Goal: Task Accomplishment & Management: Use online tool/utility

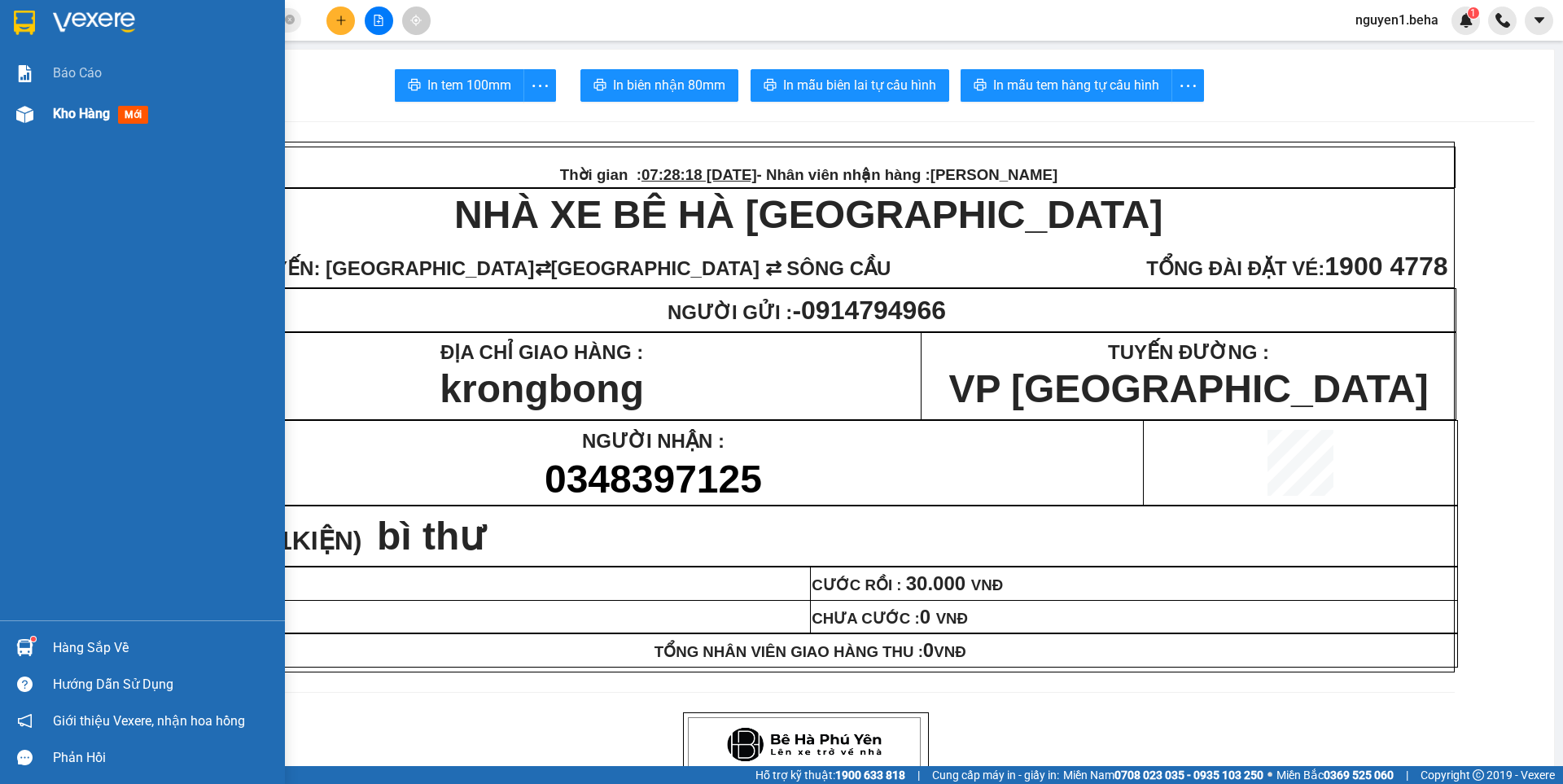
click at [25, 119] on img at bounding box center [25, 115] width 17 height 17
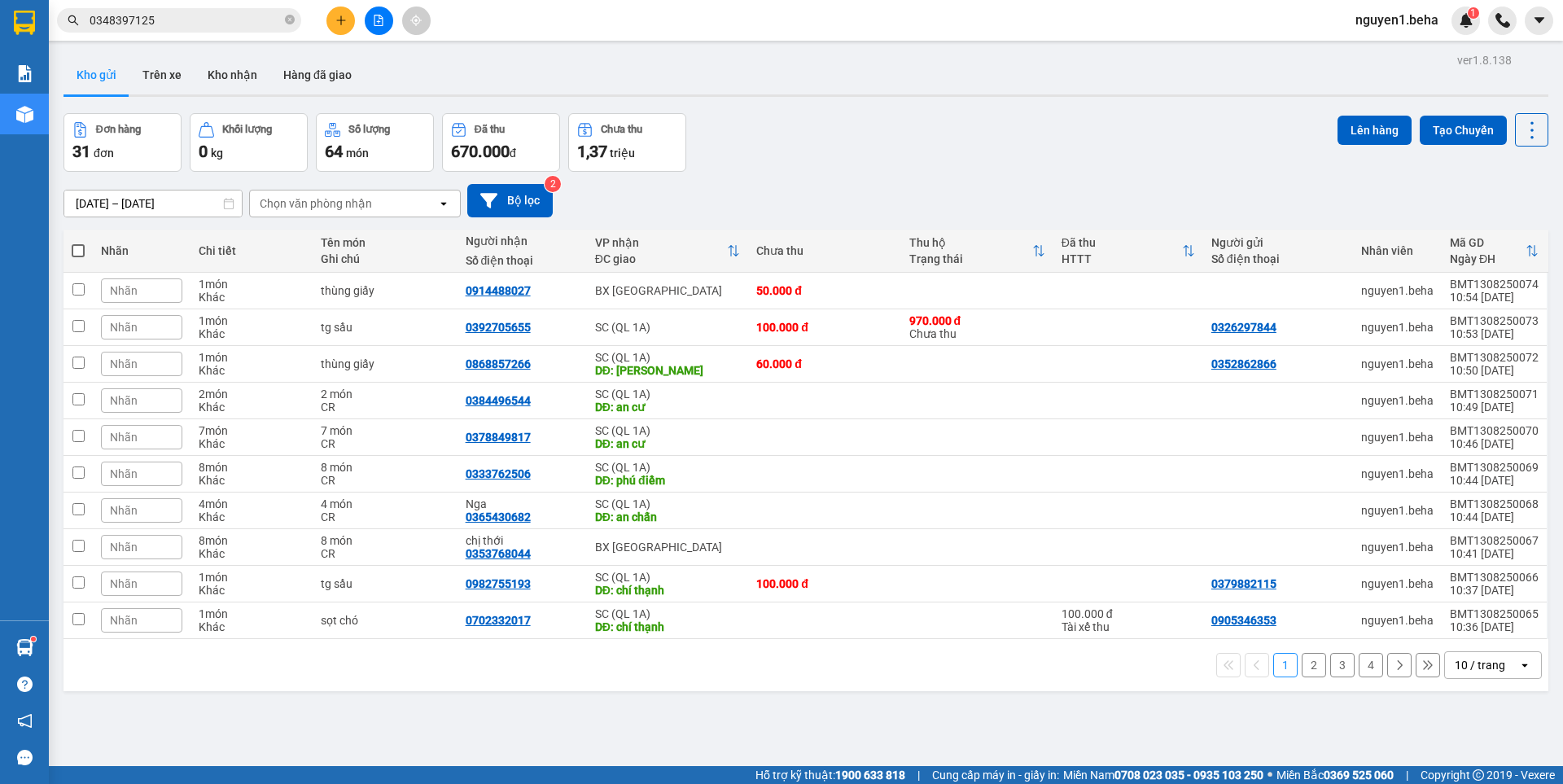
click at [1359, 669] on button "4" at bounding box center [1371, 664] width 25 height 25
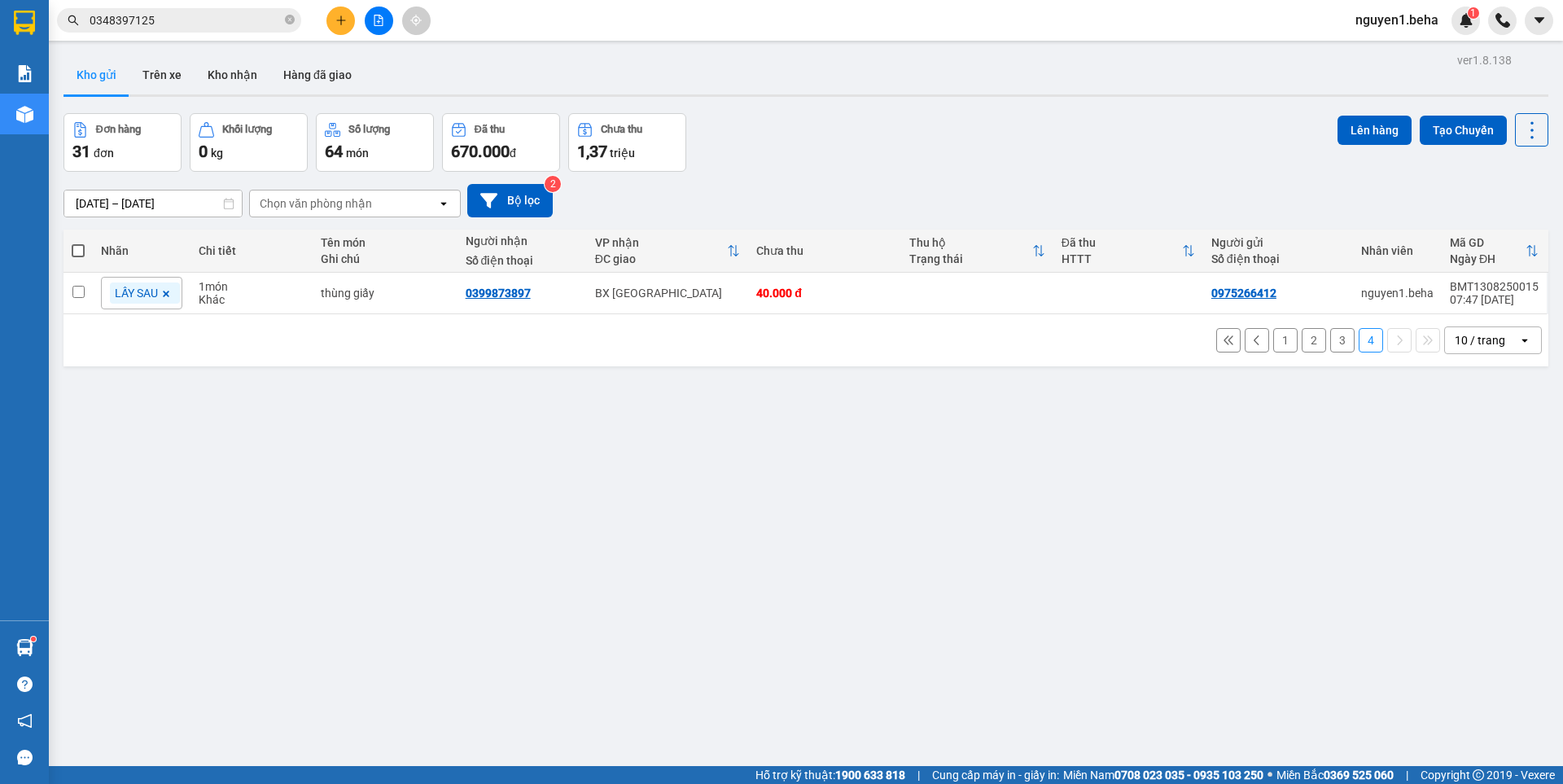
click at [1330, 345] on button "3" at bounding box center [1342, 340] width 25 height 25
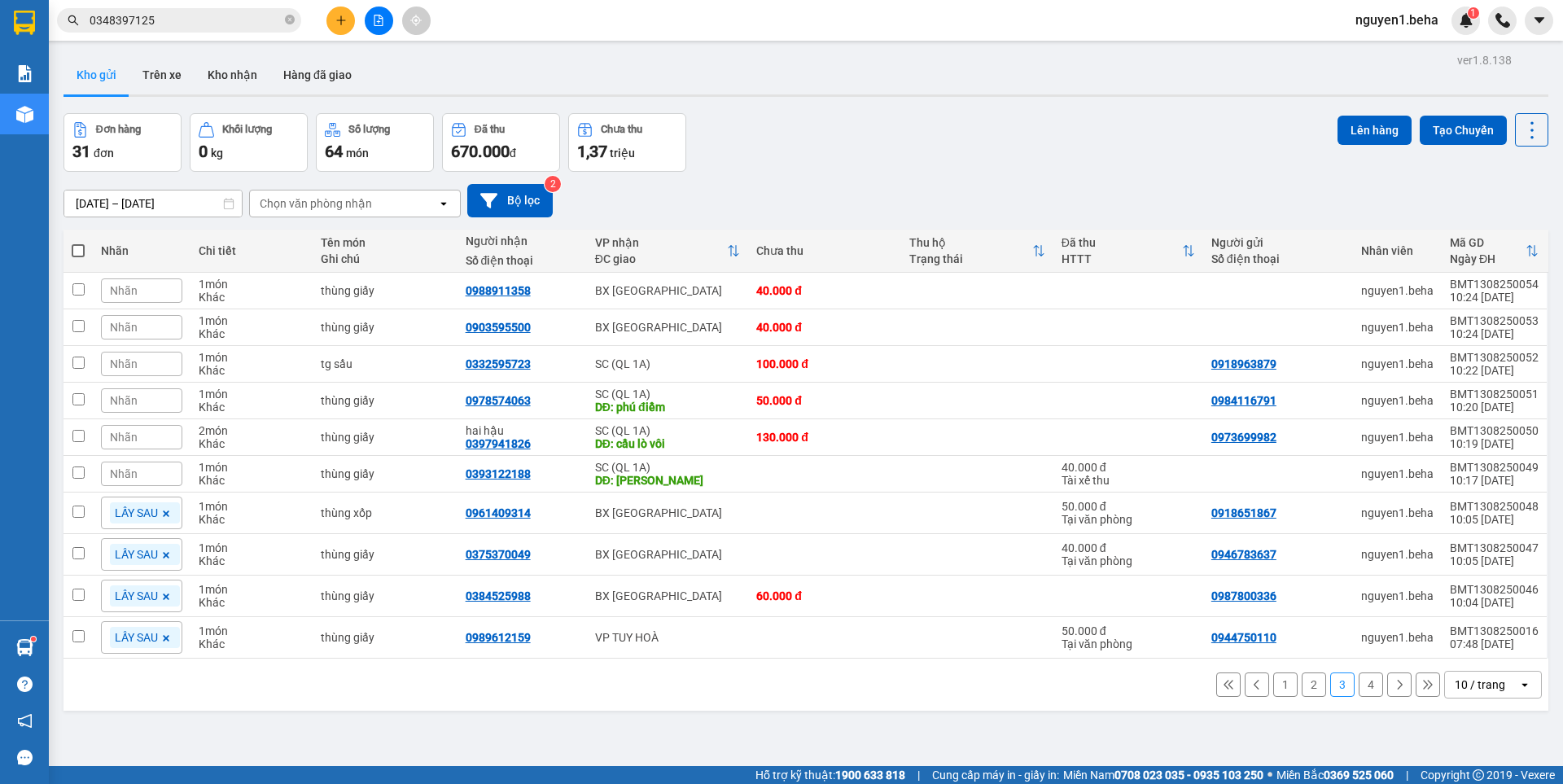
click at [1273, 686] on button "1" at bounding box center [1285, 684] width 25 height 25
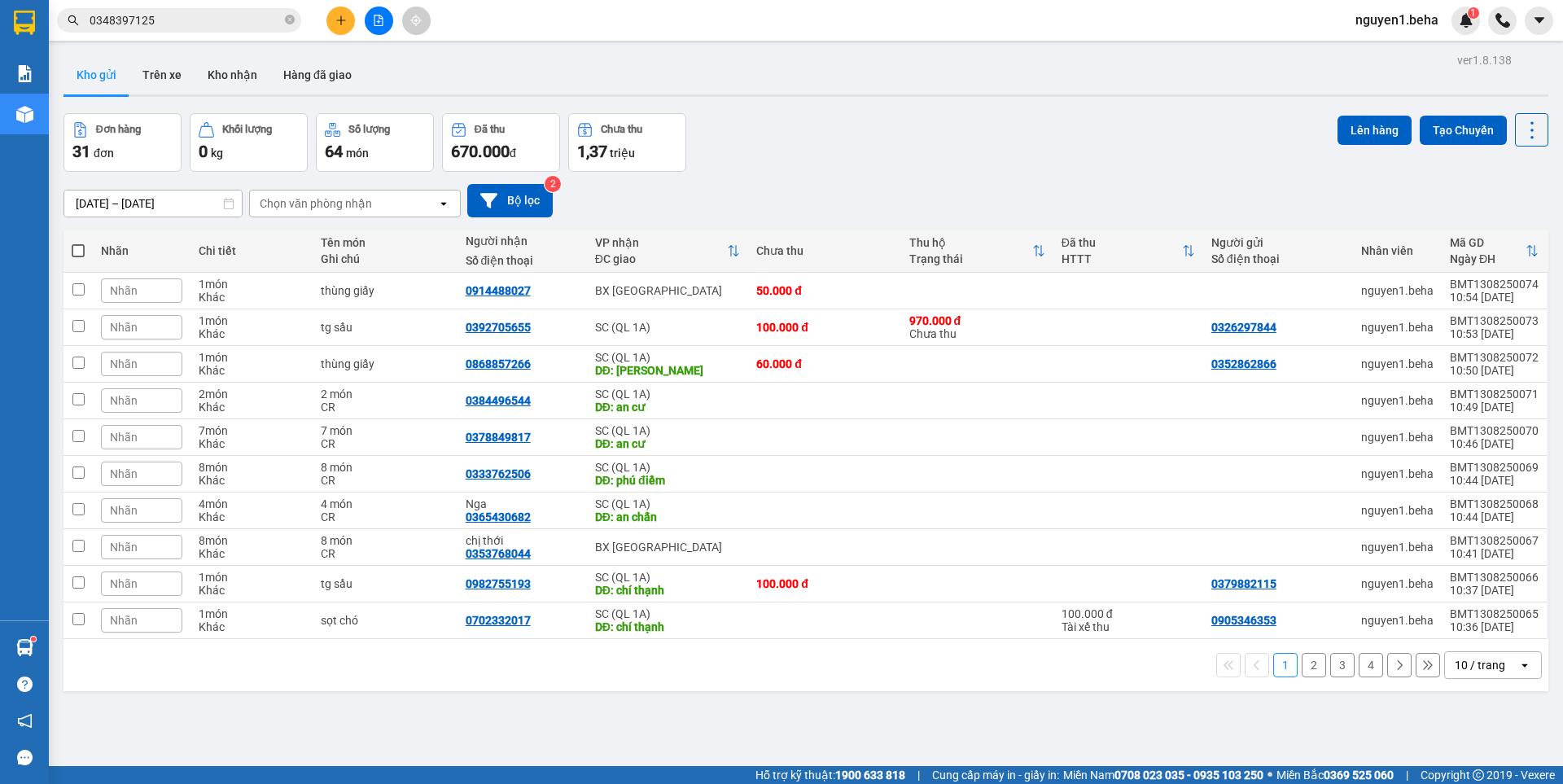
click at [76, 251] on span at bounding box center [78, 251] width 13 height 13
click at [78, 243] on input "checkbox" at bounding box center [78, 243] width 0 height 0
checkbox input "true"
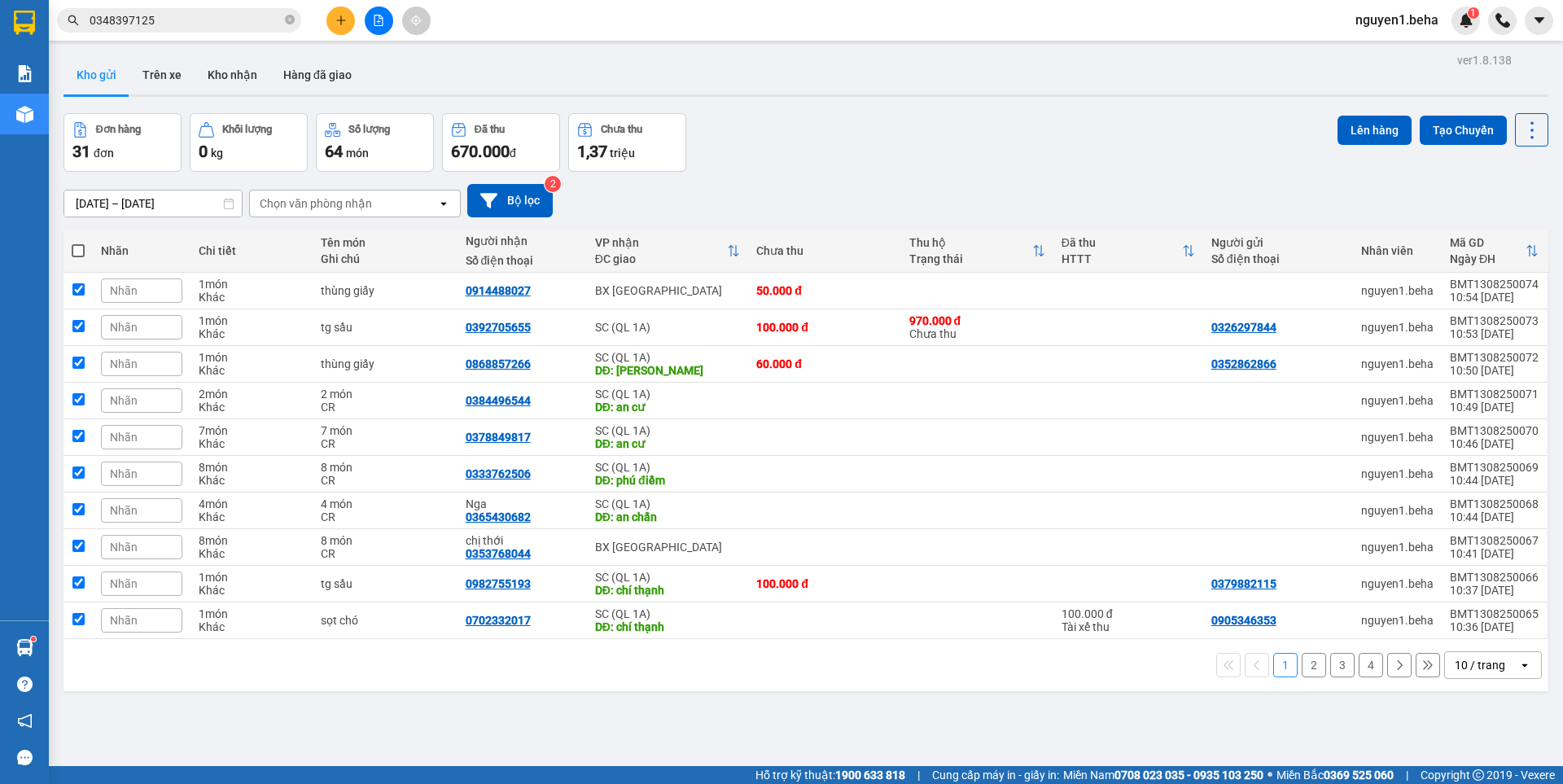
checkbox input "true"
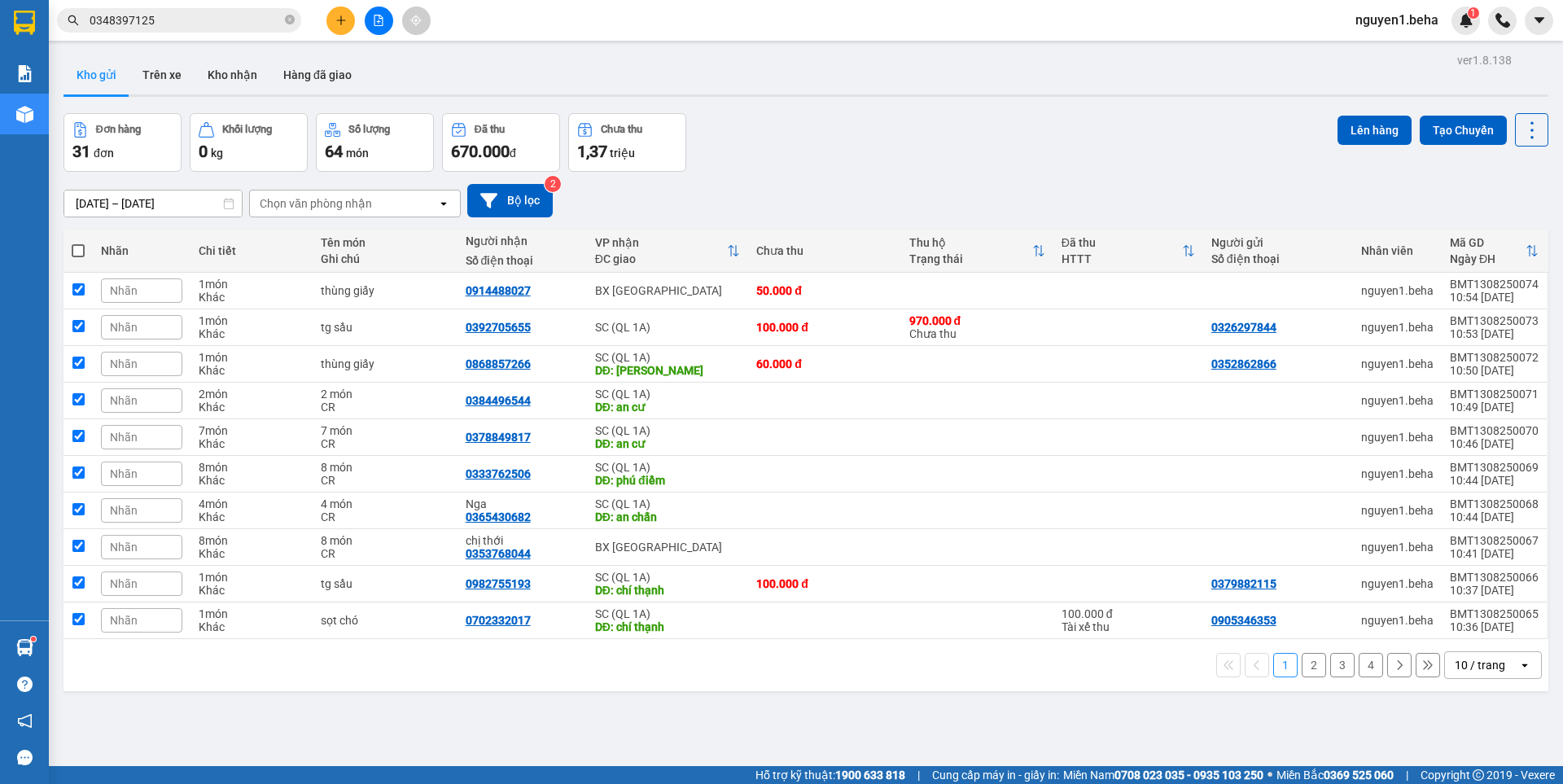
checkbox input "true"
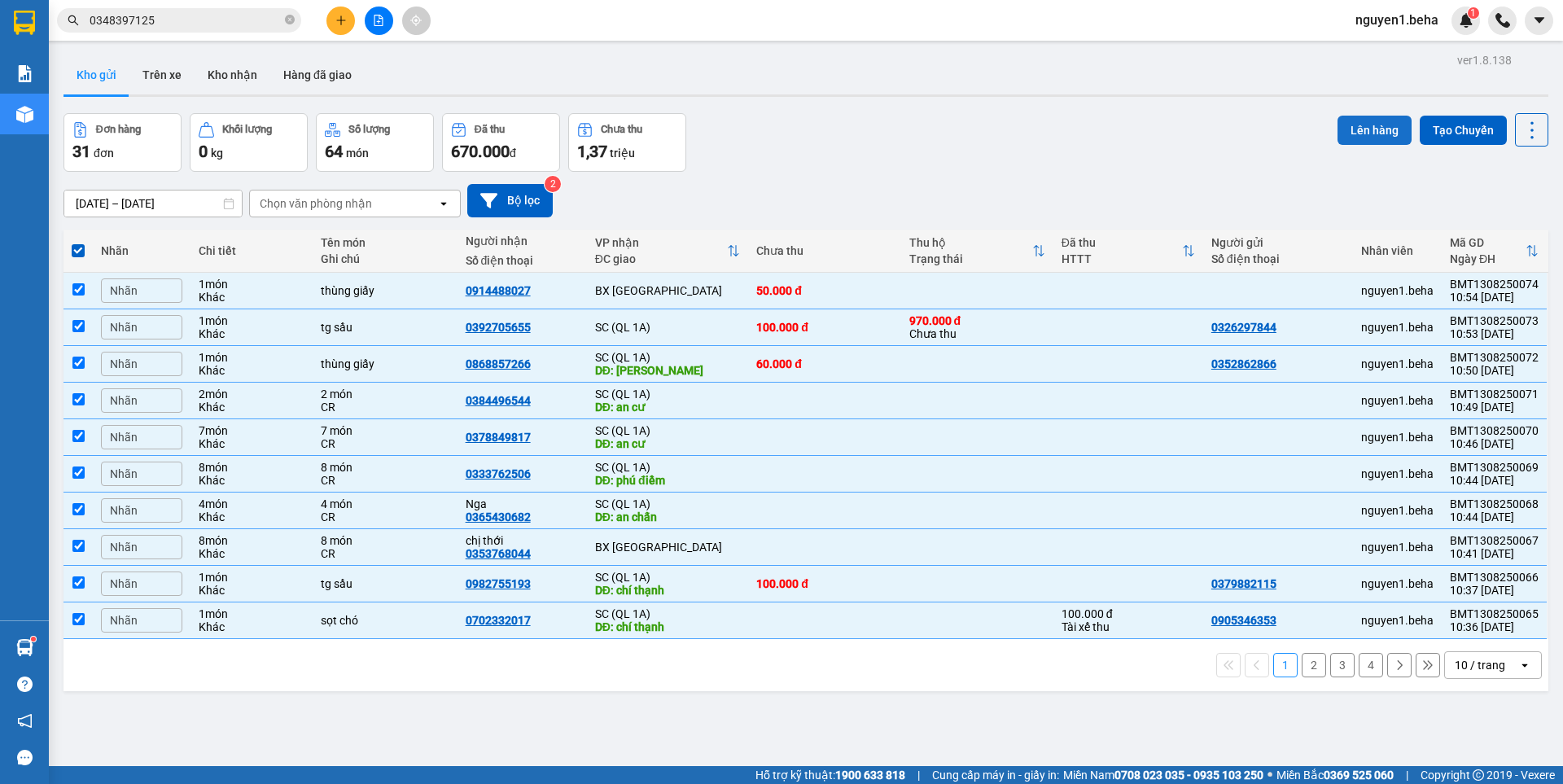
click at [1367, 129] on button "Lên hàng" at bounding box center [1374, 130] width 74 height 29
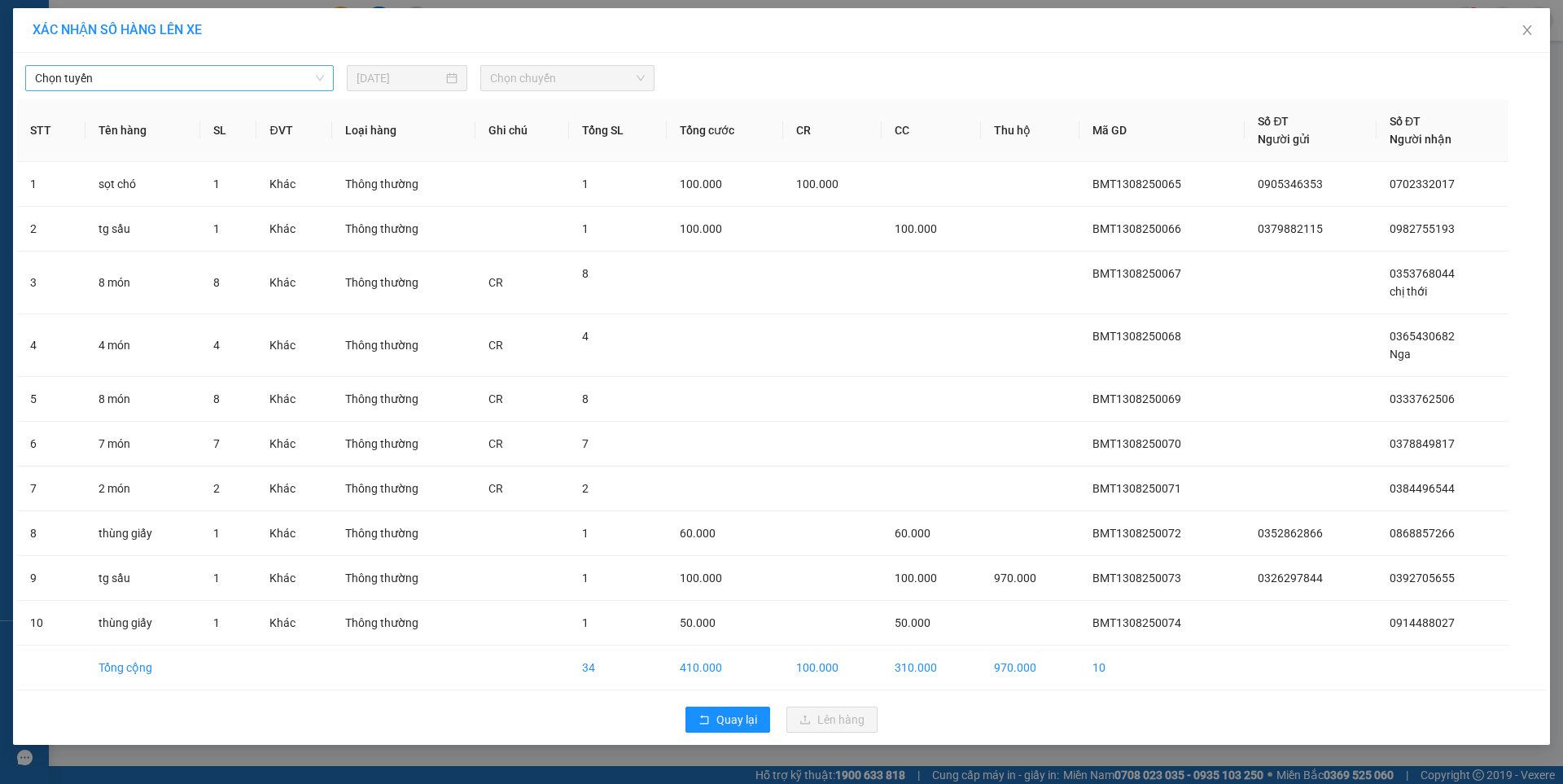
click at [247, 80] on span "Chọn tuyến" at bounding box center [180, 78] width 289 height 25
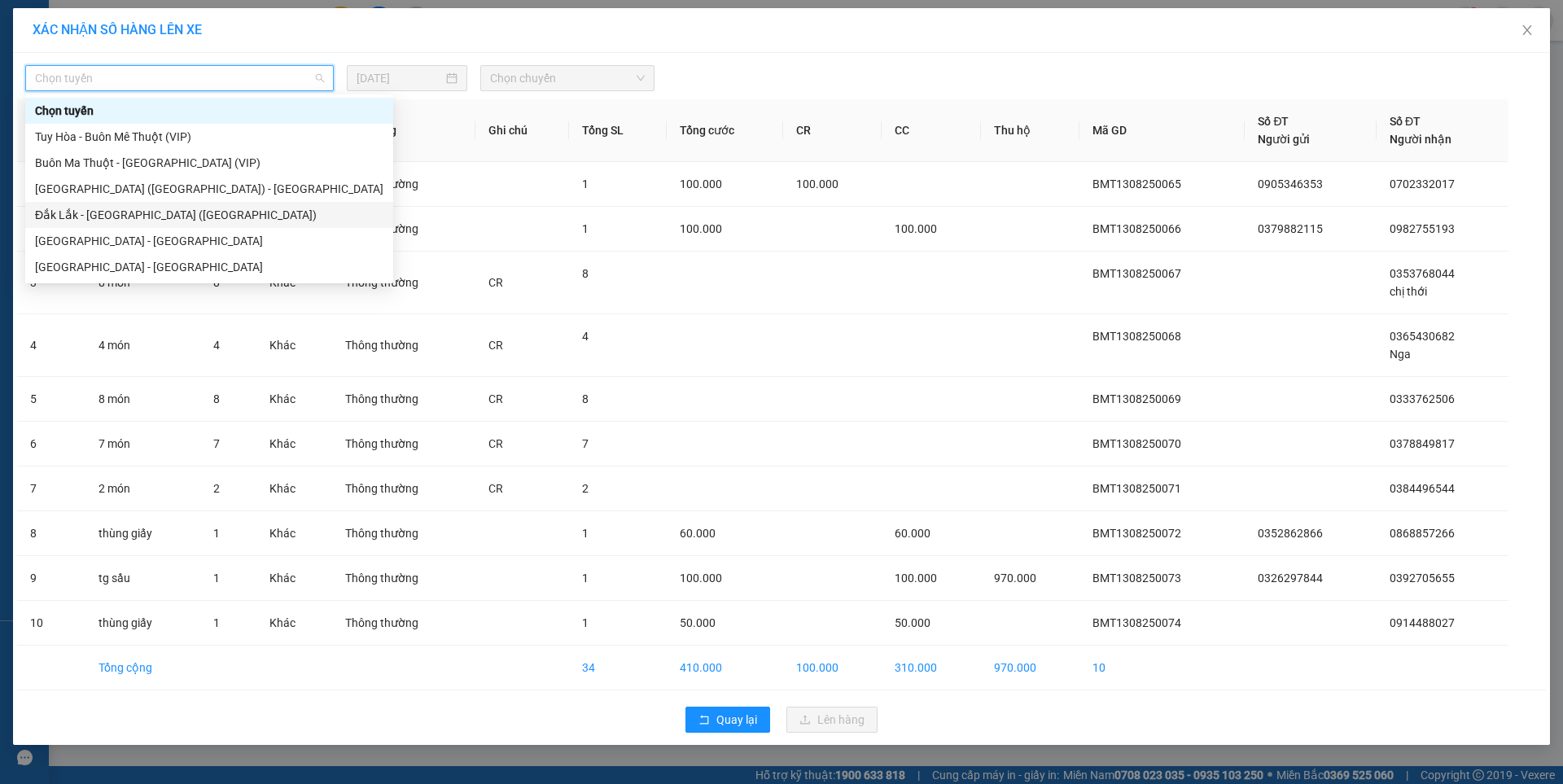
click at [145, 211] on div "Đắk Lắk - [GEOGRAPHIC_DATA] ([GEOGRAPHIC_DATA])" at bounding box center [209, 215] width 348 height 18
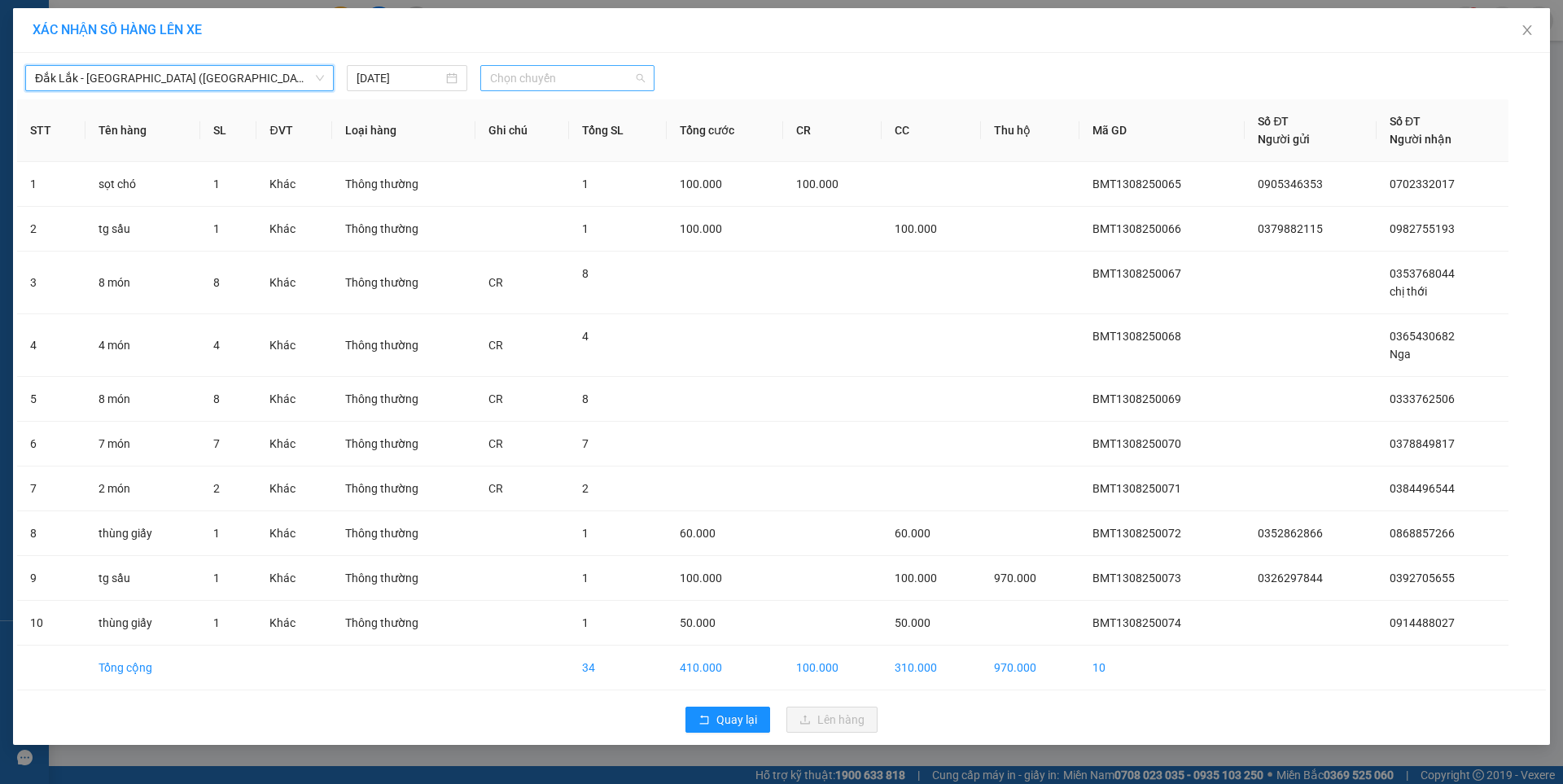
click at [536, 81] on span "Chọn chuyến" at bounding box center [567, 78] width 155 height 25
click at [586, 142] on div "09:30 - 47H-044.04" at bounding box center [553, 136] width 127 height 18
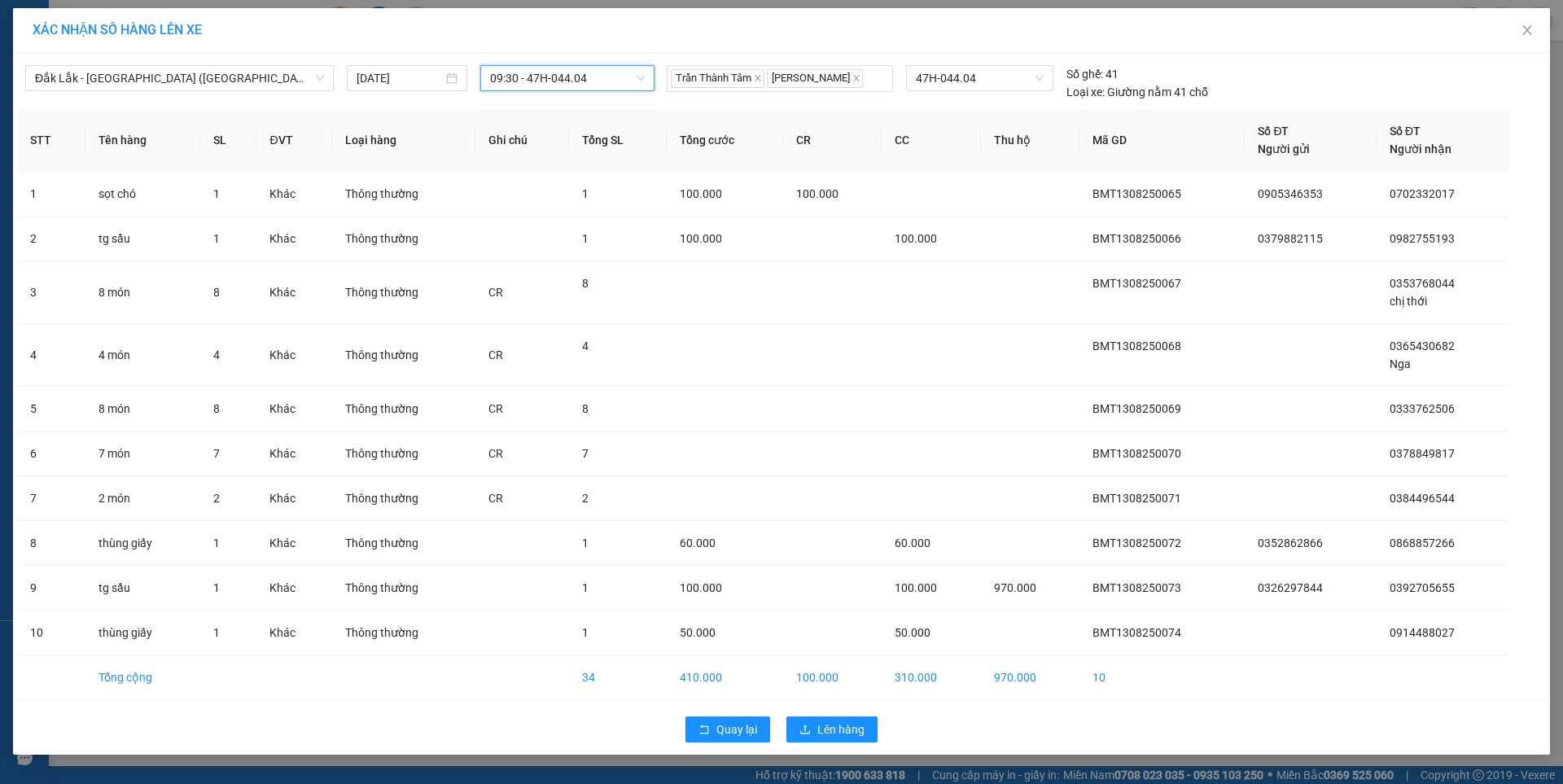
click at [839, 714] on div "Quay lại Lên hàng" at bounding box center [782, 728] width 1529 height 42
click at [829, 722] on span "Lên hàng" at bounding box center [840, 728] width 47 height 18
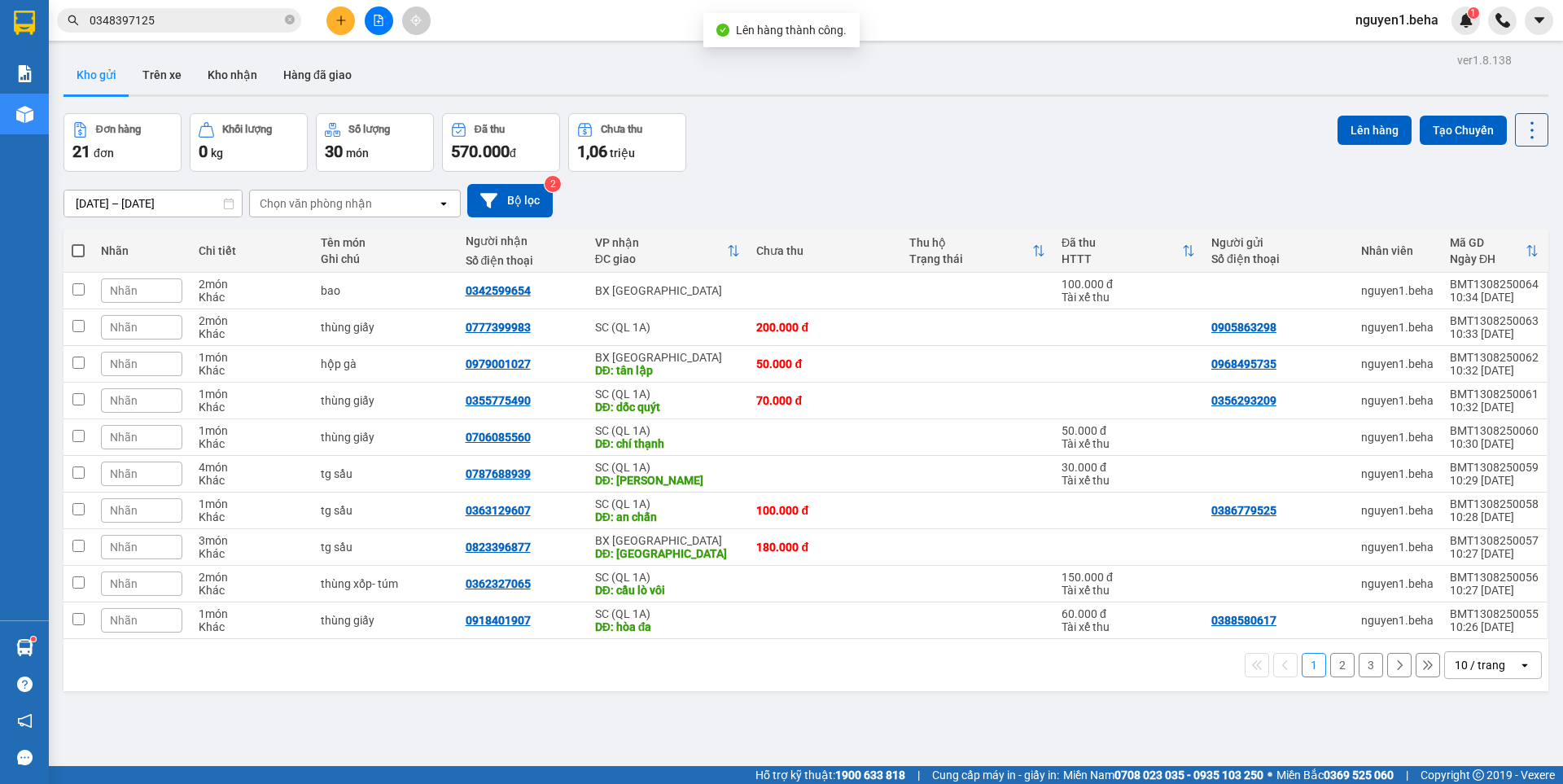
click at [75, 243] on label at bounding box center [78, 251] width 13 height 16
click at [78, 243] on input "checkbox" at bounding box center [78, 243] width 0 height 0
checkbox input "true"
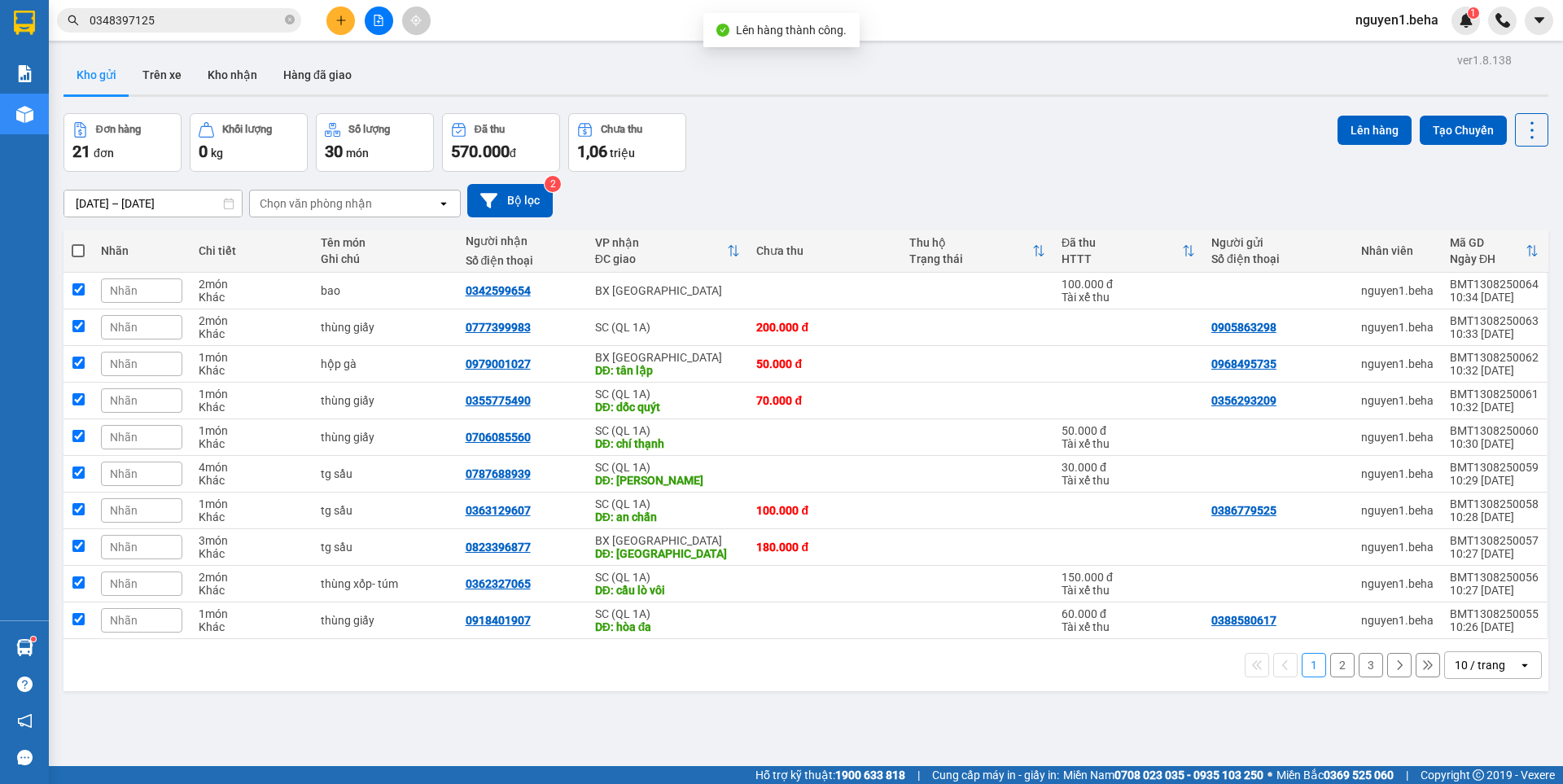
checkbox input "true"
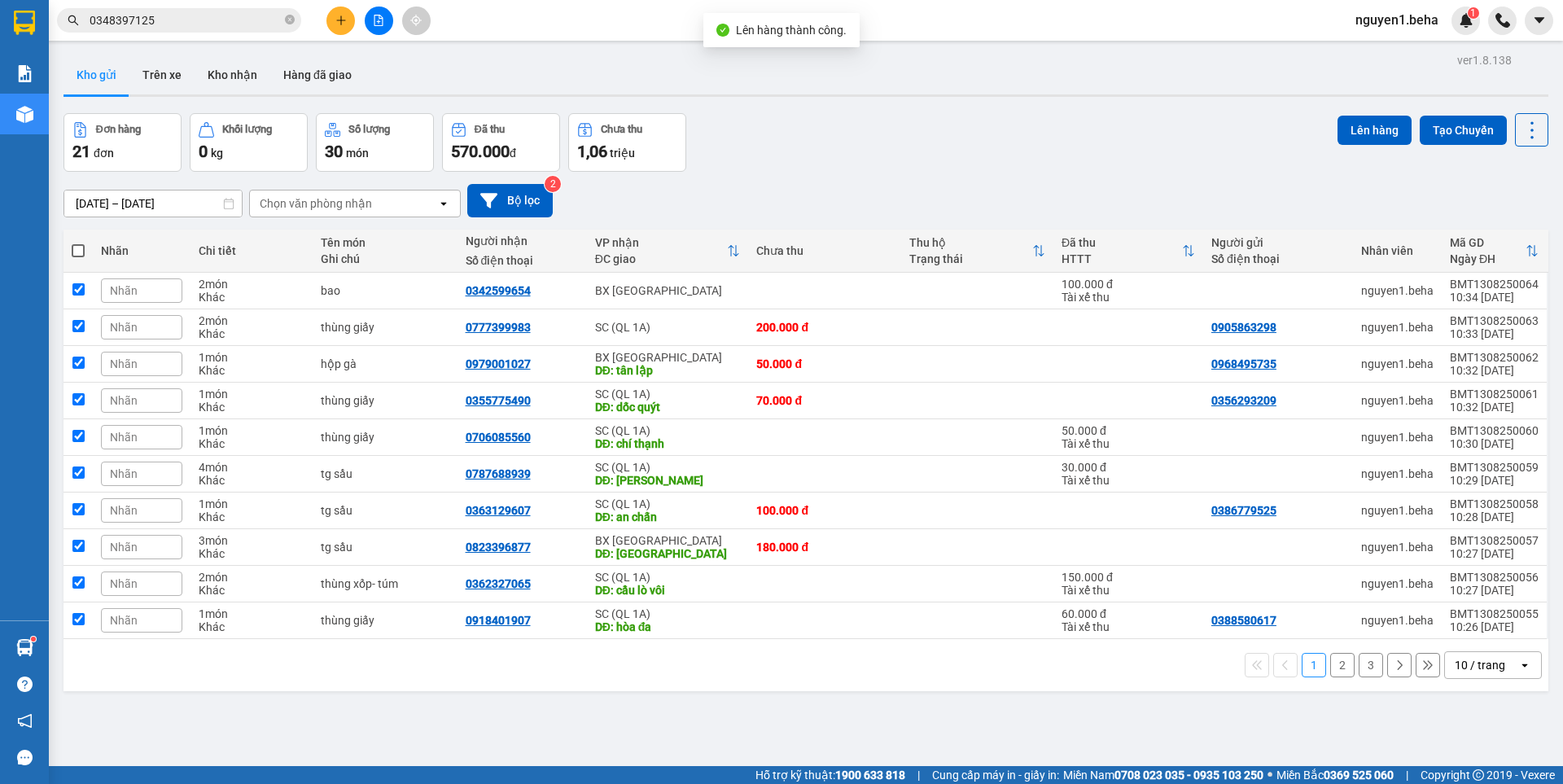
checkbox input "true"
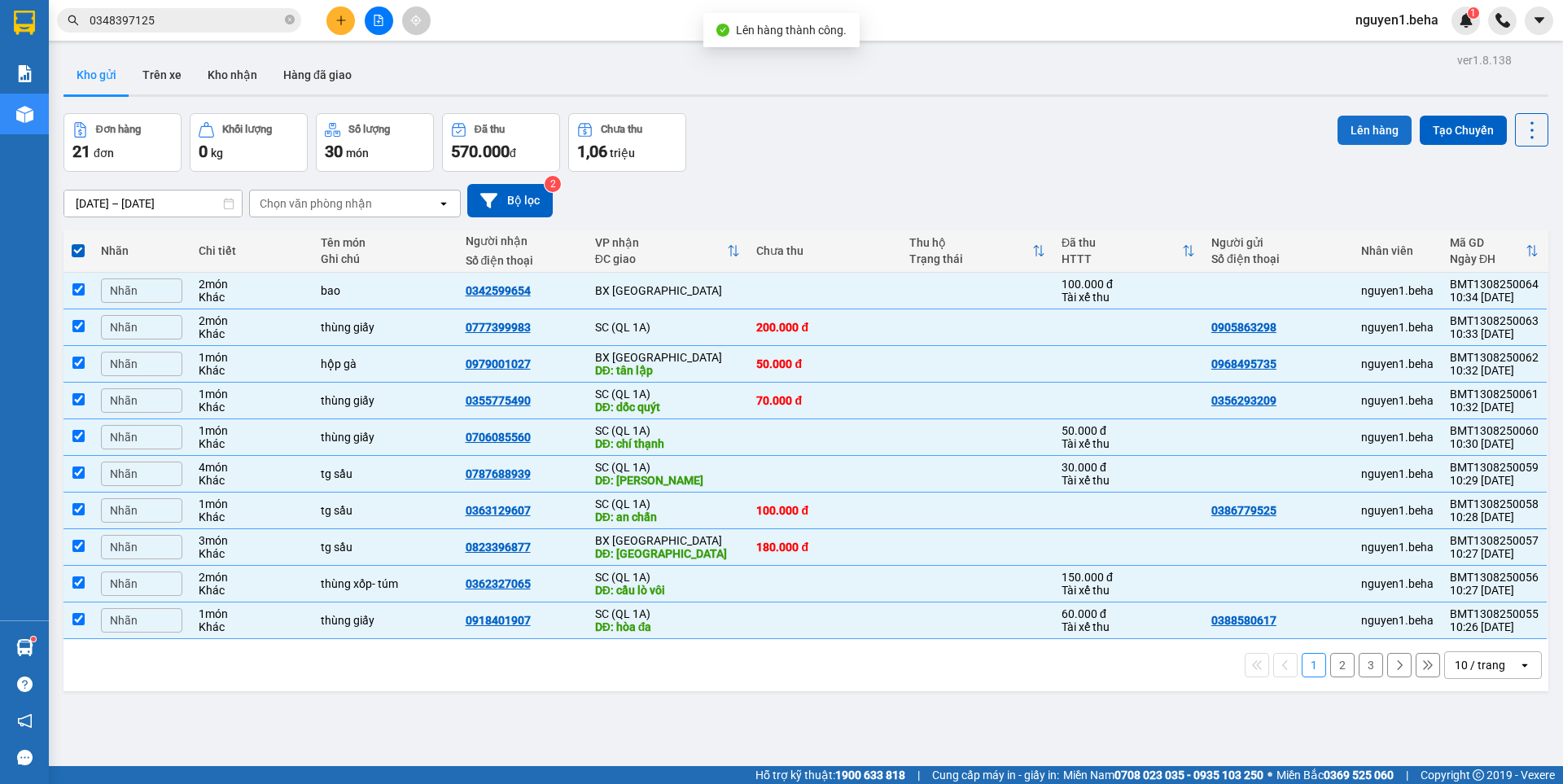
click at [1337, 127] on button "Lên hàng" at bounding box center [1374, 130] width 74 height 29
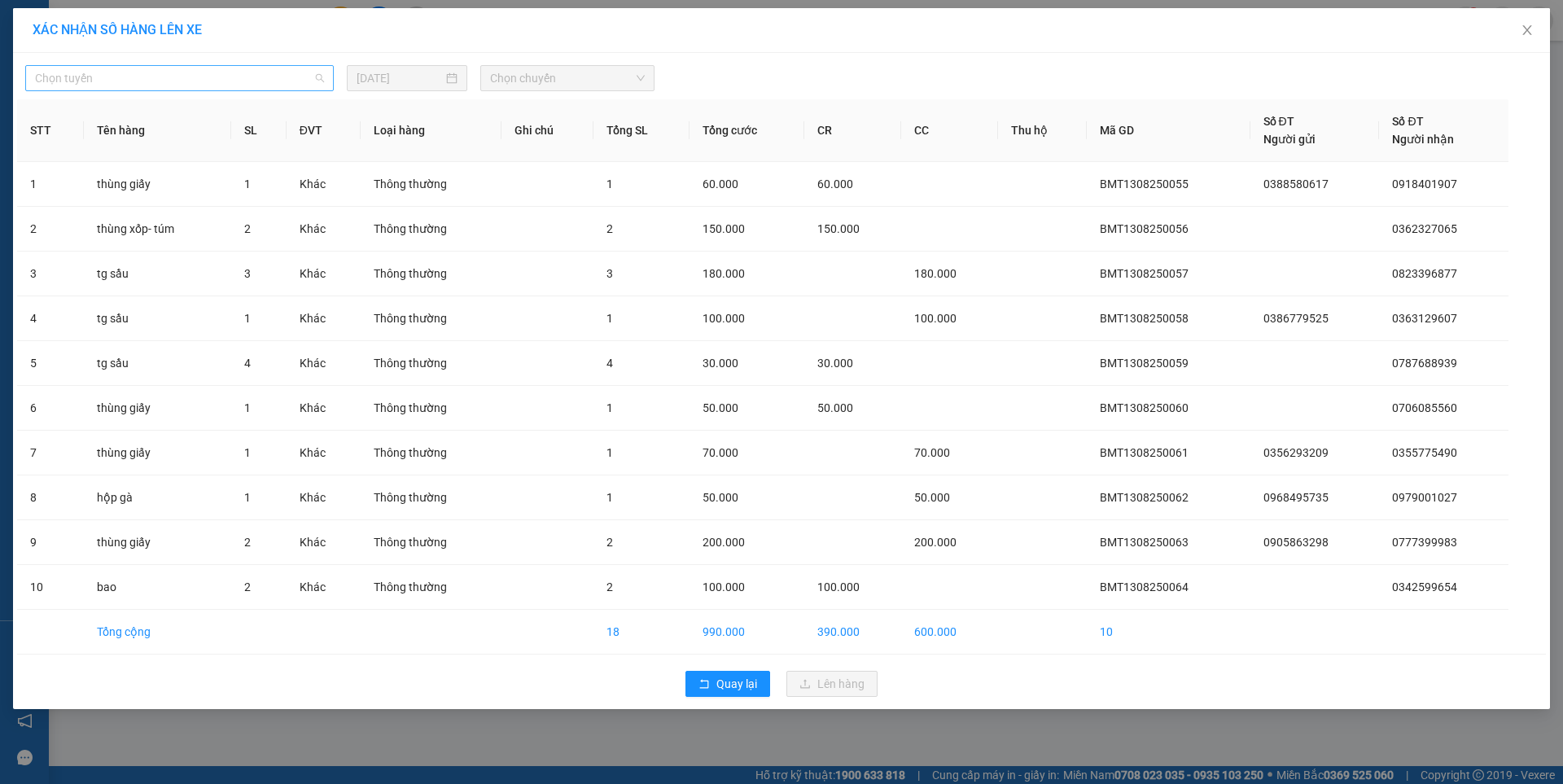
click at [225, 84] on span "Chọn tuyến" at bounding box center [180, 78] width 289 height 25
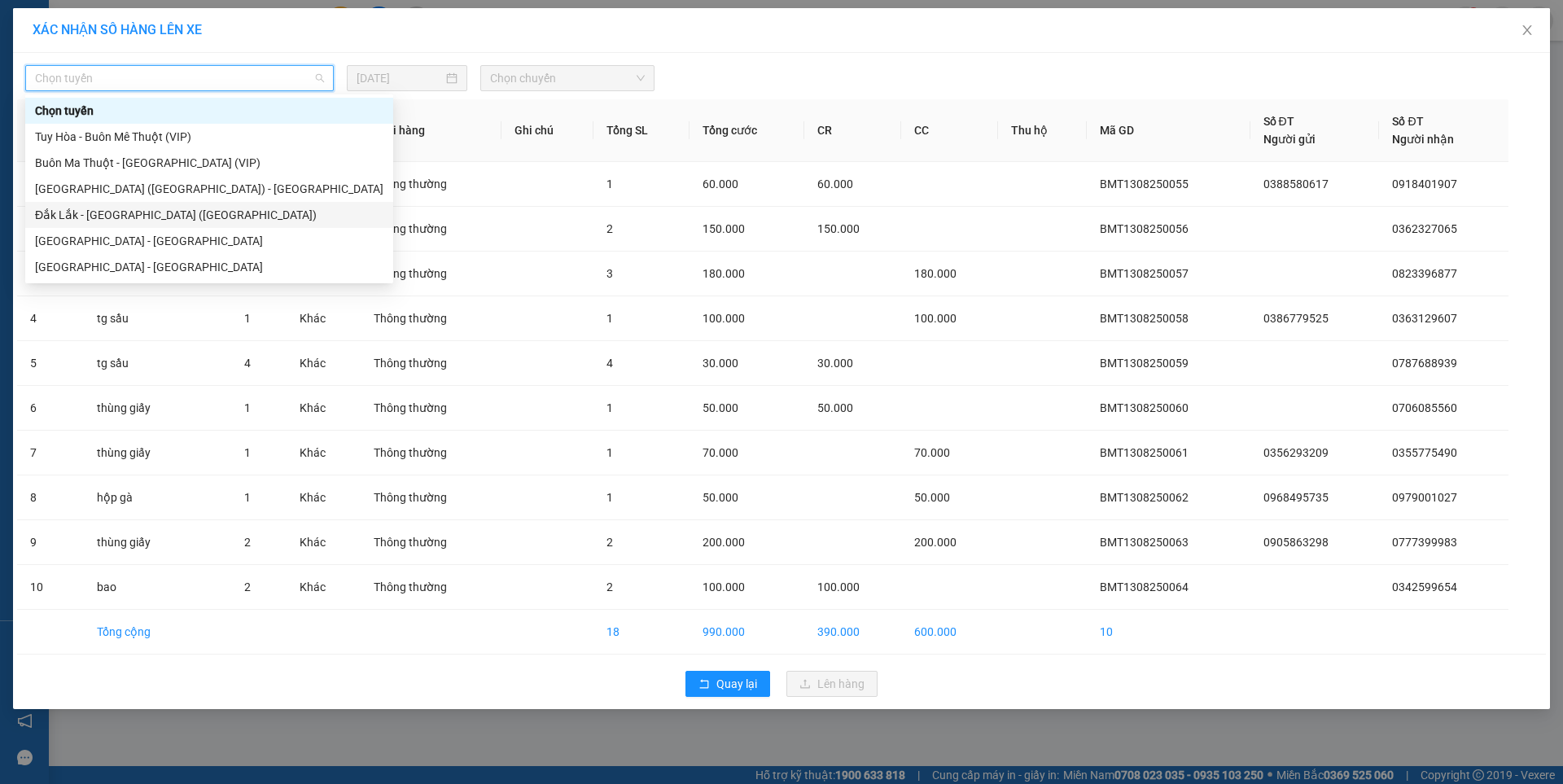
drag, startPoint x: 124, startPoint y: 215, endPoint x: 321, endPoint y: 115, distance: 220.9
click at [128, 209] on div "Đắk Lắk - [GEOGRAPHIC_DATA] ([GEOGRAPHIC_DATA])" at bounding box center [209, 215] width 348 height 18
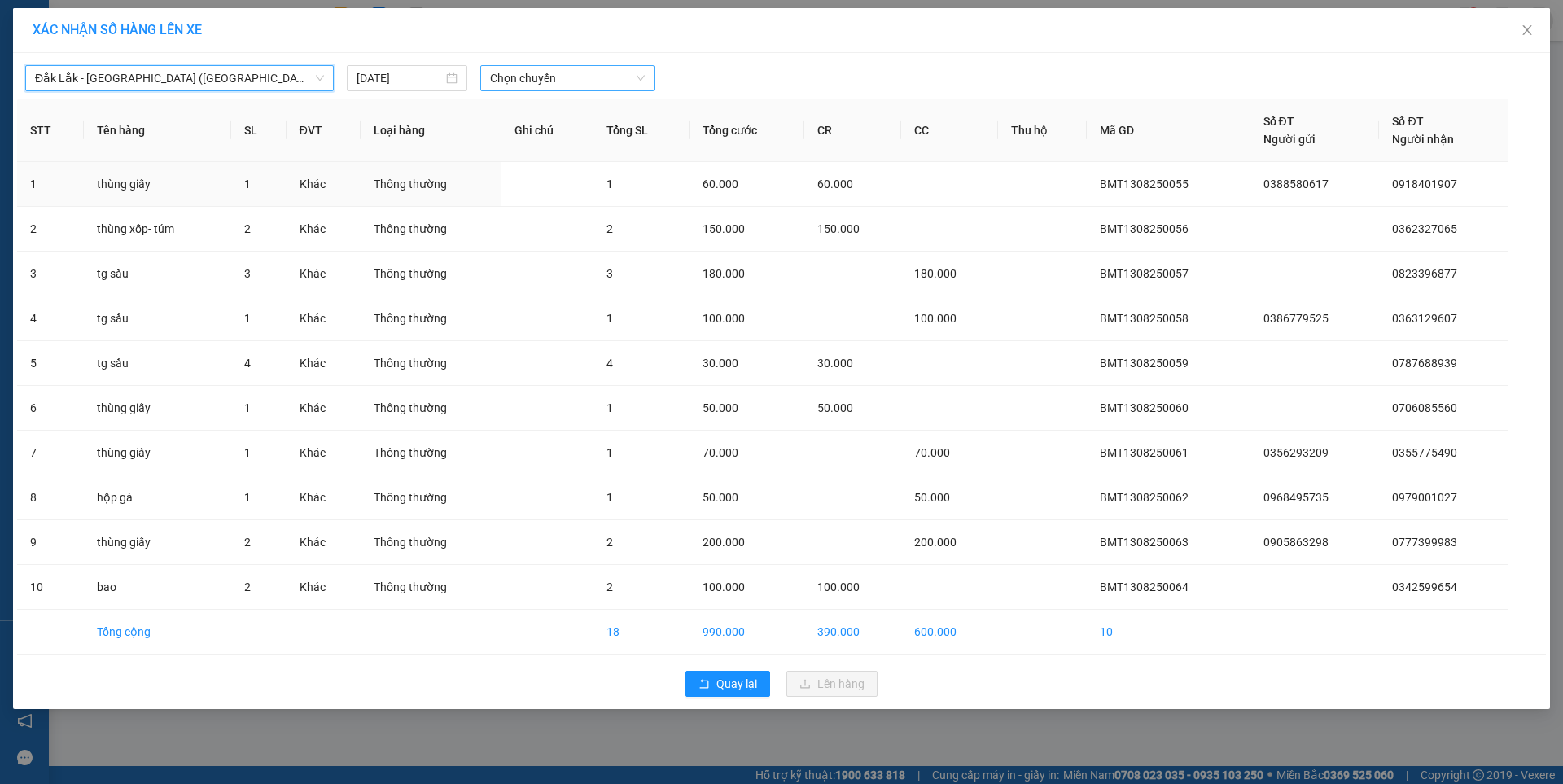
click at [547, 76] on span "Chọn chuyến" at bounding box center [567, 78] width 155 height 25
click at [572, 135] on div "09:30 - 47H-044.04" at bounding box center [553, 136] width 127 height 18
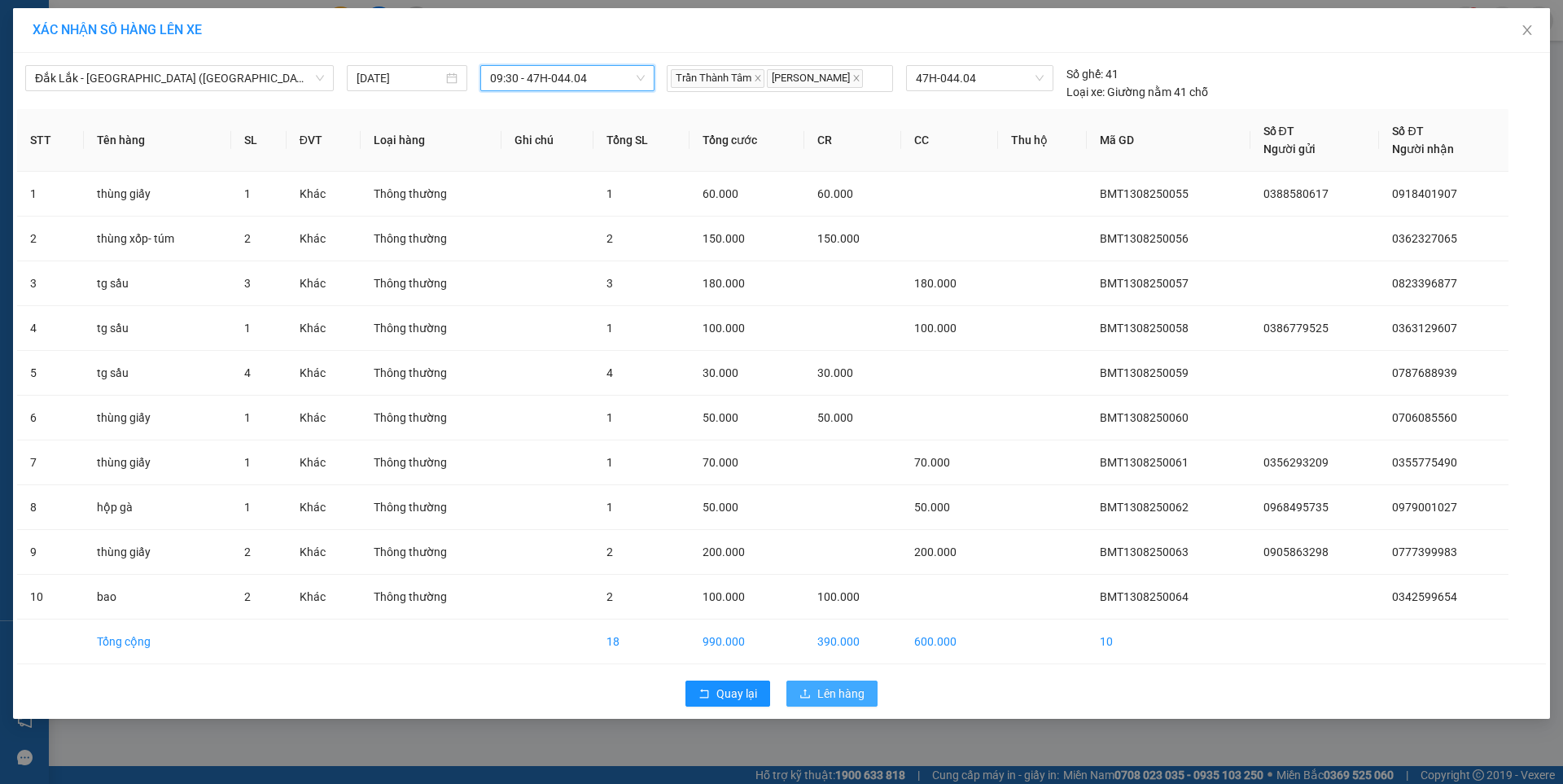
click at [815, 696] on button "Lên hàng" at bounding box center [831, 693] width 91 height 26
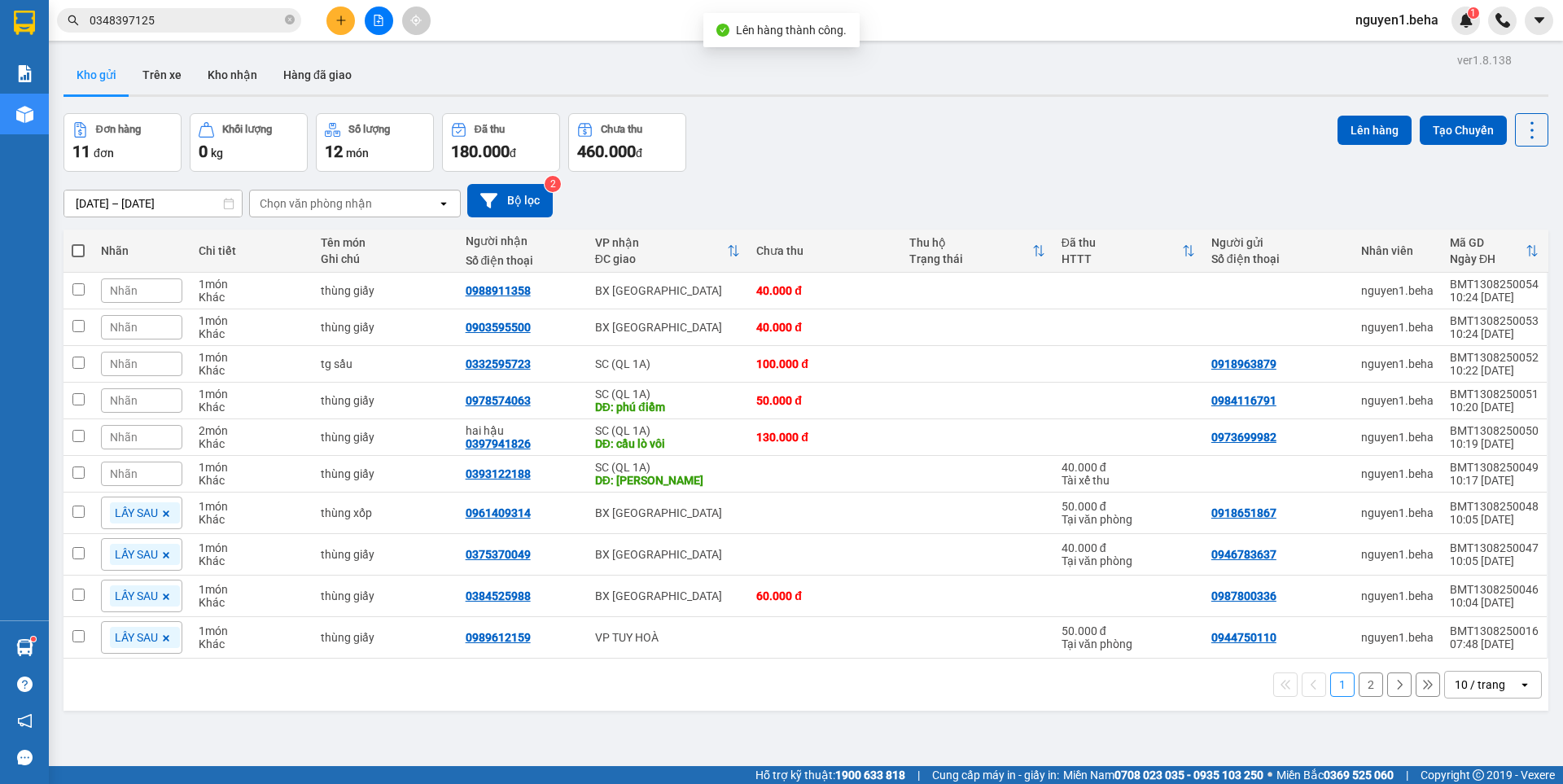
click at [76, 251] on span at bounding box center [78, 251] width 13 height 13
click at [78, 243] on input "checkbox" at bounding box center [78, 243] width 0 height 0
checkbox input "true"
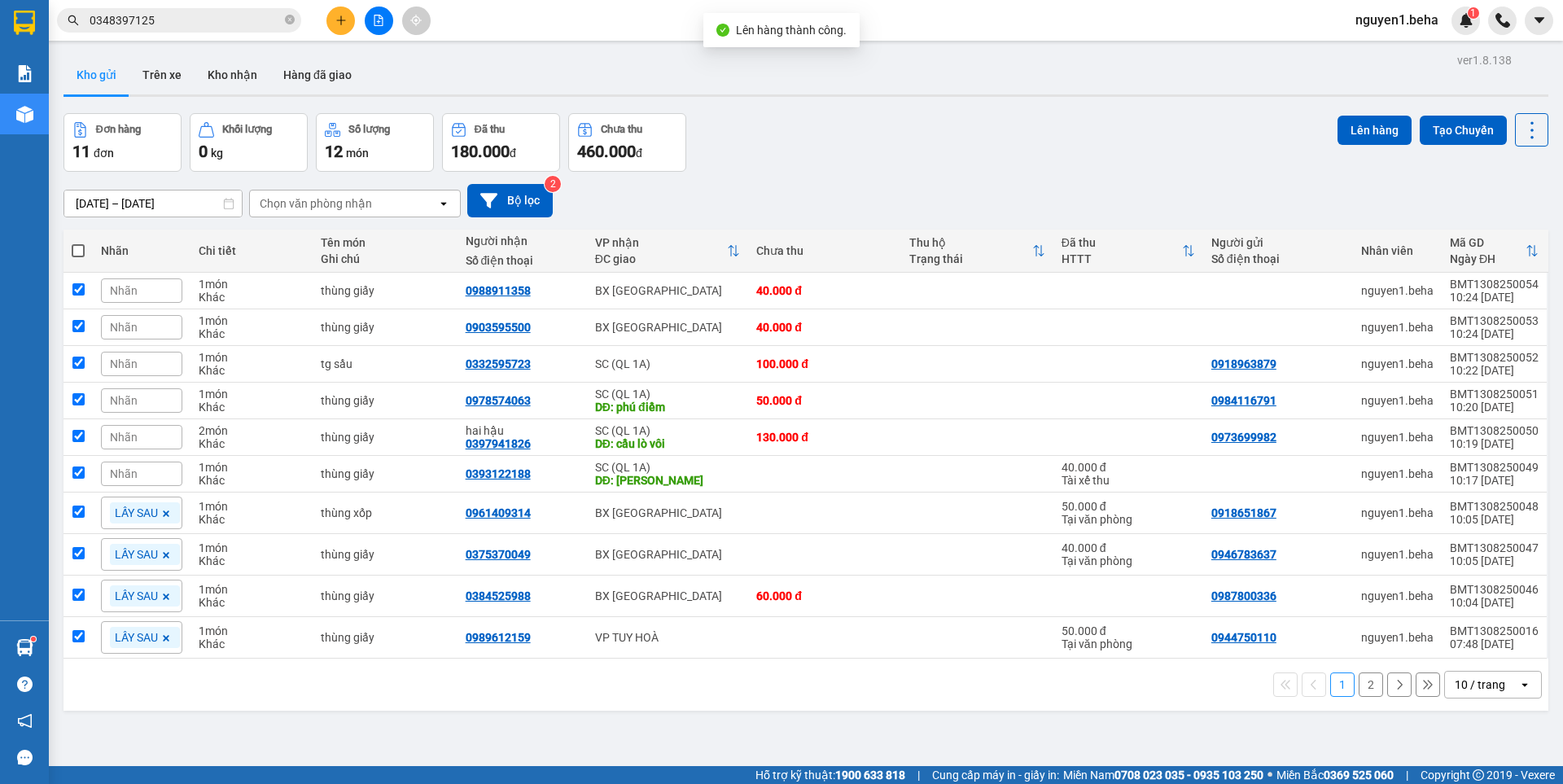
checkbox input "true"
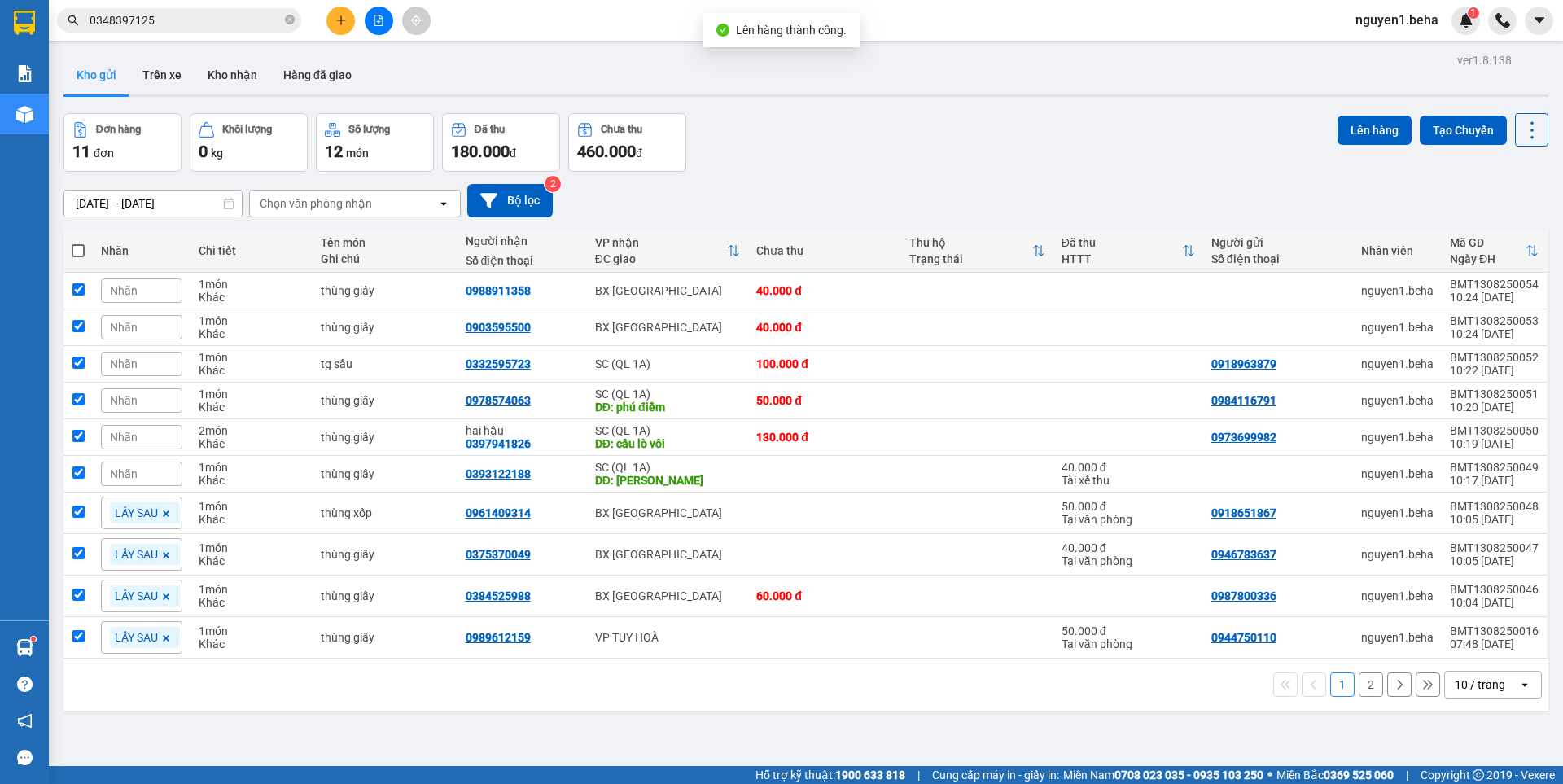
checkbox input "true"
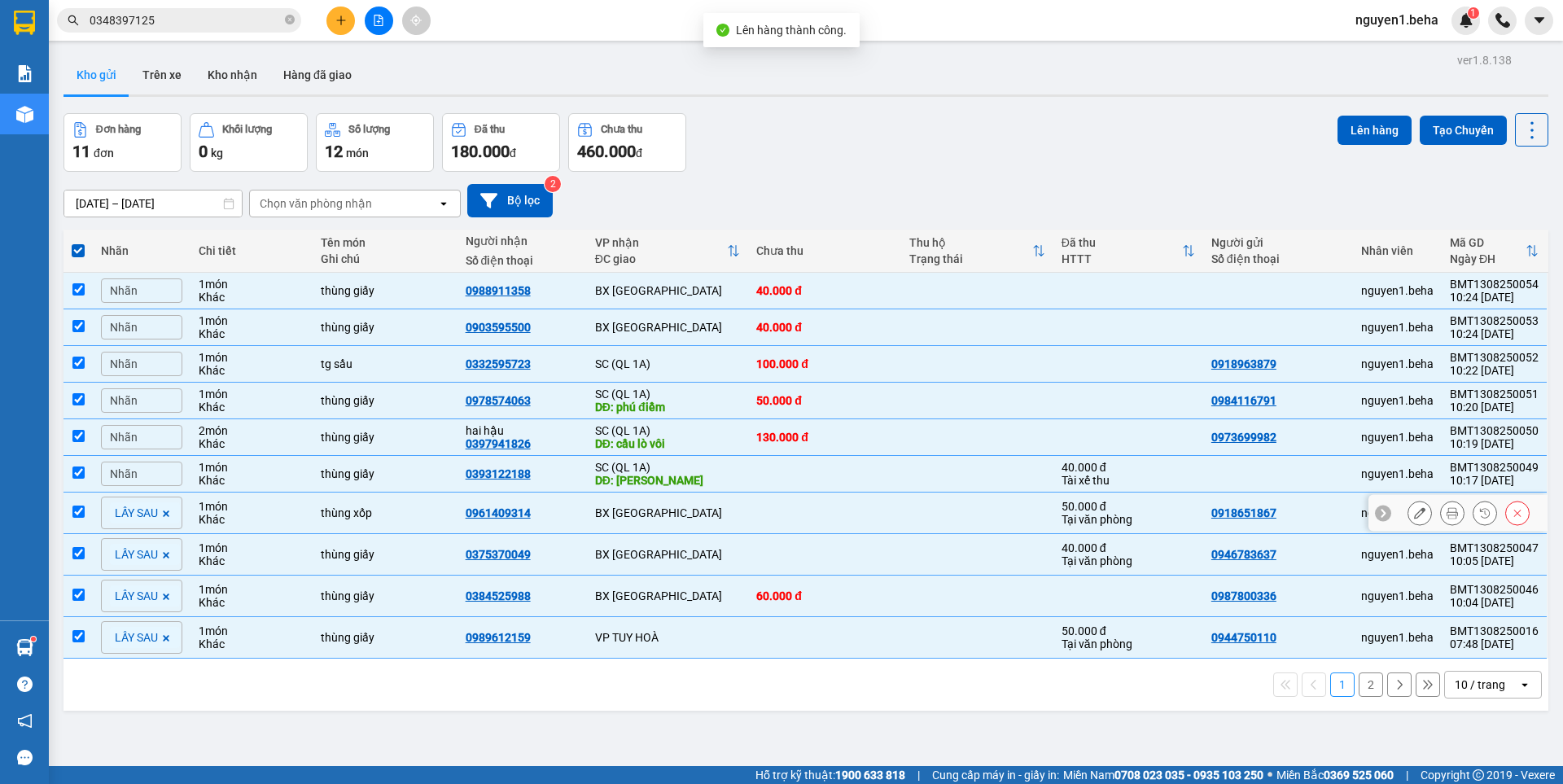
click at [83, 506] on input "checkbox" at bounding box center [79, 511] width 12 height 12
checkbox input "false"
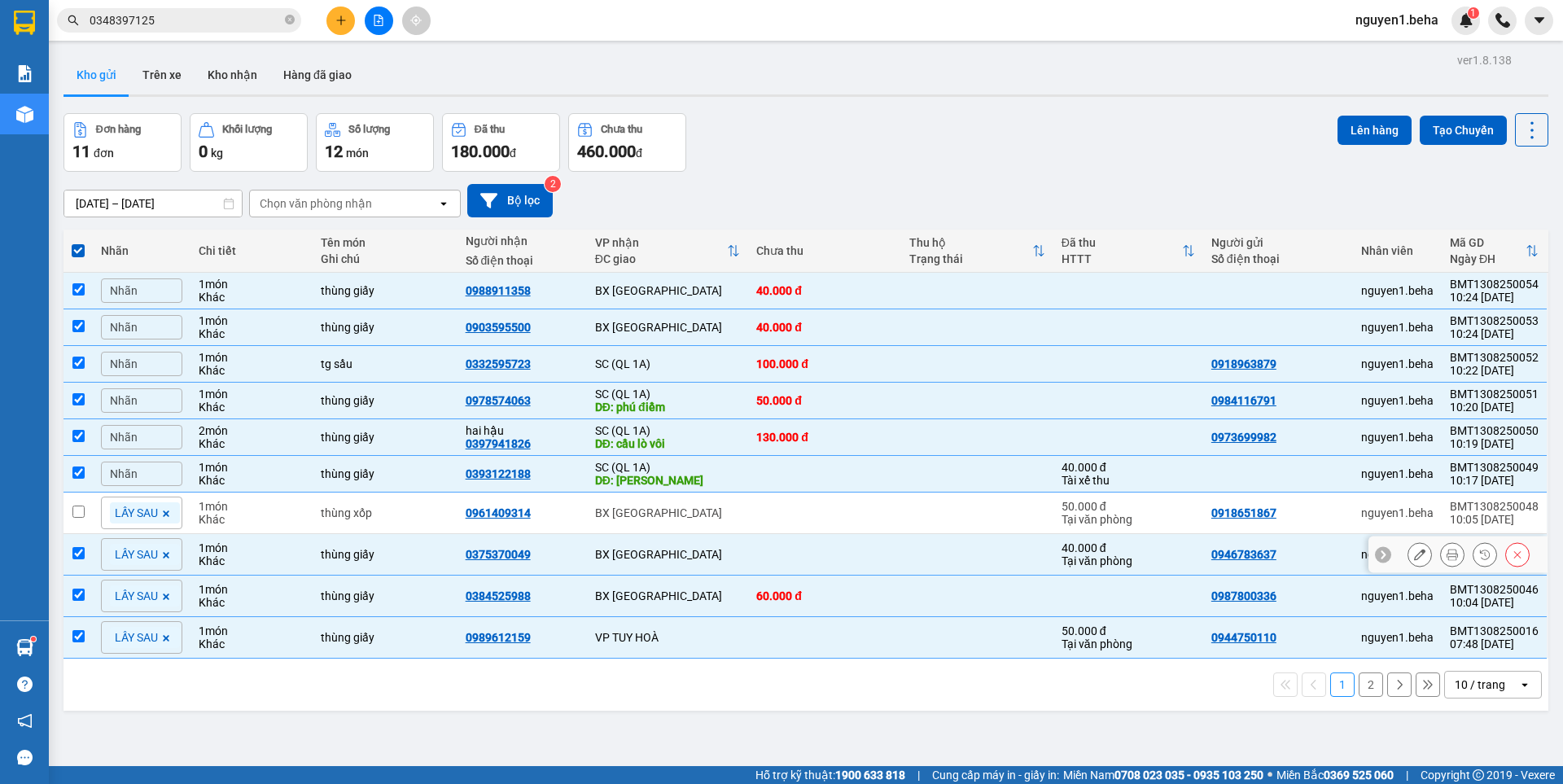
click at [89, 563] on td at bounding box center [78, 554] width 29 height 42
checkbox input "false"
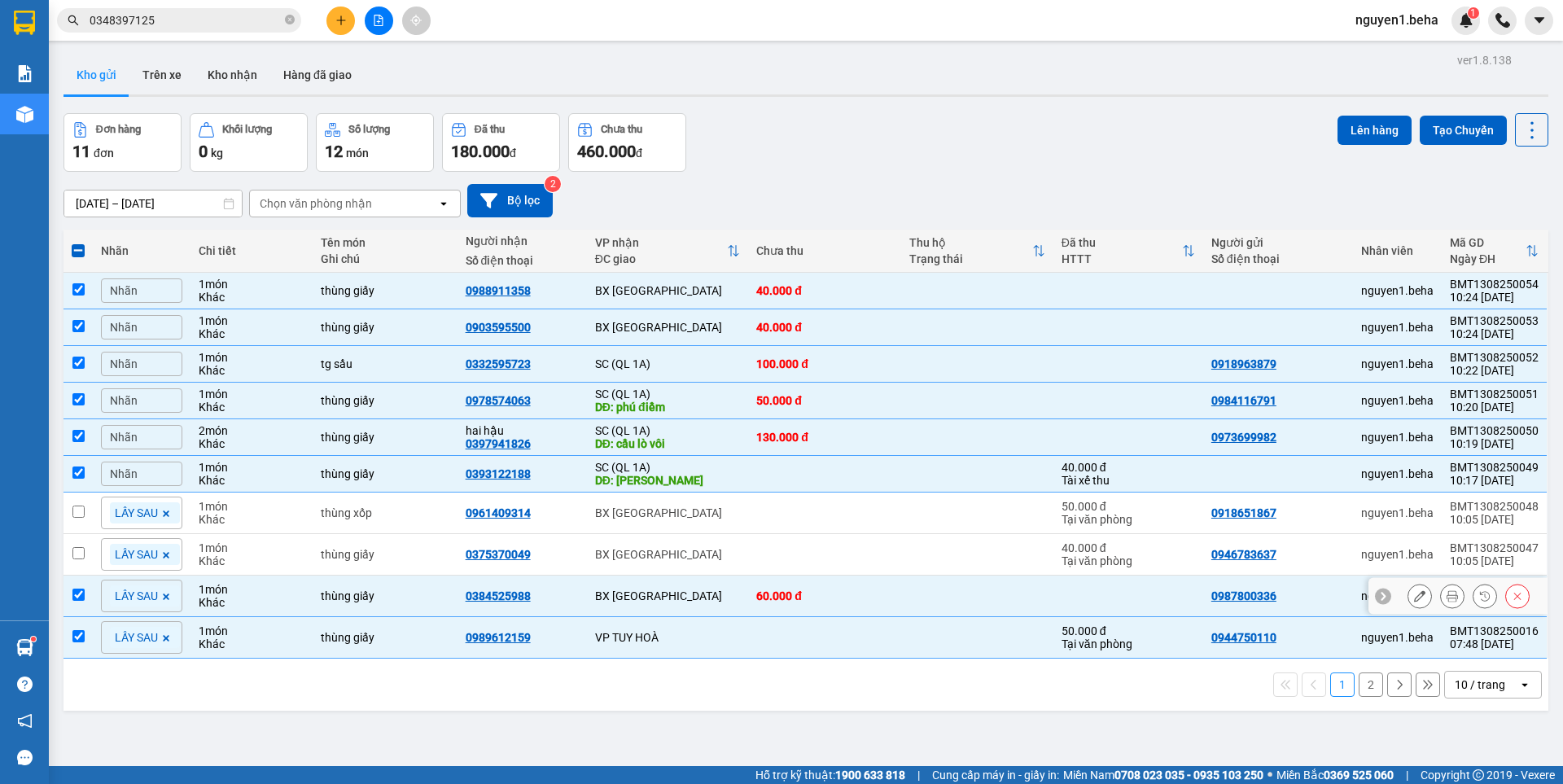
drag, startPoint x: 88, startPoint y: 587, endPoint x: 85, endPoint y: 616, distance: 29.2
click at [88, 590] on td at bounding box center [78, 596] width 29 height 42
checkbox input "false"
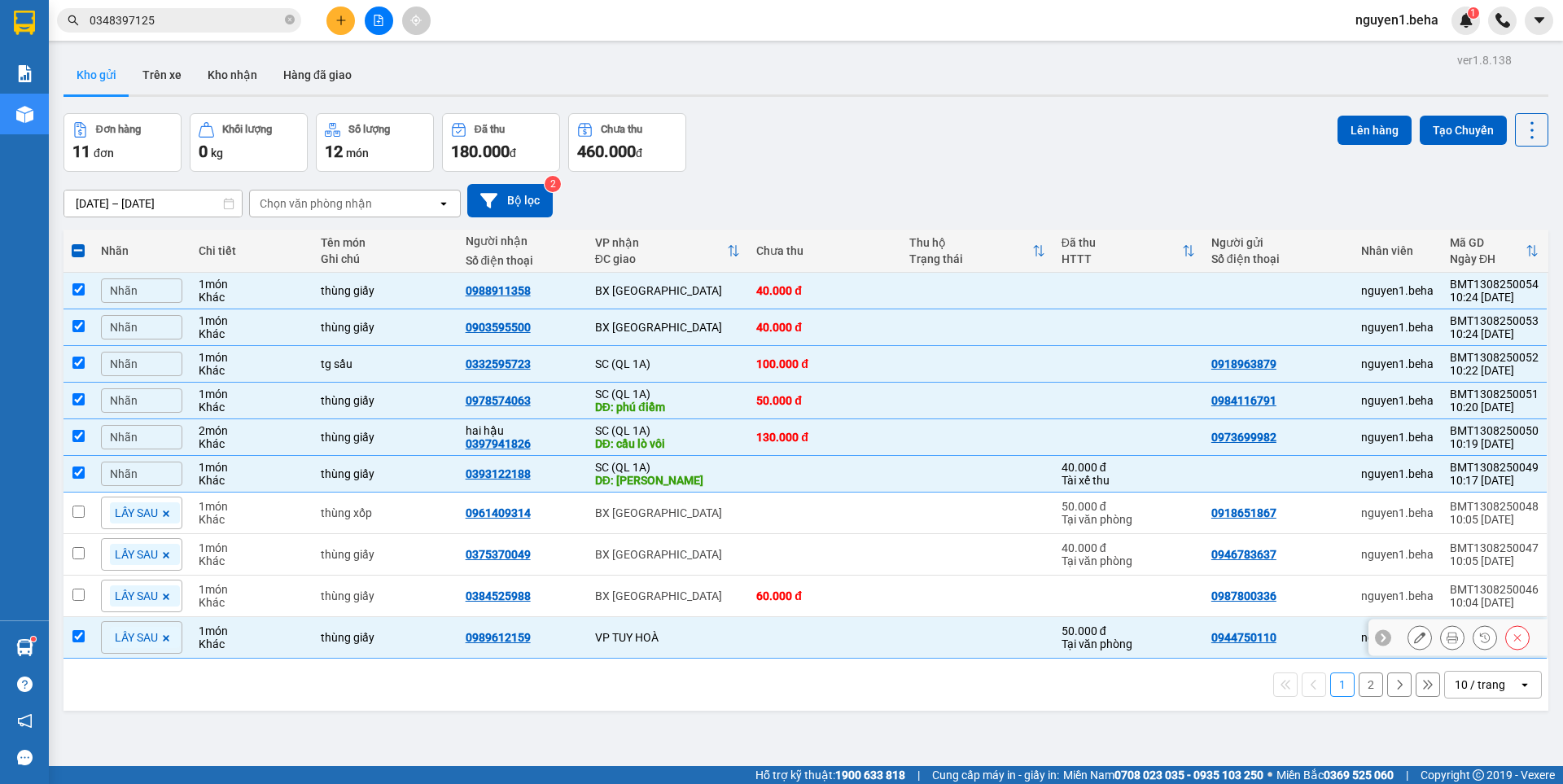
click at [84, 628] on td at bounding box center [78, 637] width 29 height 42
checkbox input "false"
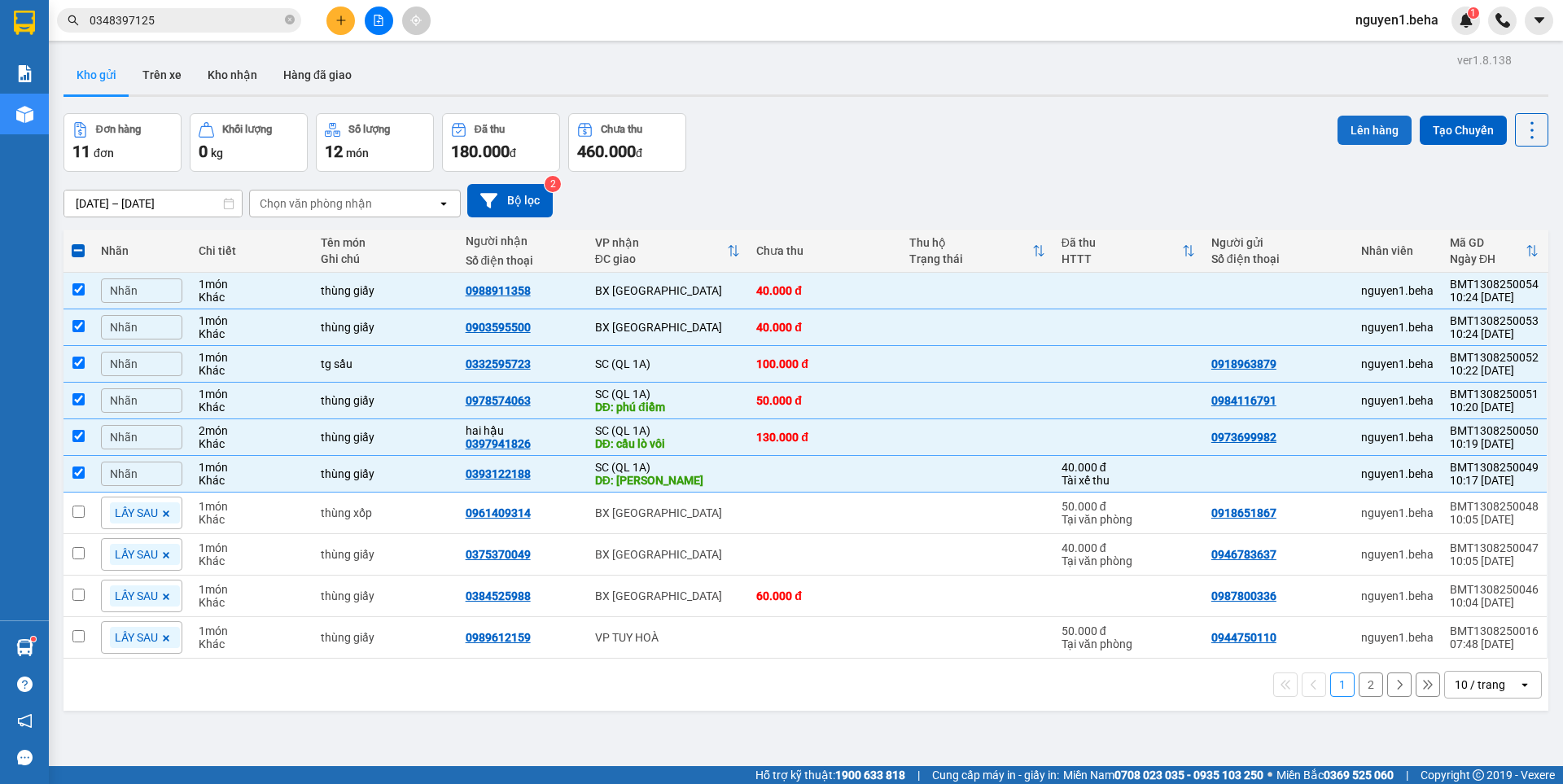
click at [1365, 128] on button "Lên hàng" at bounding box center [1374, 130] width 74 height 29
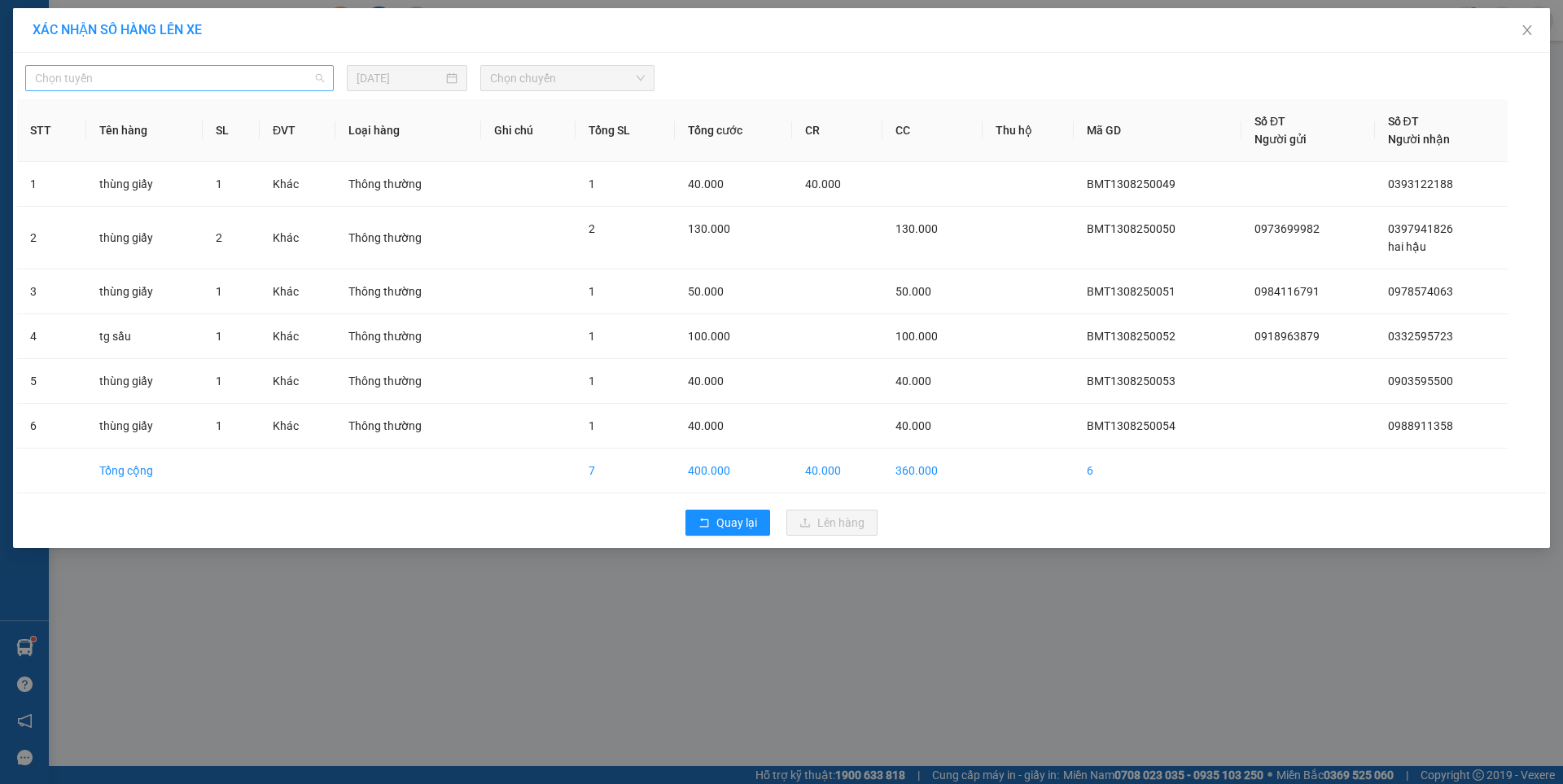
click at [133, 80] on span "Chọn tuyến" at bounding box center [180, 78] width 289 height 25
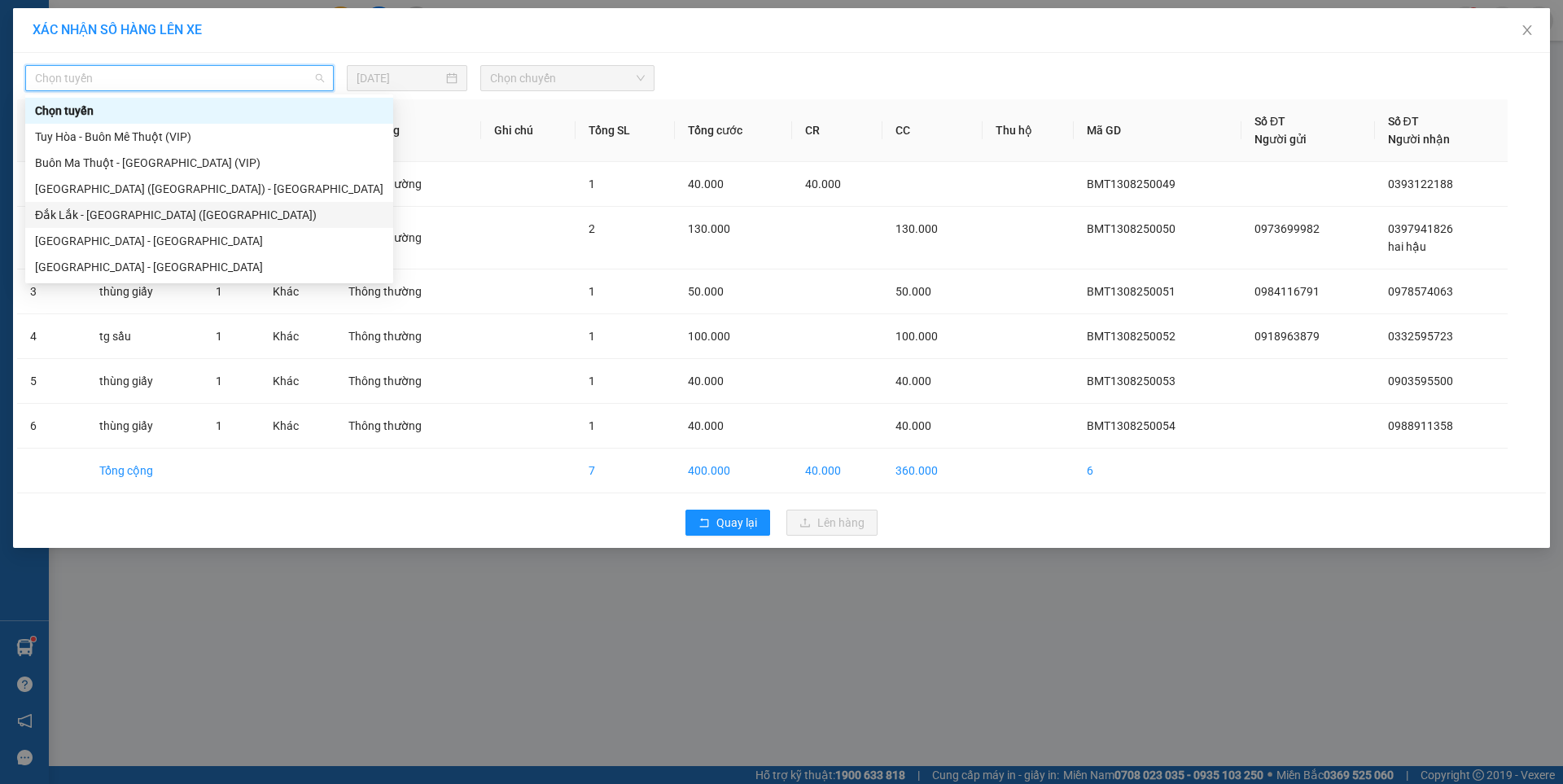
click at [140, 215] on div "Đắk Lắk - [GEOGRAPHIC_DATA] ([GEOGRAPHIC_DATA])" at bounding box center [209, 215] width 348 height 18
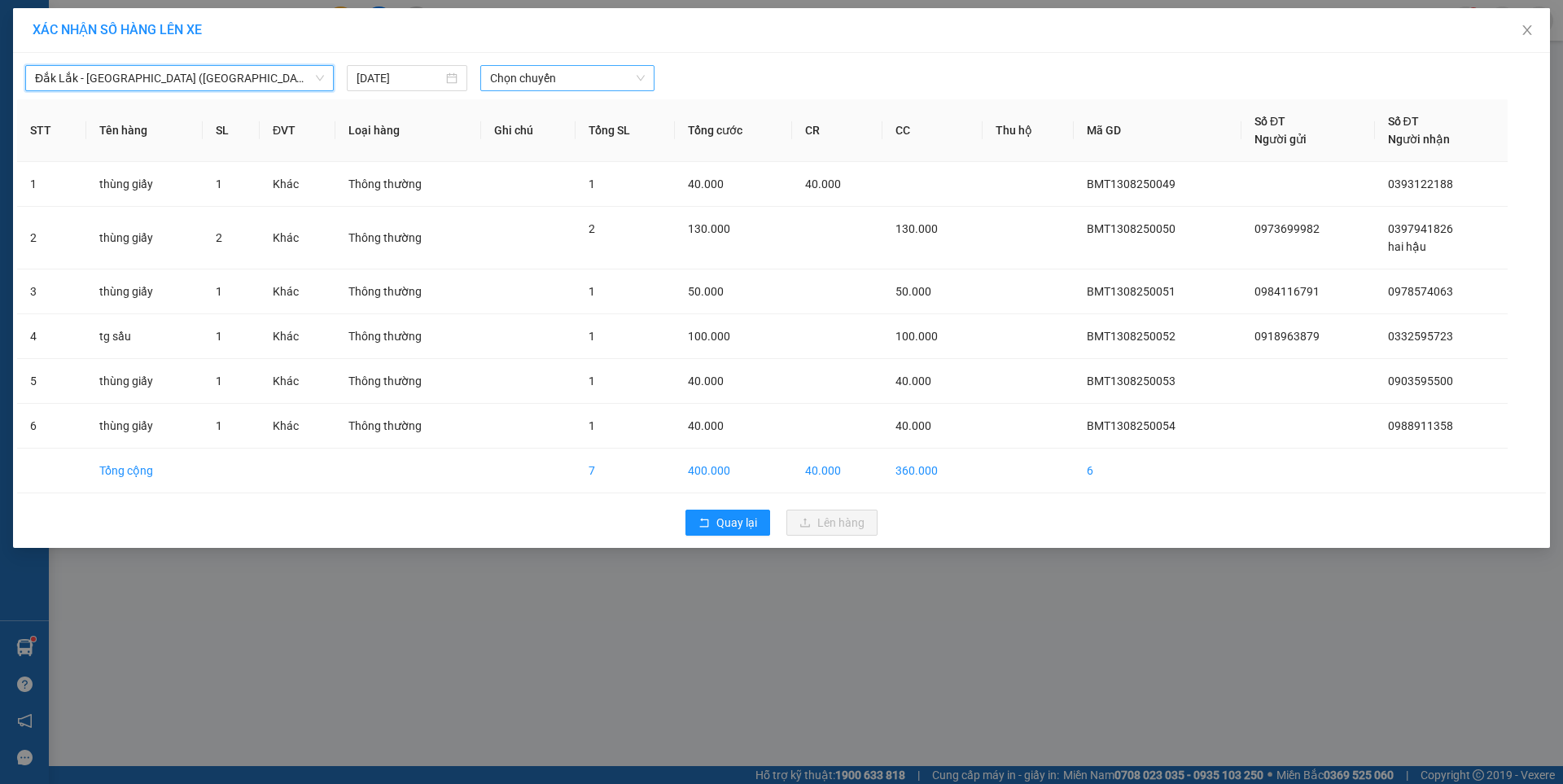
click at [545, 75] on span "Chọn chuyến" at bounding box center [567, 78] width 155 height 25
drag, startPoint x: 570, startPoint y: 136, endPoint x: 587, endPoint y: 169, distance: 37.1
click at [570, 137] on div "09:30 - 47H-044.04" at bounding box center [553, 136] width 127 height 18
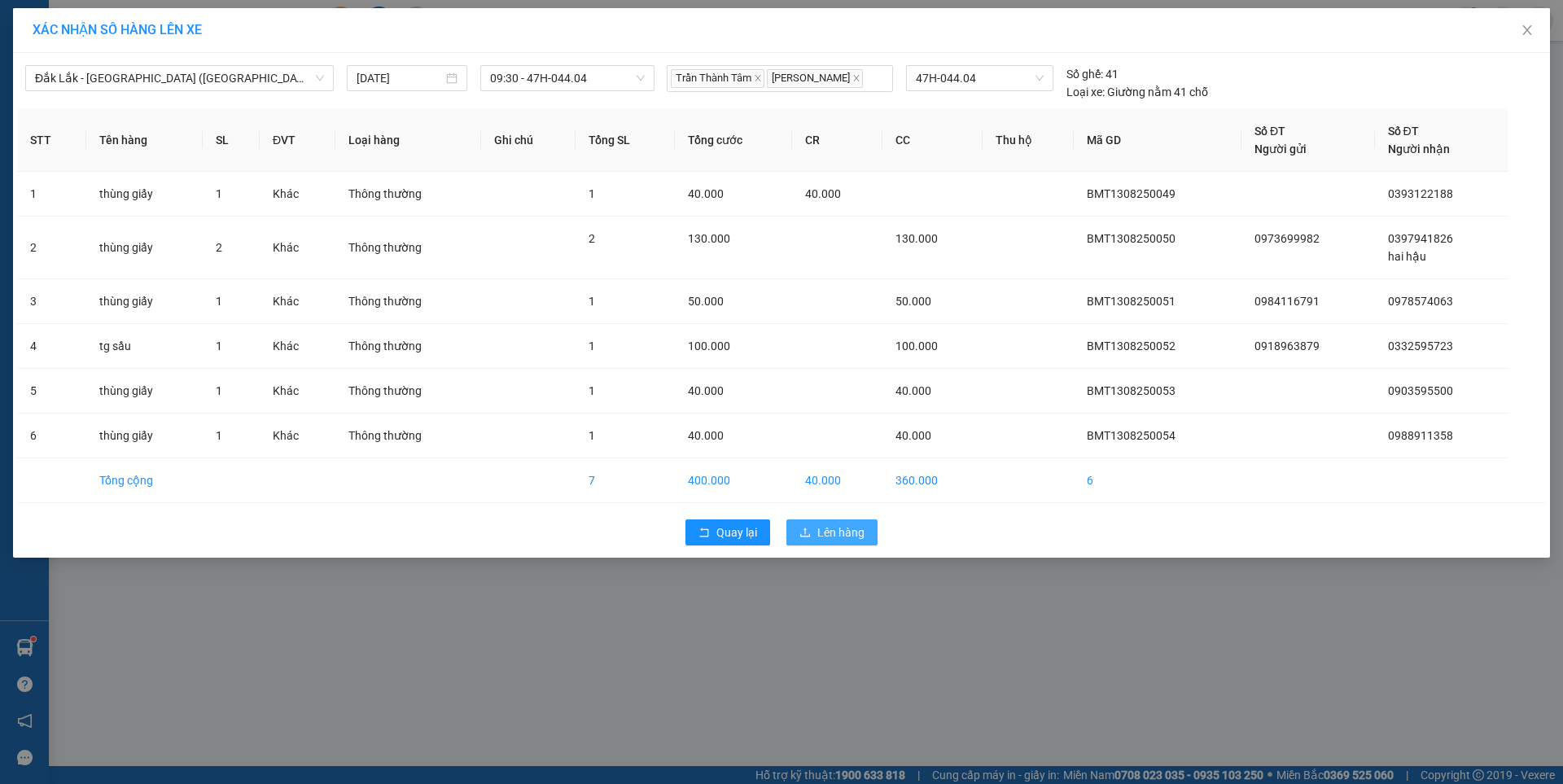
click at [819, 531] on span "Lên hàng" at bounding box center [840, 532] width 47 height 18
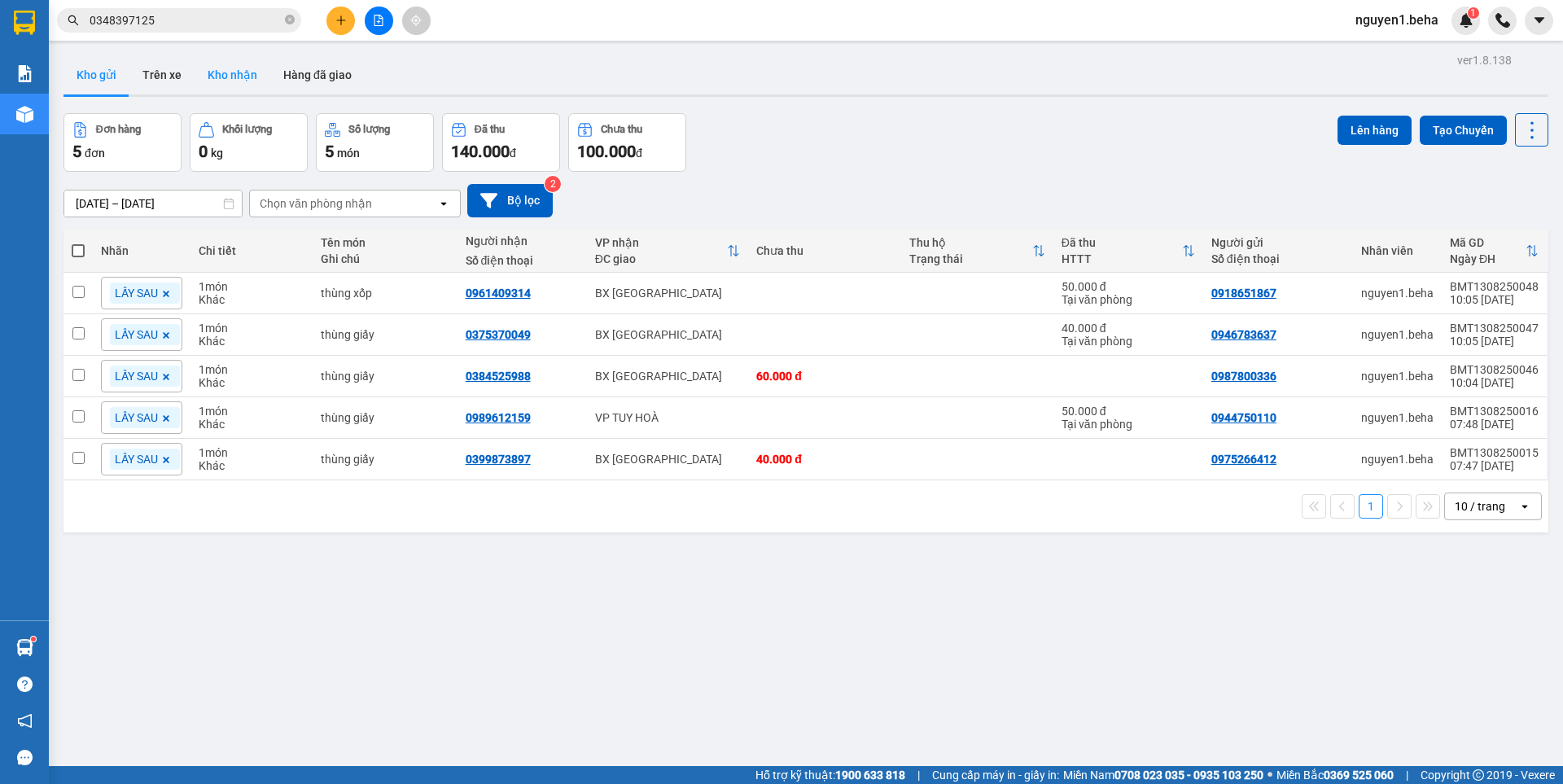
click at [232, 72] on button "Kho nhận" at bounding box center [232, 75] width 76 height 39
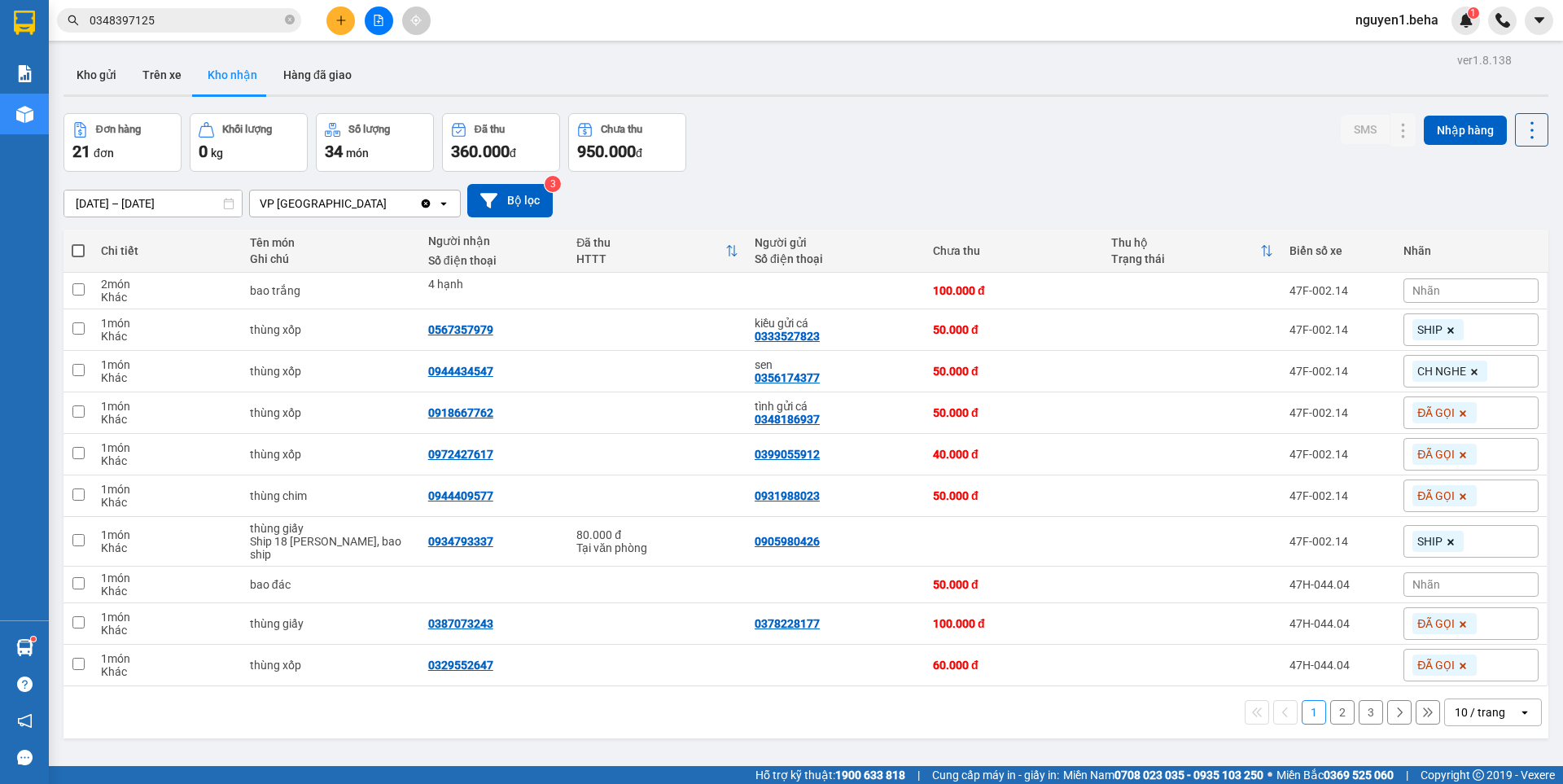
click at [1338, 700] on button "2" at bounding box center [1342, 712] width 25 height 25
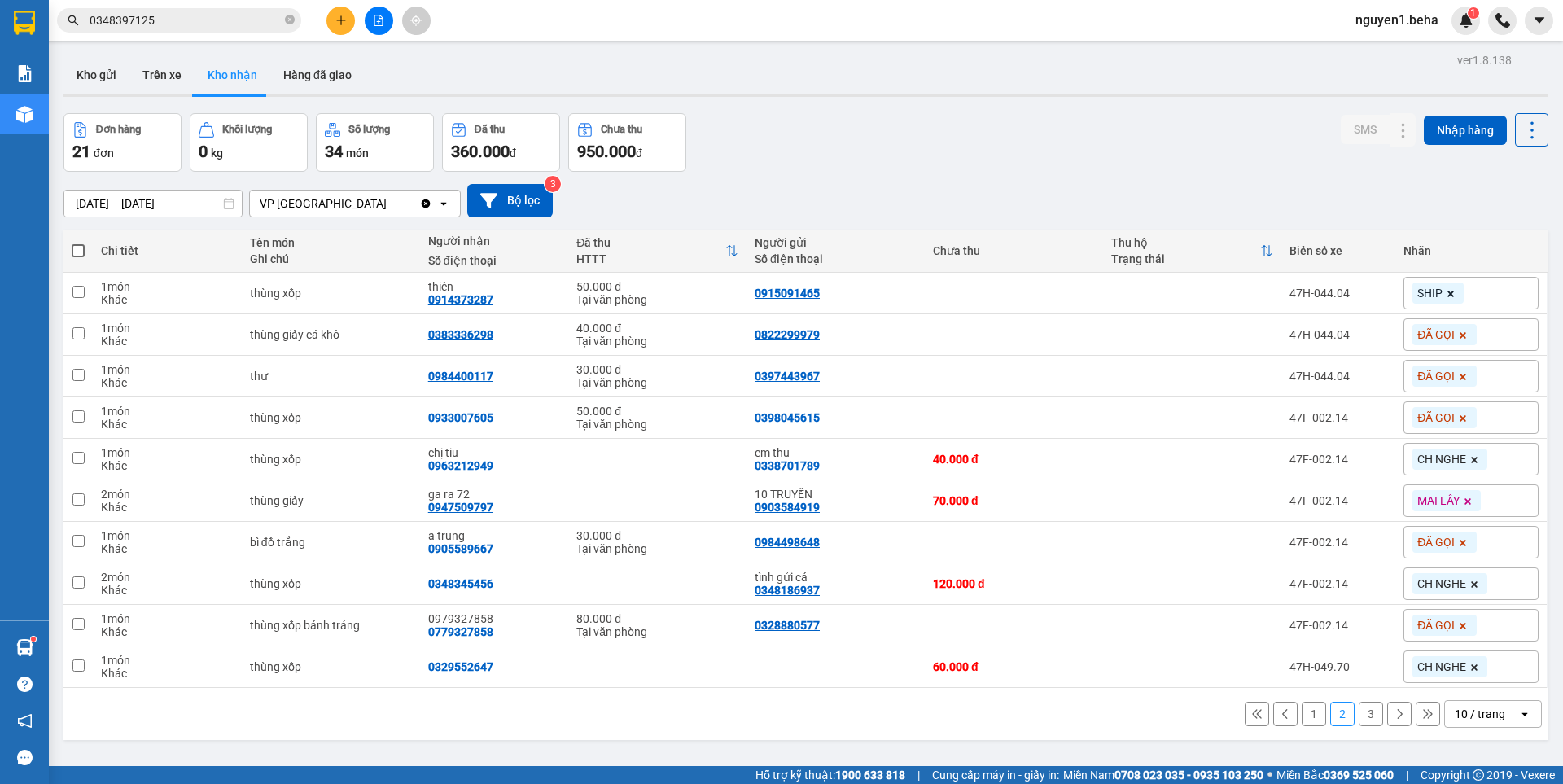
click at [1062, 718] on div "1 2 3 10 / trang open" at bounding box center [805, 714] width 1472 height 27
click at [1359, 709] on button "3" at bounding box center [1371, 713] width 25 height 25
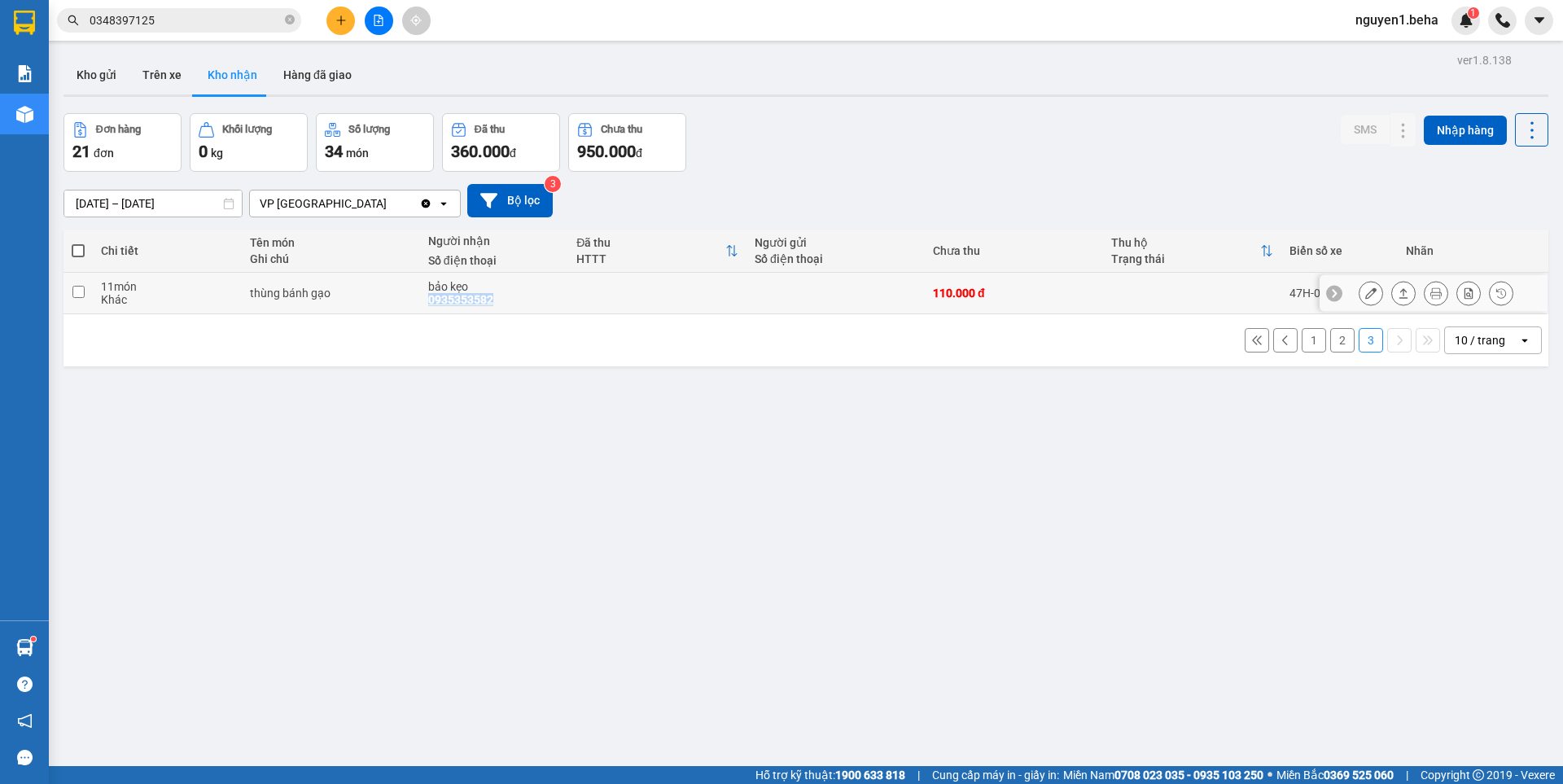
drag, startPoint x: 422, startPoint y: 295, endPoint x: 492, endPoint y: 302, distance: 70.3
click at [492, 302] on td "bảo kẹo 0935353582" at bounding box center [493, 293] width 148 height 42
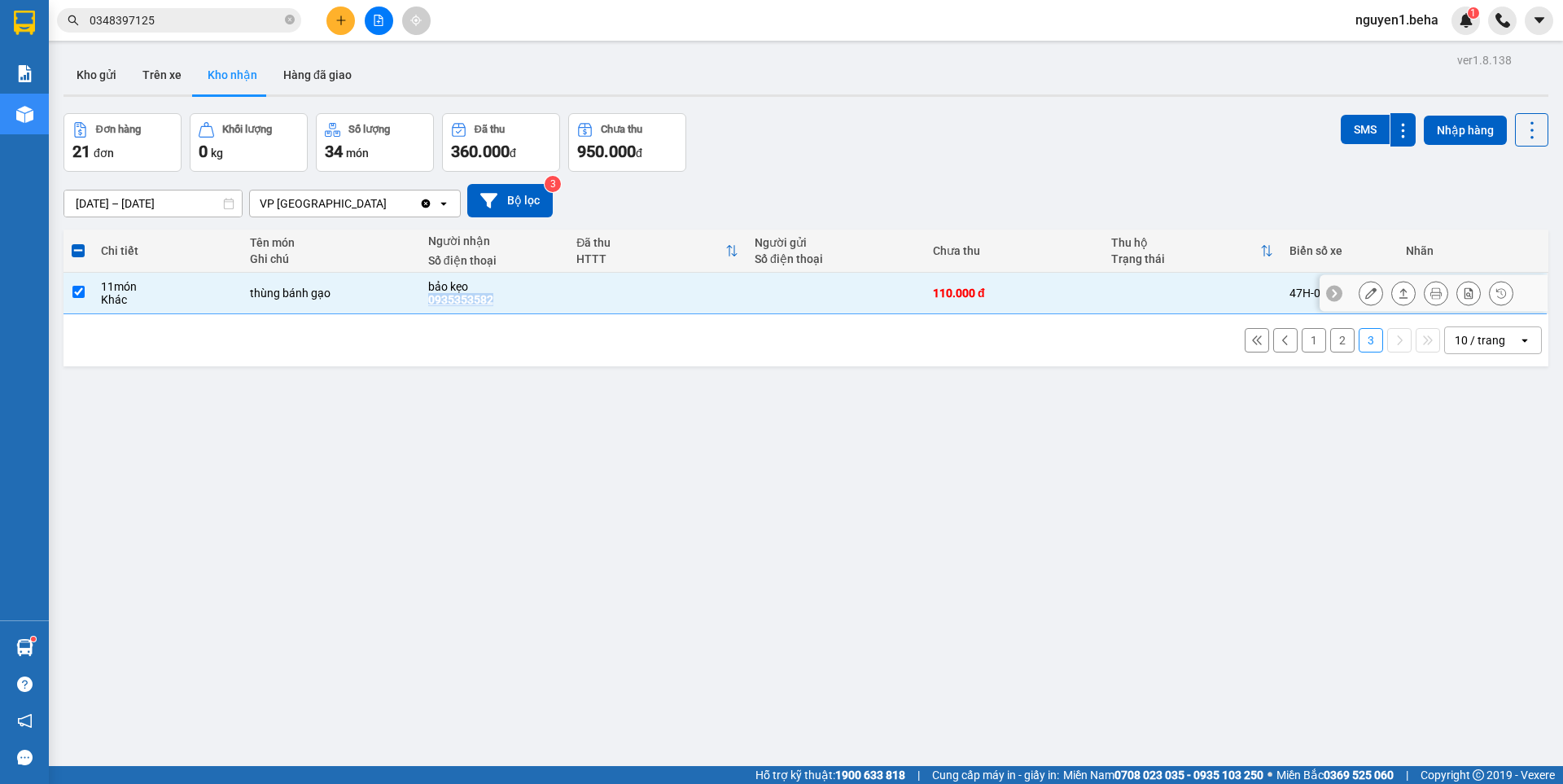
copy div "0935353582"
click at [1330, 342] on button "2" at bounding box center [1342, 340] width 25 height 25
checkbox input "false"
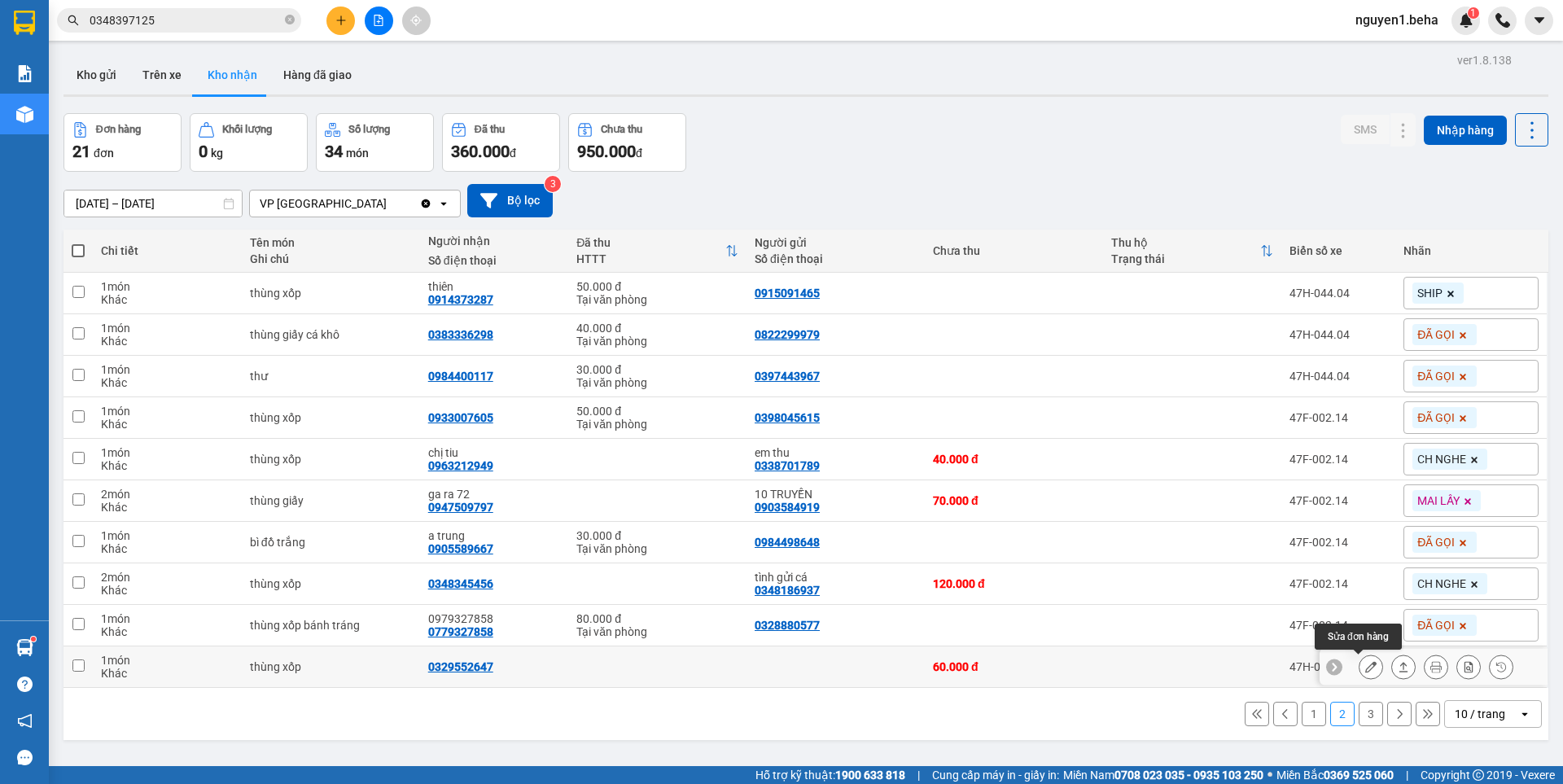
click at [1365, 667] on icon at bounding box center [1370, 666] width 11 height 11
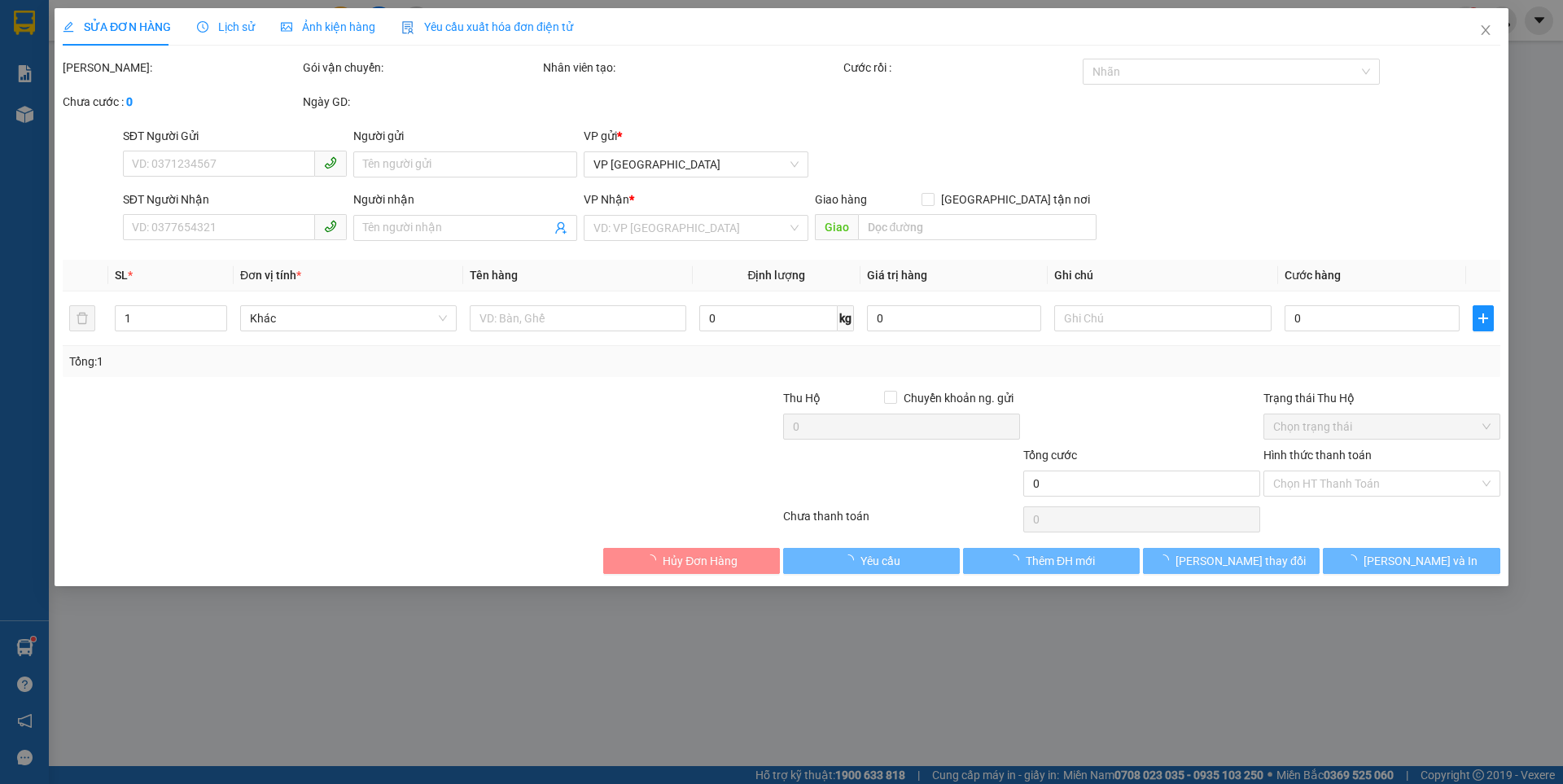
type input "0329552647"
type input "60.000"
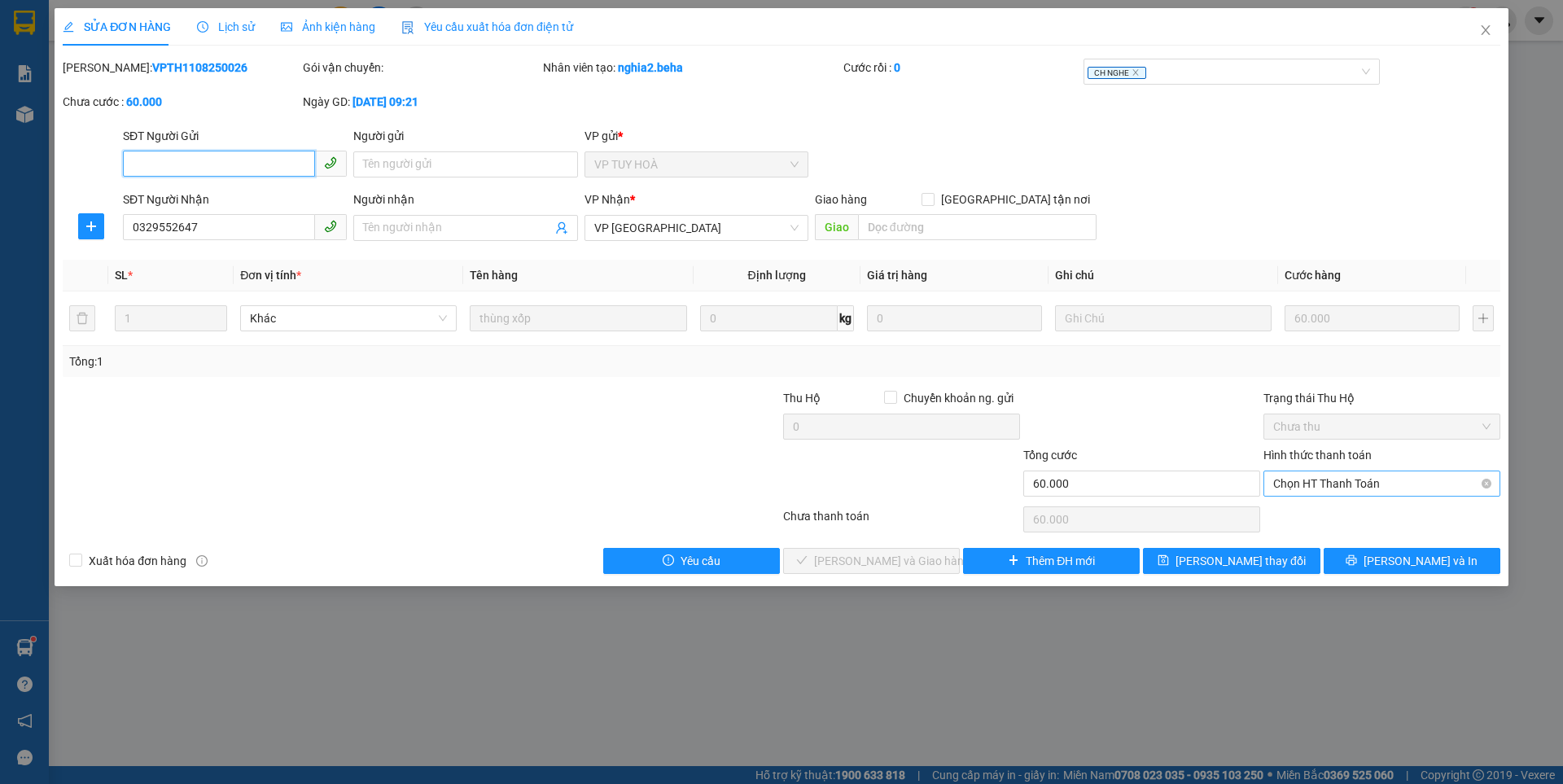
click at [1332, 481] on span "Chọn HT Thanh Toán" at bounding box center [1382, 483] width 217 height 25
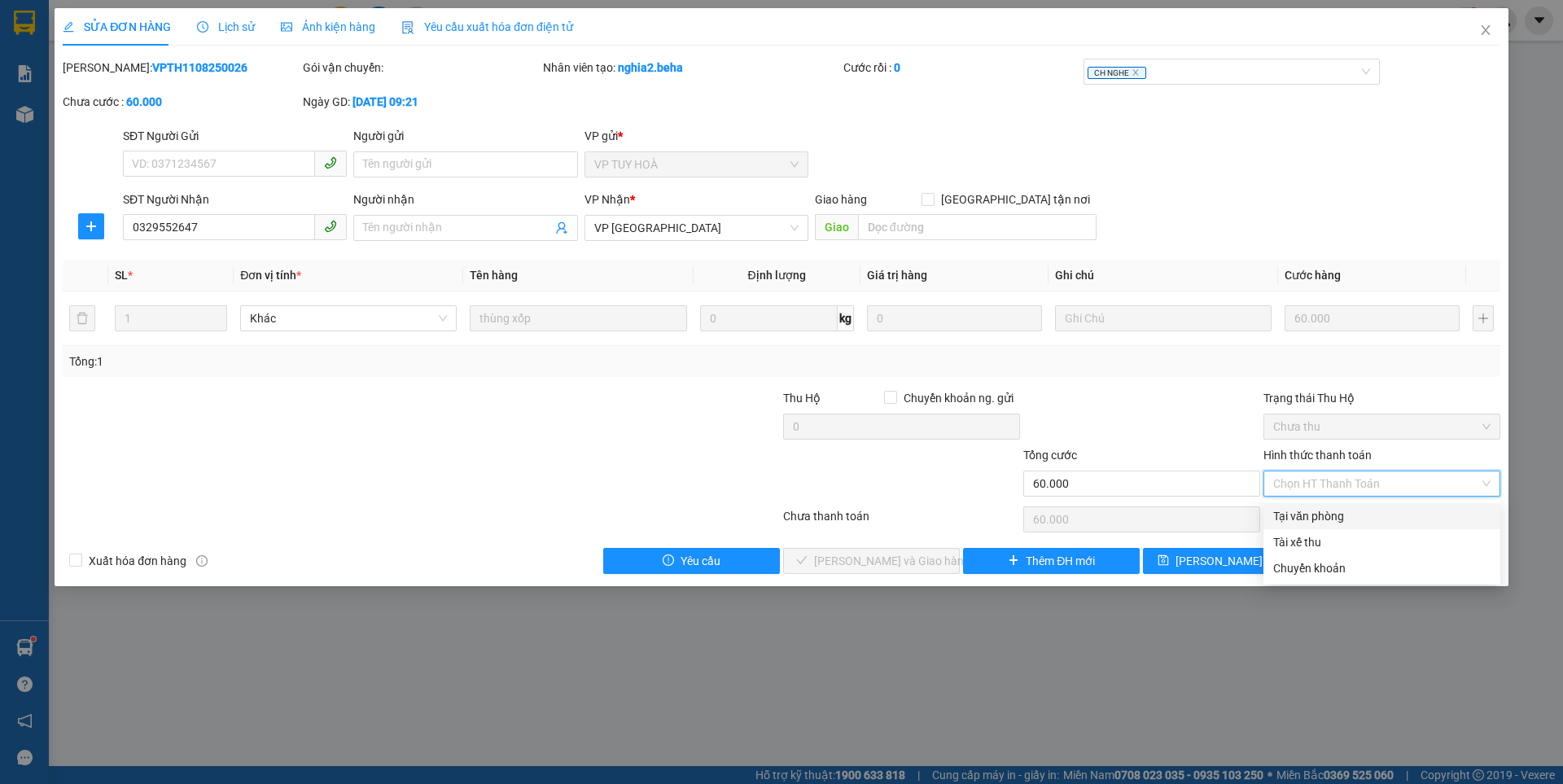
click at [1313, 510] on div "Tại văn phòng" at bounding box center [1382, 516] width 217 height 18
type input "0"
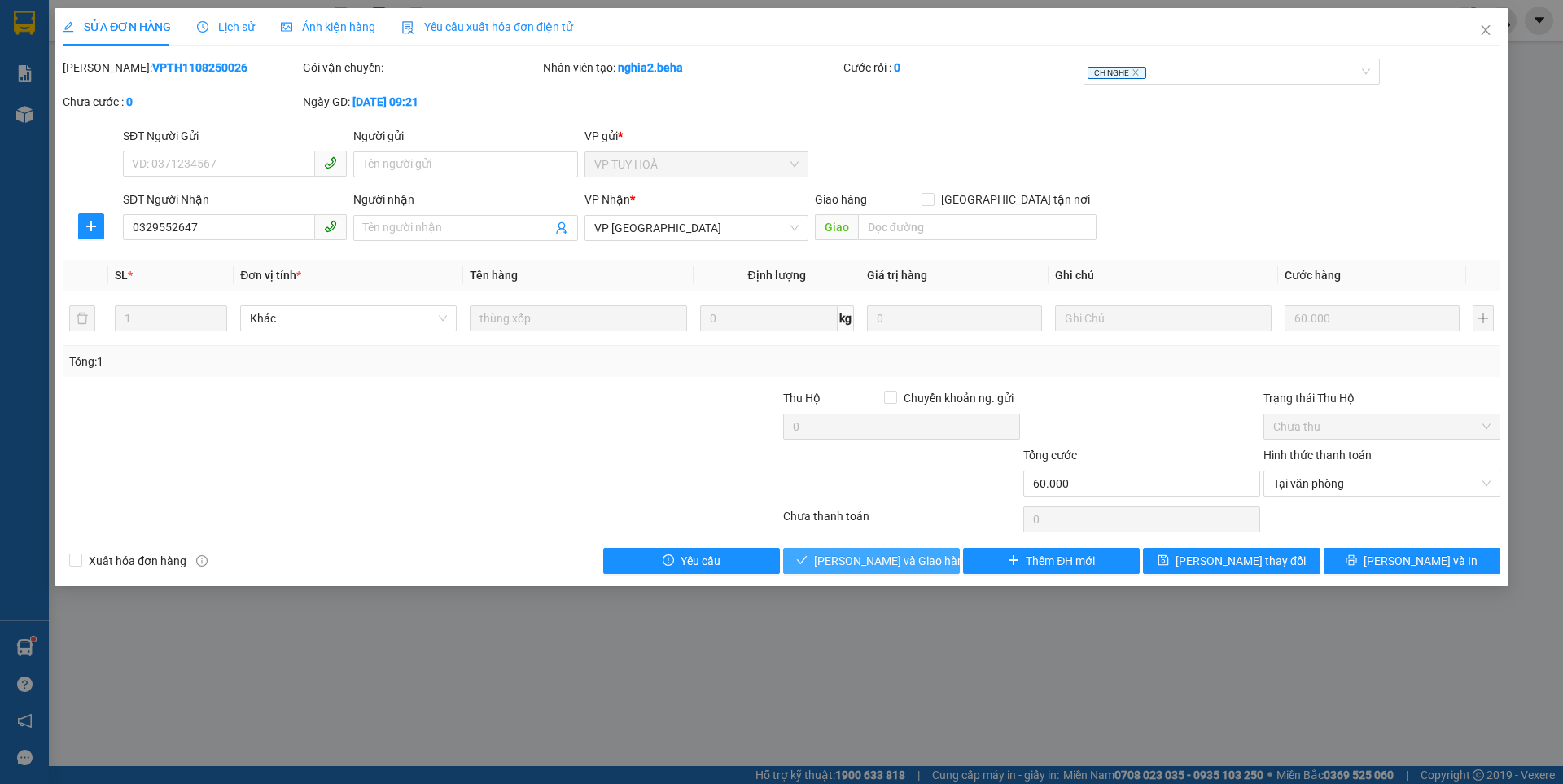
drag, startPoint x: 918, startPoint y: 561, endPoint x: 962, endPoint y: 610, distance: 65.9
click at [917, 561] on span "[PERSON_NAME] và Giao hàng" at bounding box center [892, 560] width 156 height 18
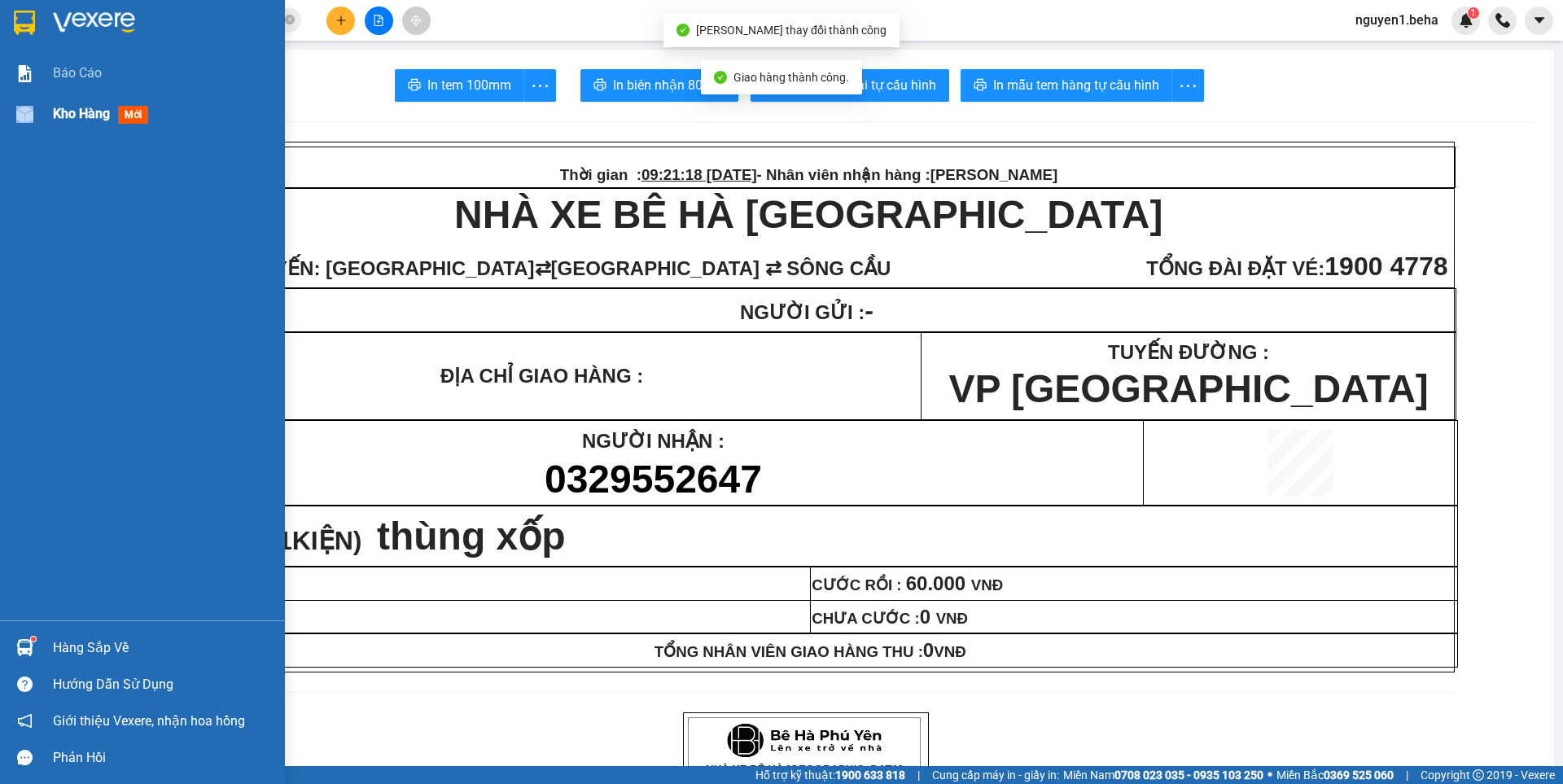
click at [26, 115] on div at bounding box center [24, 114] width 28 height 28
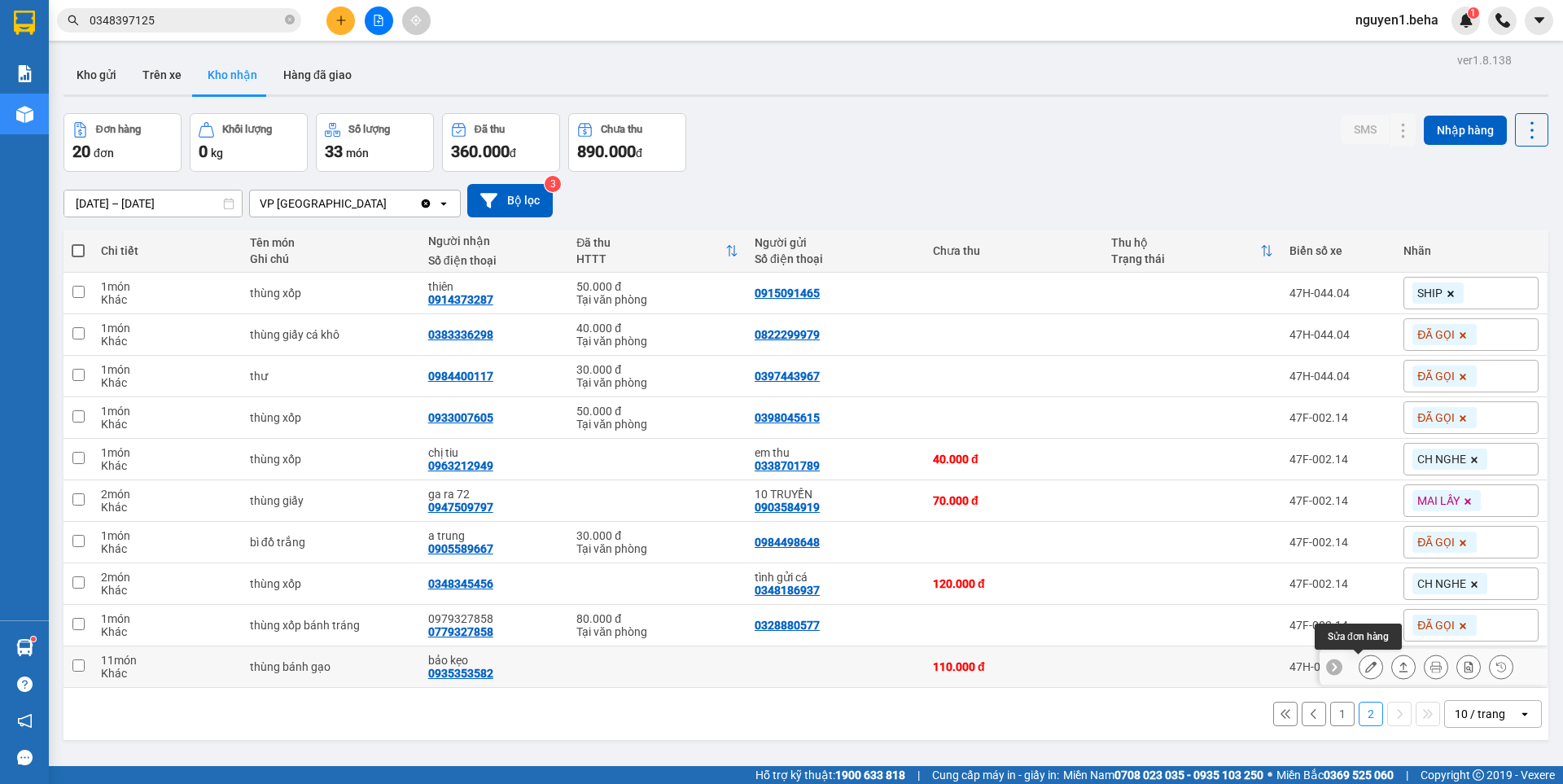
click at [1365, 664] on icon at bounding box center [1370, 666] width 11 height 11
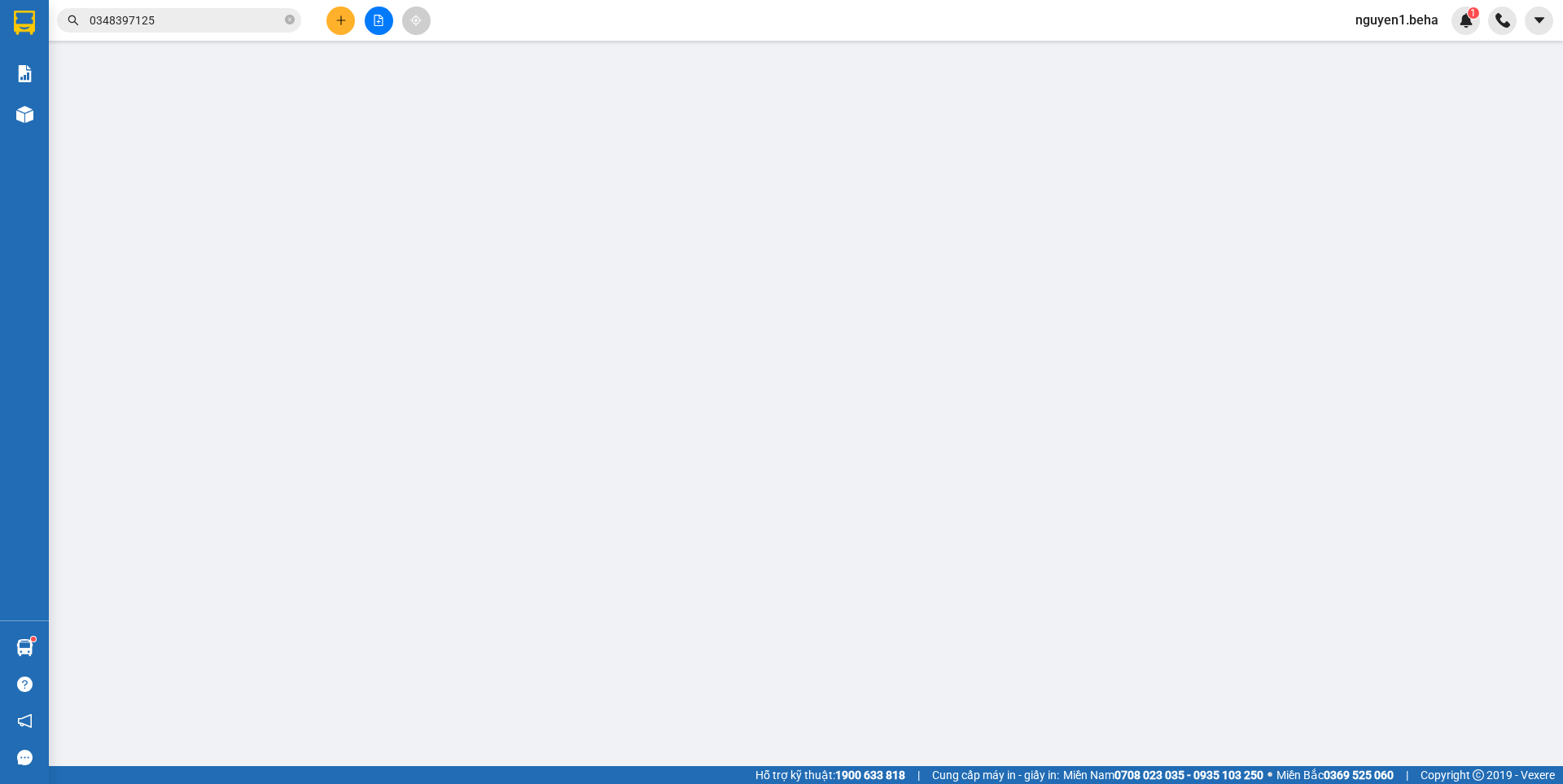
type input "0935353582"
type input "bảo kẹo"
type input "110.000"
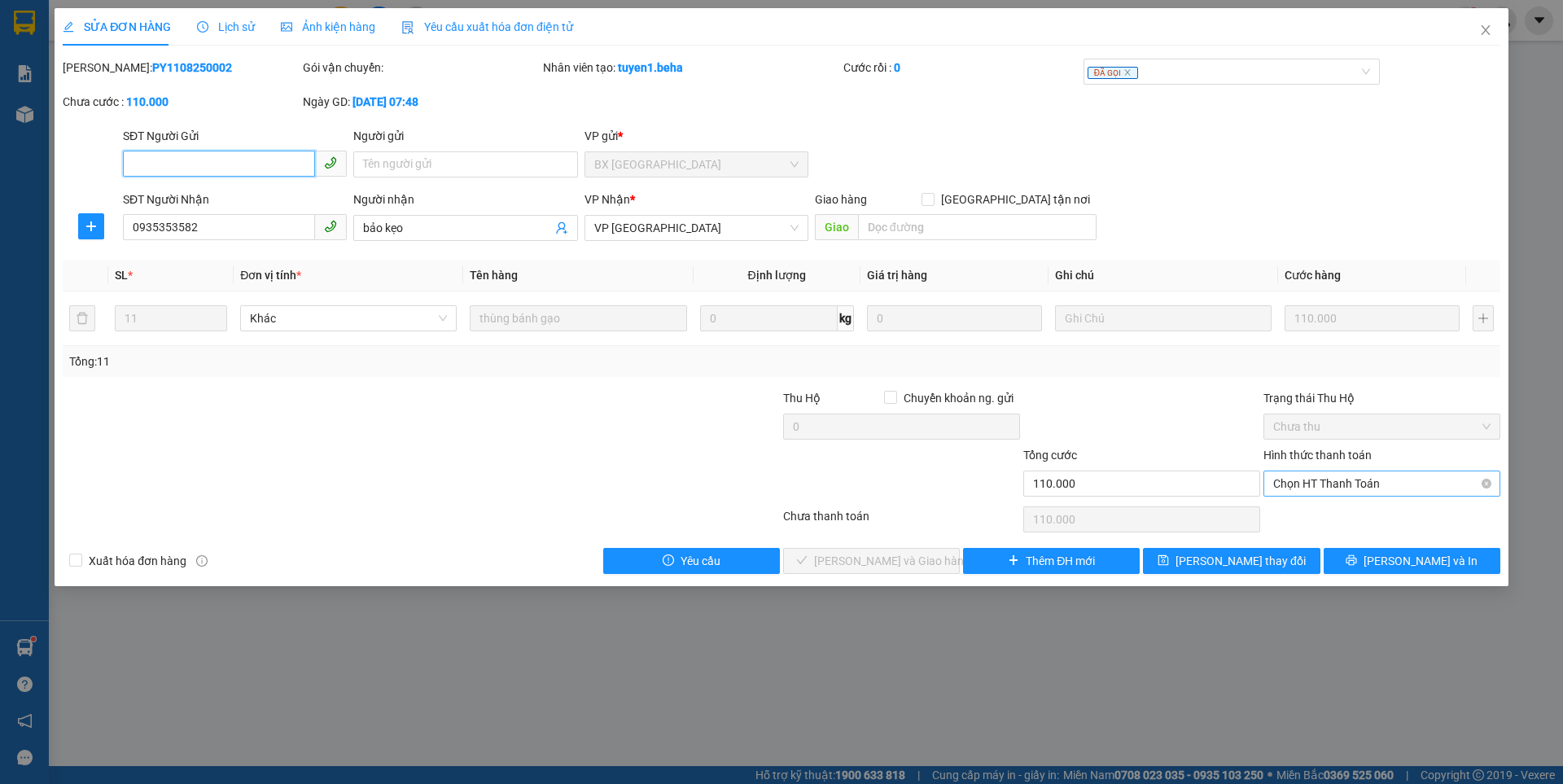
click at [1318, 475] on span "Chọn HT Thanh Toán" at bounding box center [1382, 483] width 217 height 25
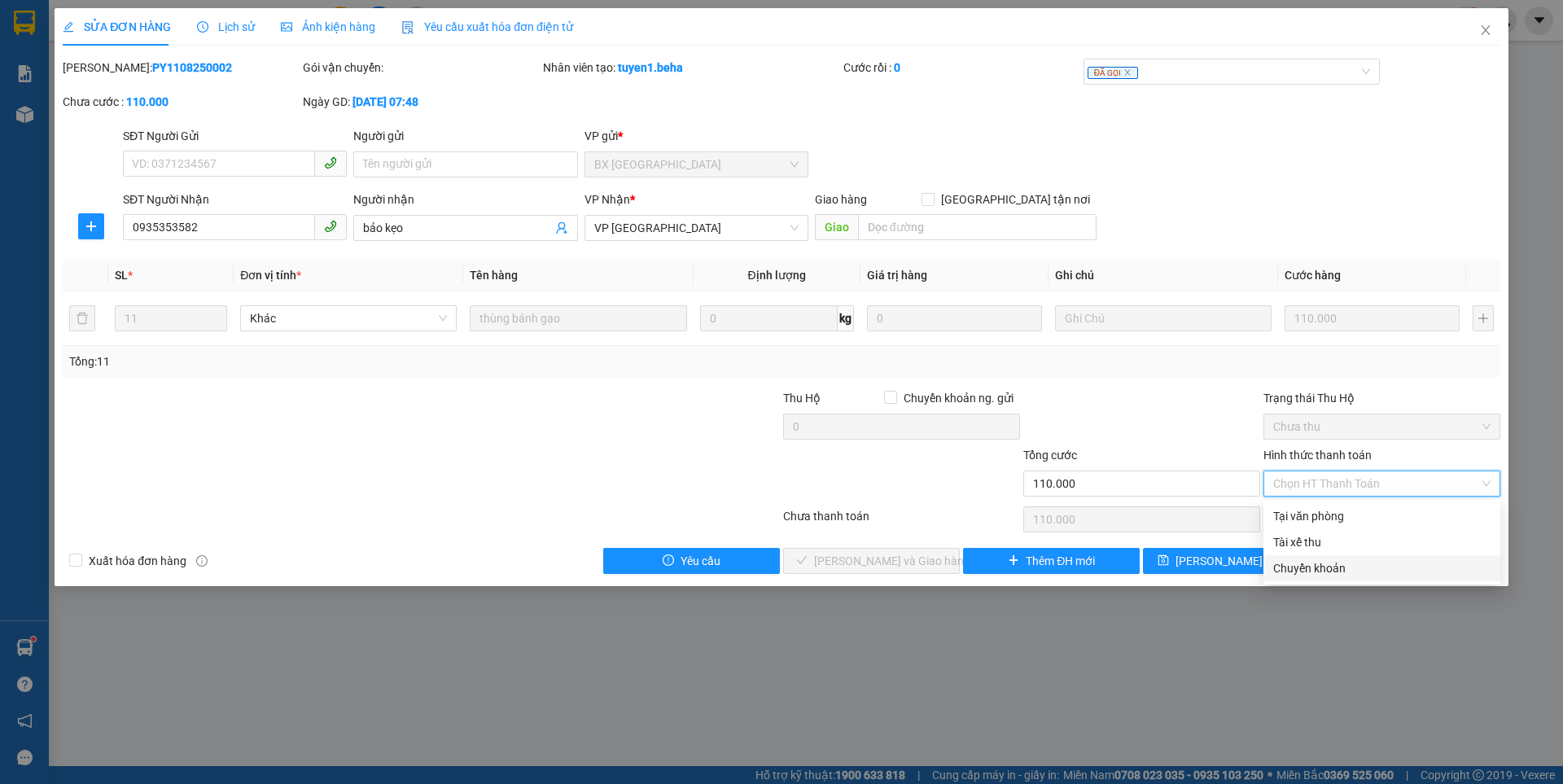
click at [1317, 566] on div "Chuyển khoản" at bounding box center [1382, 568] width 217 height 18
type input "0"
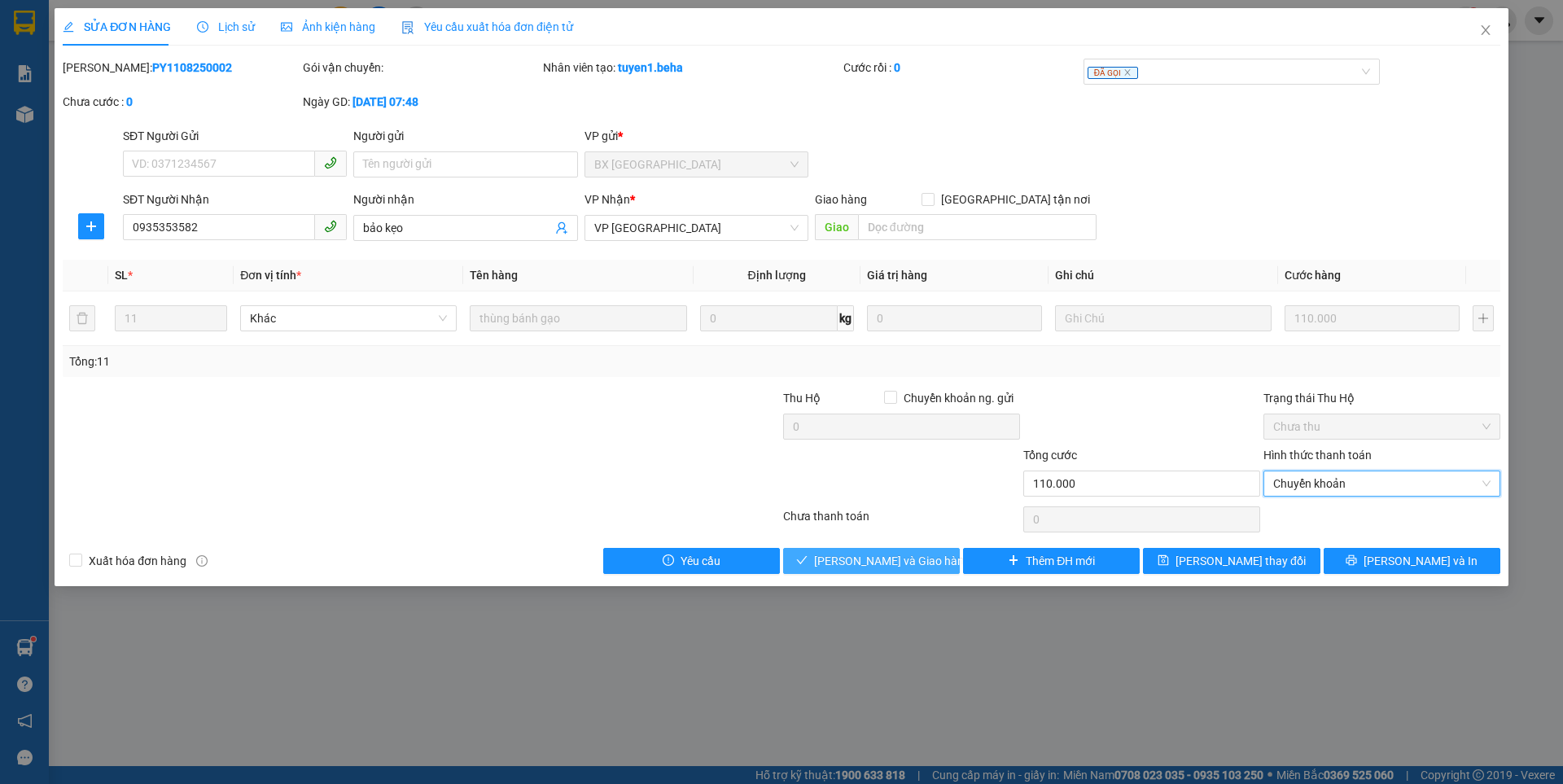
click at [874, 557] on span "[PERSON_NAME] và Giao hàng" at bounding box center [892, 560] width 156 height 18
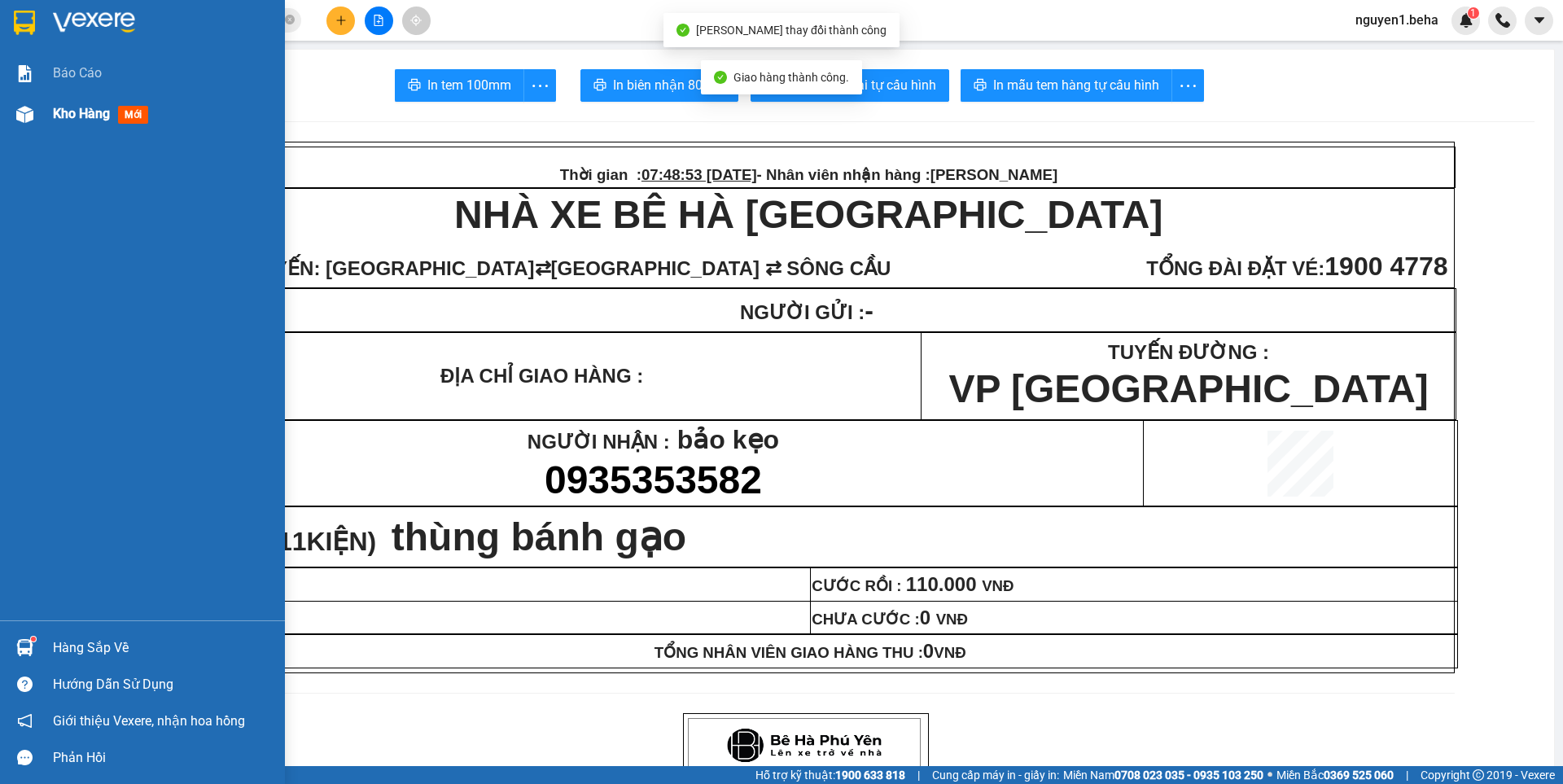
click at [26, 109] on img at bounding box center [25, 115] width 17 height 17
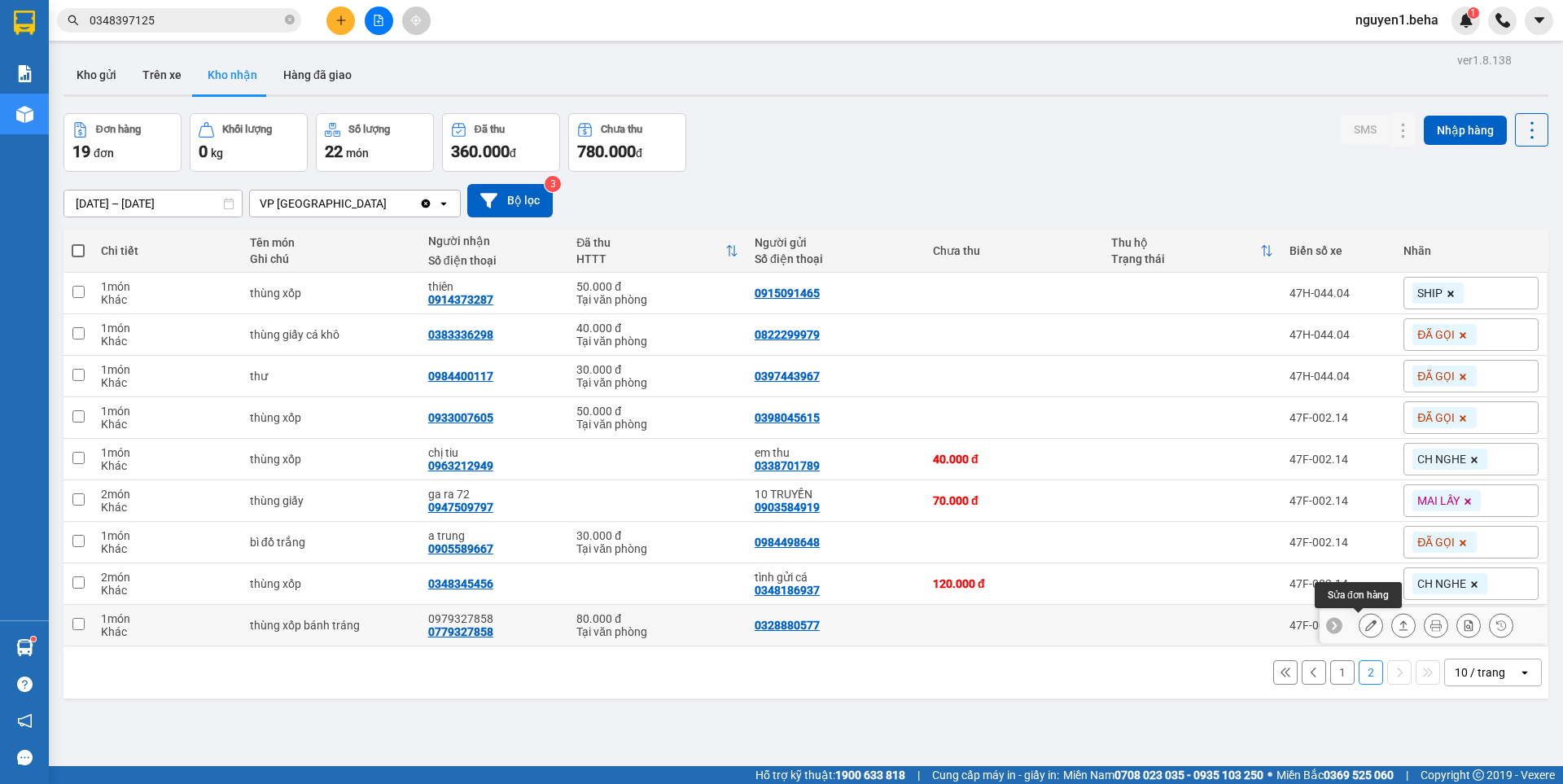
click at [1365, 624] on icon at bounding box center [1370, 624] width 11 height 11
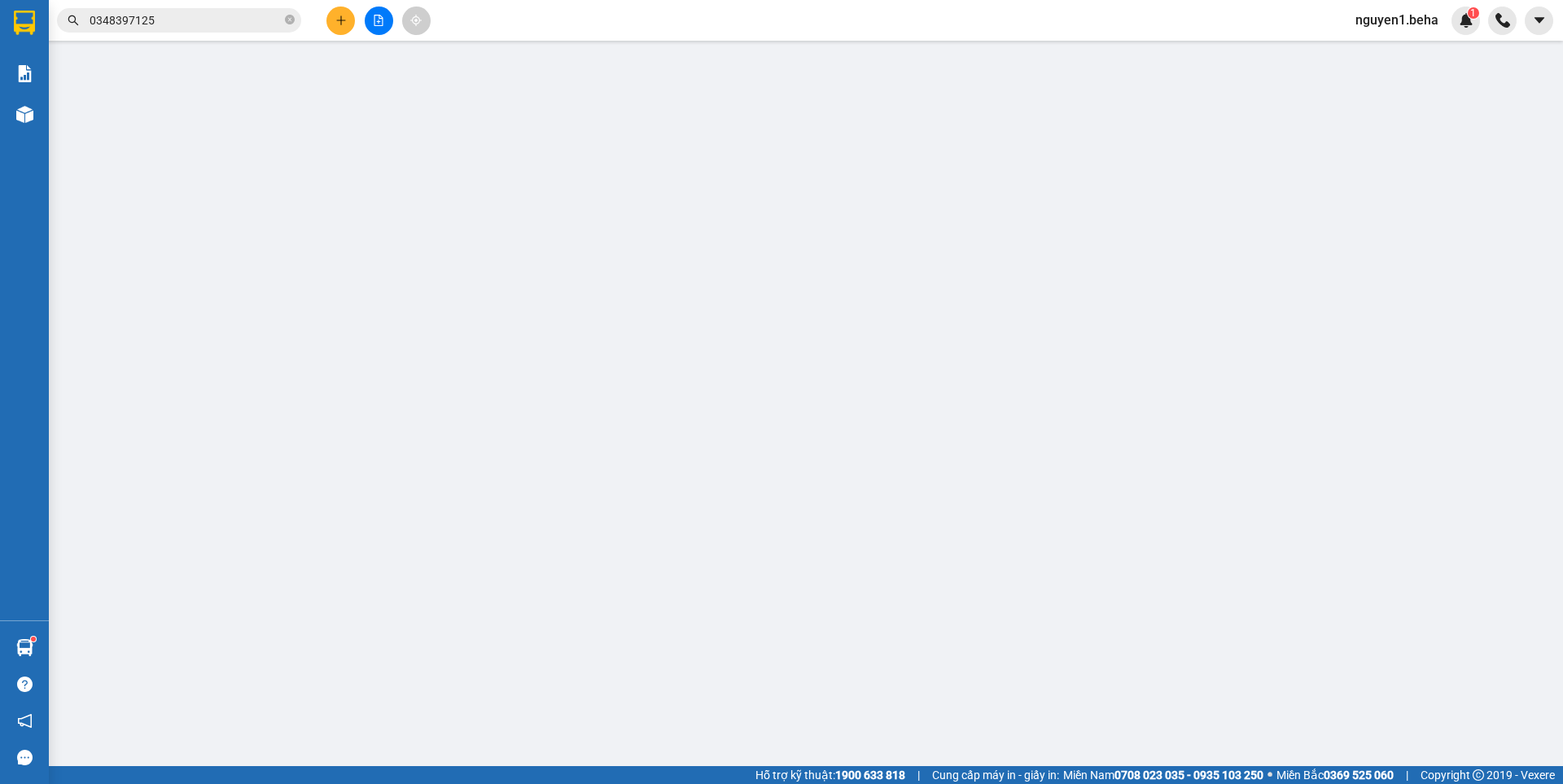
type input "0328880577"
type input "0779327858"
type input "0979327858"
type input "80.000"
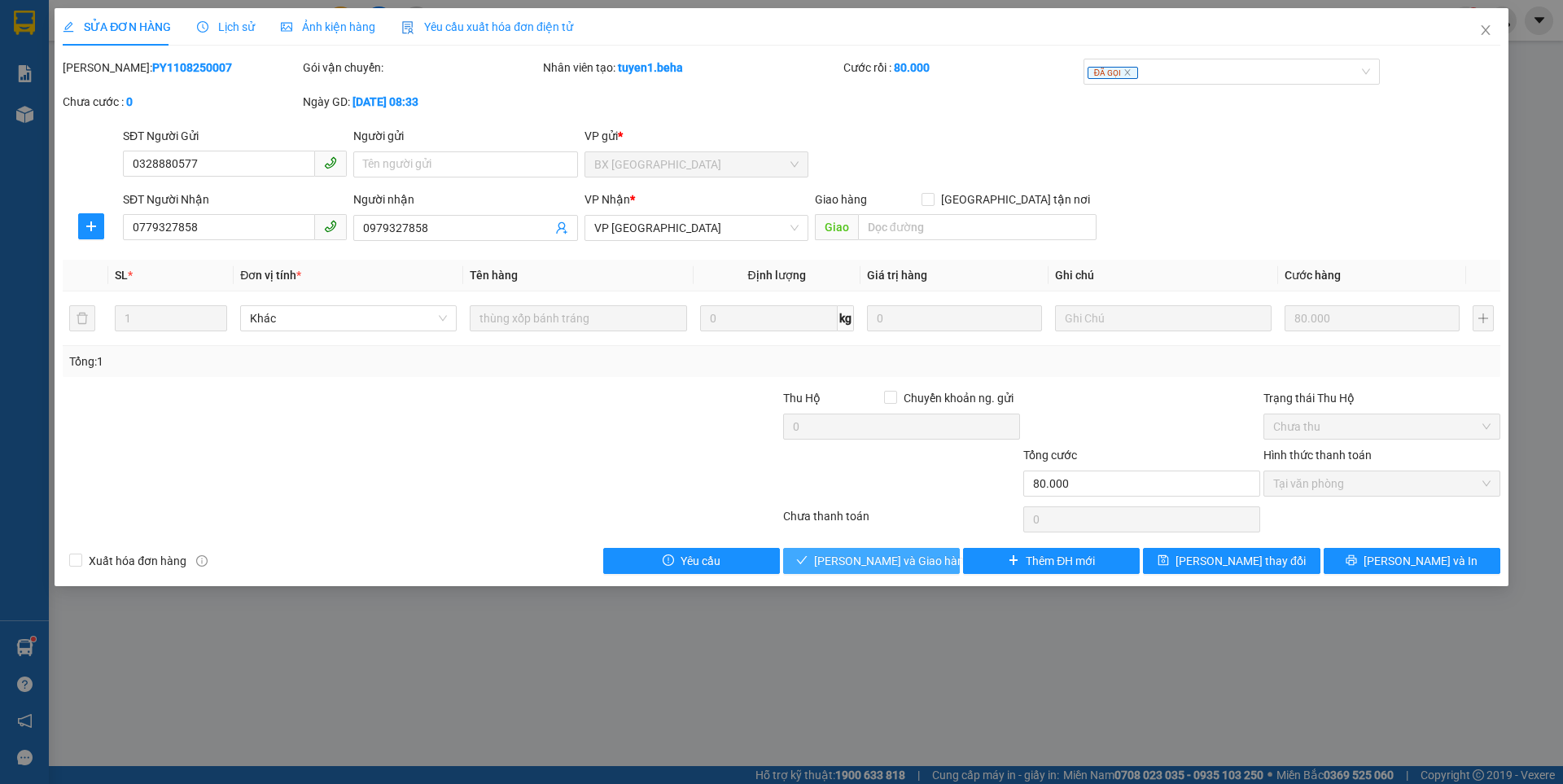
click at [899, 566] on span "[PERSON_NAME] và Giao hàng" at bounding box center [892, 560] width 156 height 18
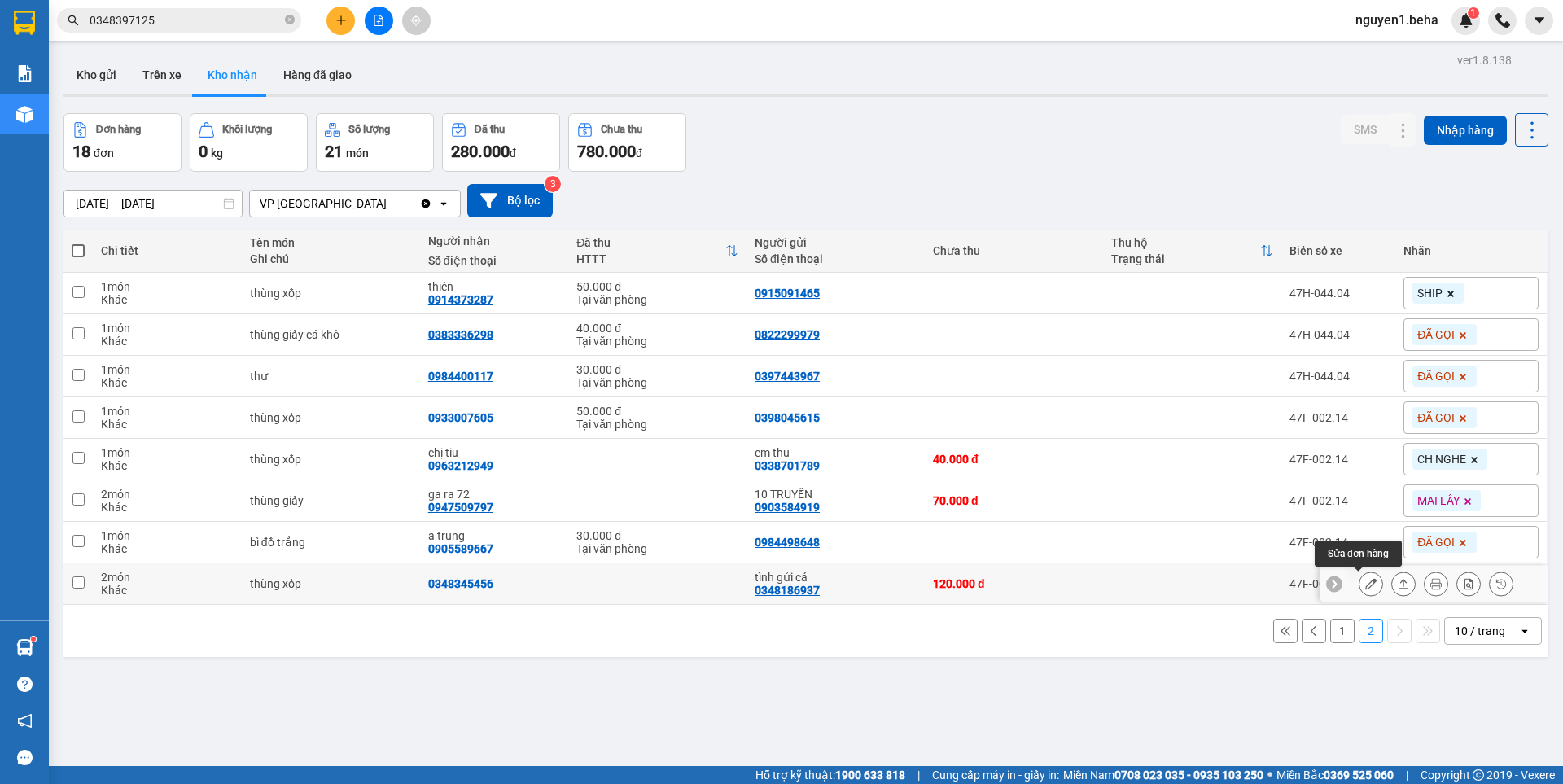
click at [1365, 582] on icon at bounding box center [1370, 583] width 11 height 11
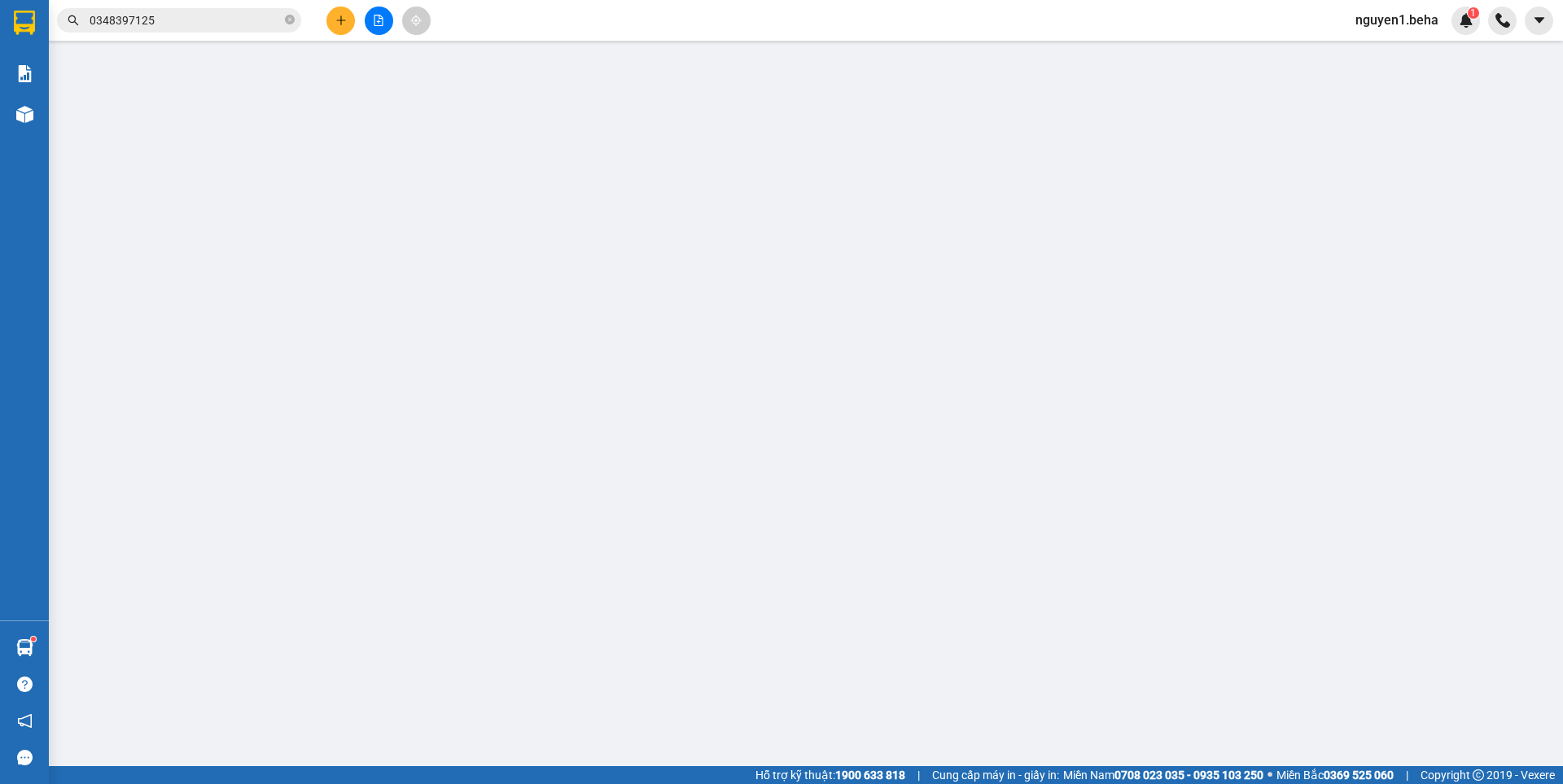
type input "0348186937"
type input "tình gửi cá"
type input "0348345456"
type input "120.000"
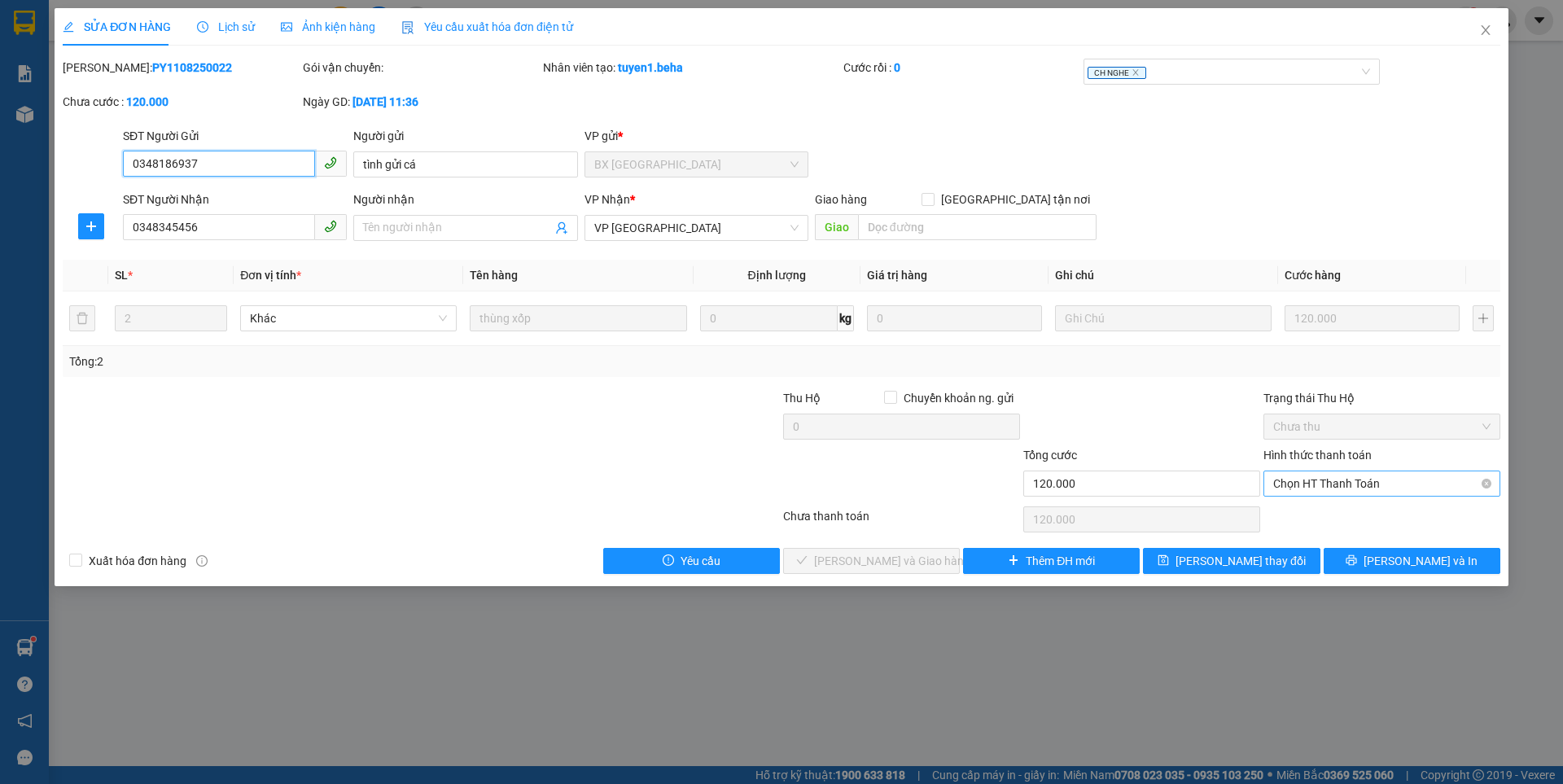
click at [1276, 477] on span "Chọn HT Thanh Toán" at bounding box center [1382, 483] width 217 height 25
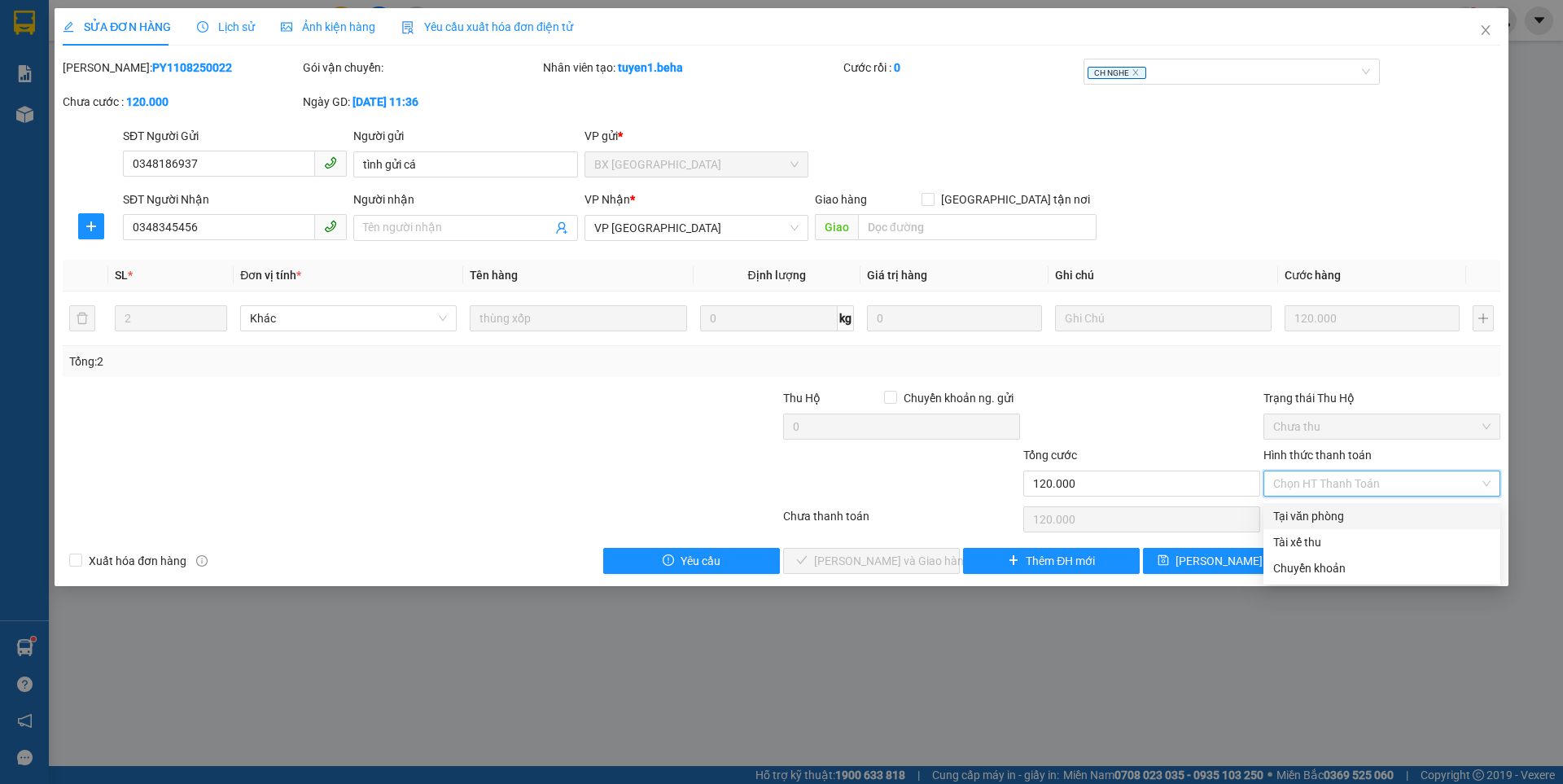
click at [1285, 517] on div "Tại văn phòng" at bounding box center [1382, 516] width 217 height 18
type input "0"
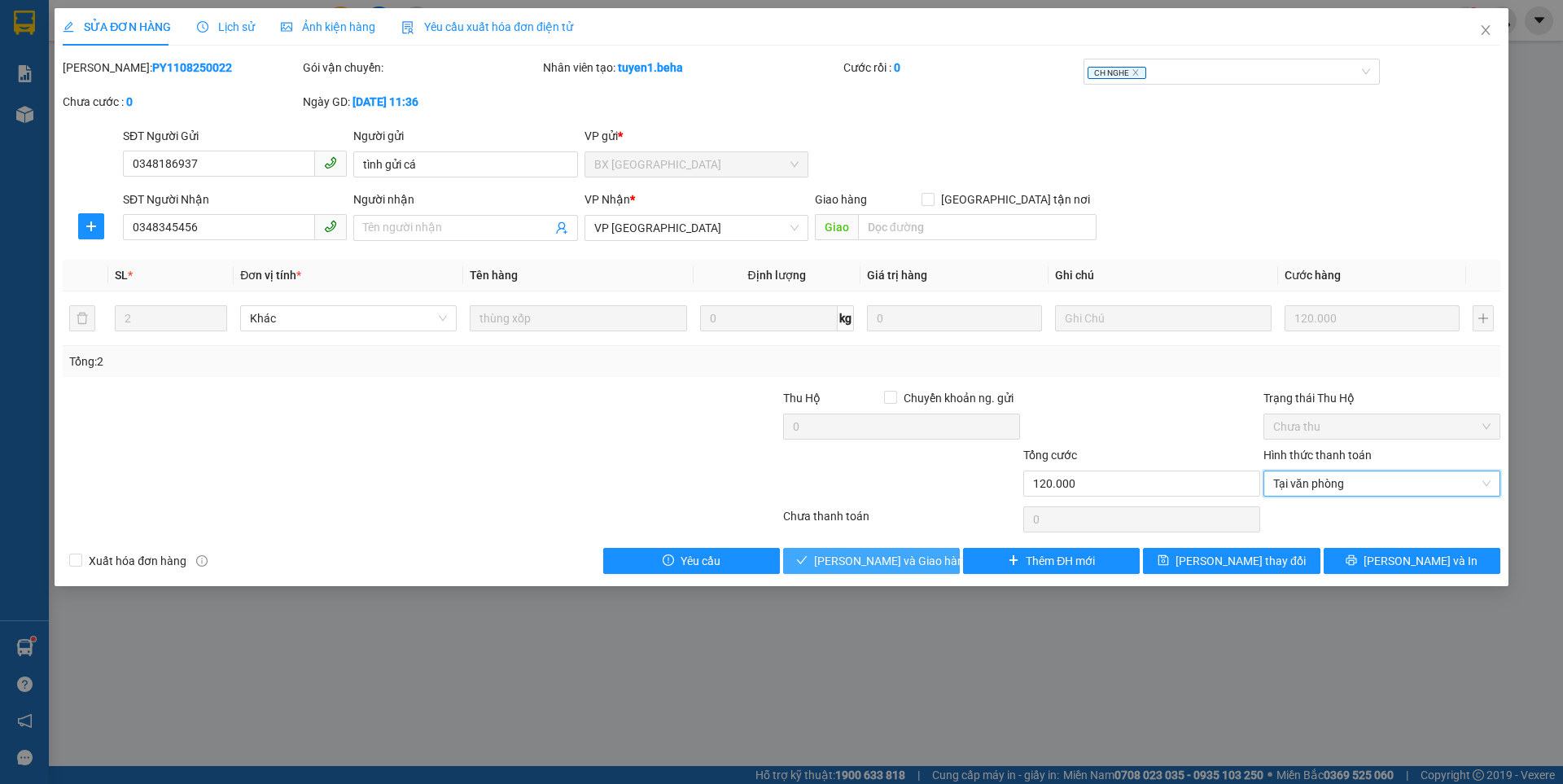
click at [901, 557] on span "[PERSON_NAME] và Giao hàng" at bounding box center [892, 560] width 156 height 18
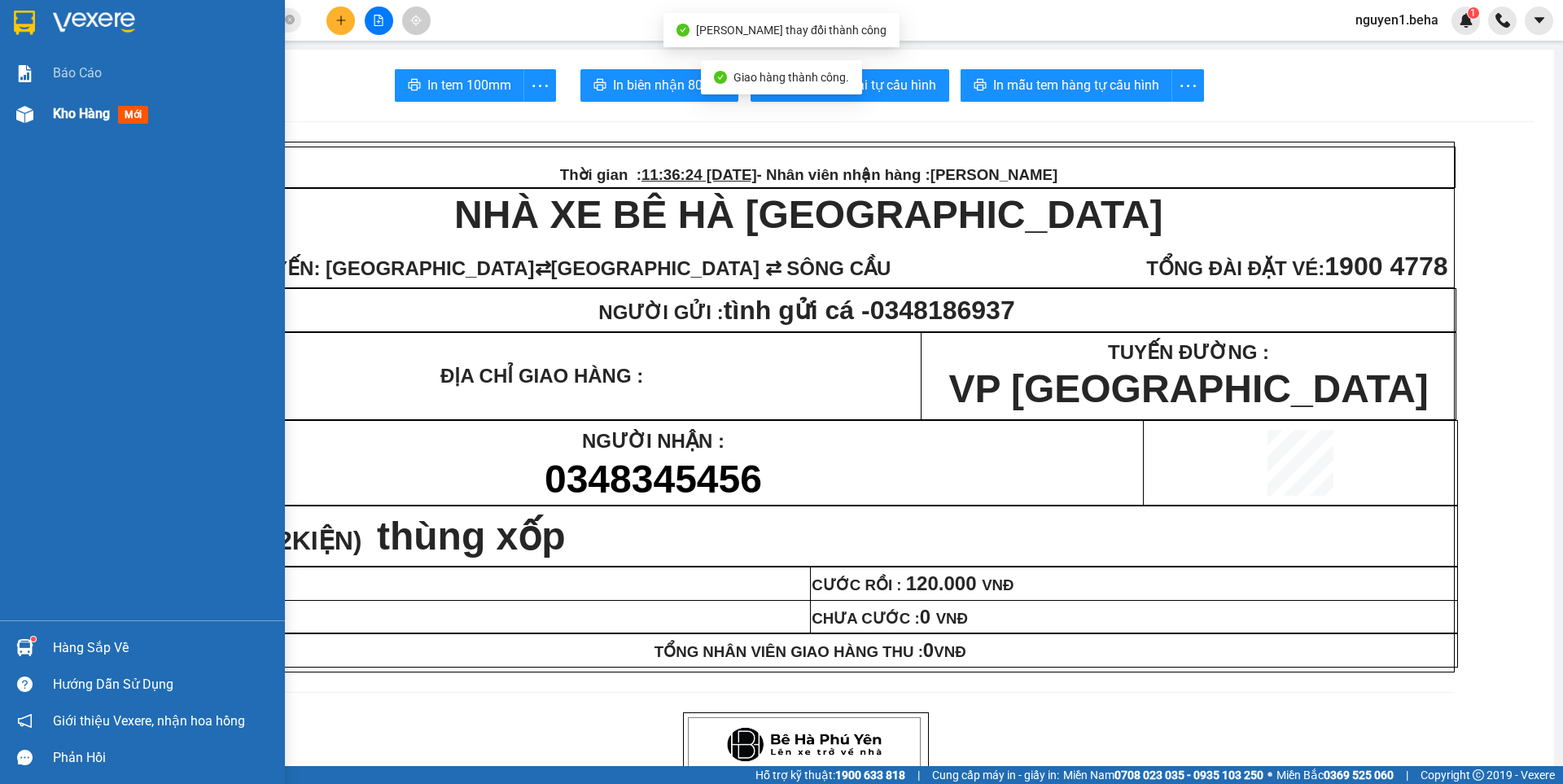
click at [34, 112] on div at bounding box center [24, 114] width 28 height 28
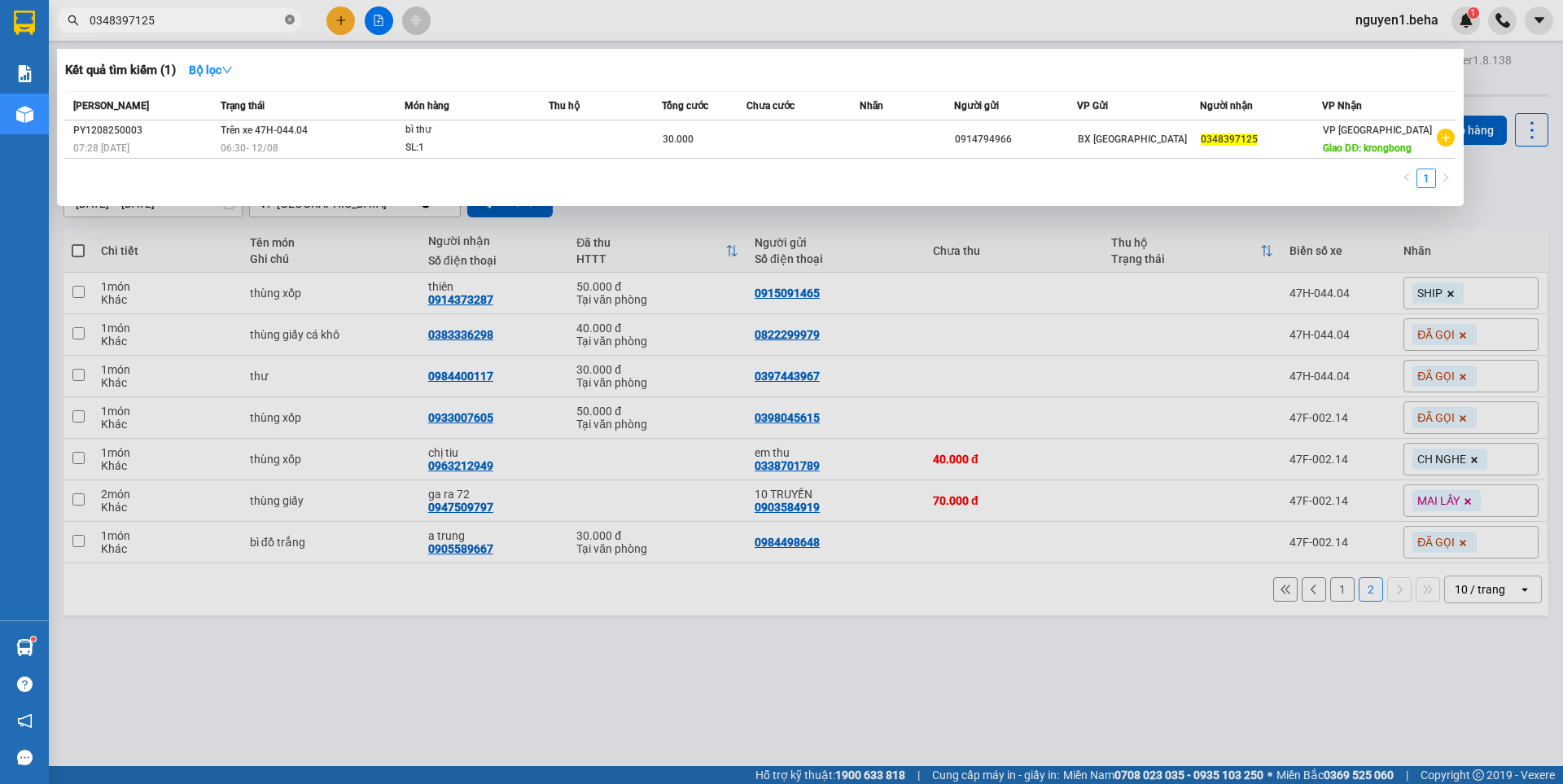
click at [292, 19] on icon "close-circle" at bounding box center [289, 19] width 9 height 9
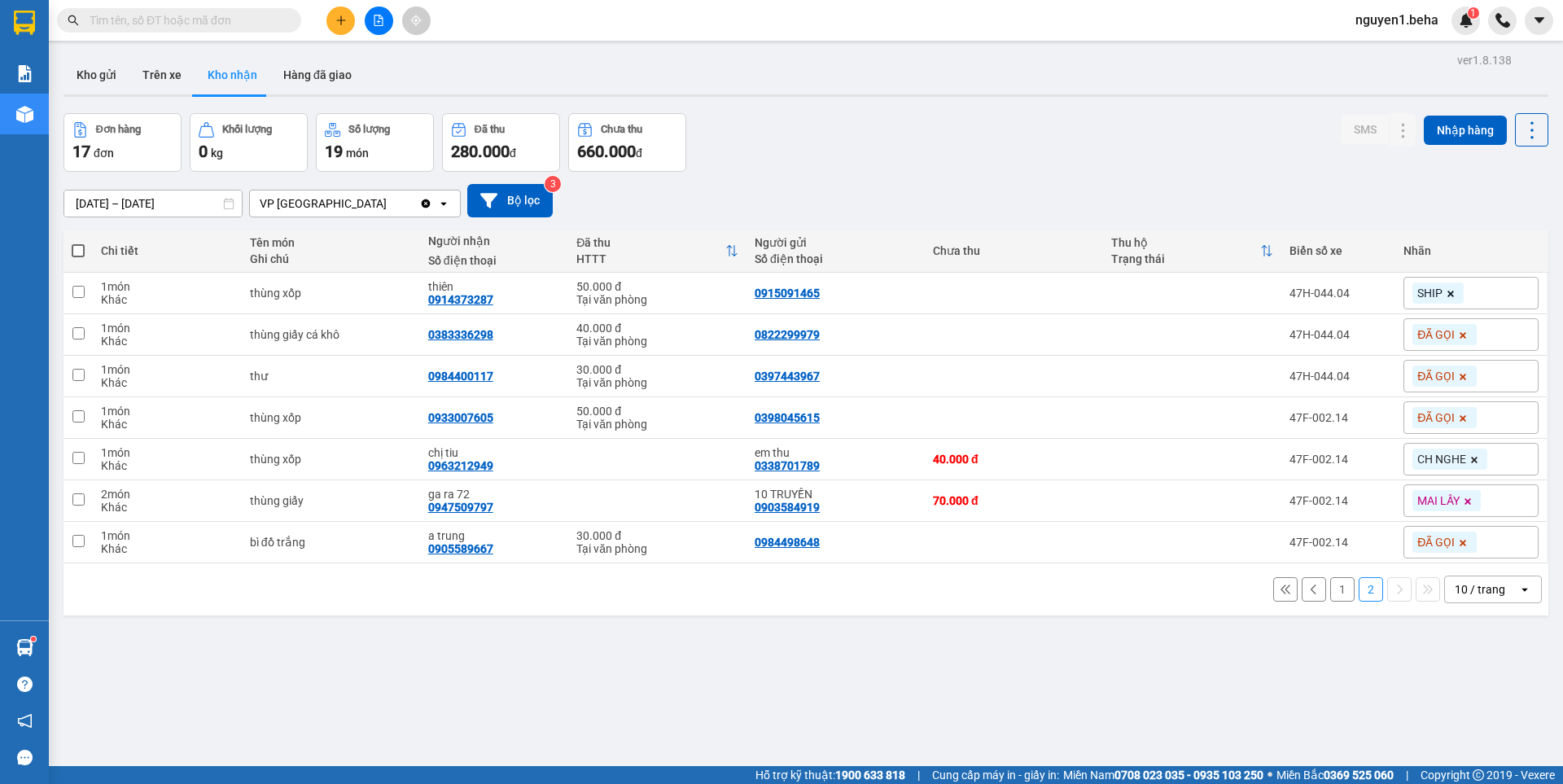
click at [241, 17] on input "text" at bounding box center [186, 20] width 192 height 18
click at [230, 21] on input "text" at bounding box center [186, 20] width 192 height 18
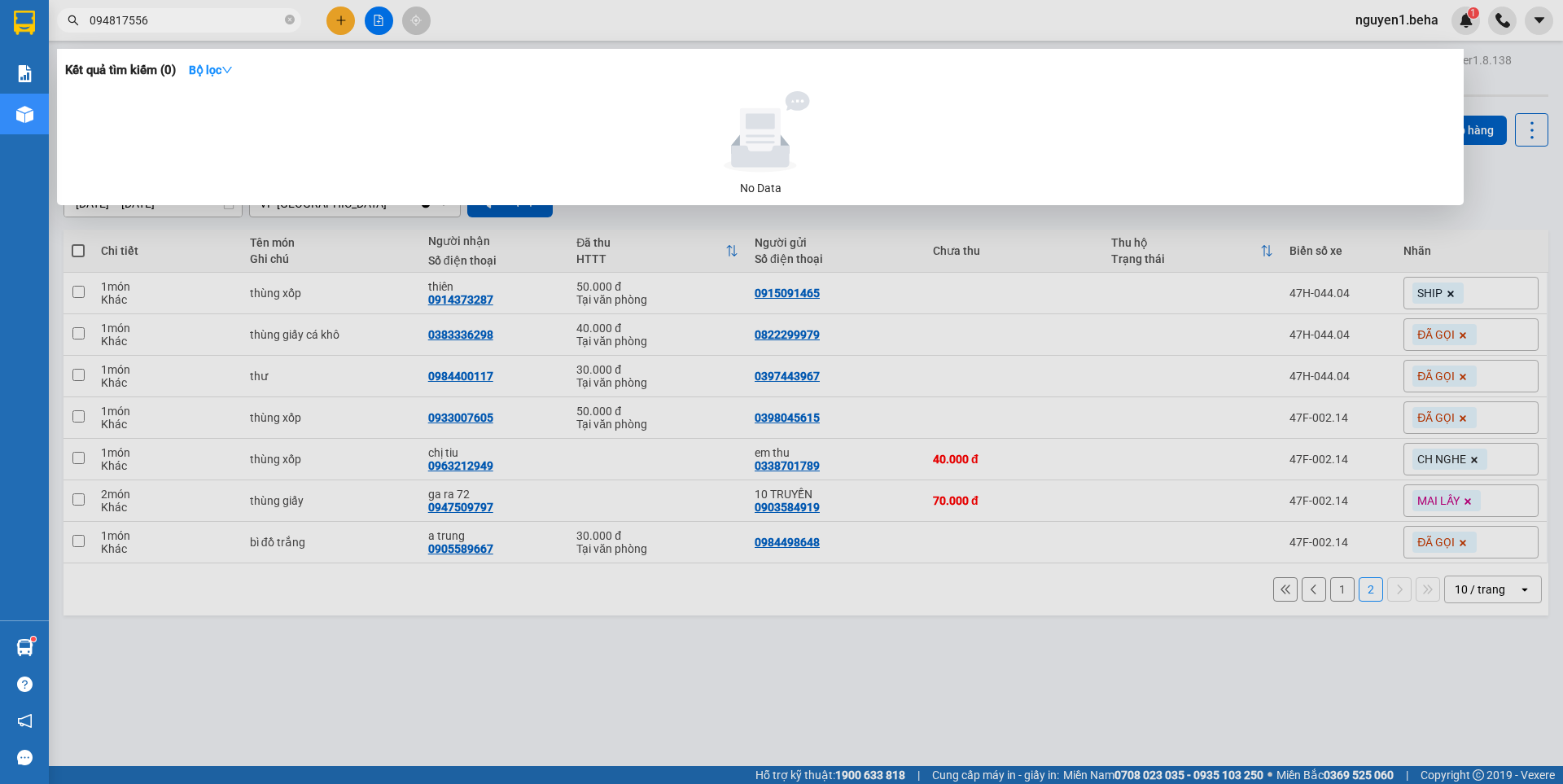
type input "0948175566"
click at [285, 21] on icon "close-circle" at bounding box center [289, 19] width 9 height 9
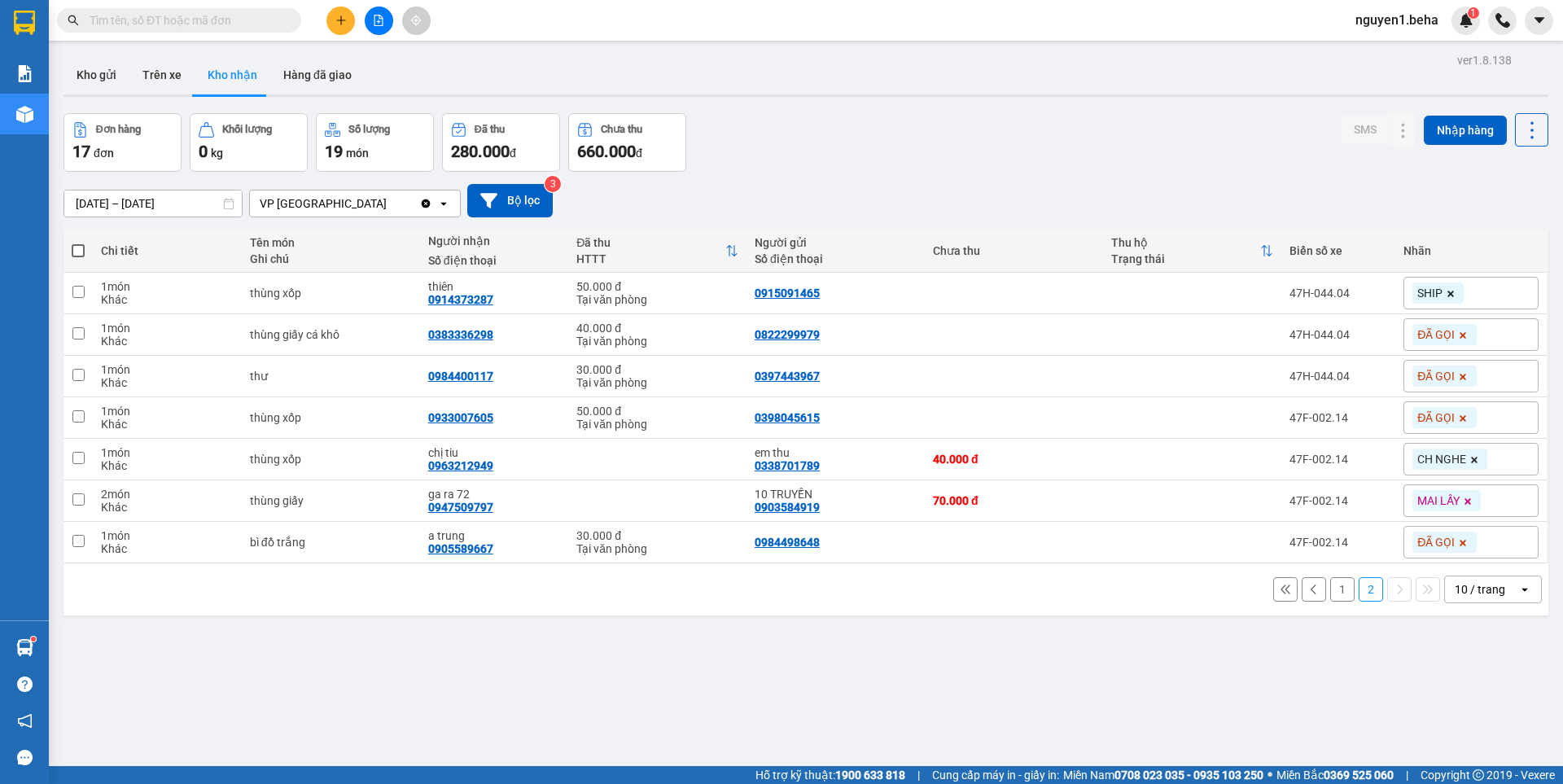
paste input "0384341066"
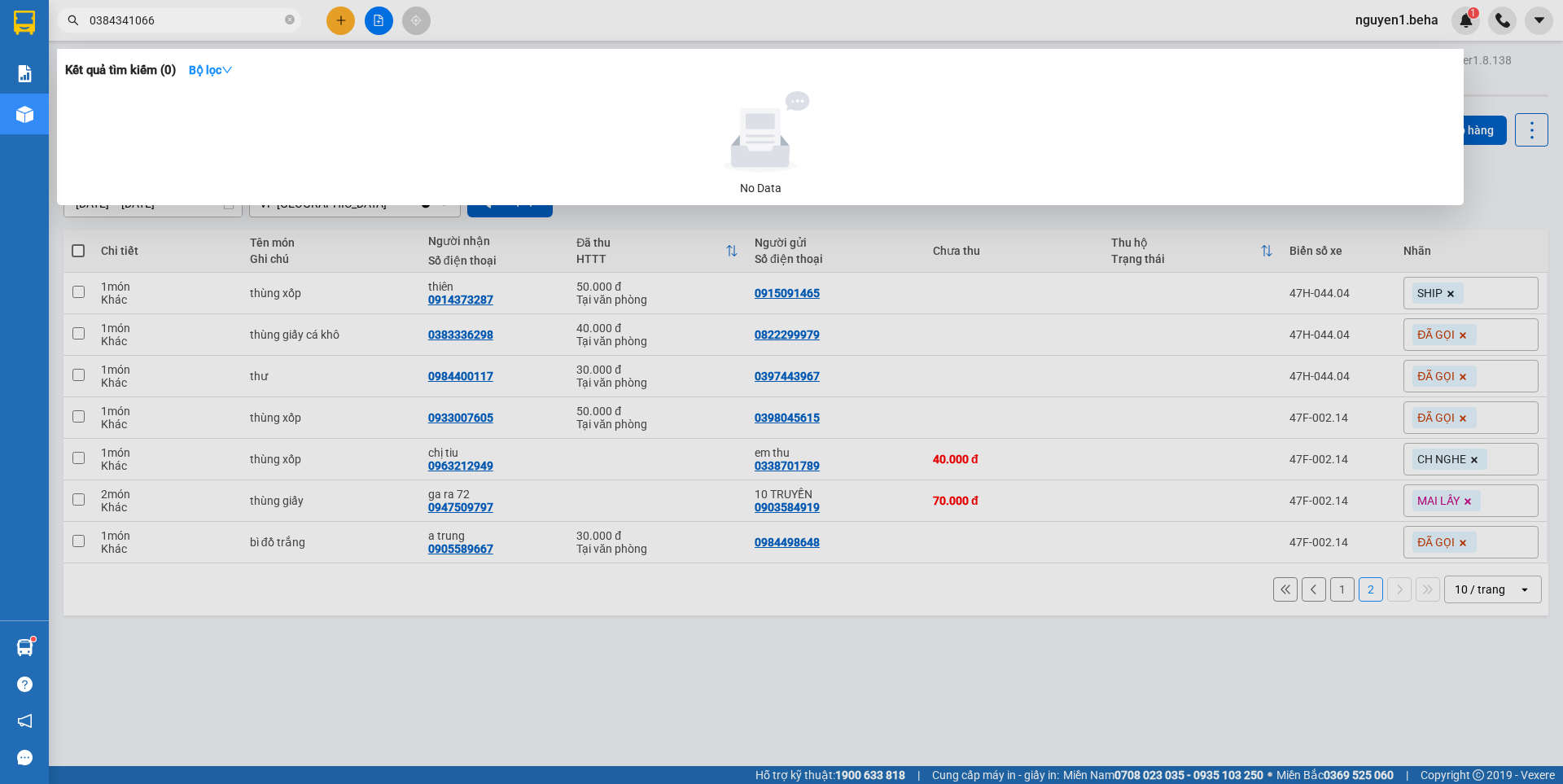
type input "0384341066"
click at [283, 16] on span "0384341066" at bounding box center [180, 21] width 245 height 25
click at [291, 21] on icon "close-circle" at bounding box center [289, 19] width 9 height 9
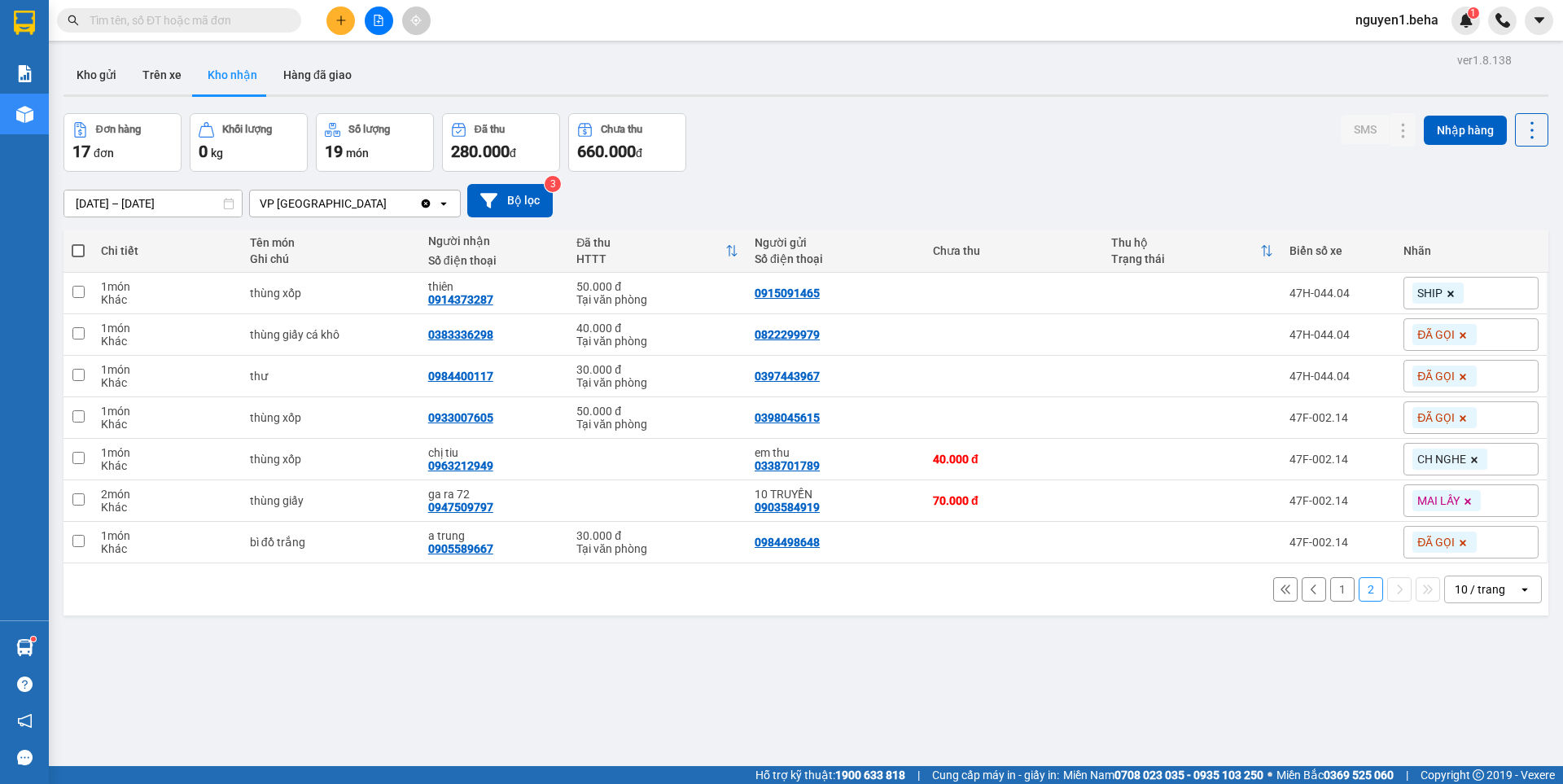
click at [143, 17] on input "text" at bounding box center [186, 20] width 192 height 18
paste input "0384341066"
type input "0384341066"
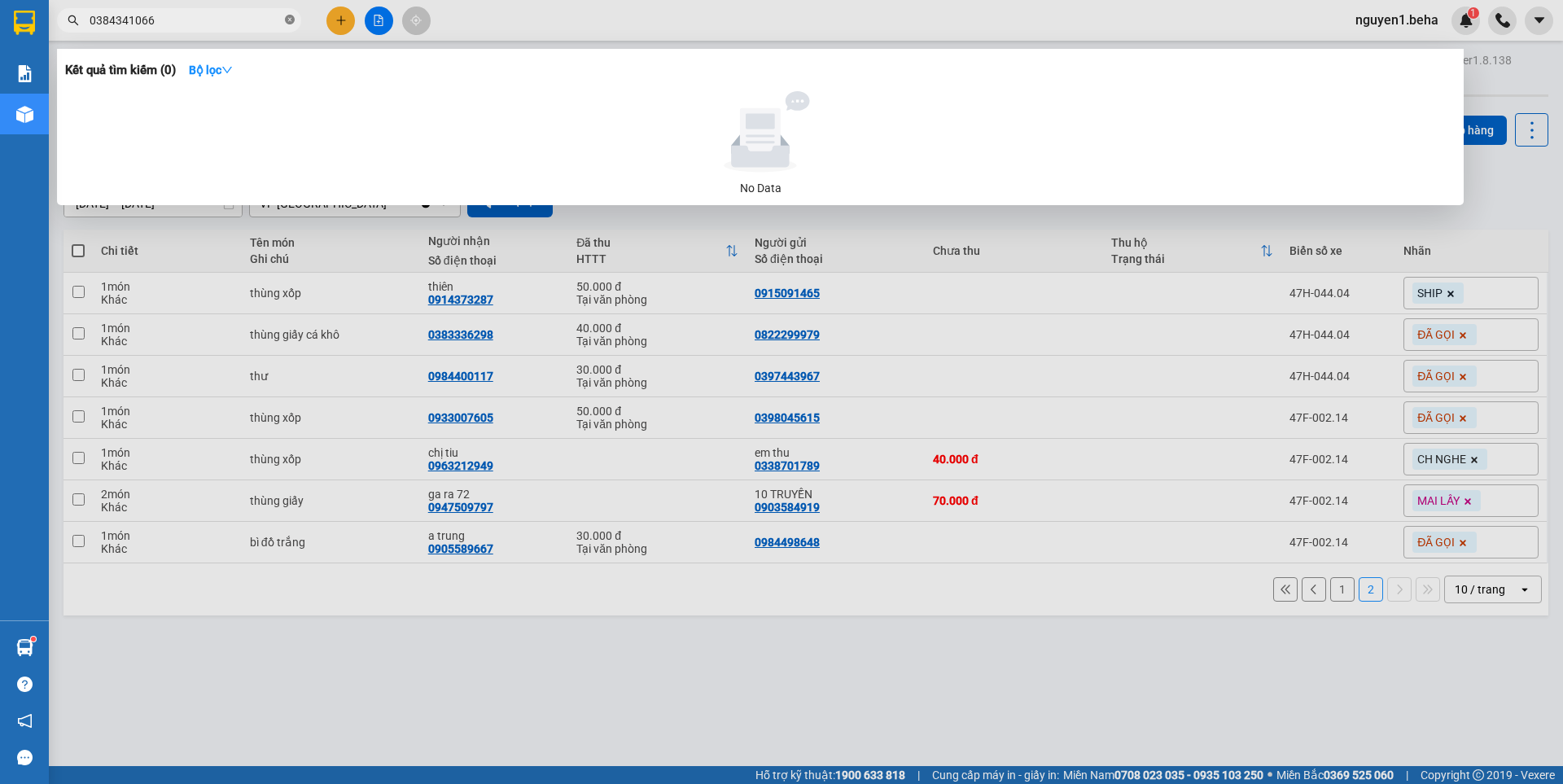
click at [290, 17] on icon "close-circle" at bounding box center [289, 19] width 9 height 9
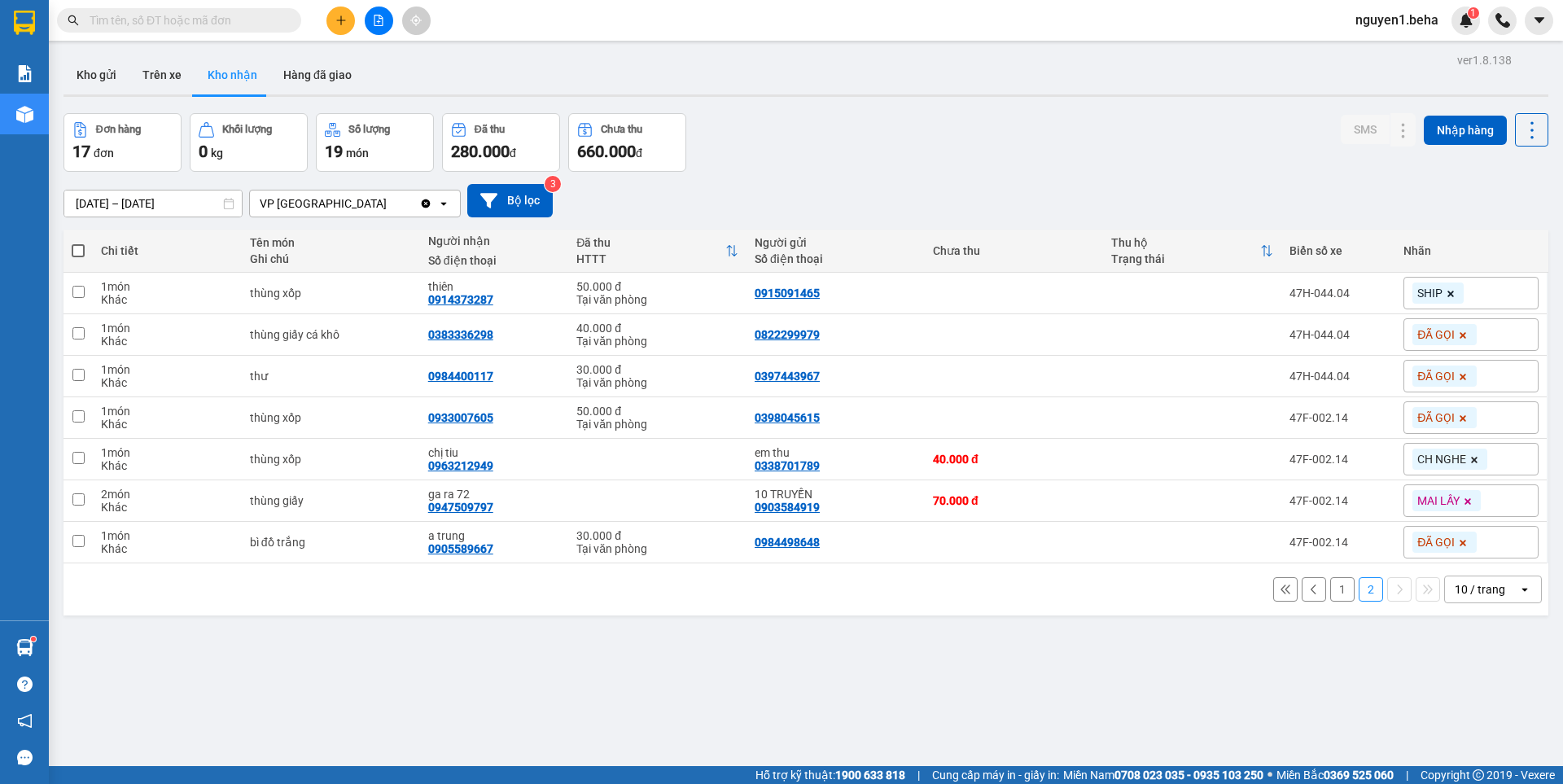
click at [211, 21] on input "text" at bounding box center [186, 20] width 192 height 18
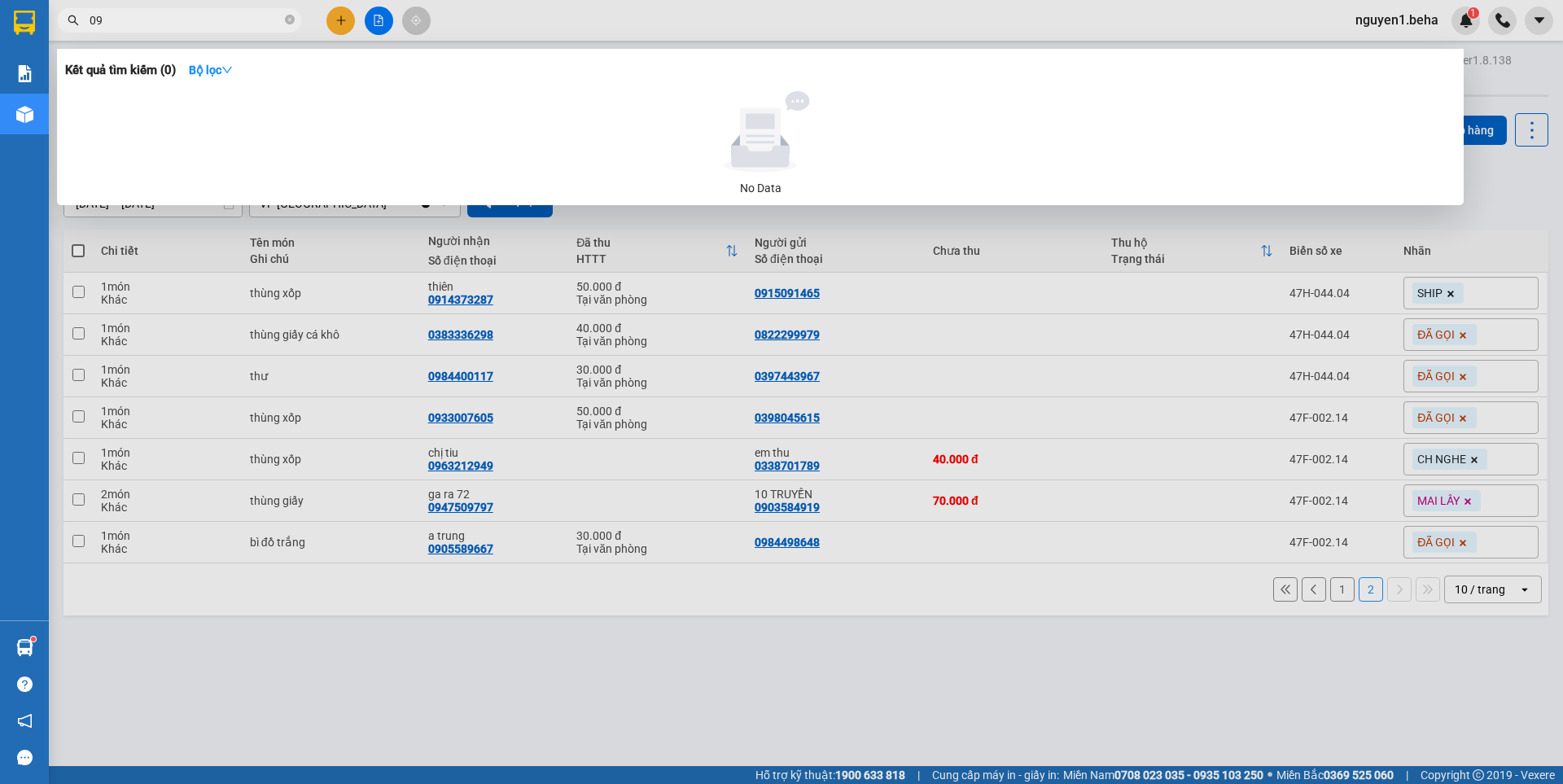
click at [134, 20] on input "09" at bounding box center [186, 20] width 192 height 18
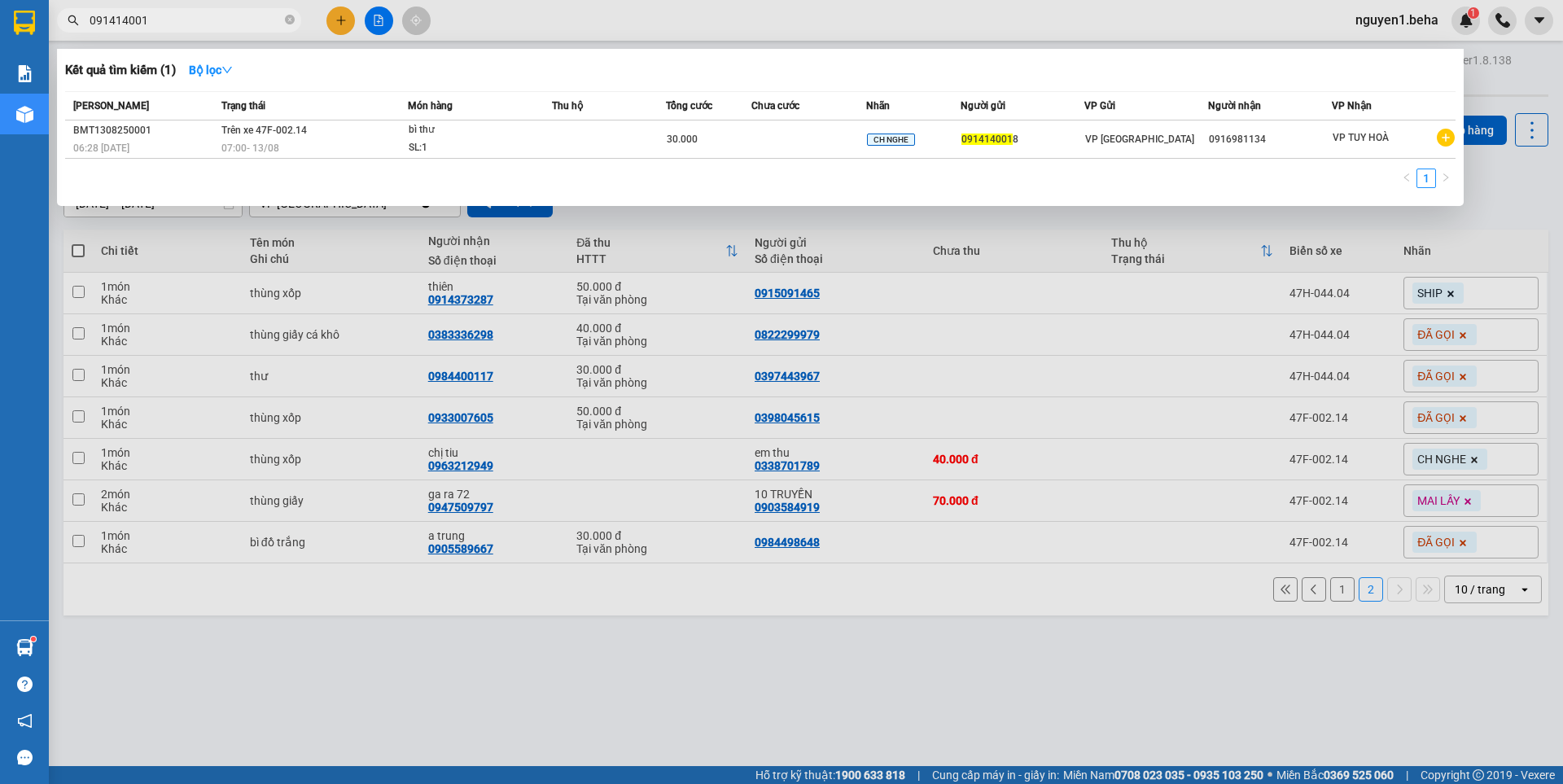
type input "0914140018"
click at [288, 17] on icon "close-circle" at bounding box center [289, 19] width 9 height 9
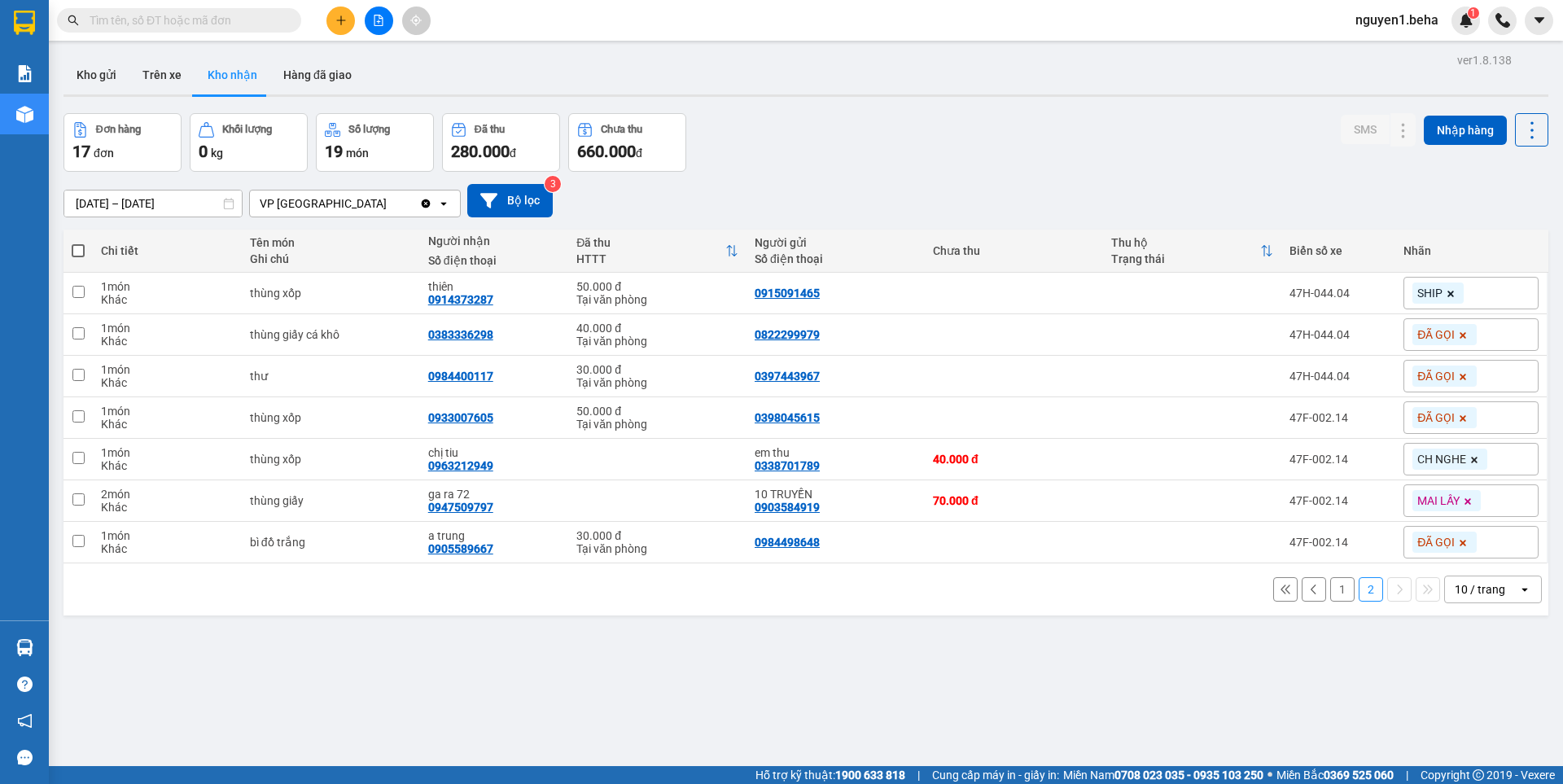
click at [1330, 586] on button "1" at bounding box center [1342, 589] width 25 height 25
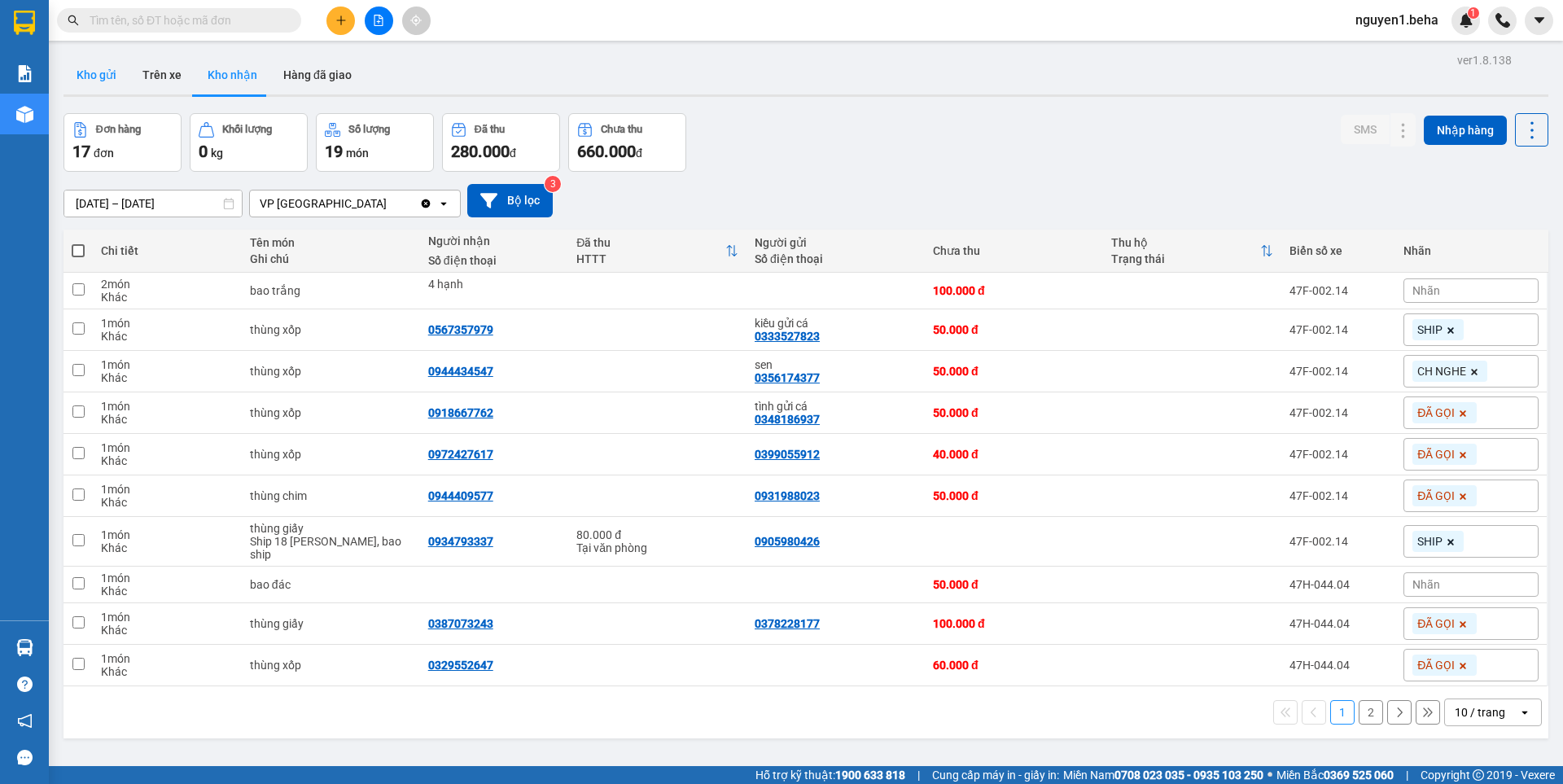
click at [101, 74] on button "Kho gửi" at bounding box center [96, 75] width 66 height 39
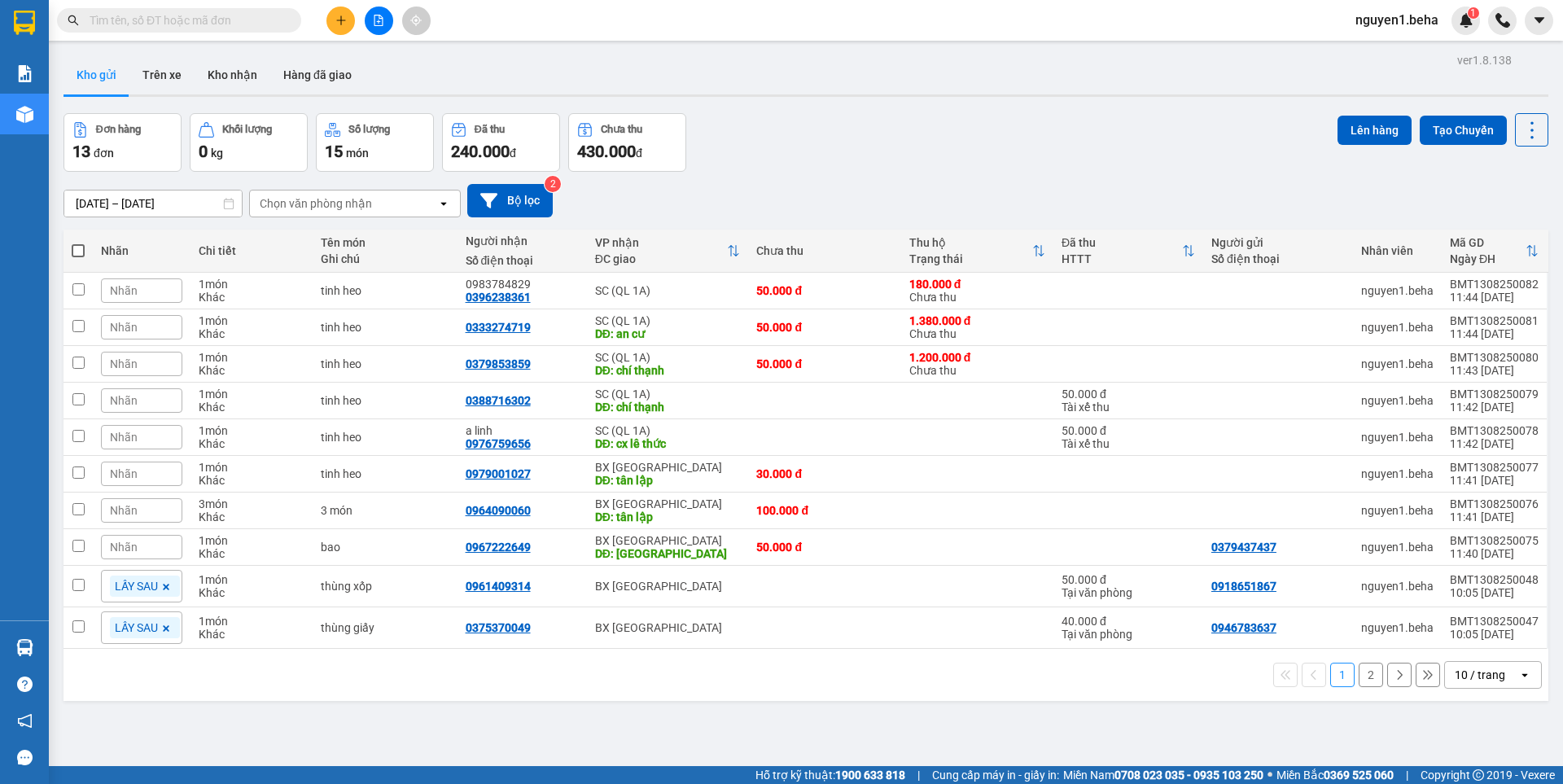
click at [76, 247] on span at bounding box center [78, 251] width 13 height 13
click at [78, 243] on input "checkbox" at bounding box center [78, 243] width 0 height 0
checkbox input "true"
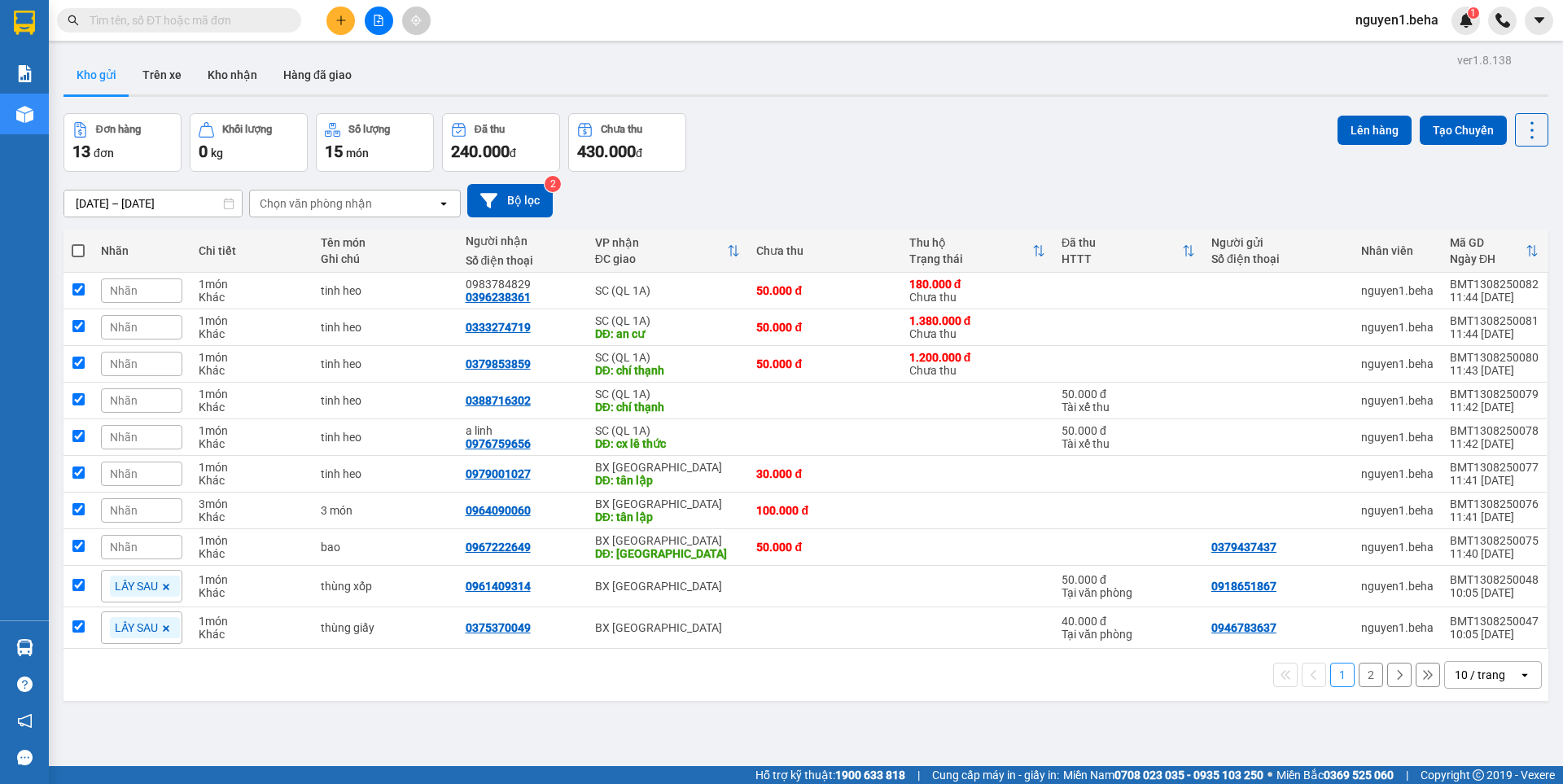
checkbox input "true"
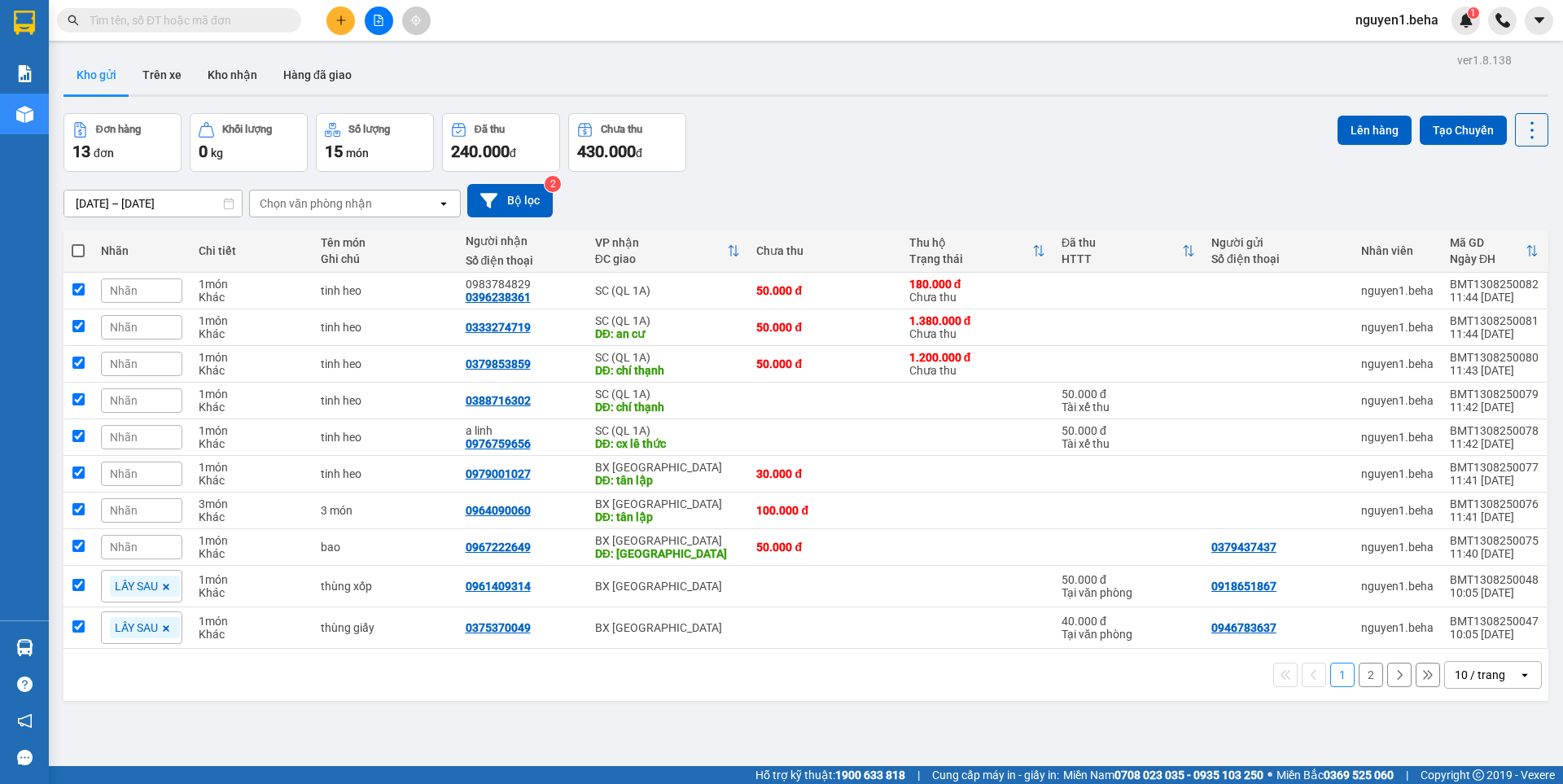
checkbox input "true"
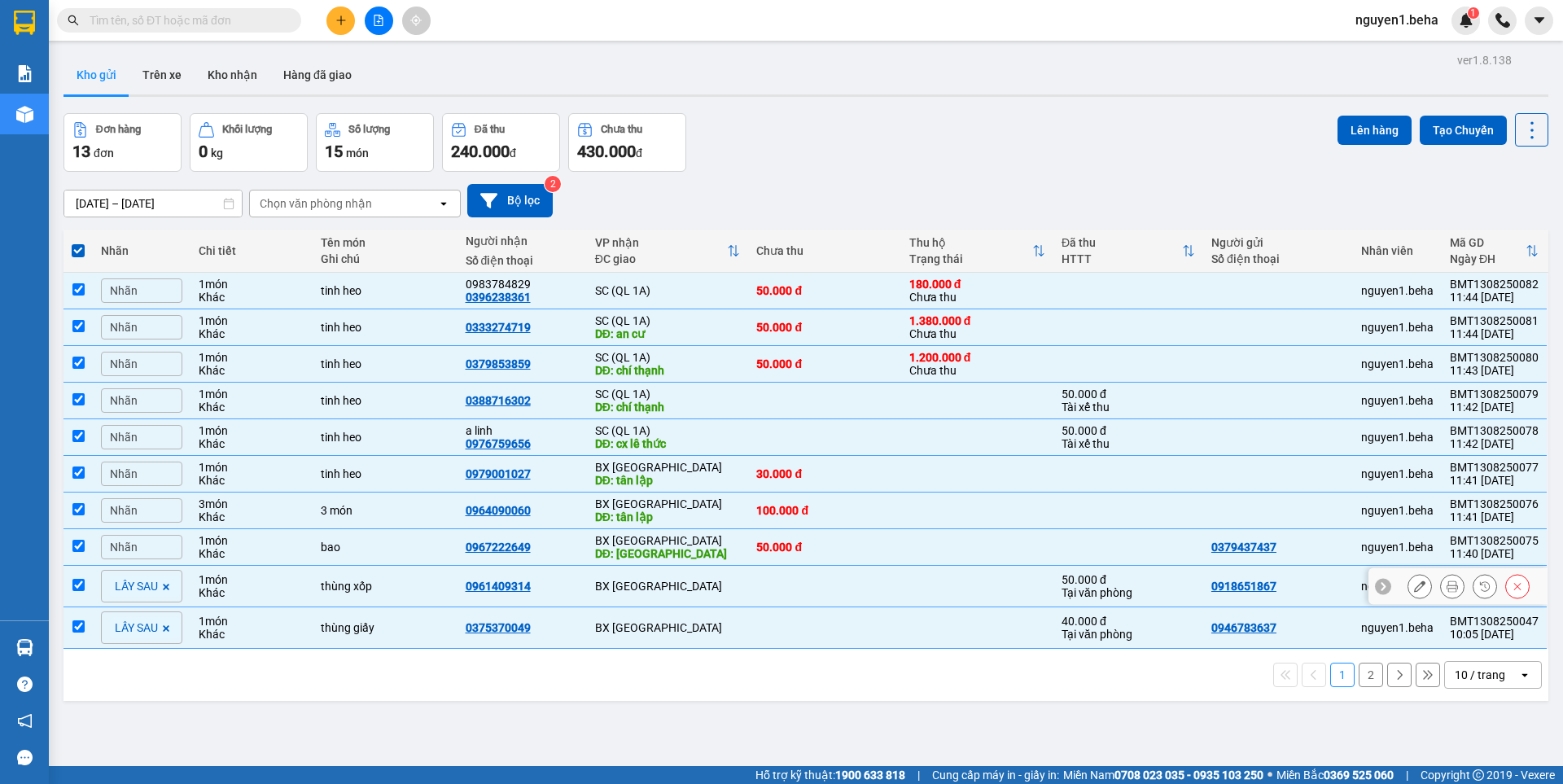
click at [74, 583] on input "checkbox" at bounding box center [79, 585] width 12 height 12
checkbox input "false"
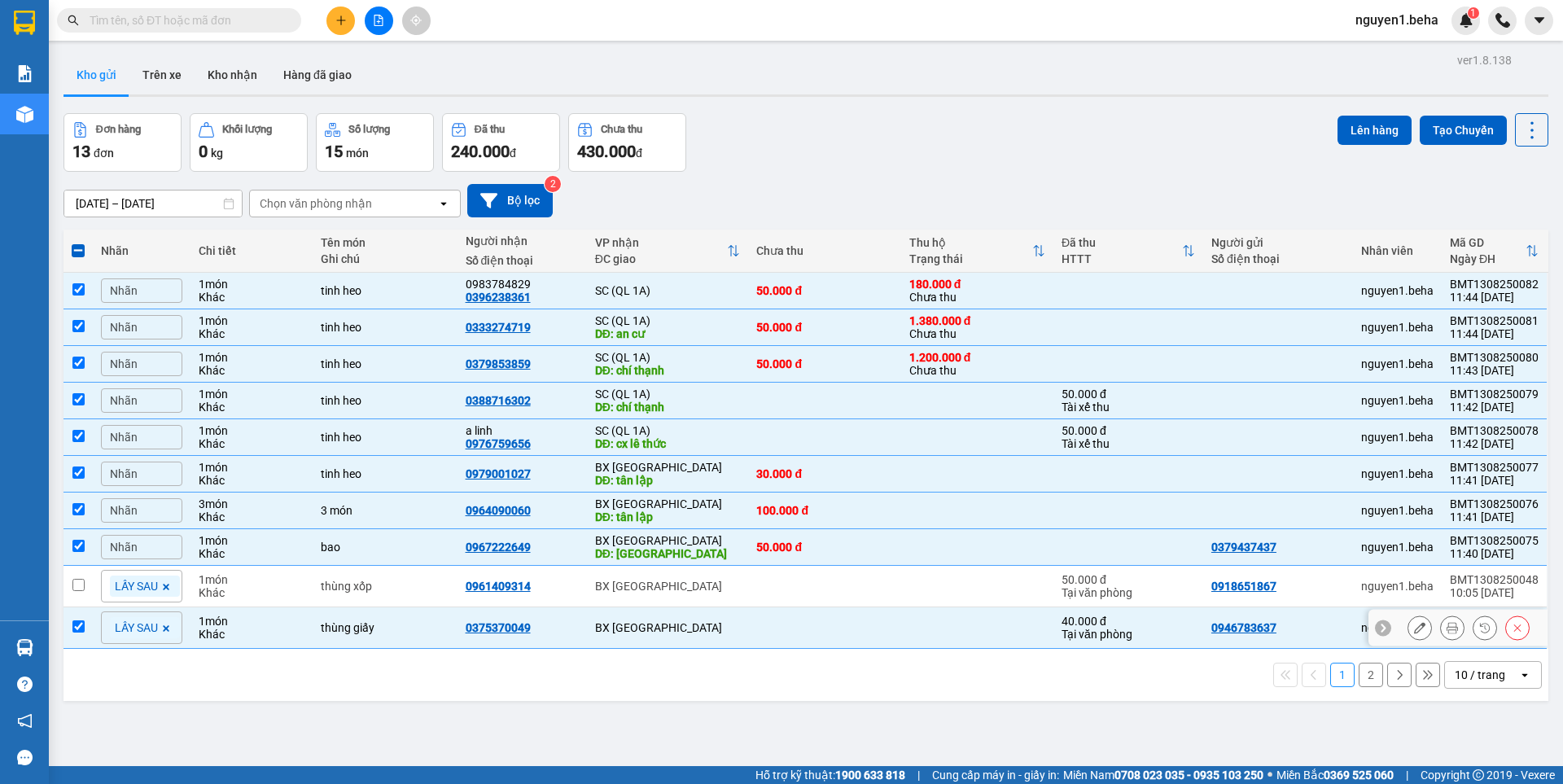
drag, startPoint x: 70, startPoint y: 614, endPoint x: 86, endPoint y: 631, distance: 23.3
click at [86, 631] on td at bounding box center [78, 628] width 29 height 42
checkbox input "false"
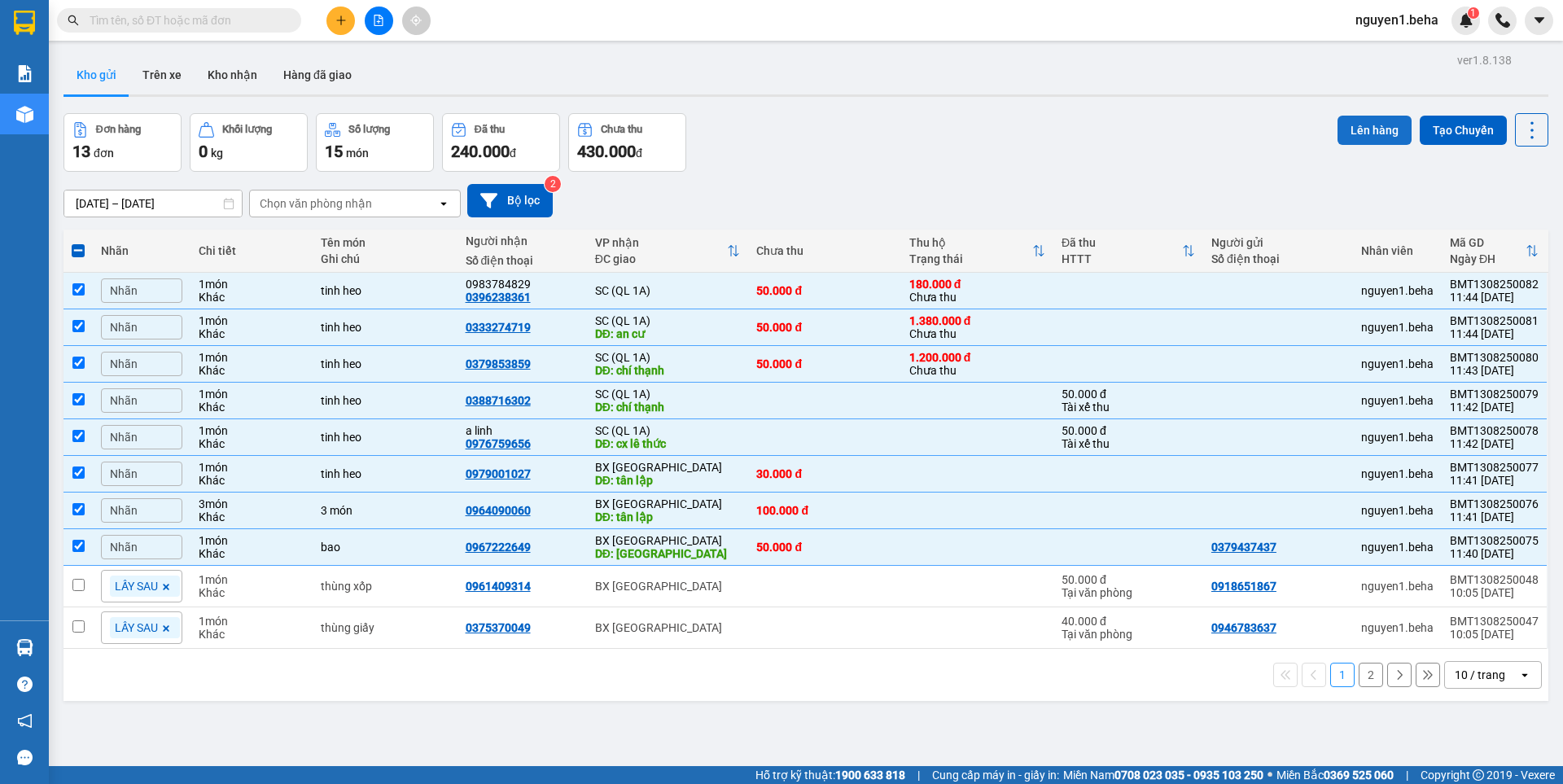
click at [1360, 133] on button "Lên hàng" at bounding box center [1374, 130] width 74 height 29
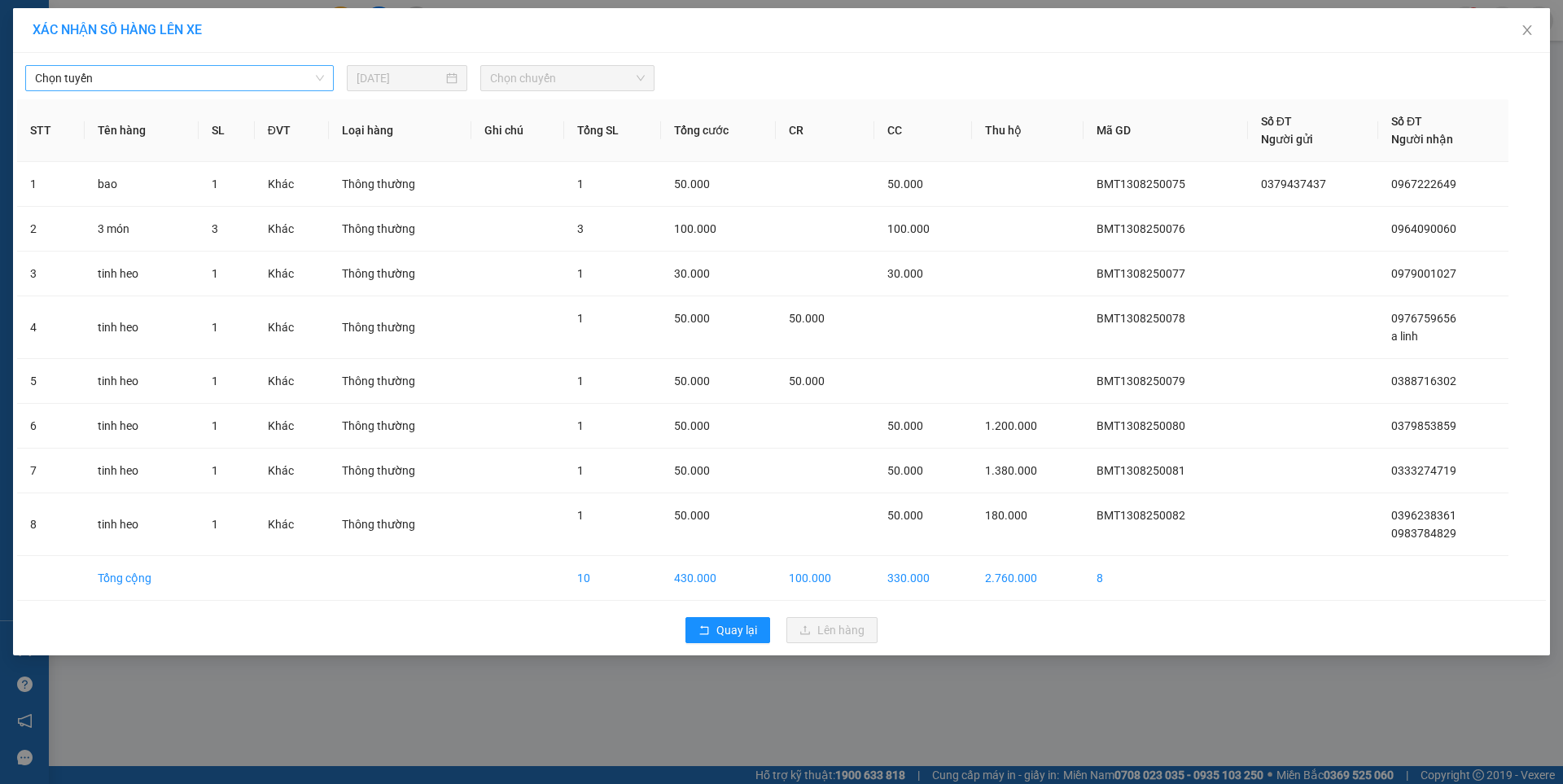
click at [219, 75] on span "Chọn tuyến" at bounding box center [180, 78] width 289 height 25
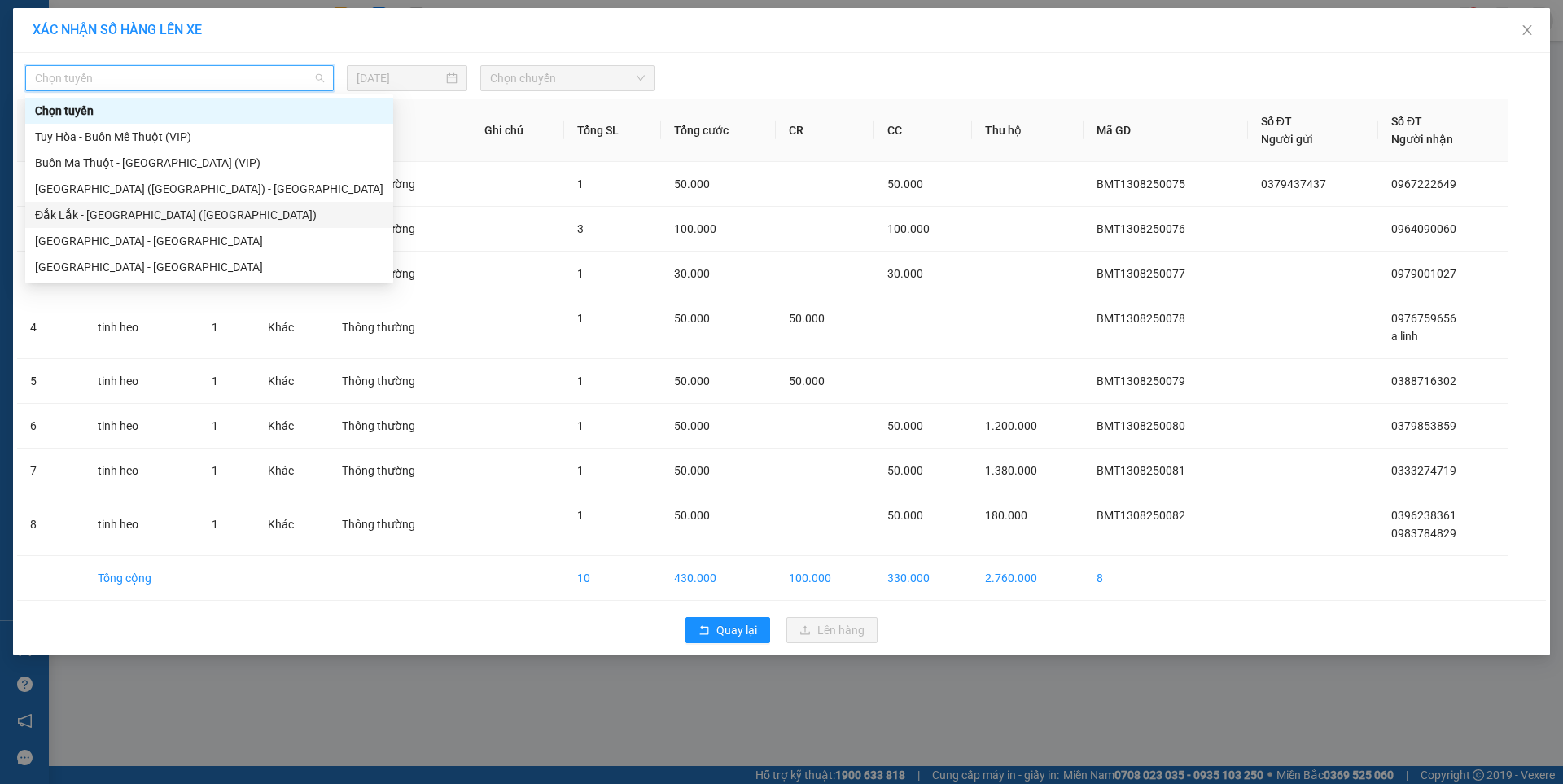
click at [102, 215] on div "Đắk Lắk - [GEOGRAPHIC_DATA] ([GEOGRAPHIC_DATA])" at bounding box center [209, 215] width 348 height 18
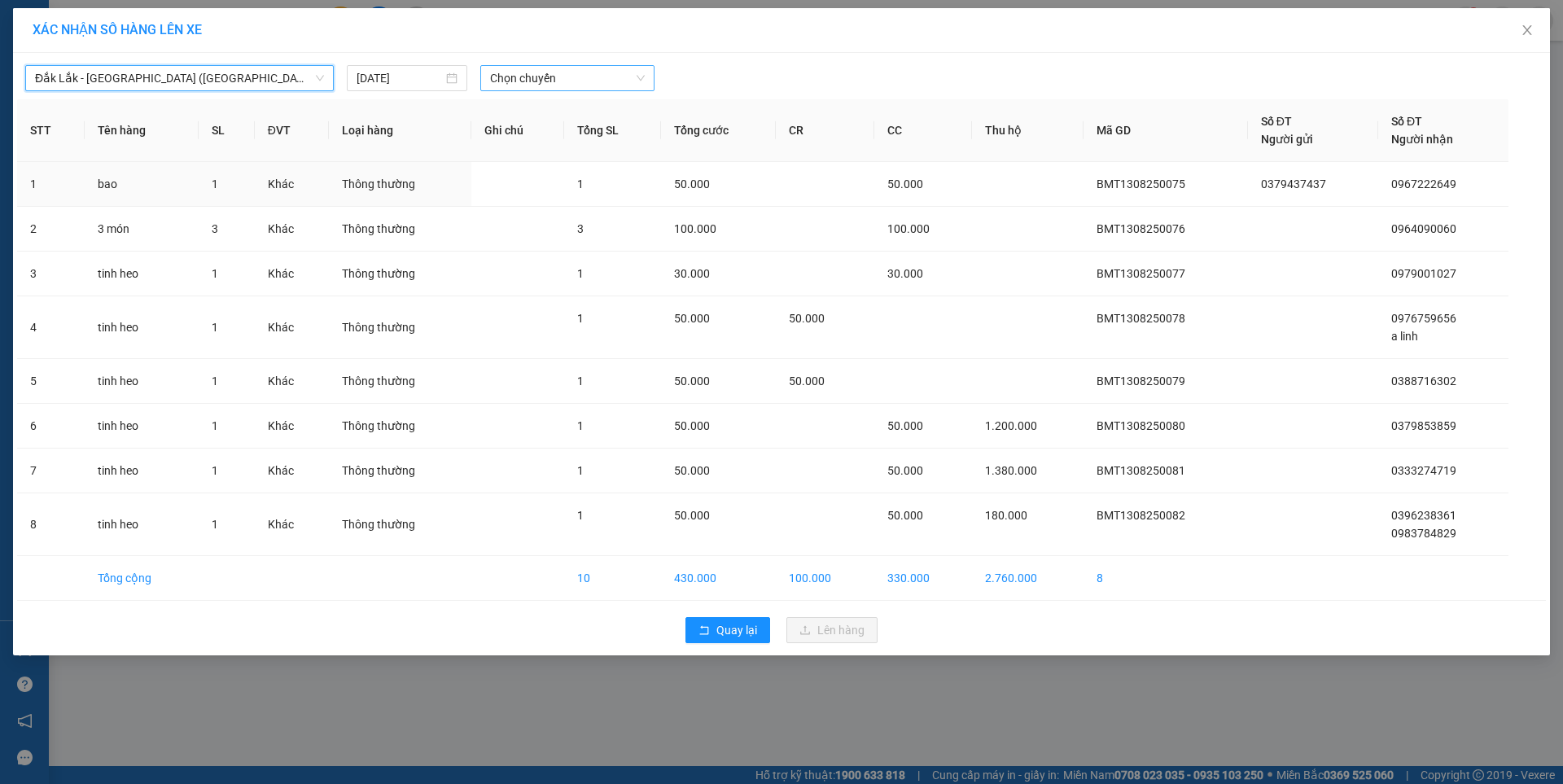
click at [504, 76] on span "Chọn chuyến" at bounding box center [567, 78] width 155 height 25
click at [536, 128] on div "09:30 - 47H-044.04" at bounding box center [553, 136] width 127 height 18
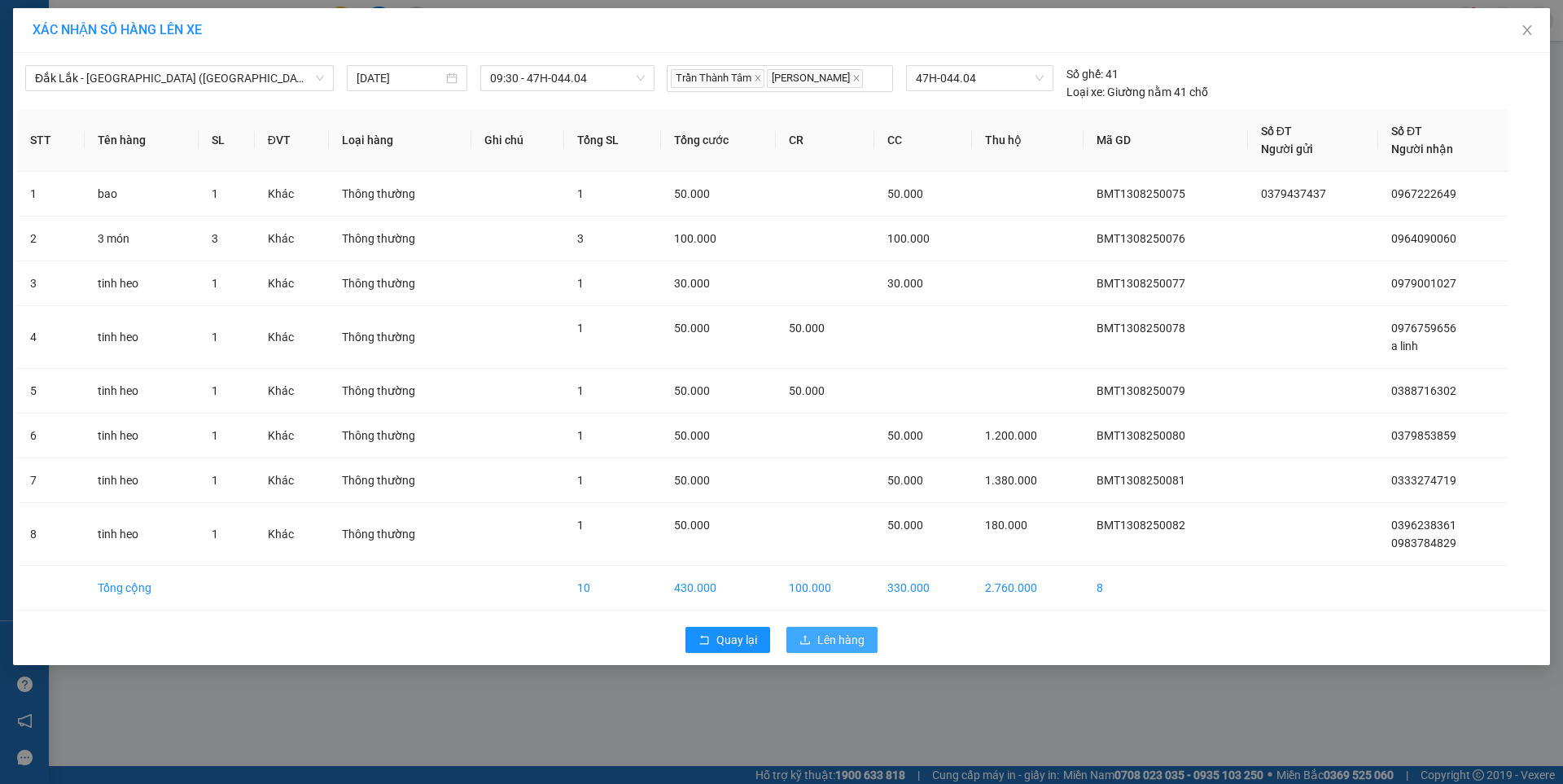
click at [814, 642] on button "Lên hàng" at bounding box center [831, 640] width 91 height 26
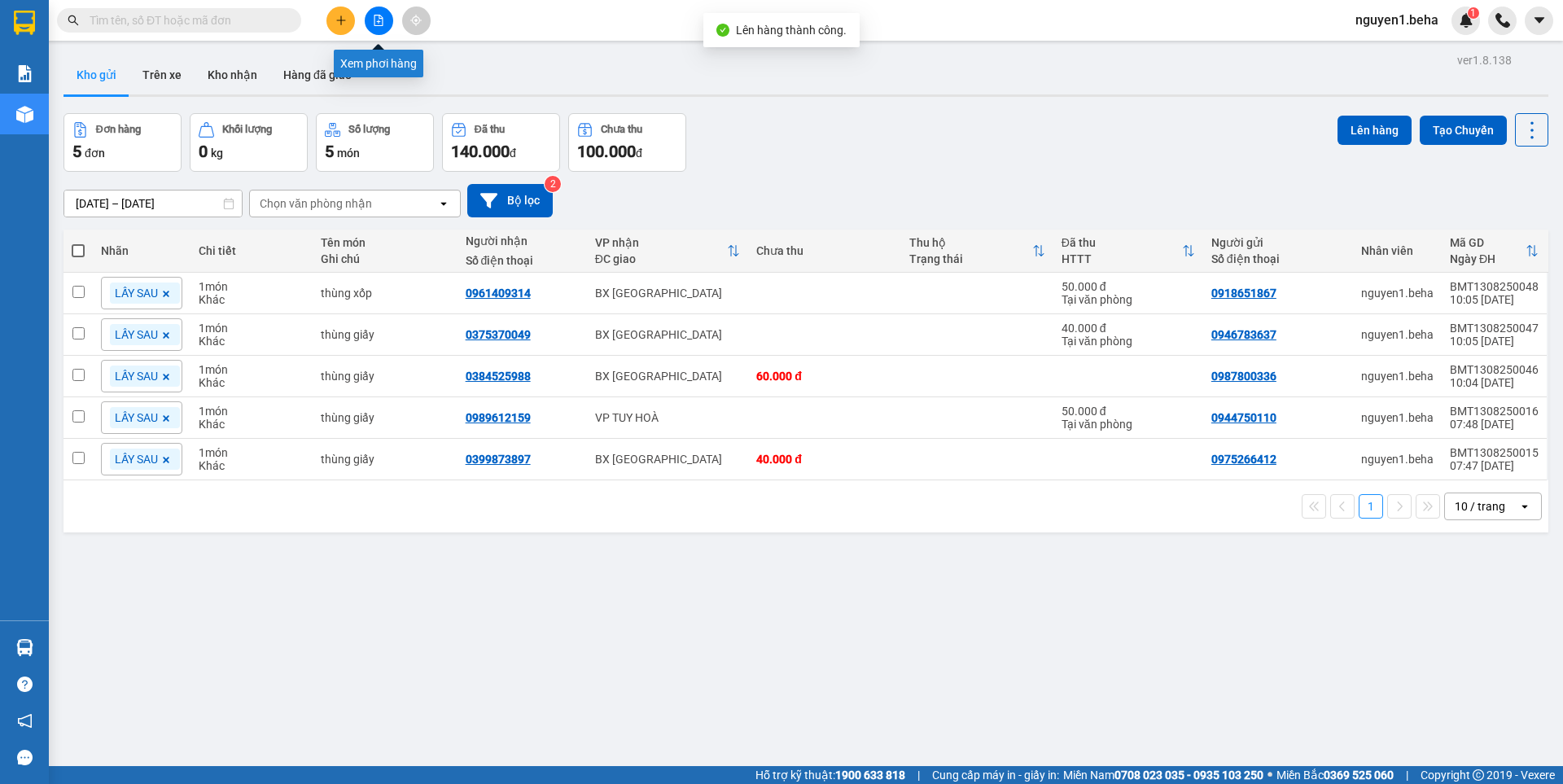
click at [378, 22] on icon "file-add" at bounding box center [378, 20] width 11 height 11
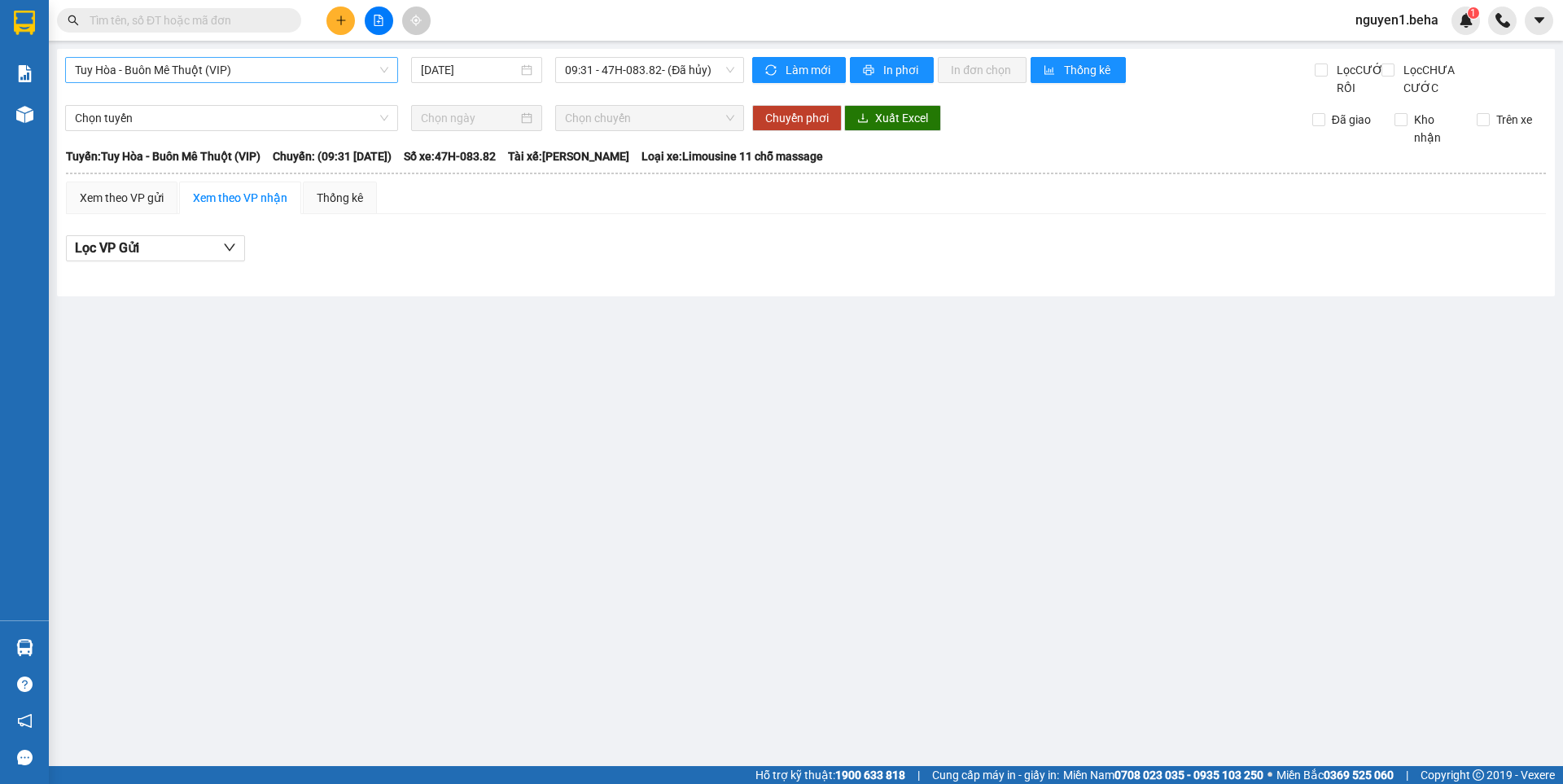
click at [246, 74] on span "Tuy Hòa - Buôn Mê Thuột (VIP)" at bounding box center [232, 70] width 313 height 25
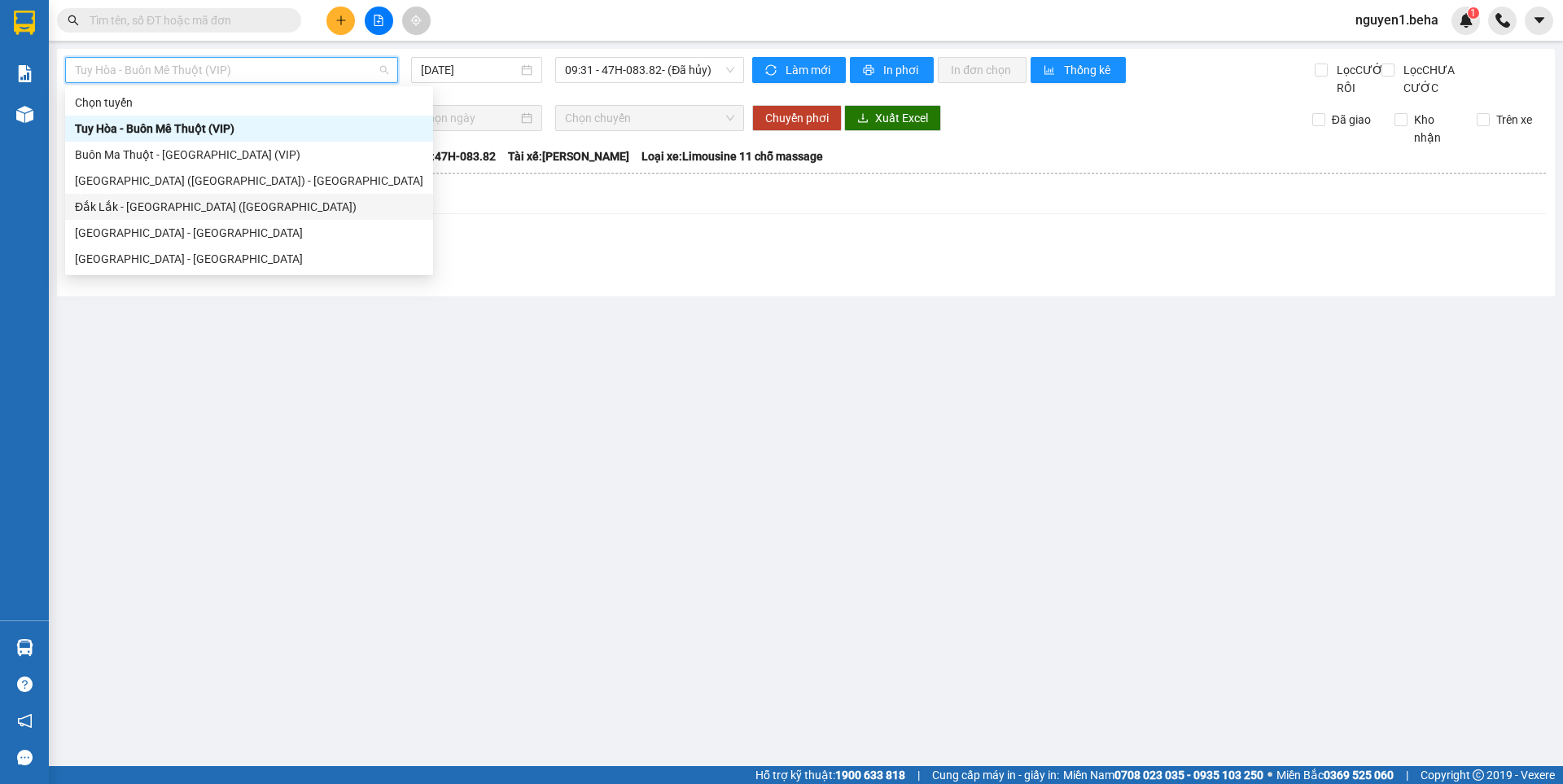
click at [187, 201] on div "Đắk Lắk - [GEOGRAPHIC_DATA] ([GEOGRAPHIC_DATA])" at bounding box center [249, 206] width 348 height 18
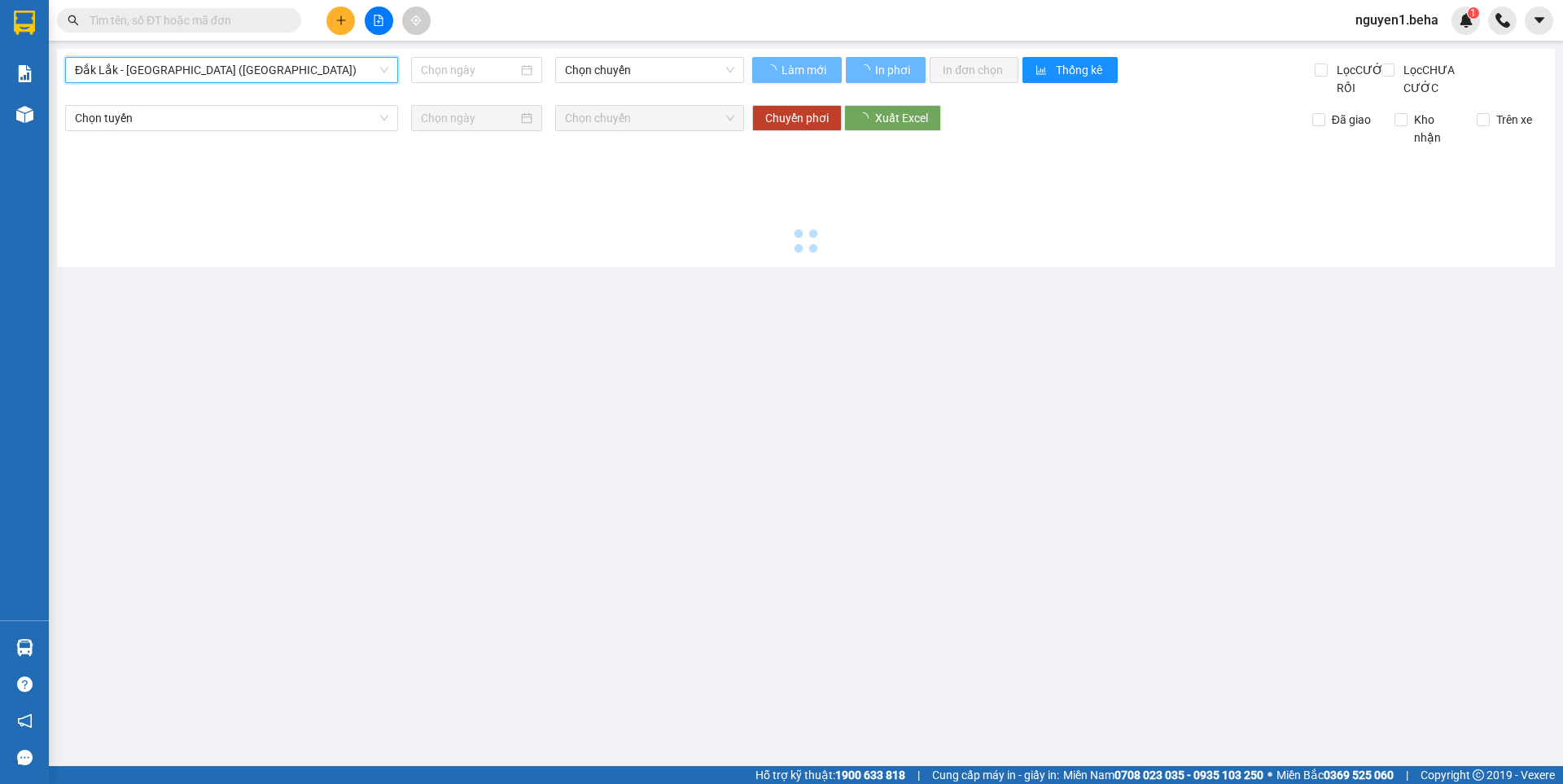
type input "[DATE]"
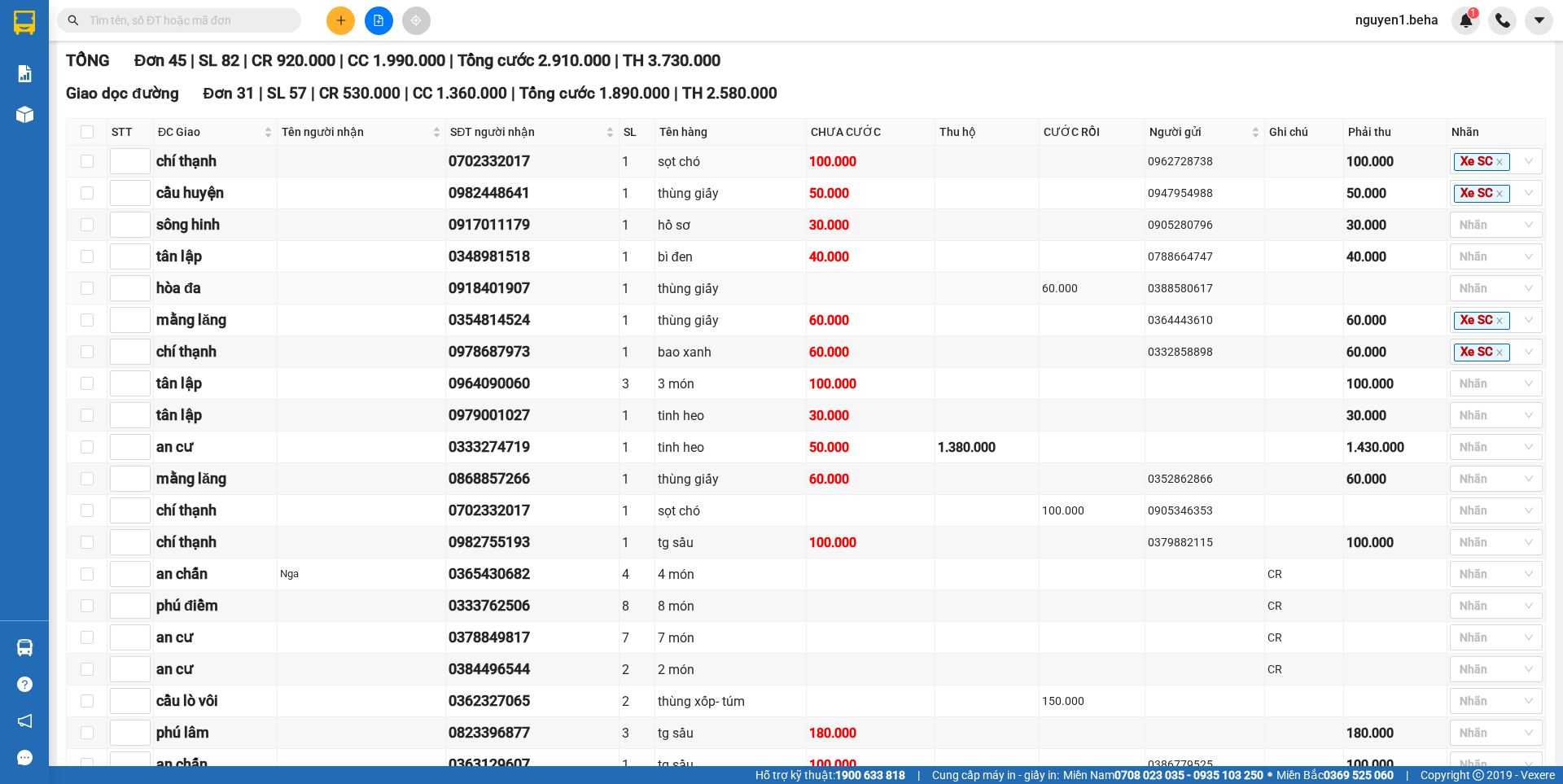
scroll to position [245, 0]
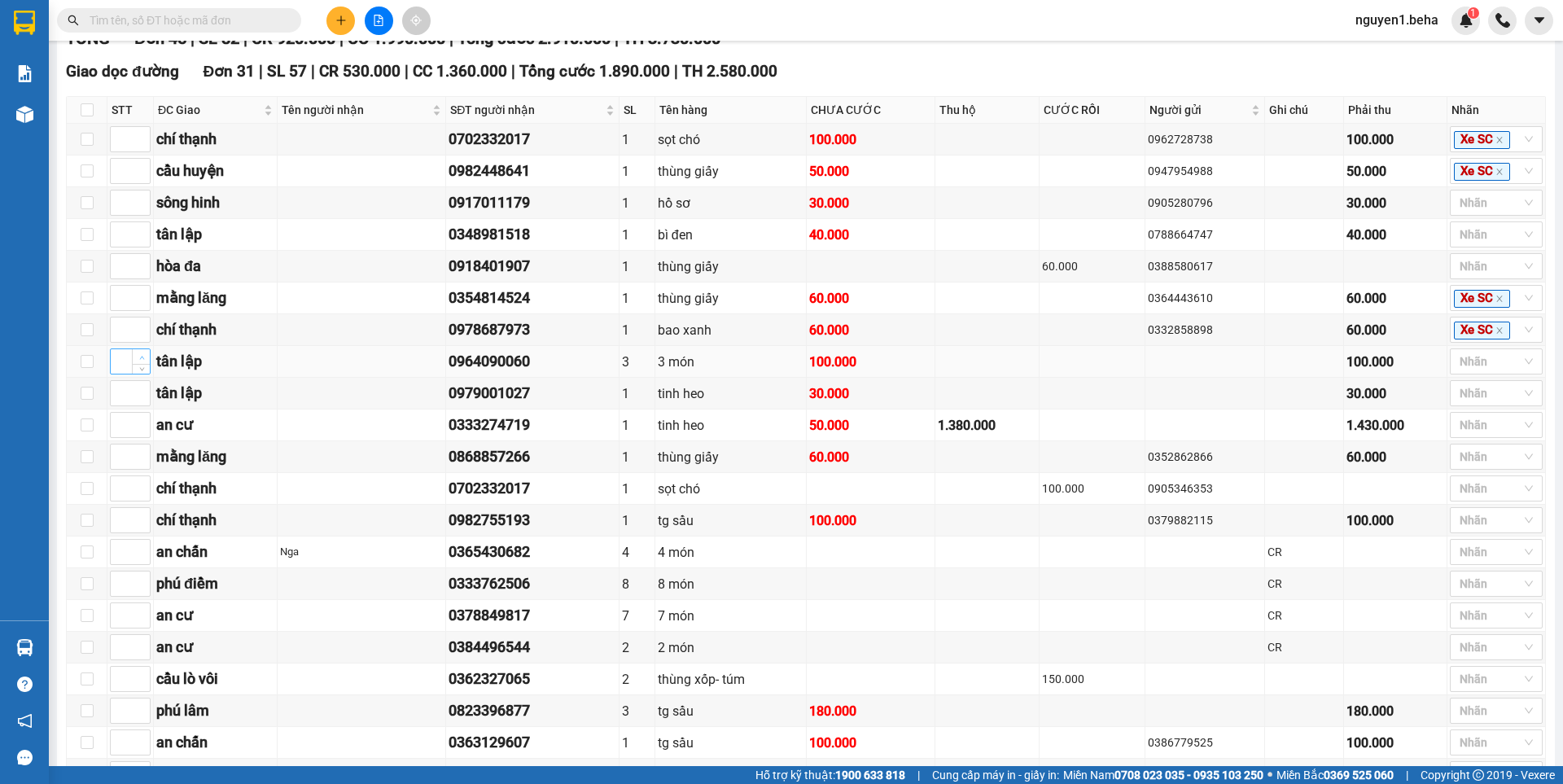
type input "1"
click at [135, 363] on span "Increase Value" at bounding box center [140, 356] width 18 height 15
type input "1"
click at [145, 394] on span "up" at bounding box center [141, 388] width 9 height 9
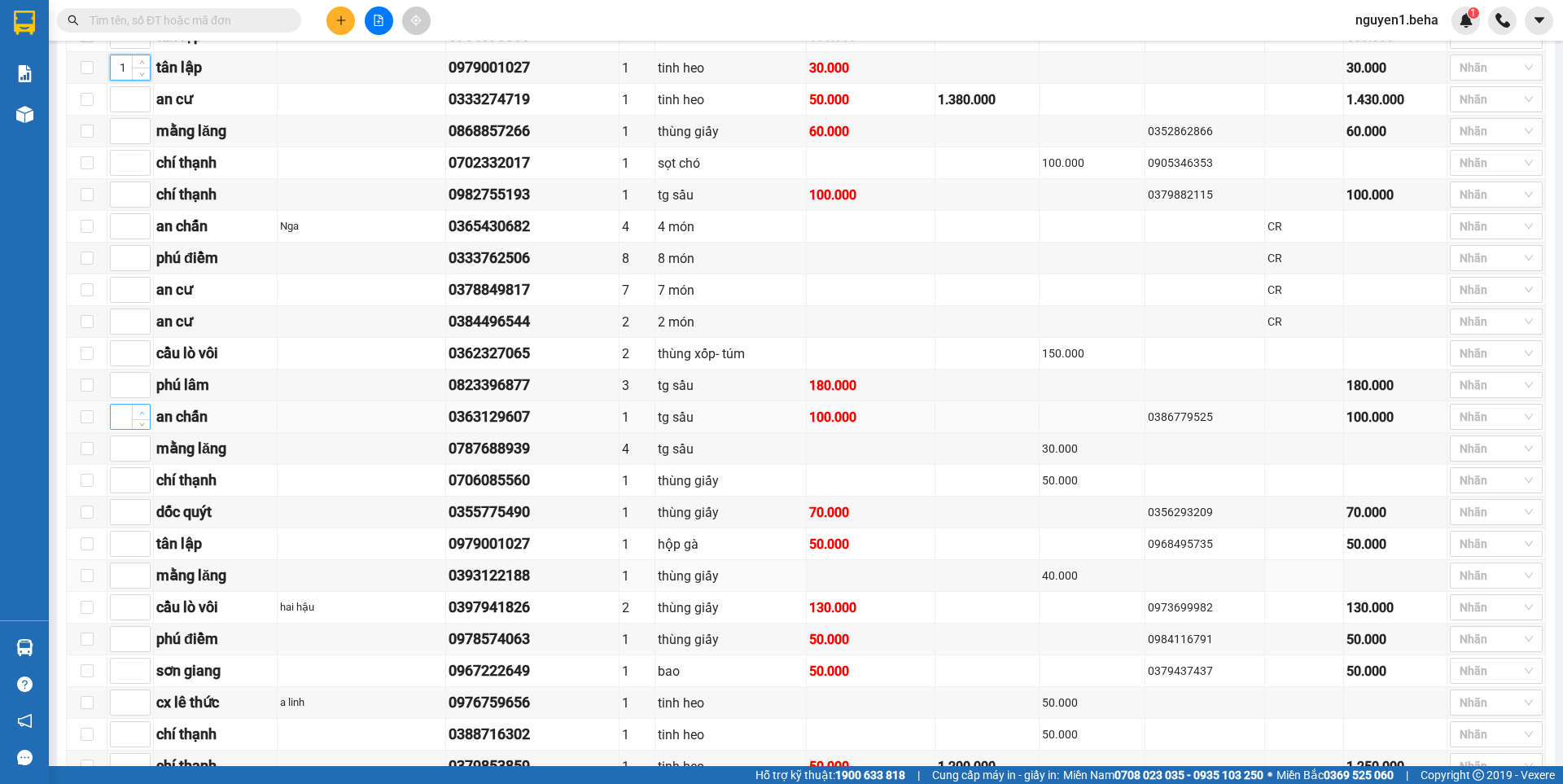
scroll to position [651, 0]
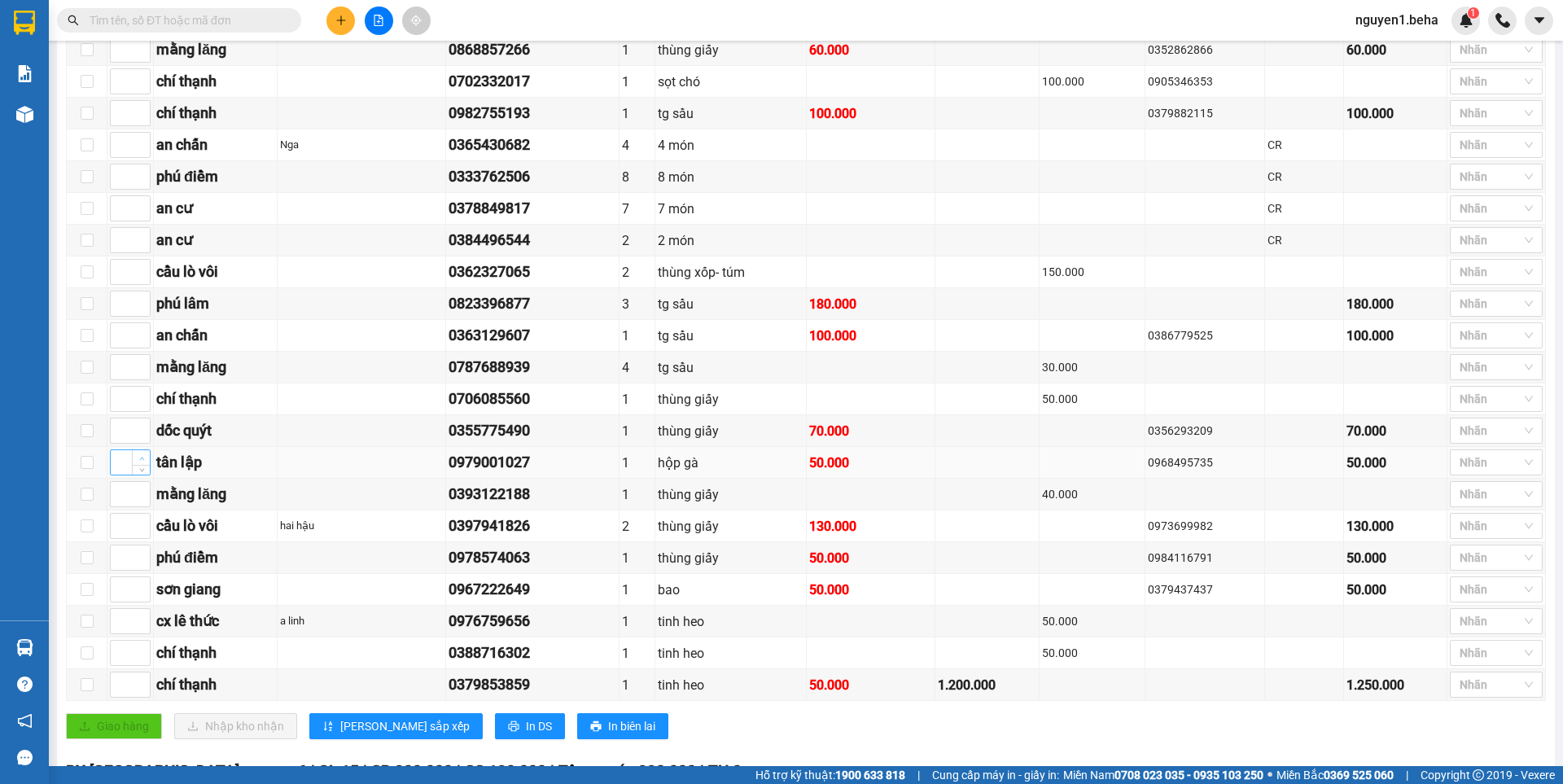
type input "1"
click at [144, 462] on icon "up" at bounding box center [142, 458] width 6 height 6
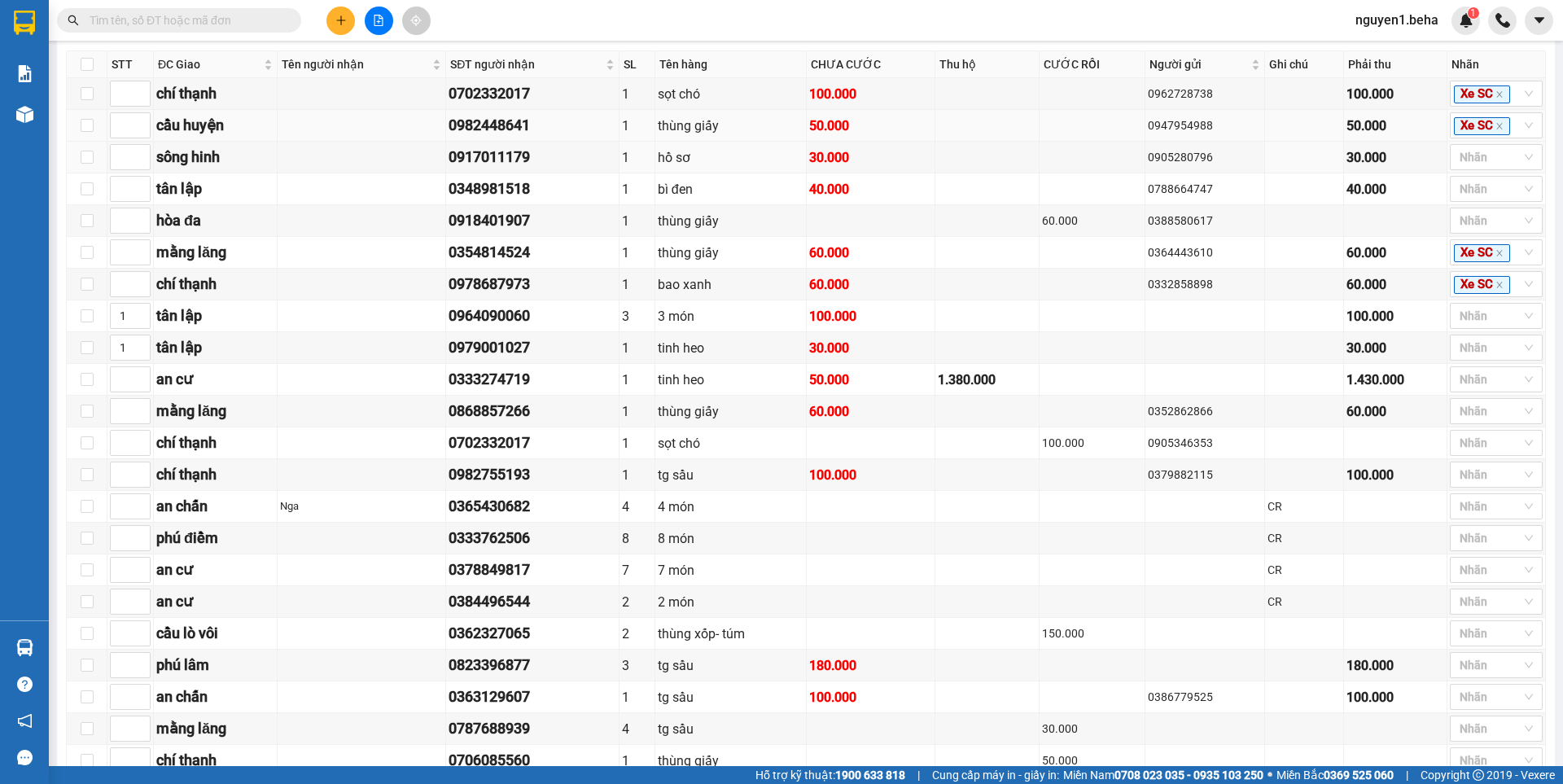
scroll to position [245, 0]
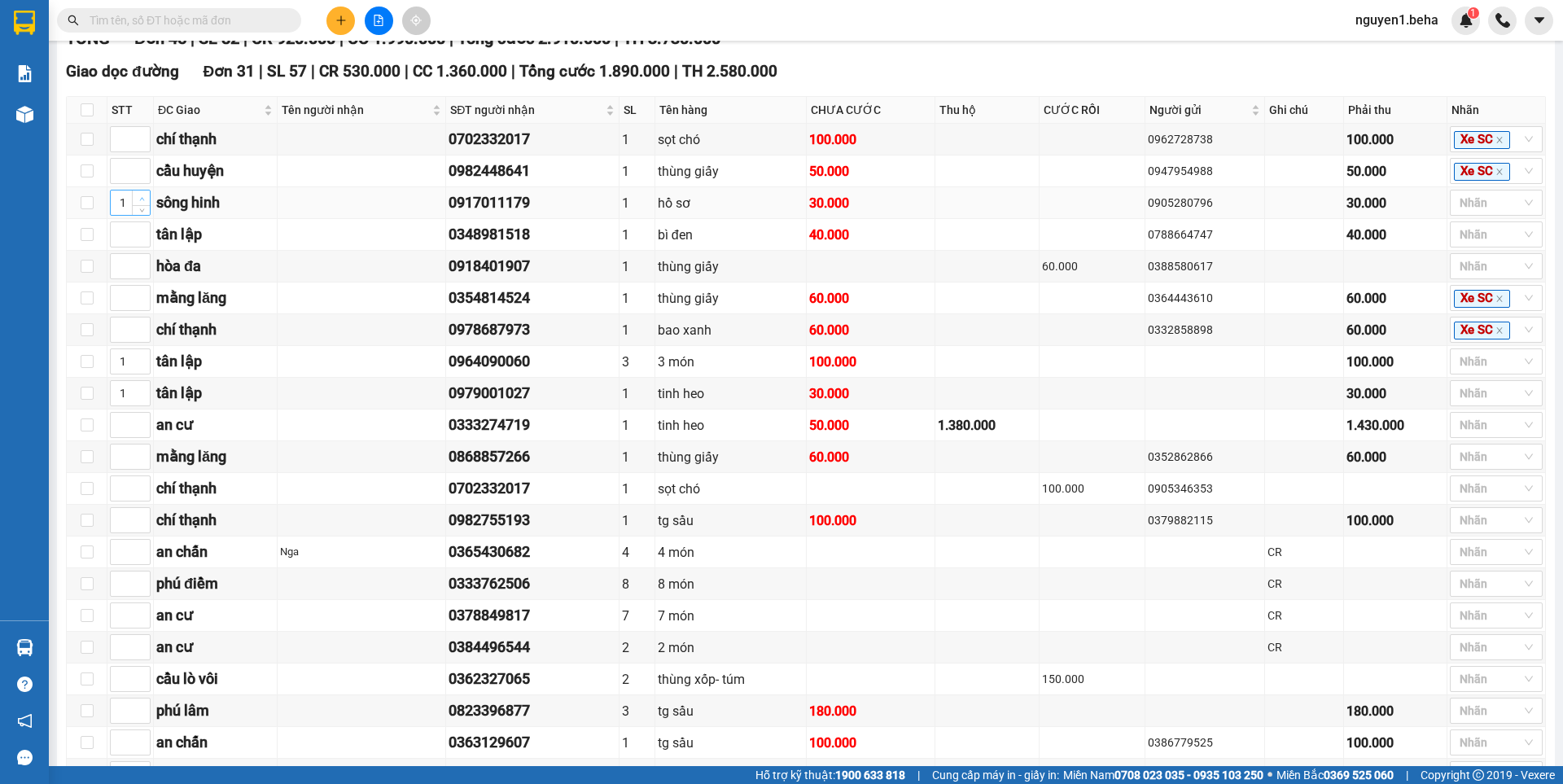
click at [136, 205] on span "Increase Value" at bounding box center [140, 197] width 18 height 15
type input "2"
click at [136, 205] on span "Increase Value" at bounding box center [140, 197] width 18 height 15
type input "1"
click at [138, 235] on span "up" at bounding box center [141, 230] width 9 height 9
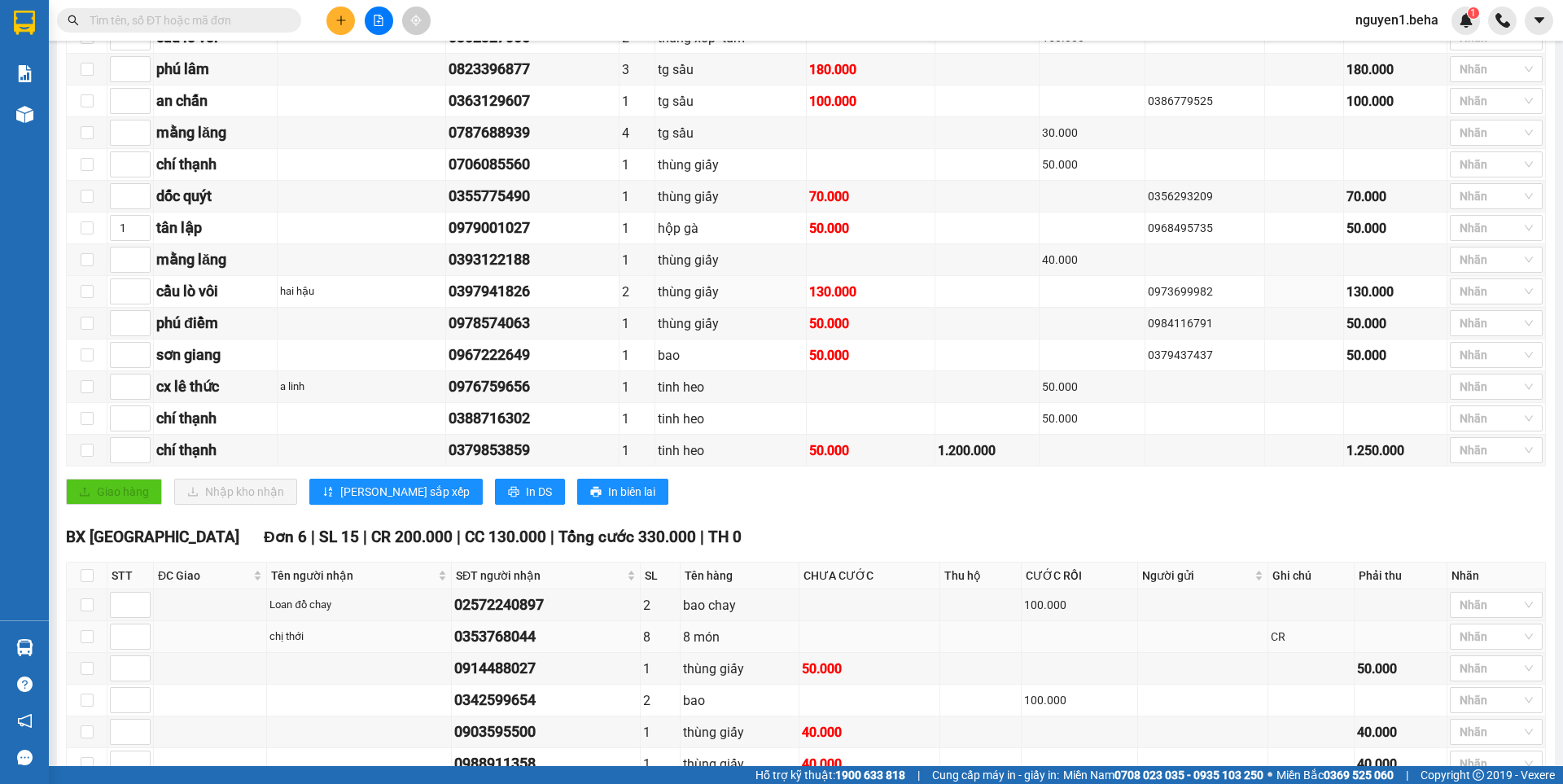
scroll to position [895, 0]
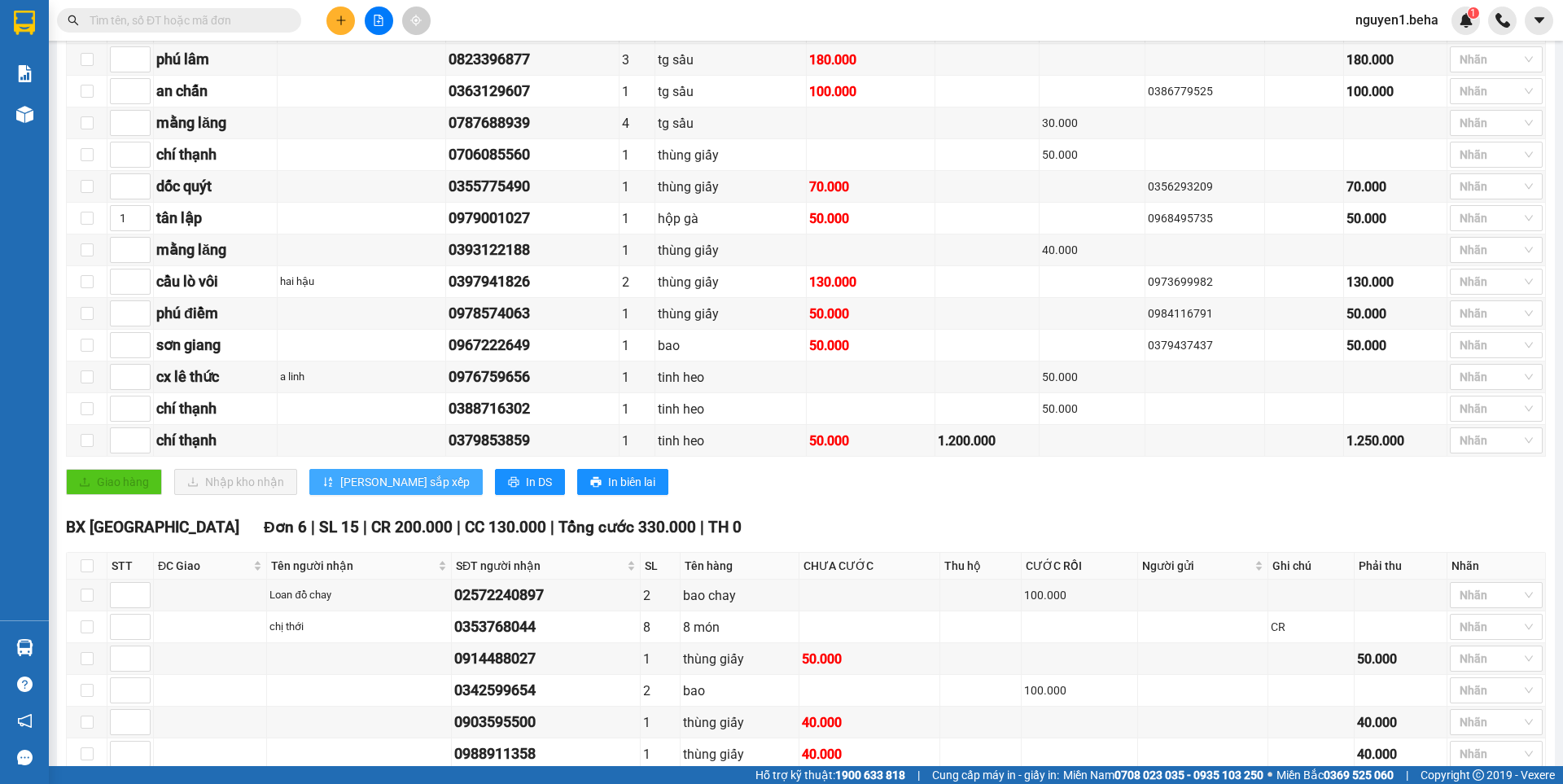
click at [375, 491] on span "Lưu sắp xếp" at bounding box center [404, 481] width 129 height 18
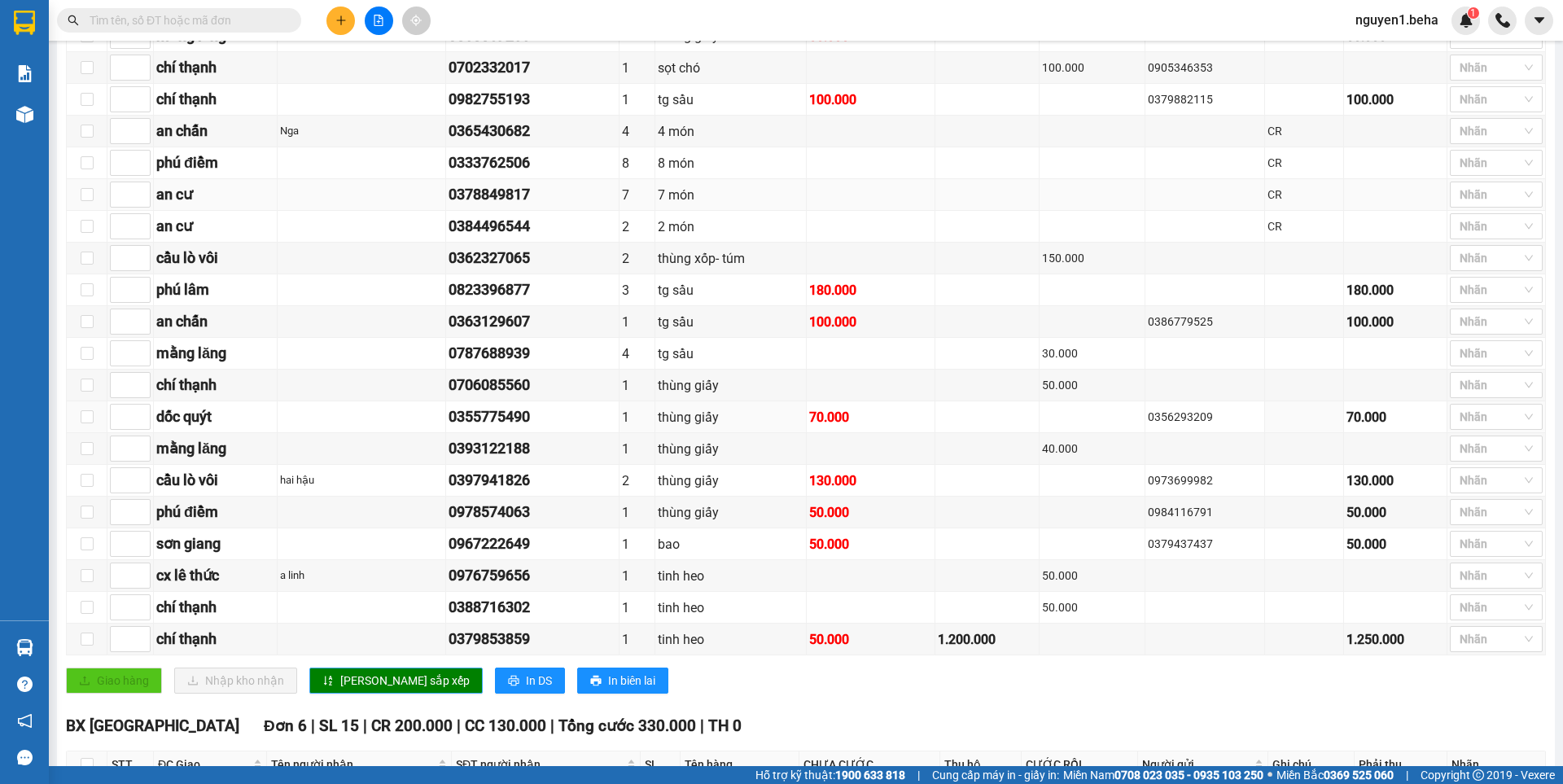
scroll to position [733, 0]
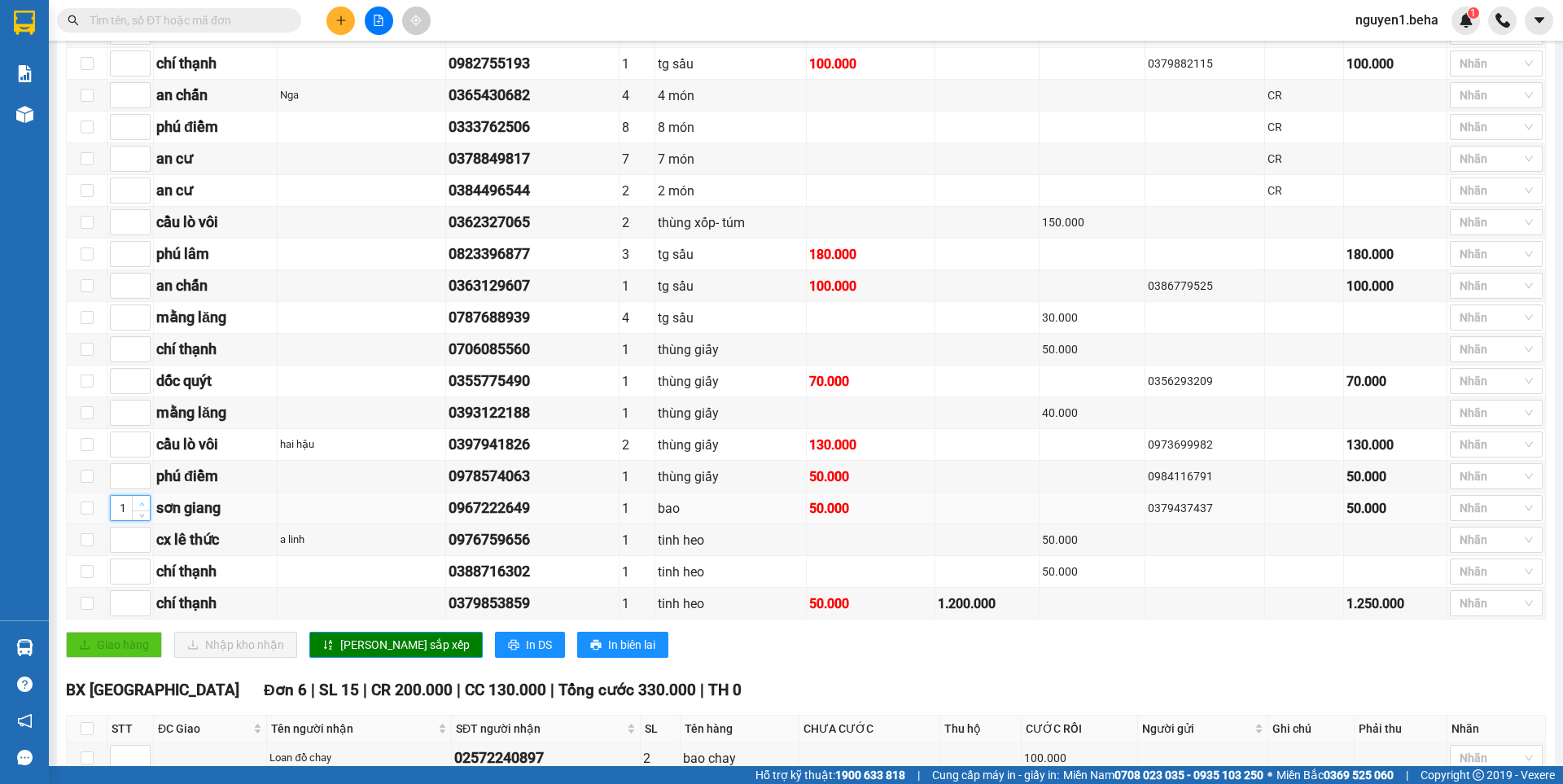
click at [136, 510] on span "Increase Value" at bounding box center [140, 503] width 18 height 15
type input "3"
click at [136, 510] on span "Increase Value" at bounding box center [140, 503] width 18 height 15
click at [140, 253] on icon "up" at bounding box center [142, 250] width 6 height 6
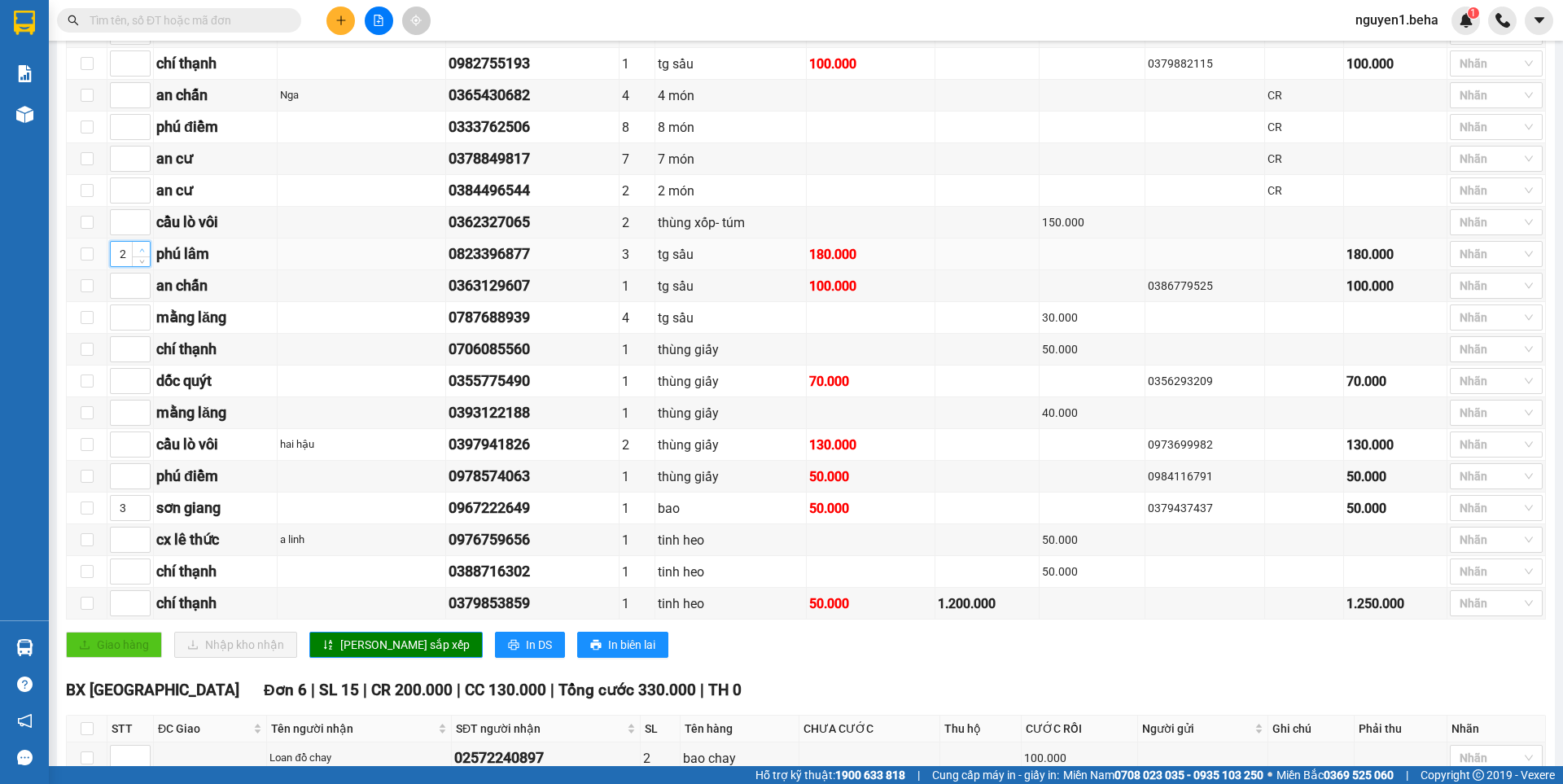
click at [140, 253] on icon "up" at bounding box center [142, 250] width 6 height 6
type input "4"
click at [140, 253] on icon "up" at bounding box center [142, 250] width 6 height 6
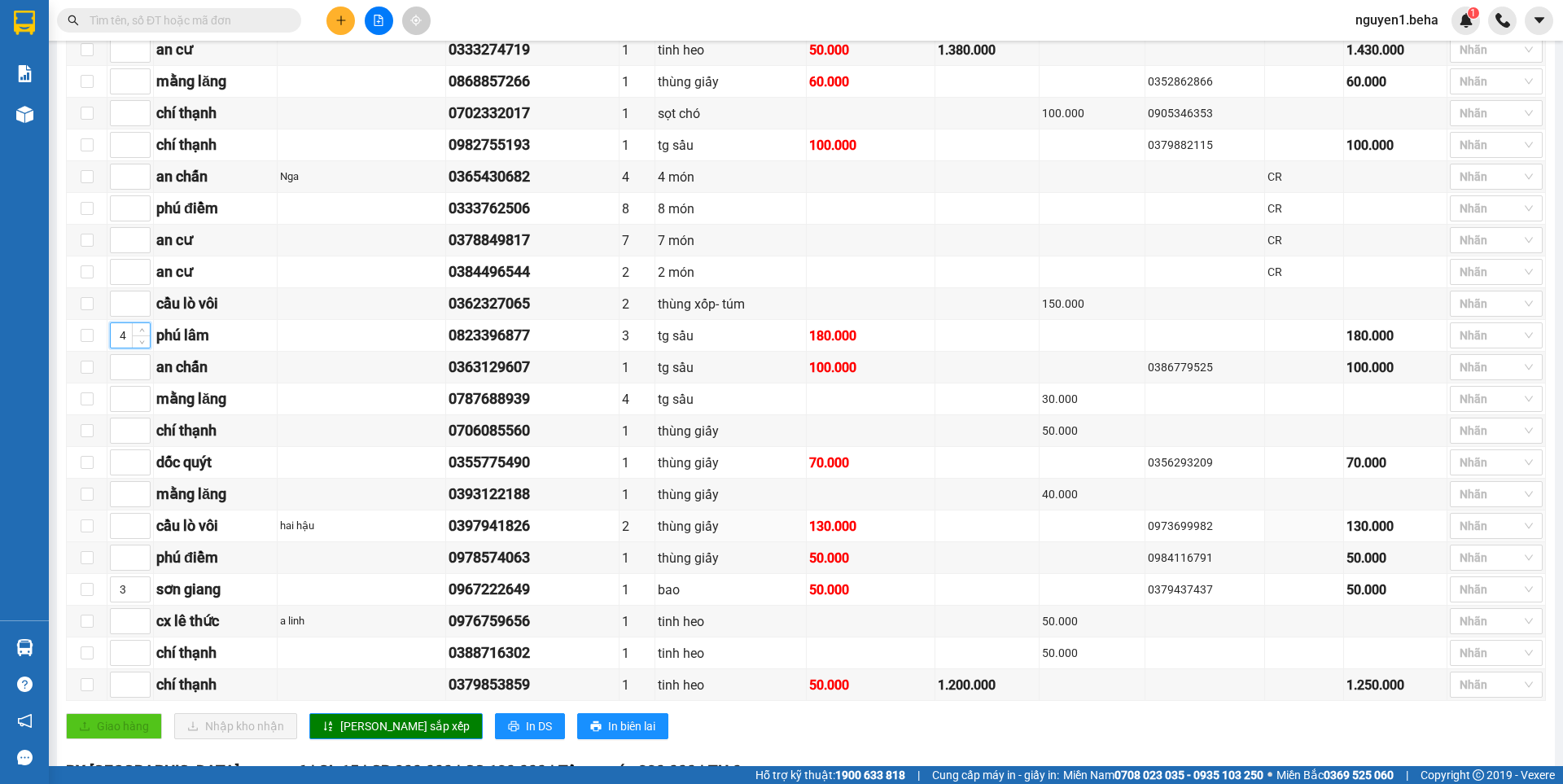
scroll to position [976, 0]
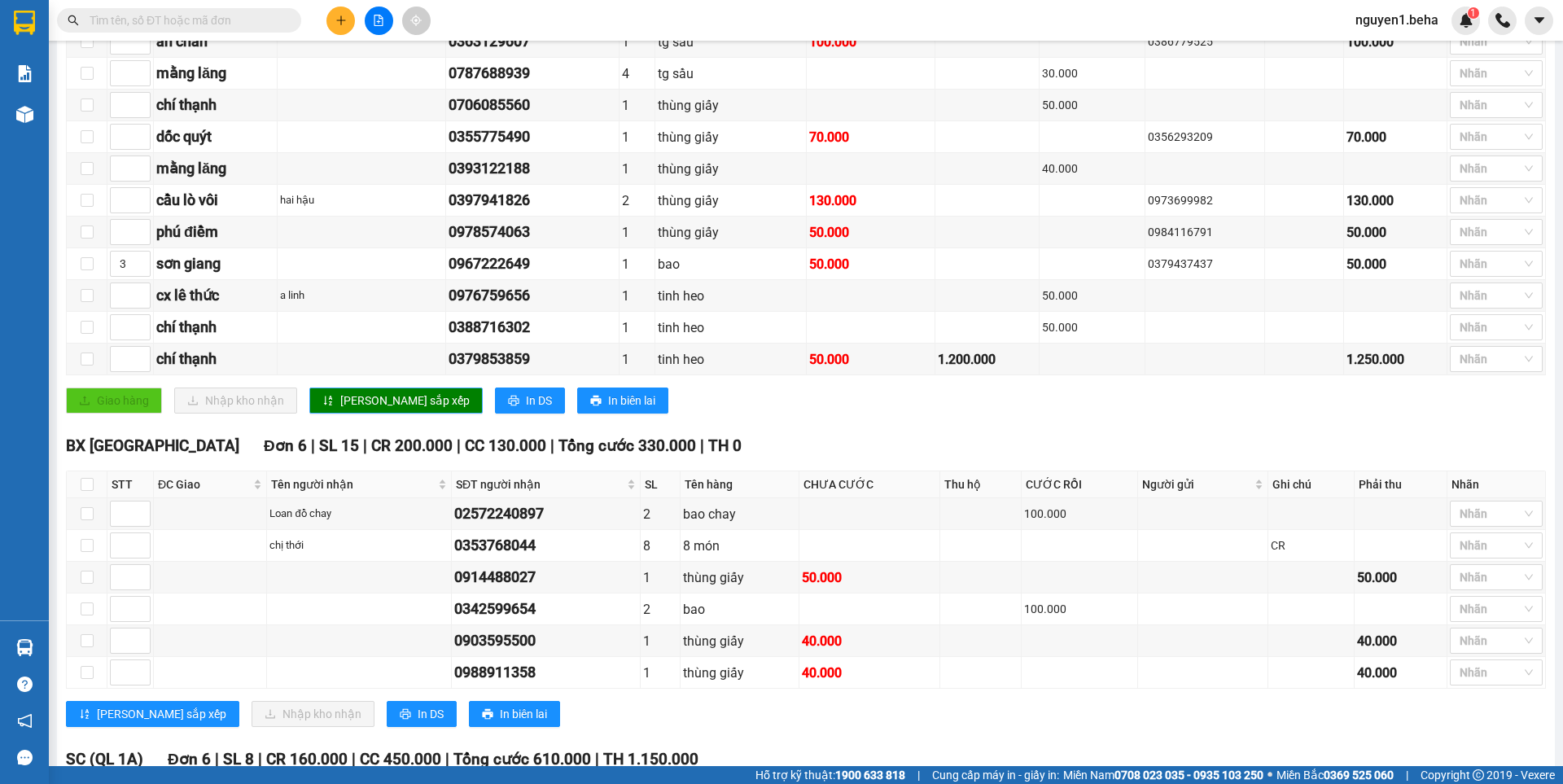
click at [373, 410] on span "Lưu sắp xếp" at bounding box center [404, 400] width 129 height 18
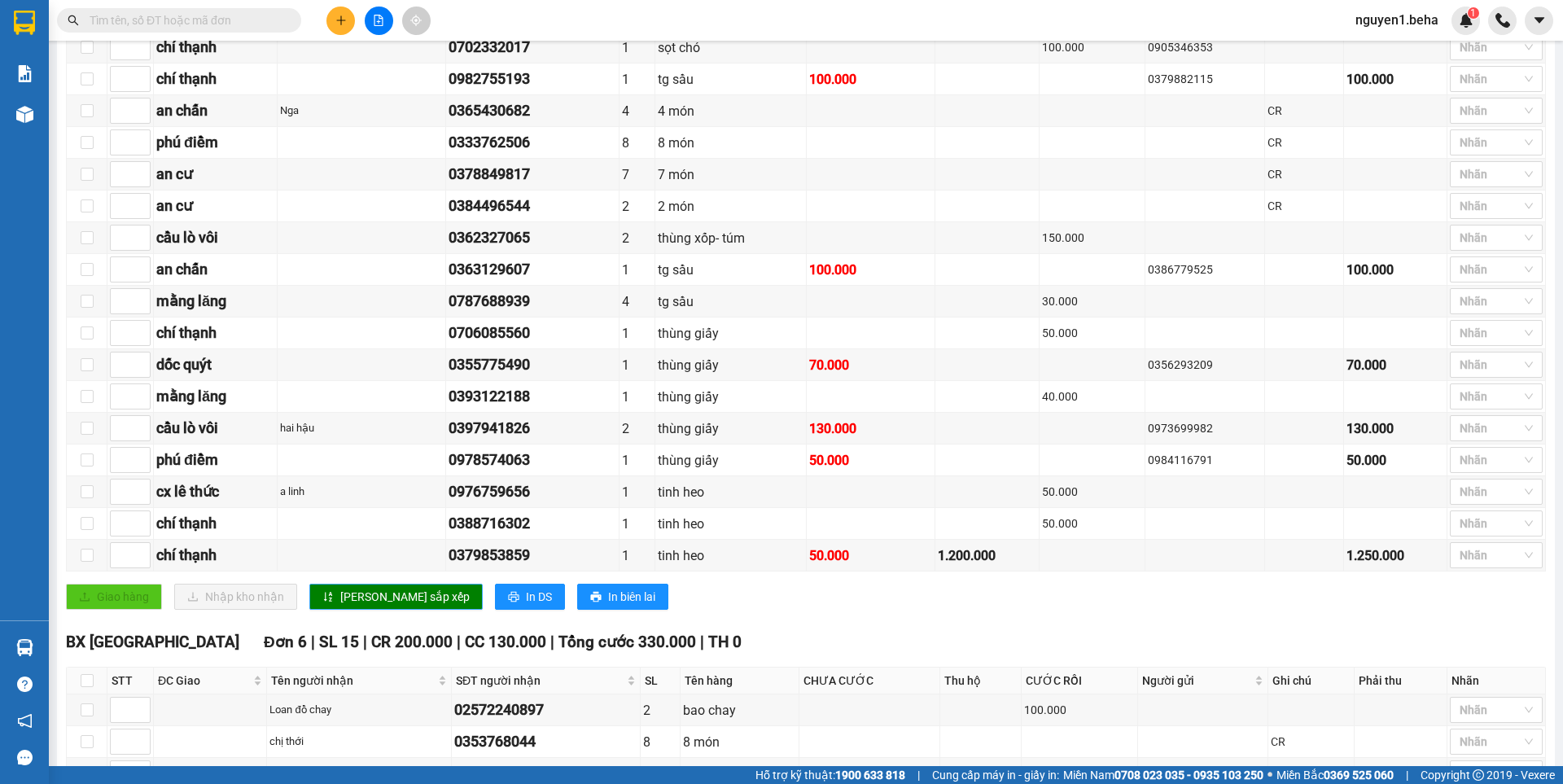
scroll to position [814, 0]
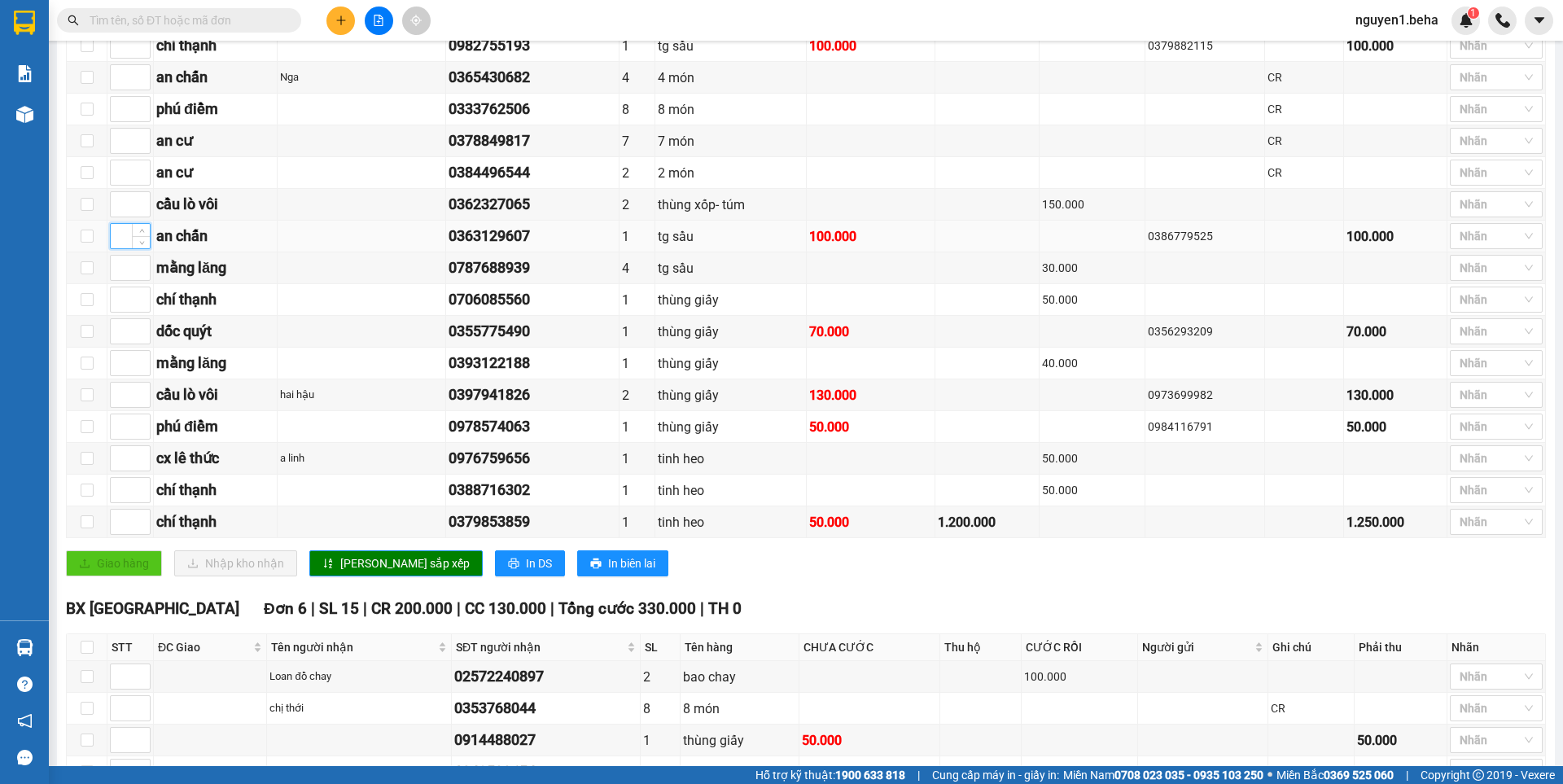
click at [121, 248] on input at bounding box center [130, 236] width 39 height 25
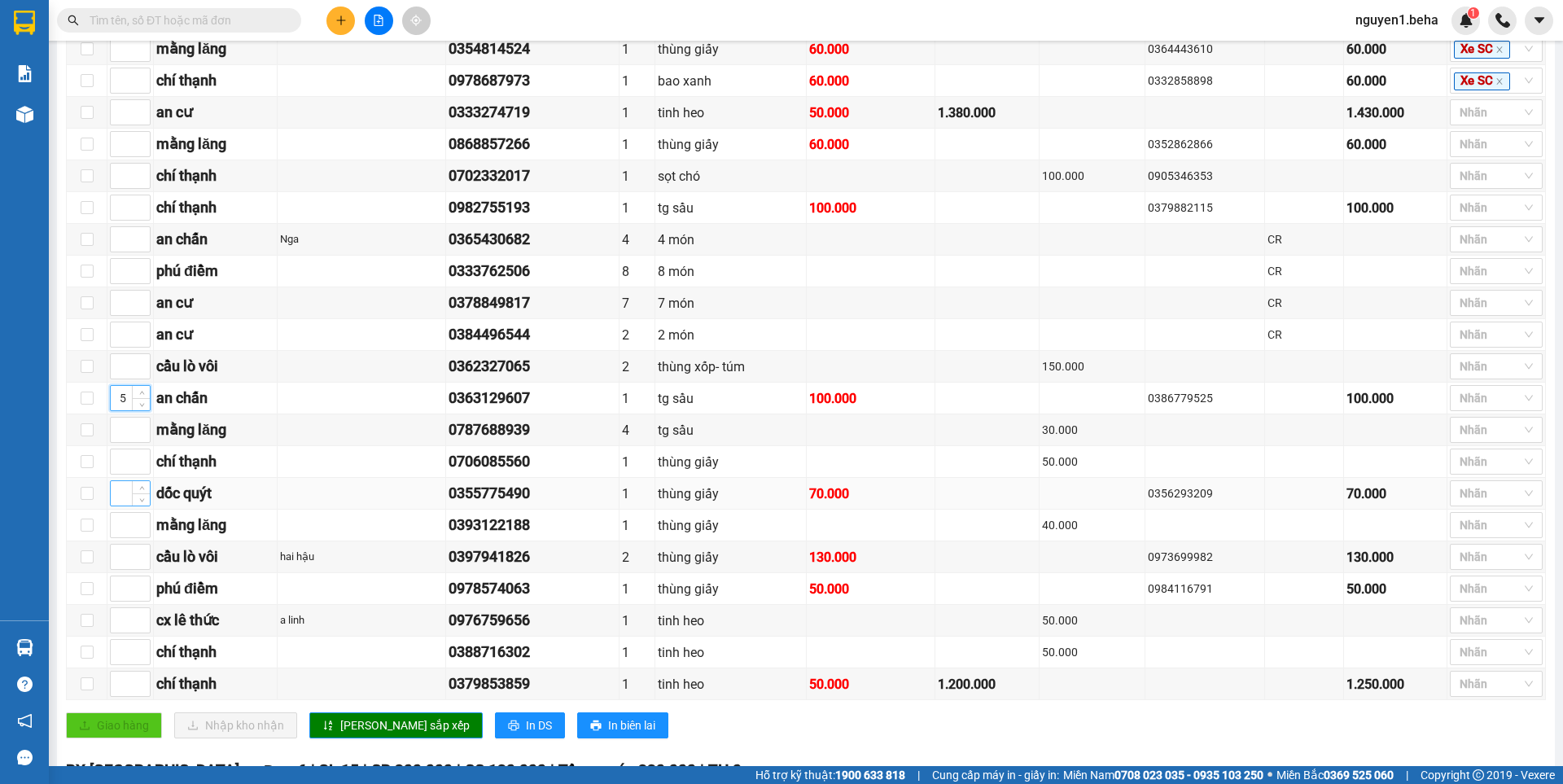
scroll to position [651, 0]
type input "5"
click at [113, 252] on input at bounding box center [130, 240] width 39 height 25
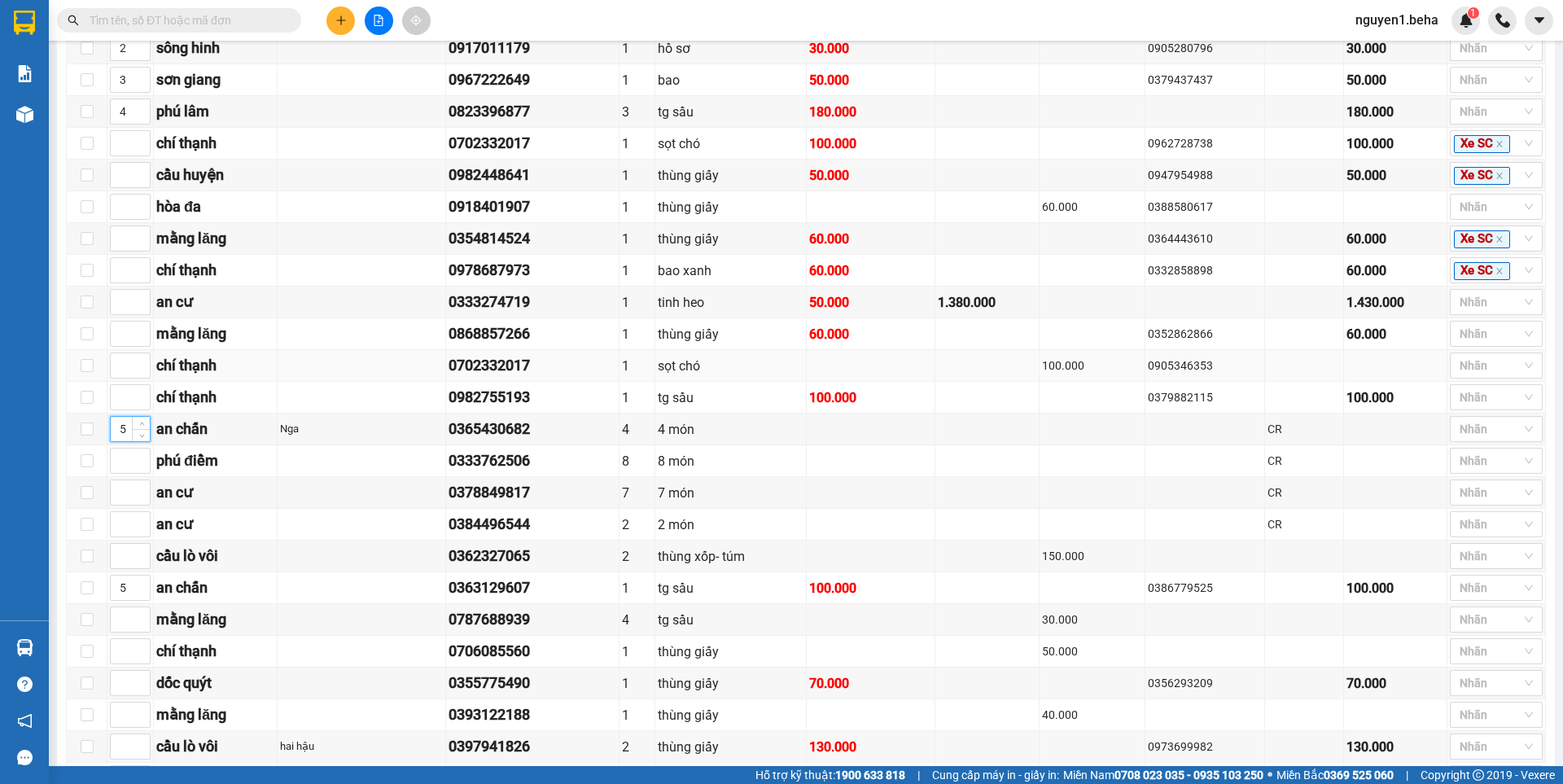
scroll to position [326, 0]
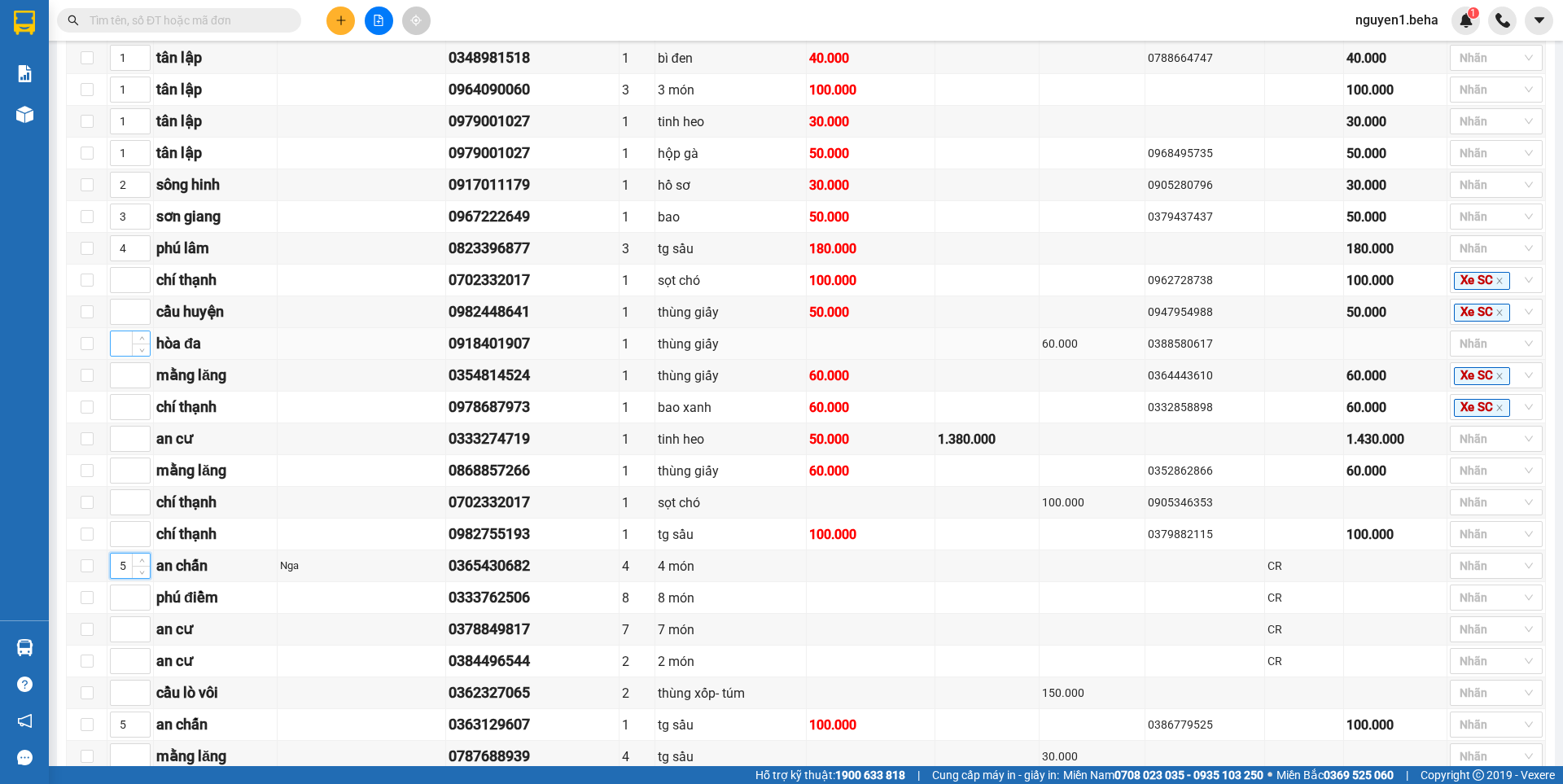
type input "5"
click at [119, 356] on input at bounding box center [130, 343] width 39 height 25
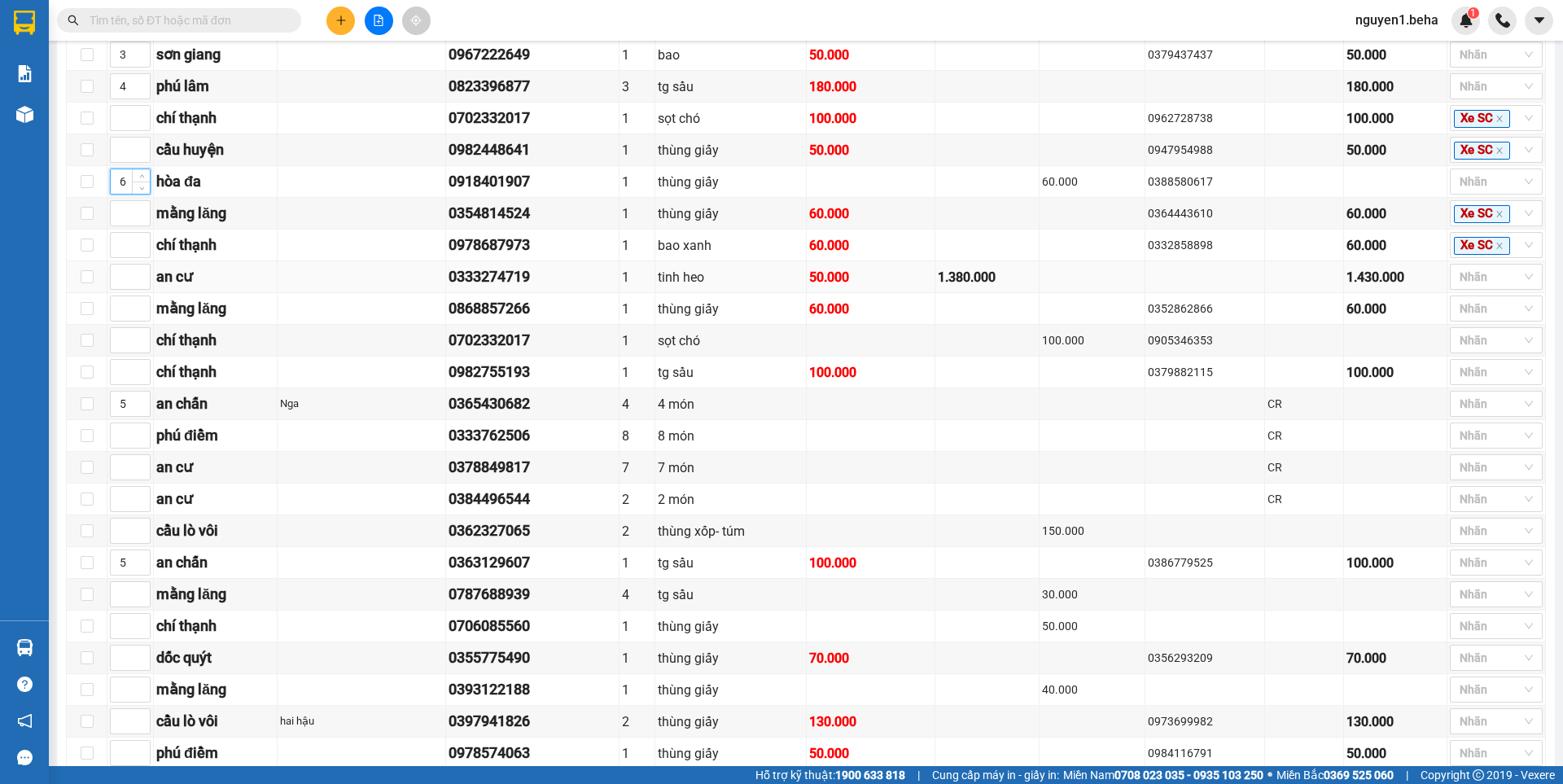
scroll to position [488, 0]
type input "6"
click at [127, 447] on input at bounding box center [130, 434] width 39 height 25
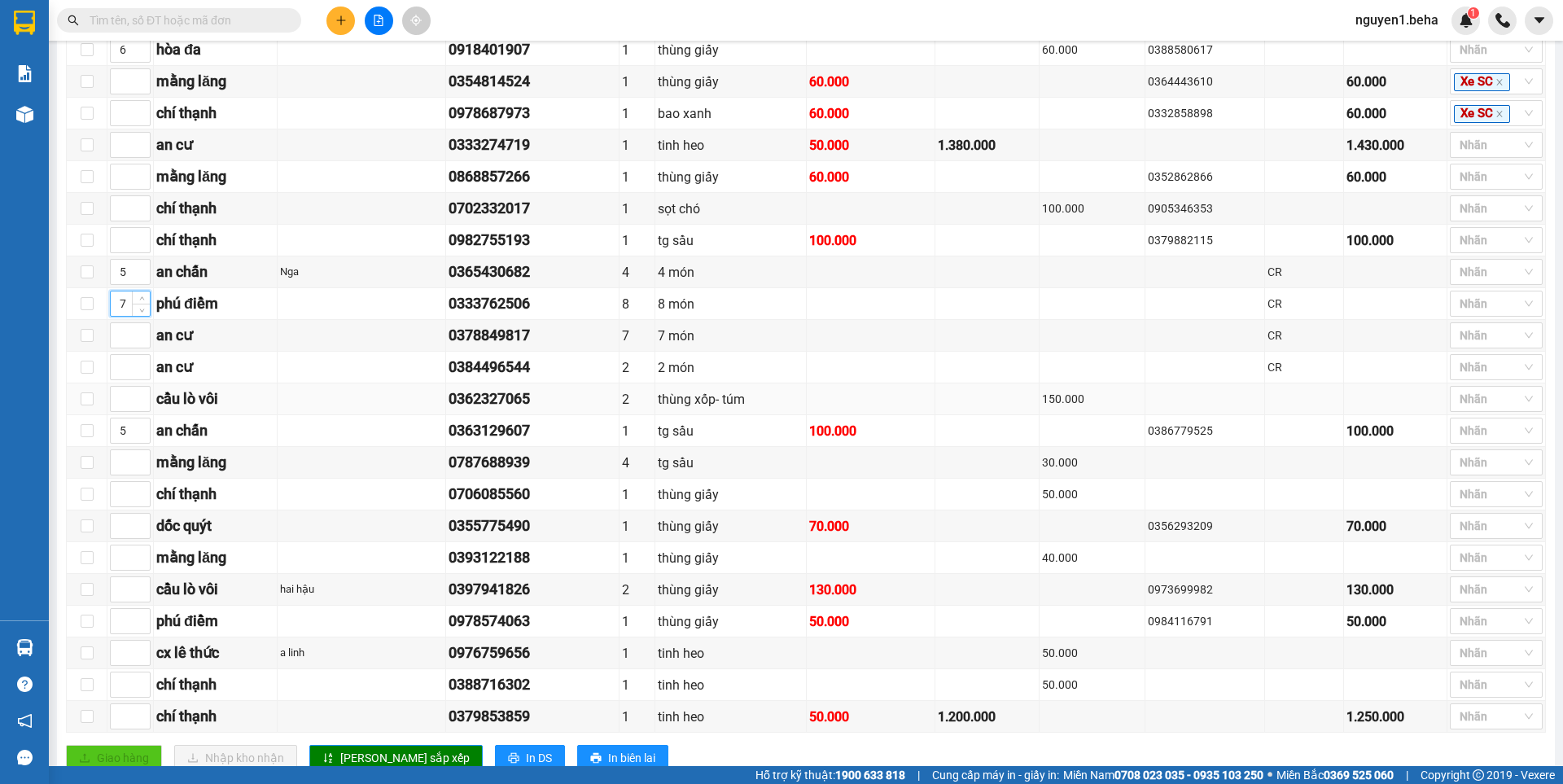
scroll to position [651, 0]
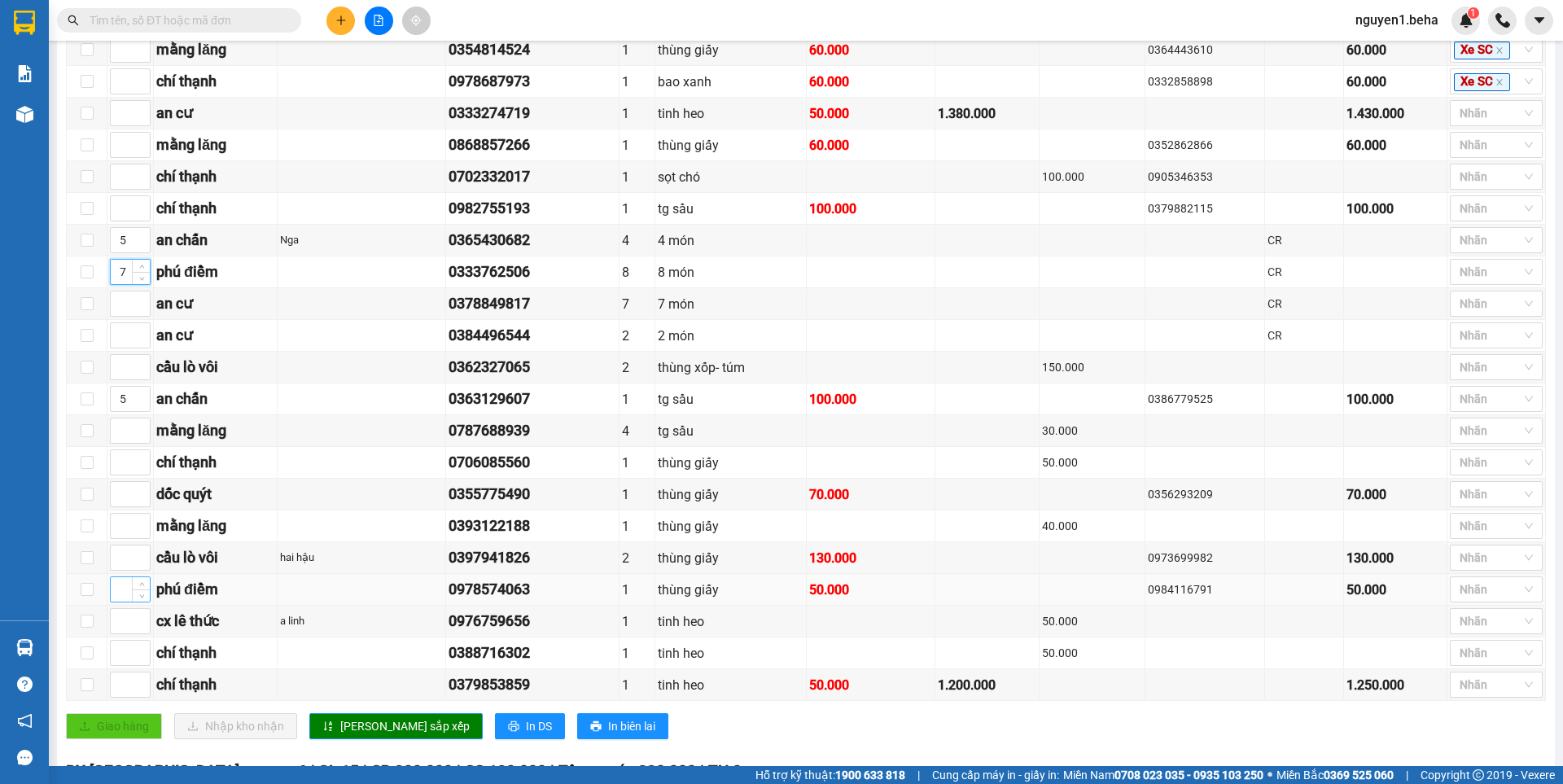
type input "7"
click at [121, 601] on input at bounding box center [130, 589] width 39 height 25
type input "7"
drag, startPoint x: 352, startPoint y: 746, endPoint x: 289, endPoint y: 706, distance: 74.6
click at [352, 735] on span "Lưu sắp xếp" at bounding box center [404, 726] width 129 height 18
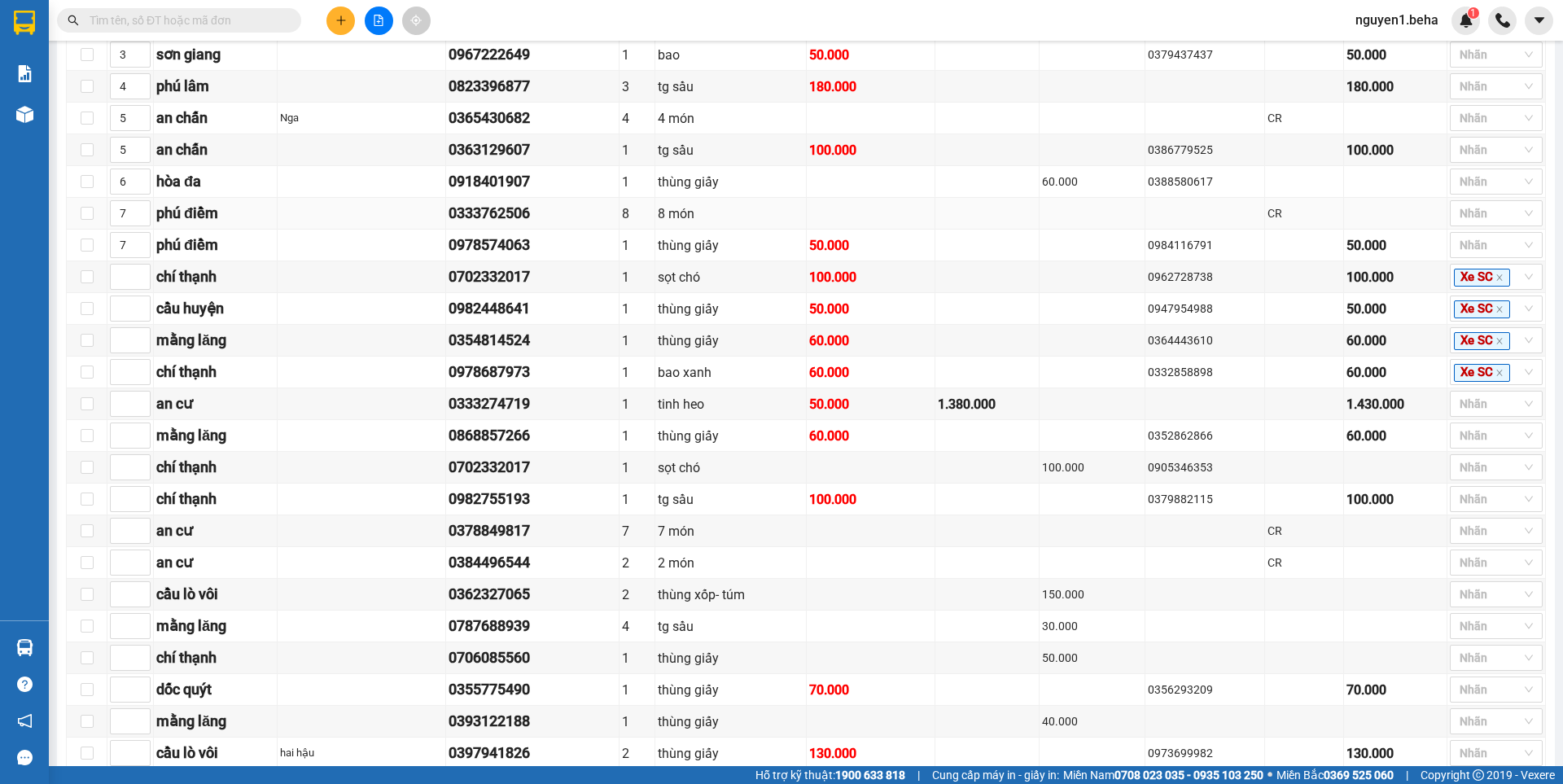
scroll to position [569, 0]
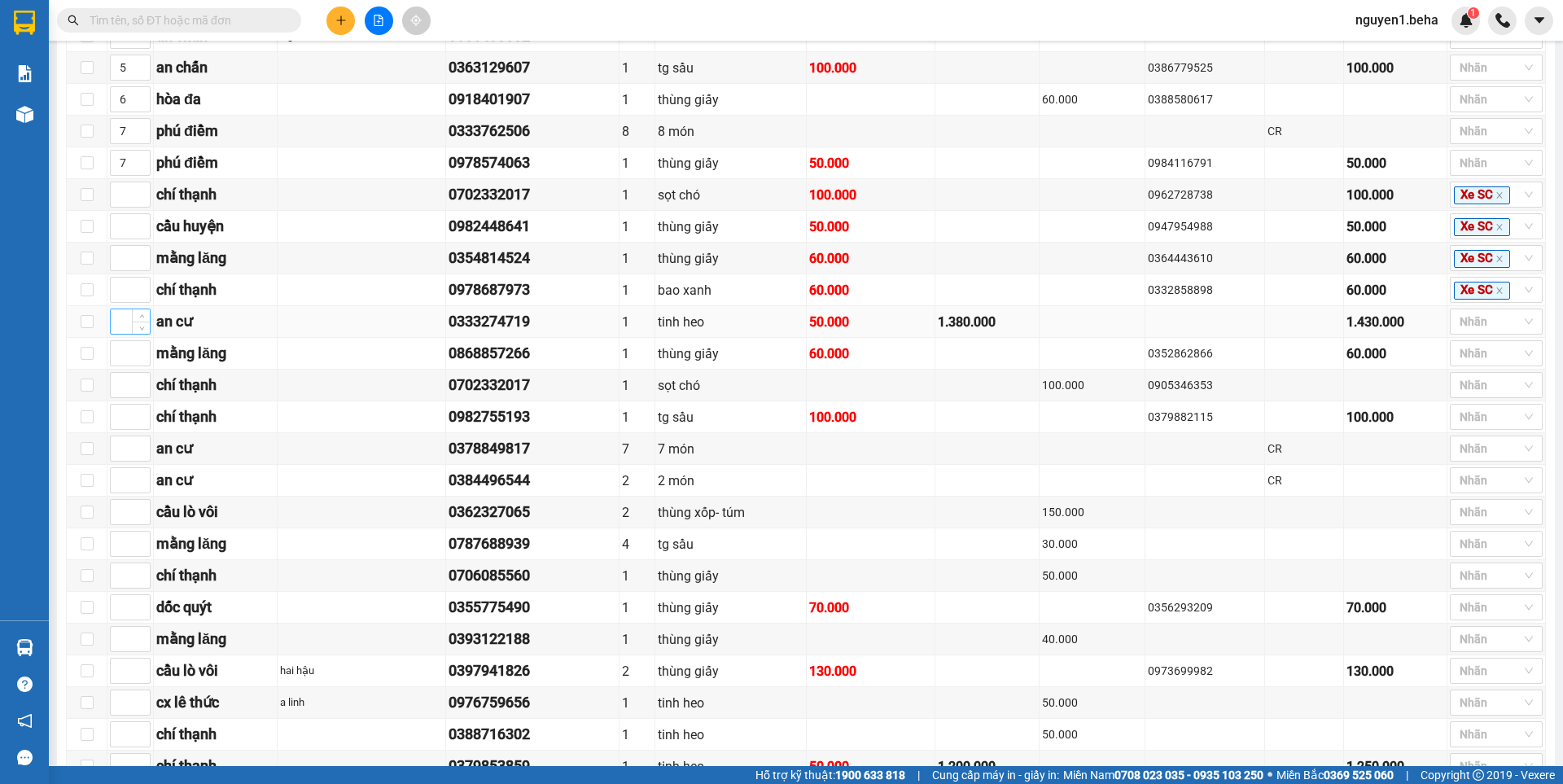
click at [127, 333] on input at bounding box center [130, 321] width 39 height 25
type input "8"
click at [122, 456] on input at bounding box center [130, 448] width 39 height 25
type input "8"
click at [122, 492] on input at bounding box center [130, 480] width 39 height 25
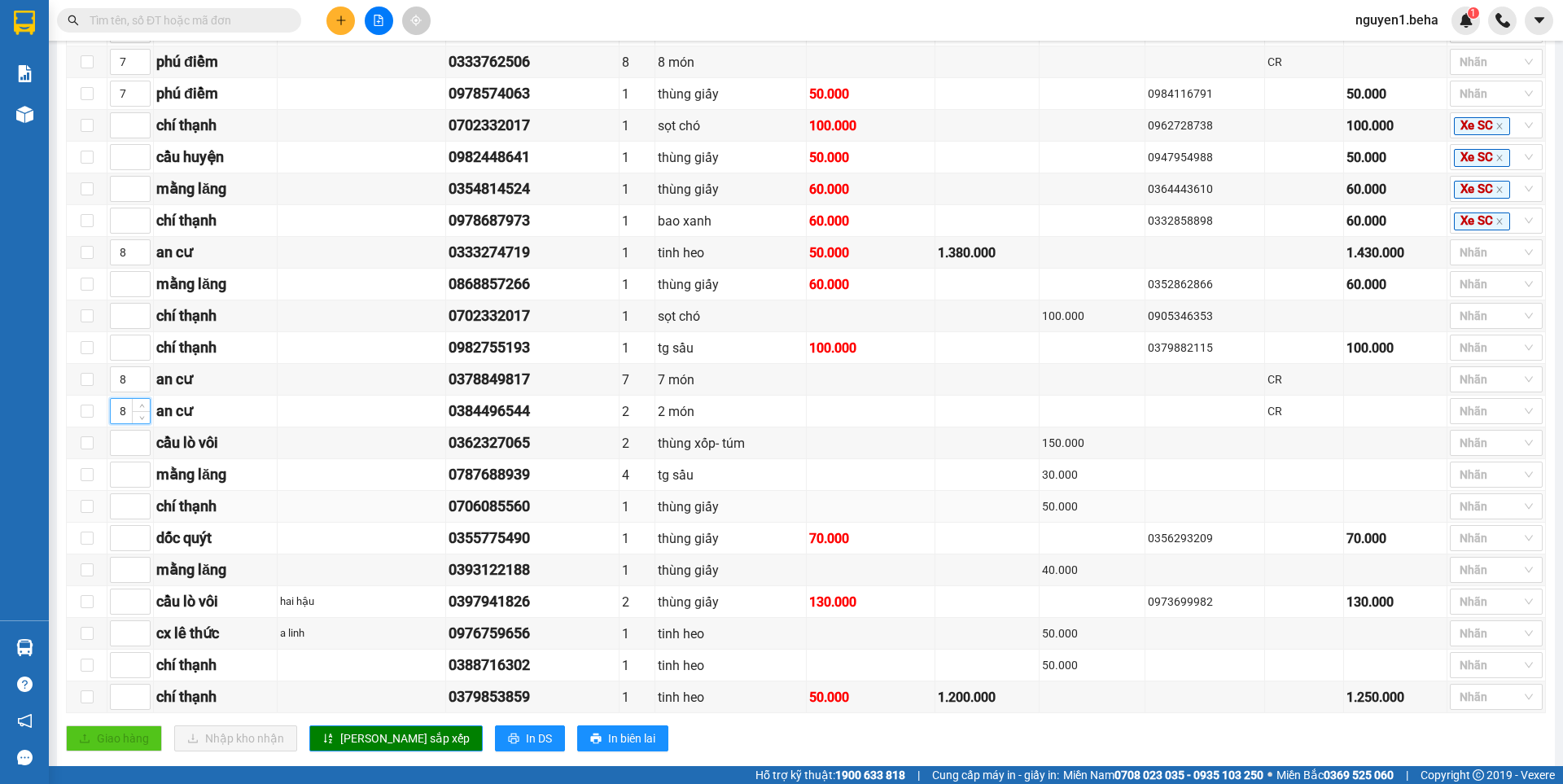
scroll to position [733, 0]
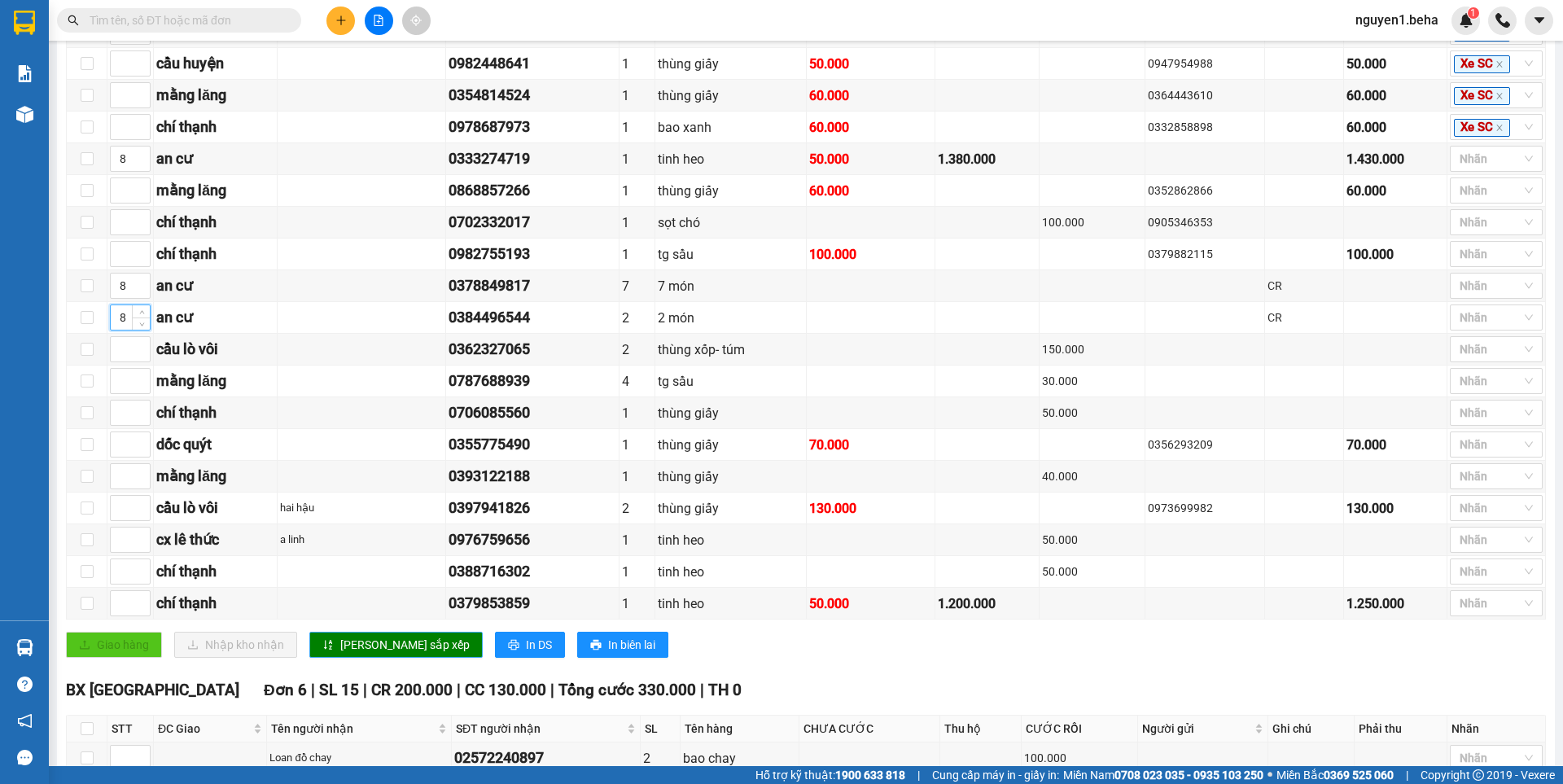
type input "8"
click at [322, 651] on icon "sort-ascending" at bounding box center [327, 644] width 11 height 11
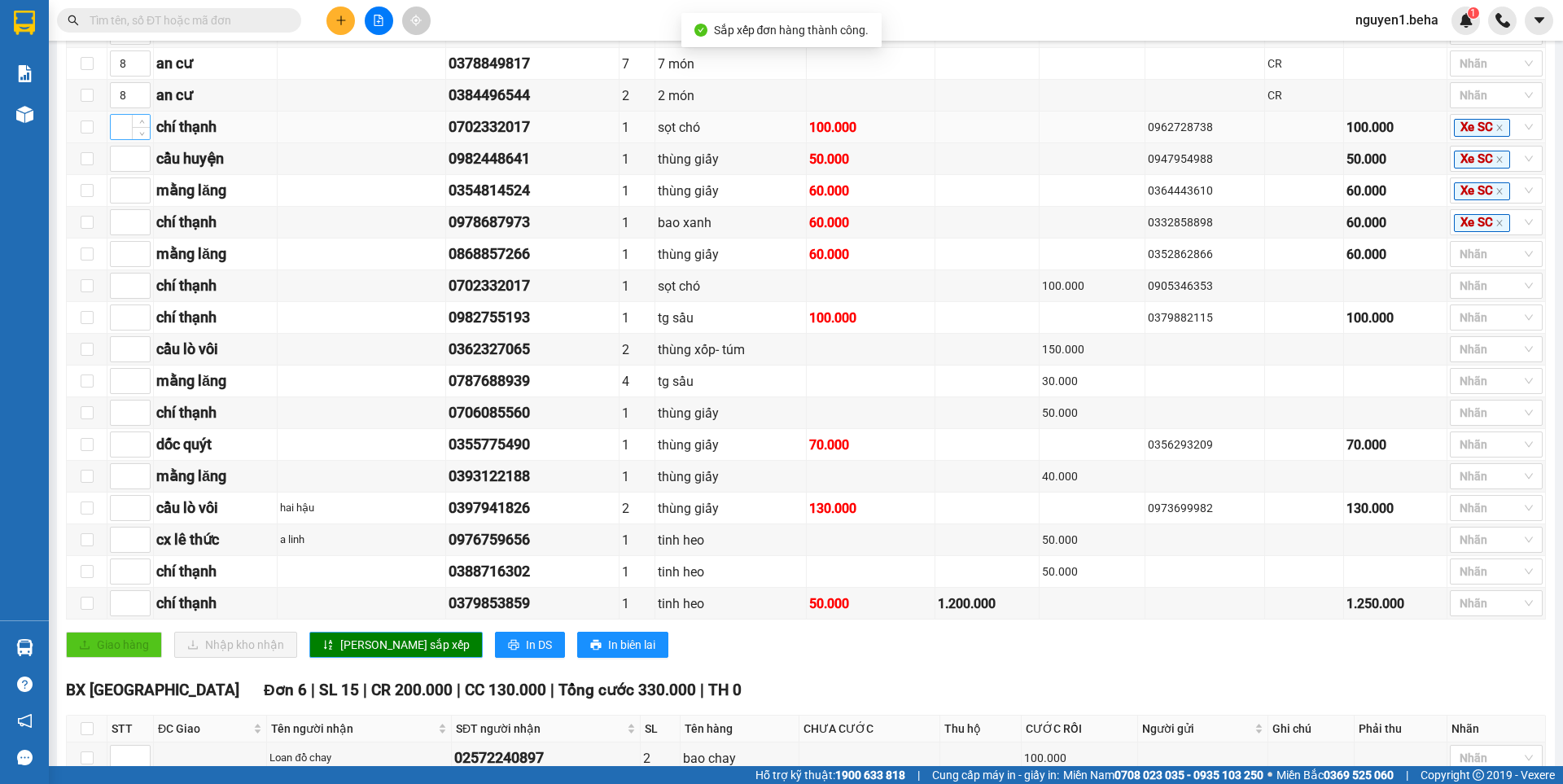
click at [127, 139] on input at bounding box center [130, 127] width 39 height 25
type input "9"
click at [121, 203] on input at bounding box center [130, 190] width 39 height 25
type input "9"
click at [120, 234] on input at bounding box center [130, 222] width 39 height 25
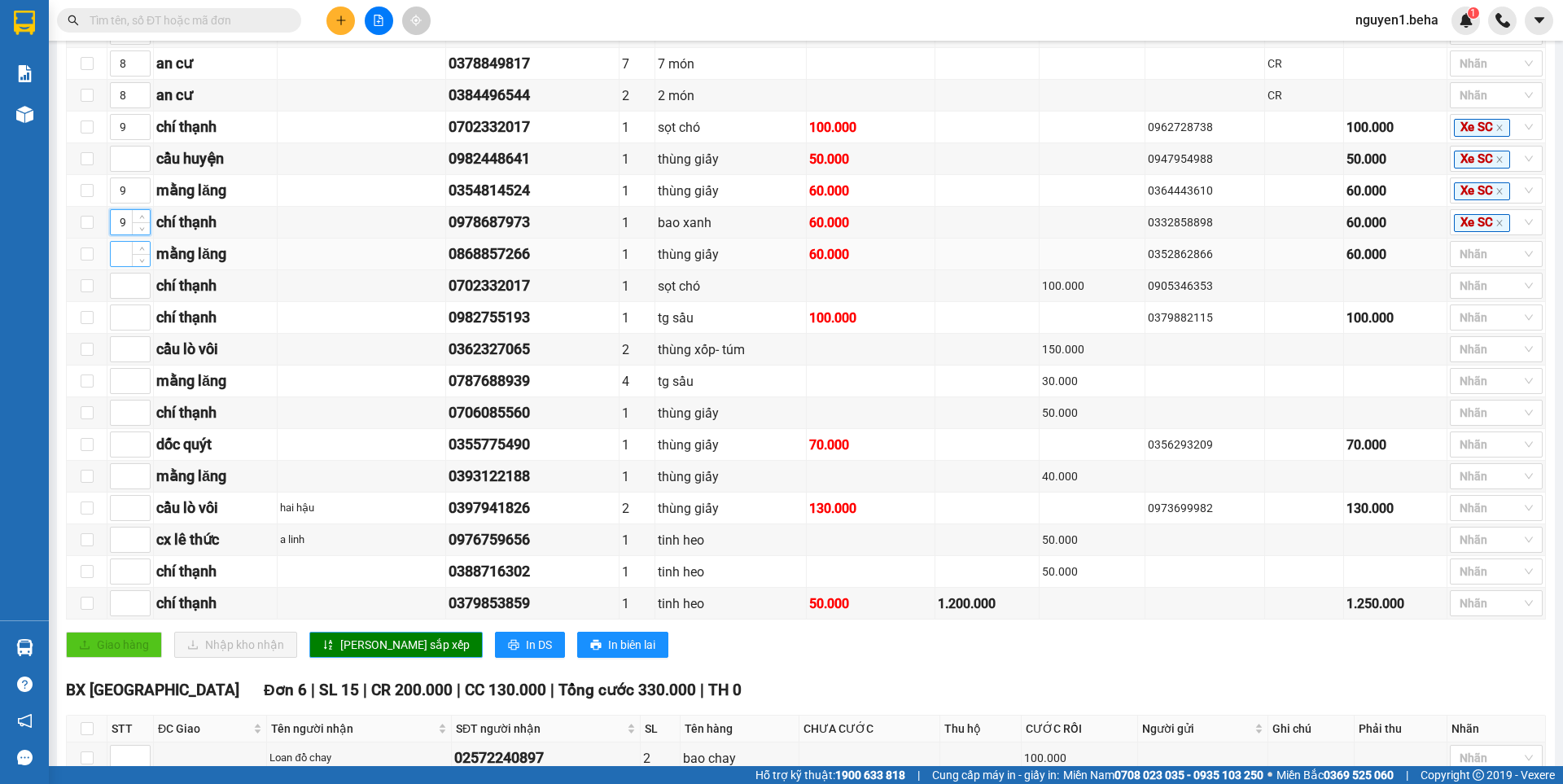
type input "9"
click at [125, 266] on input at bounding box center [130, 254] width 39 height 25
type input "9"
click at [125, 298] on input at bounding box center [130, 286] width 39 height 25
type input "9"
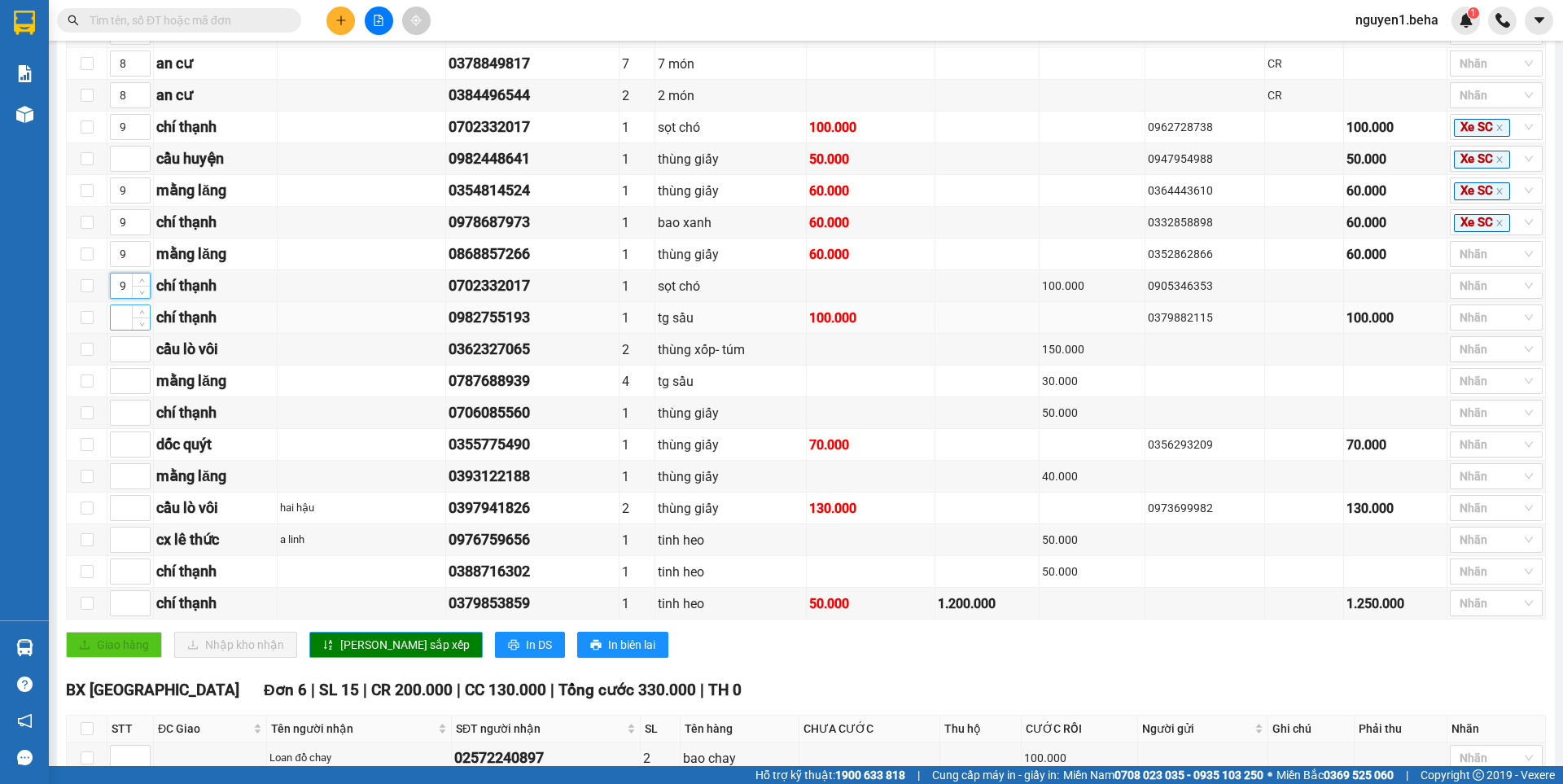
click at [127, 329] on input at bounding box center [130, 317] width 39 height 25
type input "9"
click at [124, 393] on input at bounding box center [130, 380] width 39 height 25
type input "9"
click at [116, 425] on input at bounding box center [130, 412] width 39 height 25
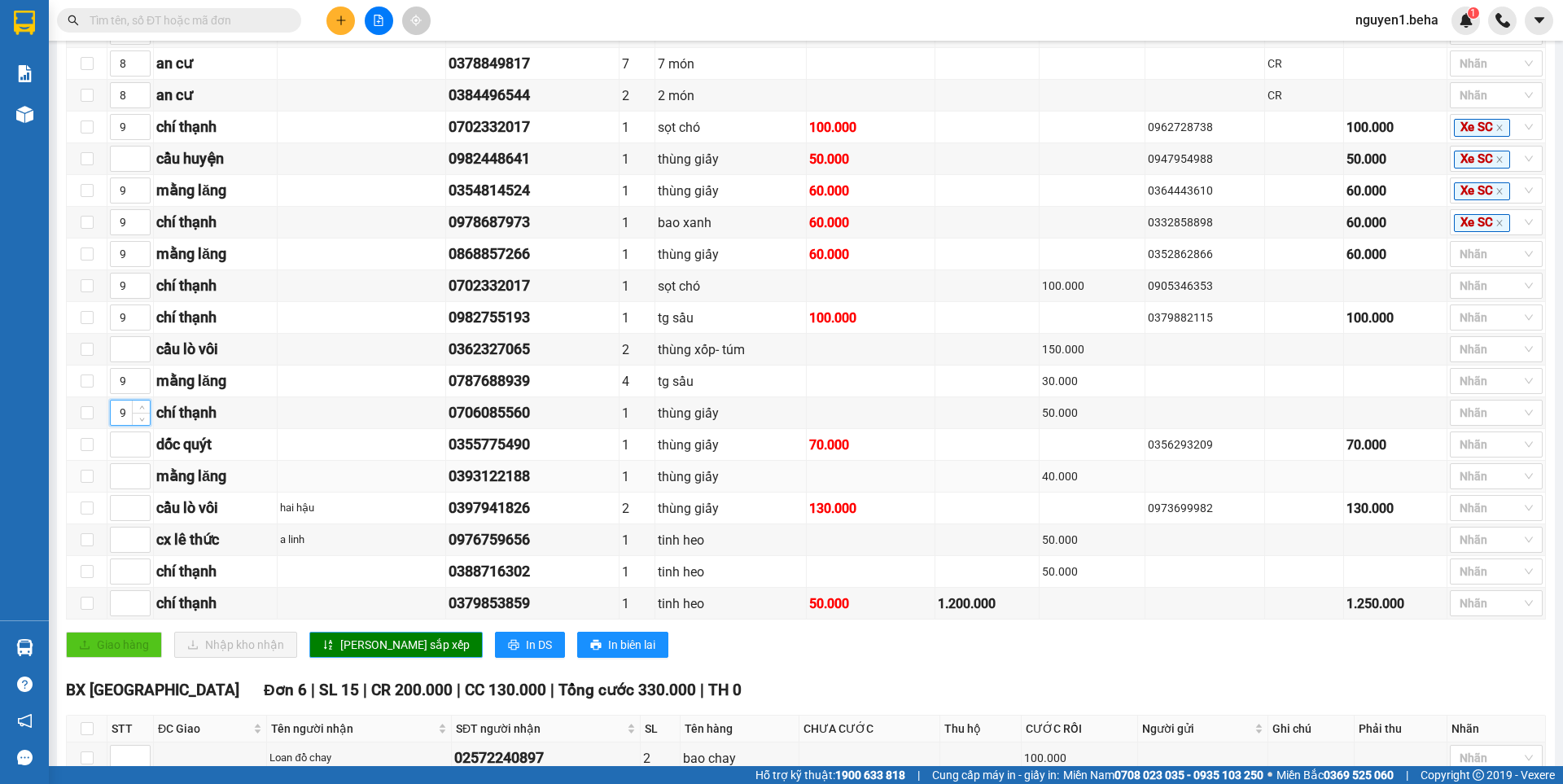
type input "9"
click at [109, 486] on td at bounding box center [131, 476] width 46 height 32
click at [121, 488] on input at bounding box center [130, 476] width 39 height 25
type input "9"
click at [125, 576] on div at bounding box center [130, 571] width 41 height 26
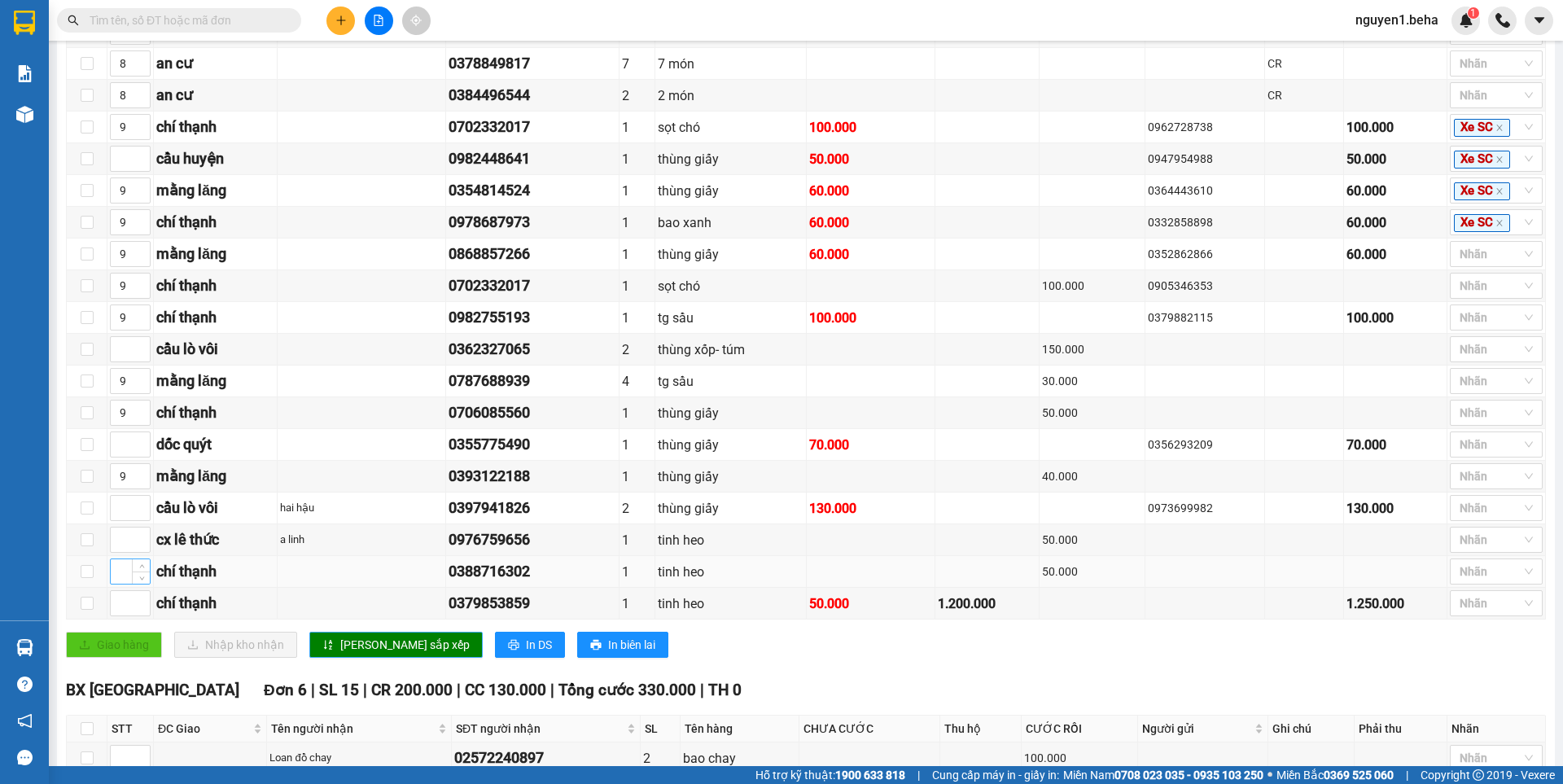
click at [125, 583] on input at bounding box center [130, 571] width 39 height 25
type input "9"
click at [123, 616] on input at bounding box center [130, 603] width 39 height 25
type input "9"
click at [347, 653] on span "Lưu sắp xếp" at bounding box center [404, 644] width 129 height 18
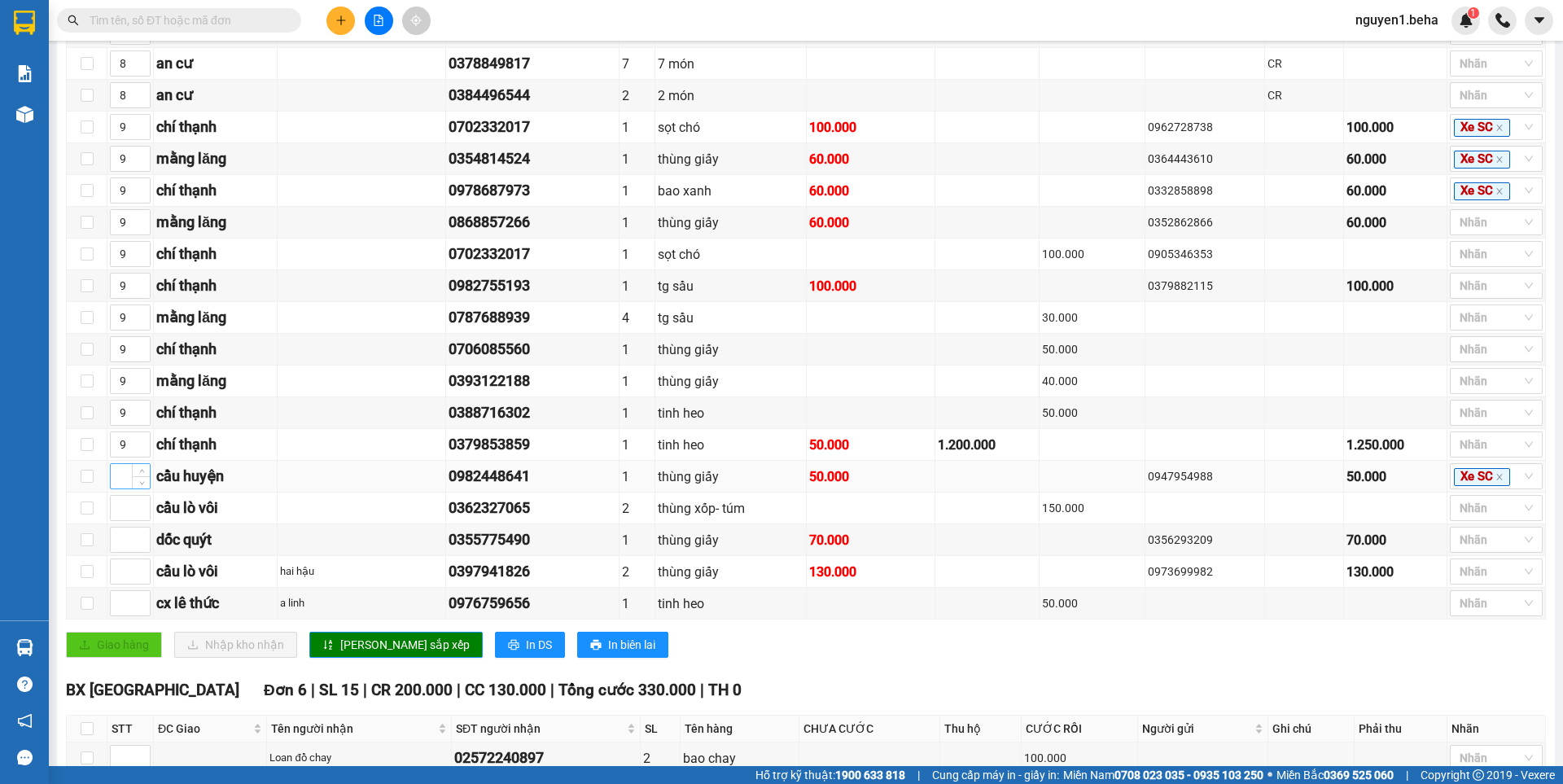
click at [120, 488] on input at bounding box center [130, 476] width 39 height 25
type input "10"
click at [110, 520] on input "1" at bounding box center [130, 508] width 39 height 25
type input "10"
click at [117, 583] on input at bounding box center [130, 571] width 39 height 25
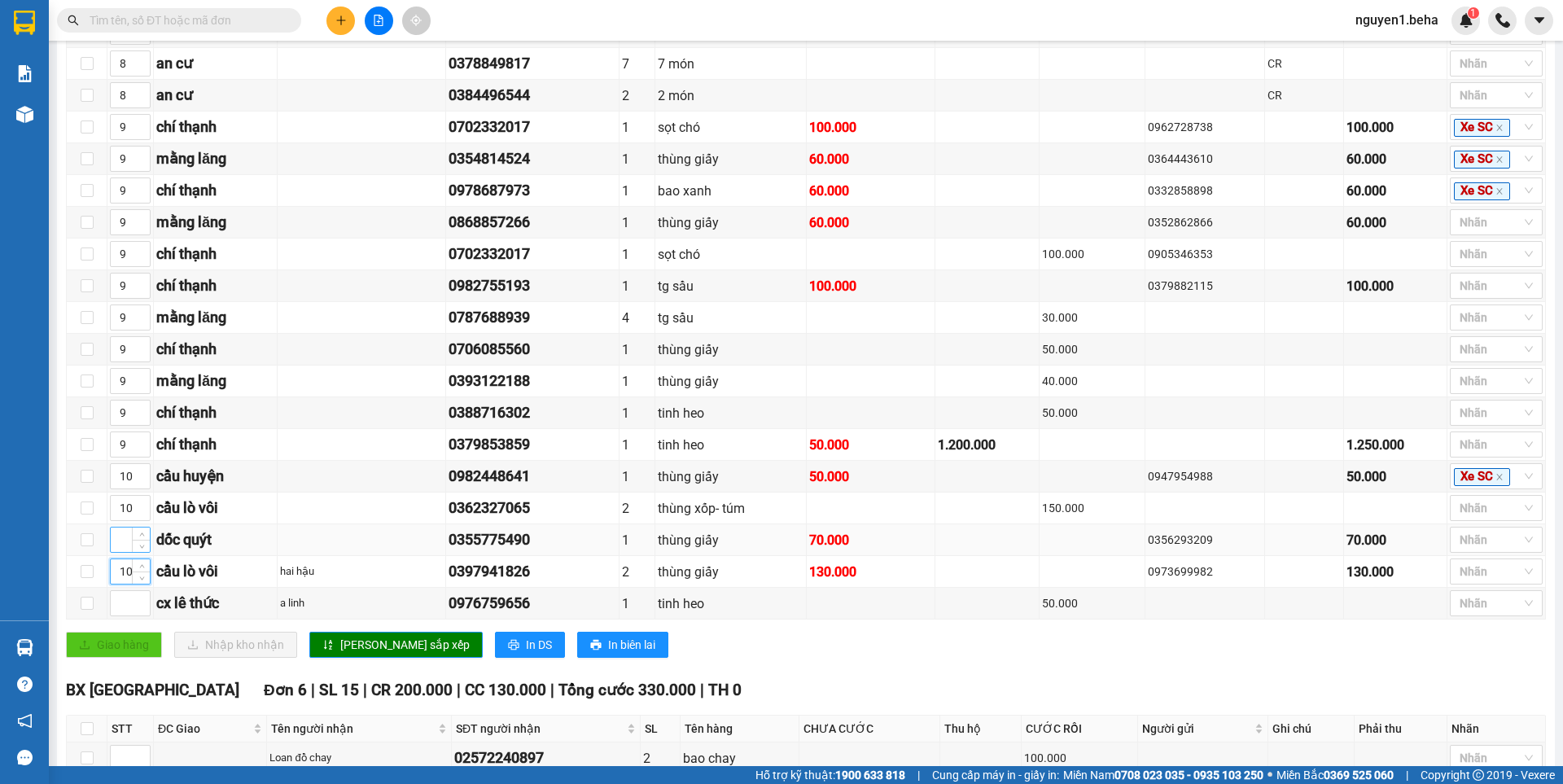
type input "10"
click at [118, 551] on input at bounding box center [130, 539] width 39 height 25
type input "11"
click at [121, 616] on input at bounding box center [130, 603] width 39 height 25
type input "11"
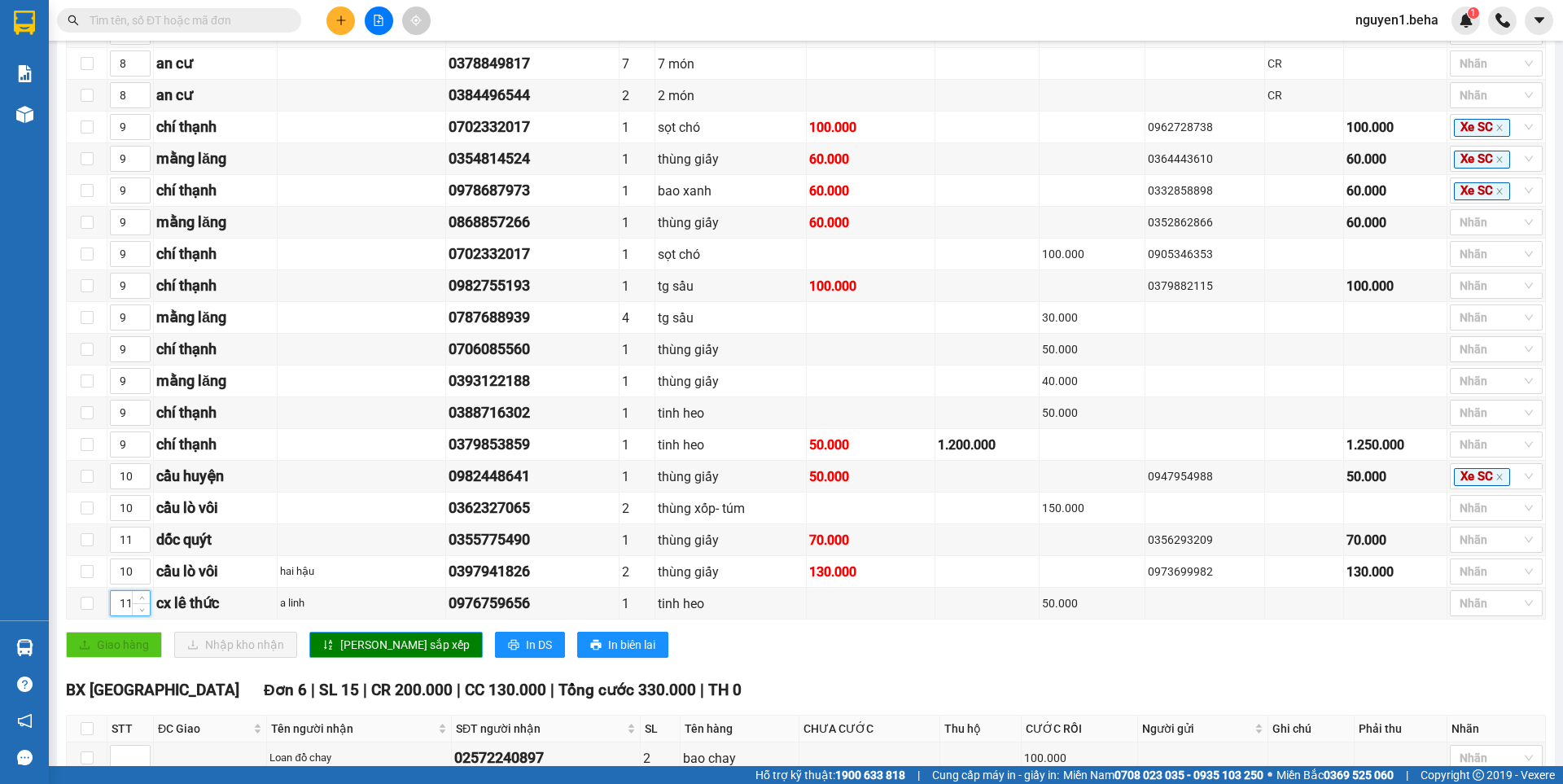
click at [365, 653] on span "Lưu sắp xếp" at bounding box center [404, 644] width 129 height 18
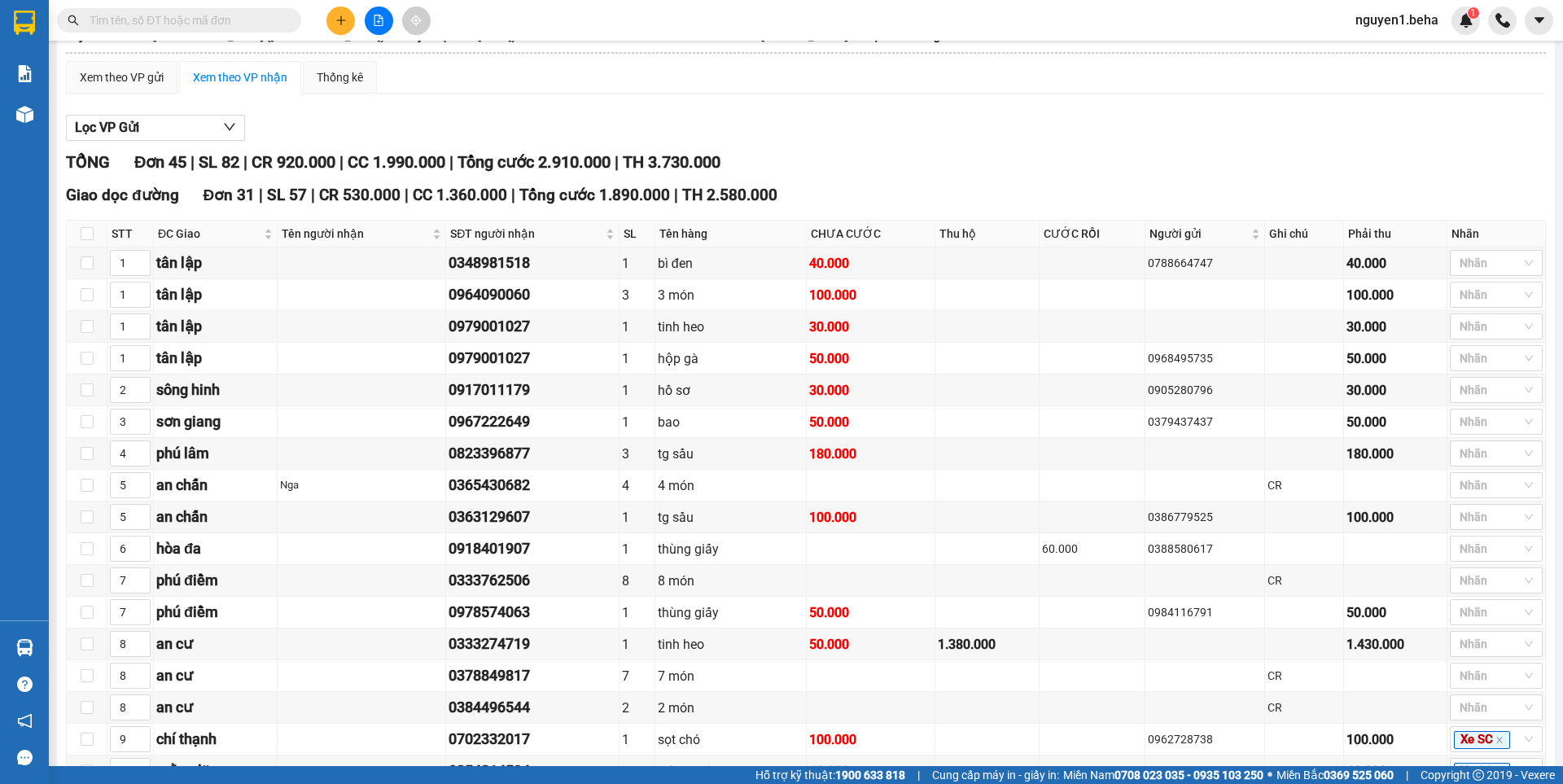
scroll to position [0, 0]
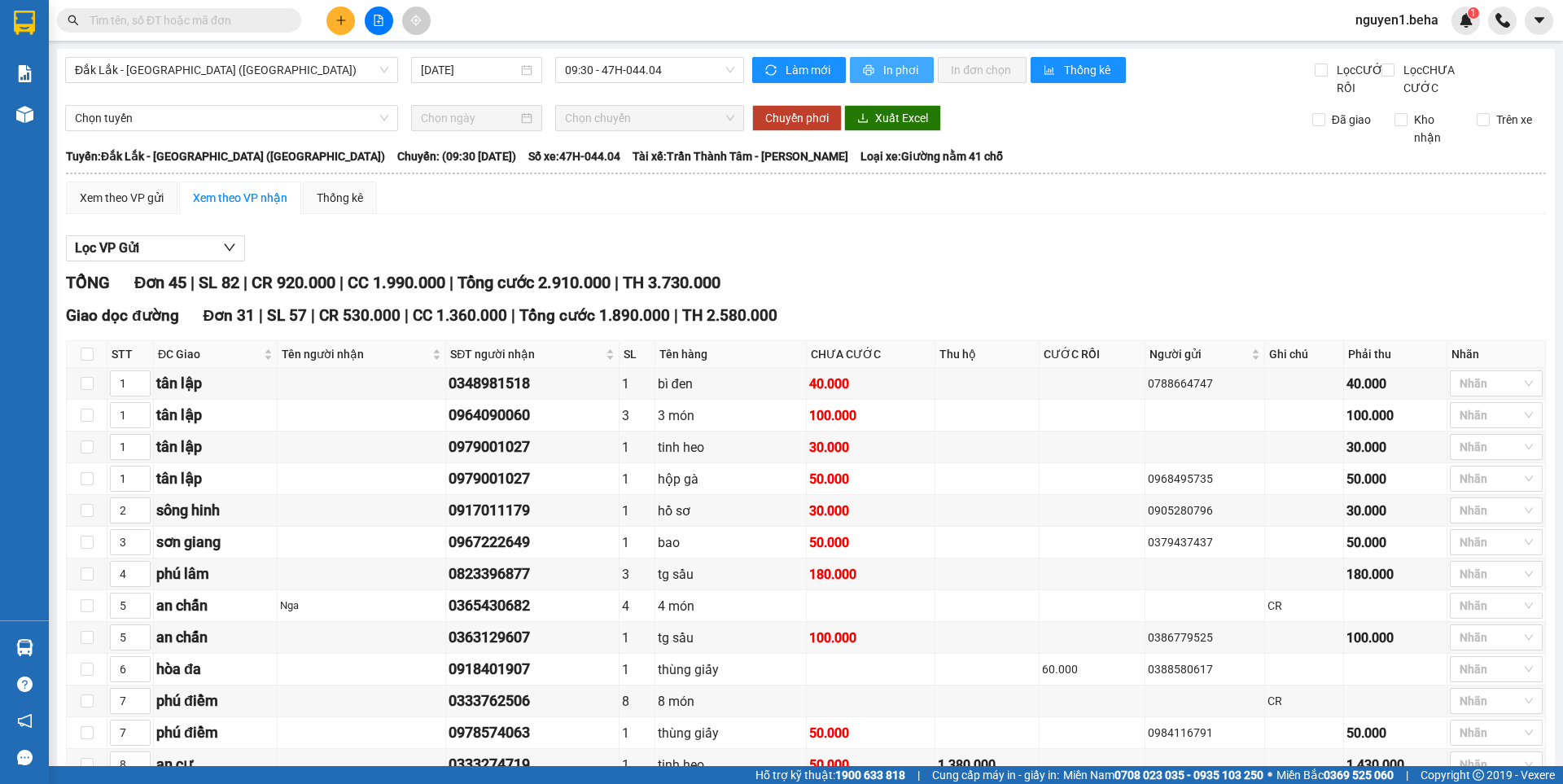
click at [893, 68] on span "In phơi" at bounding box center [902, 69] width 38 height 18
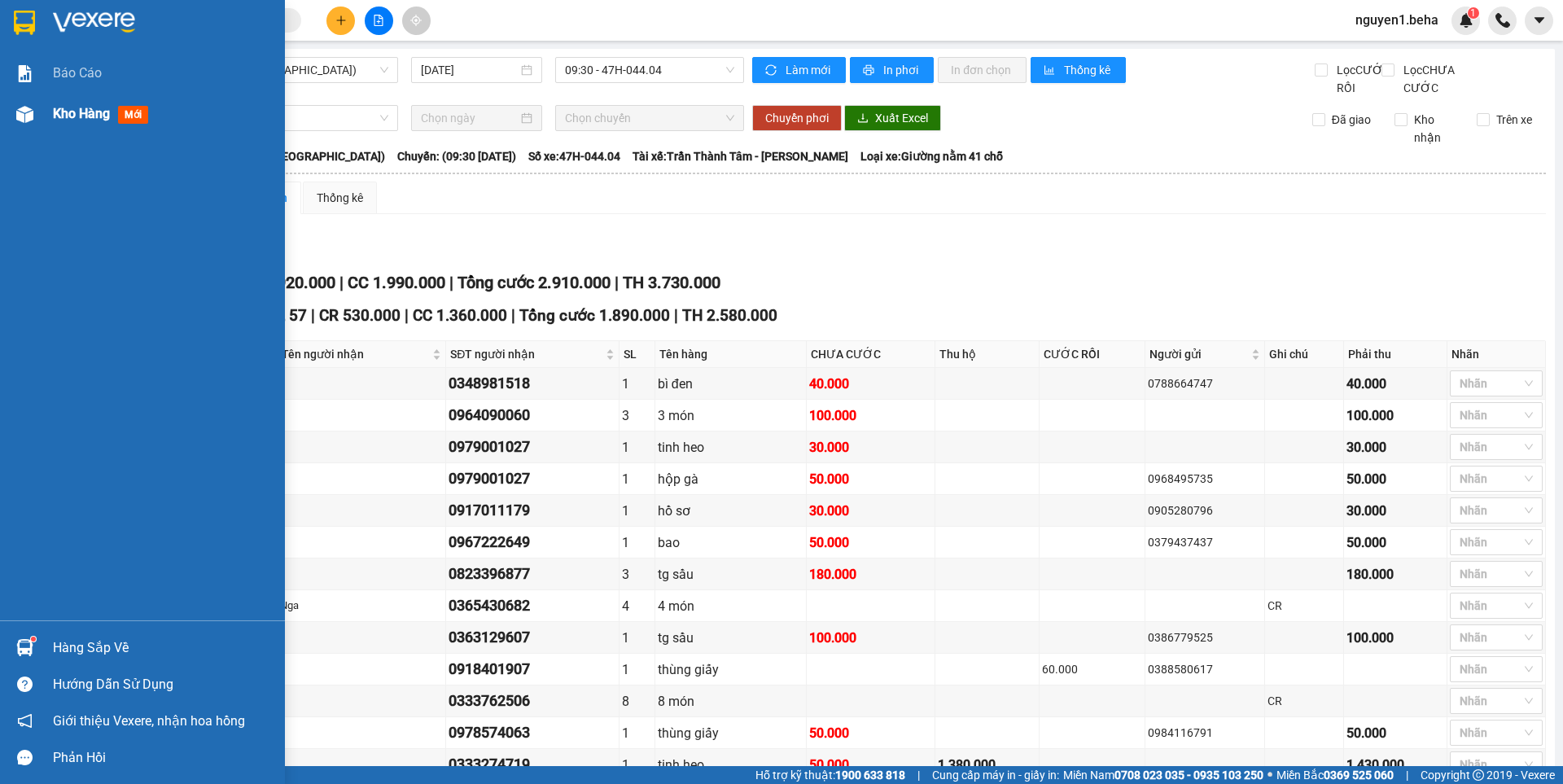
click at [23, 121] on img at bounding box center [25, 115] width 17 height 17
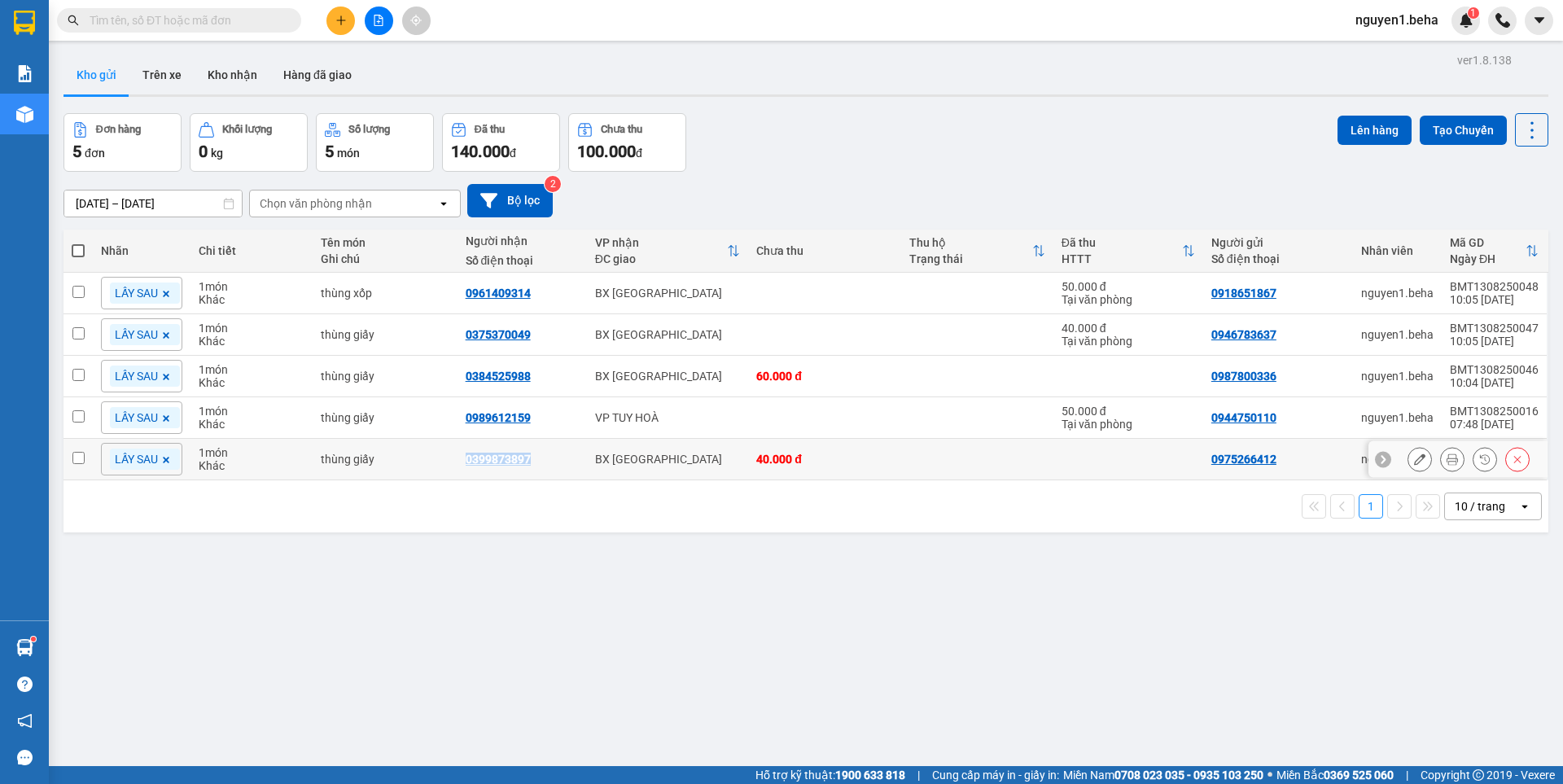
drag, startPoint x: 462, startPoint y: 461, endPoint x: 531, endPoint y: 460, distance: 69.0
click at [531, 460] on td "0399873897" at bounding box center [522, 459] width 129 height 42
checkbox input "true"
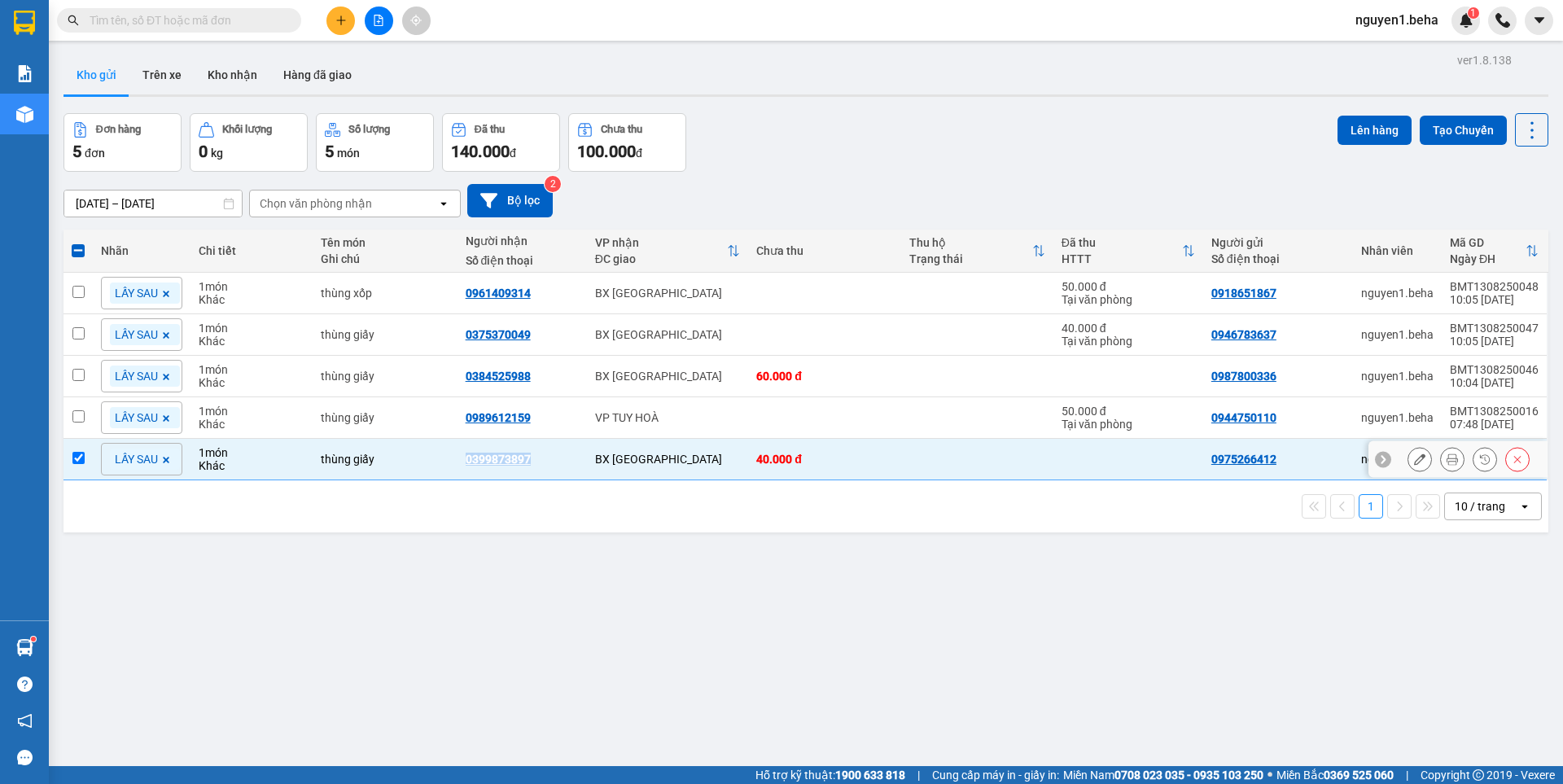
copy div "0399873897"
drag, startPoint x: 464, startPoint y: 414, endPoint x: 539, endPoint y: 421, distance: 75.3
click at [539, 421] on td "0989612159" at bounding box center [522, 418] width 129 height 42
checkbox input "true"
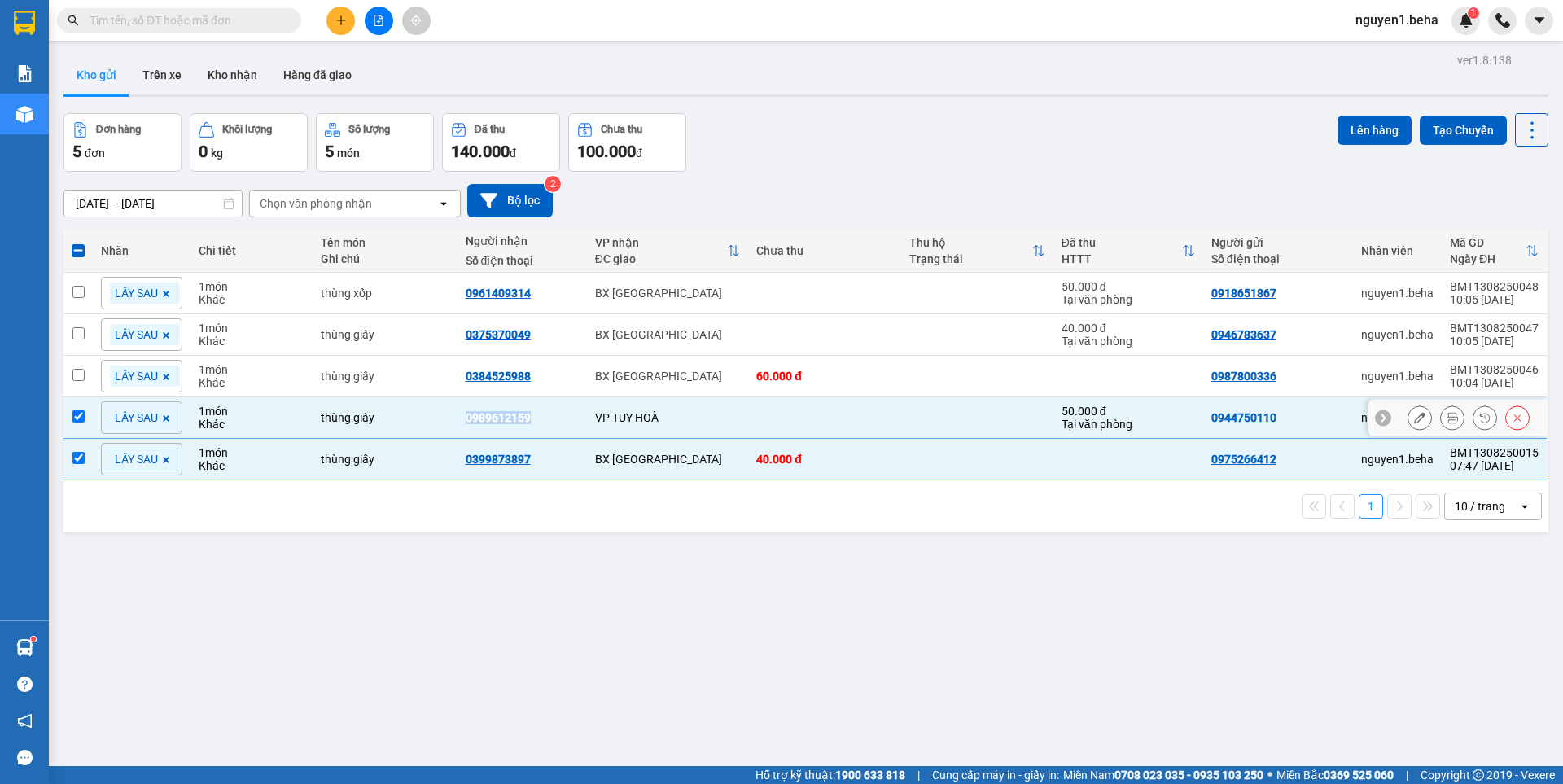
copy div "0989612159"
click at [613, 636] on div "ver 1.8.138 Kho gửi Trên xe Kho nhận Hàng đã giao Đơn hàng 5 đơn Khối lượng 0 k…" at bounding box center [805, 440] width 1497 height 784
click at [237, 76] on button "Kho nhận" at bounding box center [232, 75] width 76 height 39
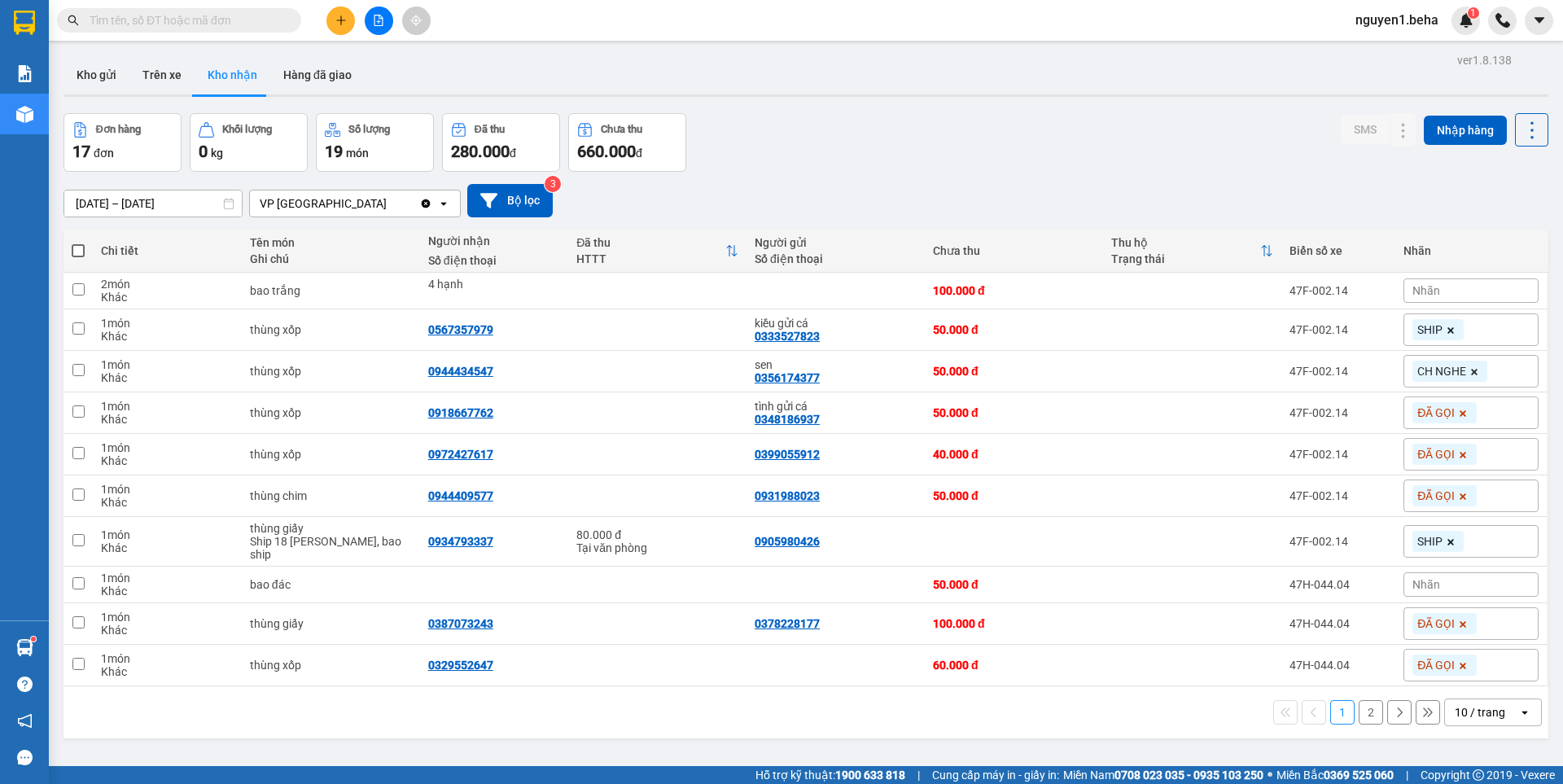
click at [370, 18] on button at bounding box center [378, 21] width 28 height 28
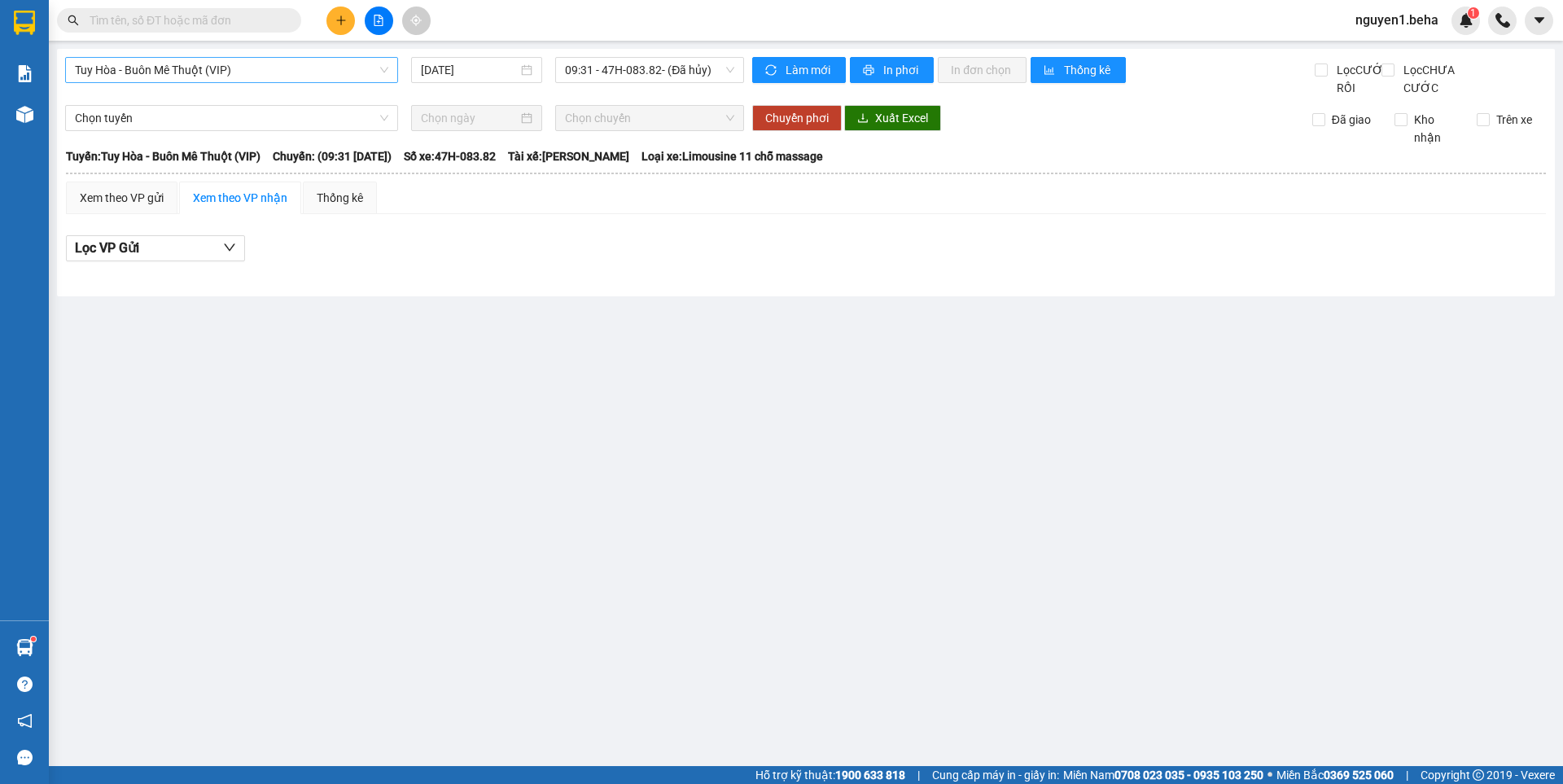
click at [291, 65] on span "Tuy Hòa - Buôn Mê Thuột (VIP)" at bounding box center [232, 70] width 313 height 25
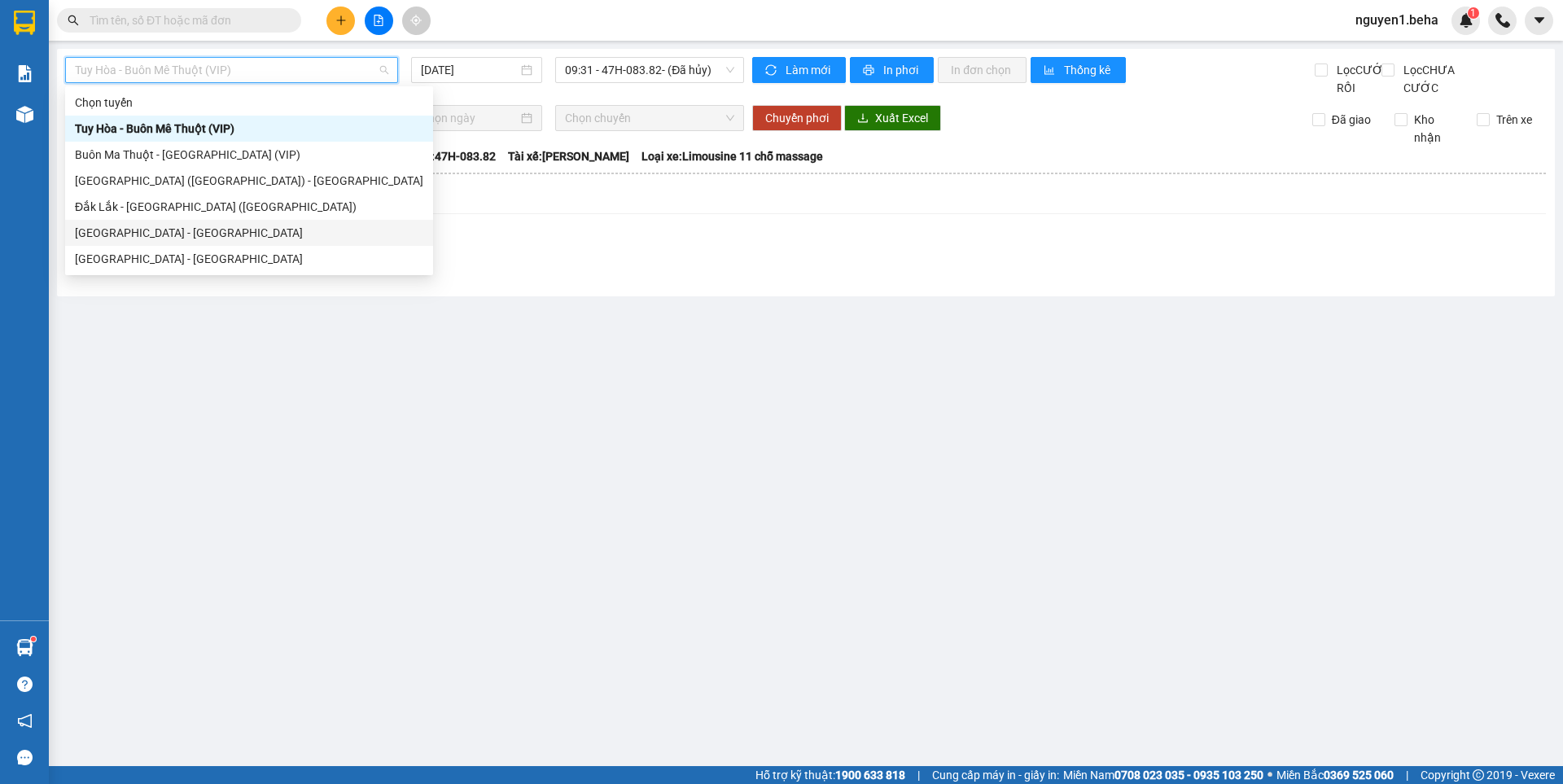
click at [185, 226] on div "[GEOGRAPHIC_DATA] - [GEOGRAPHIC_DATA]" at bounding box center [249, 233] width 348 height 18
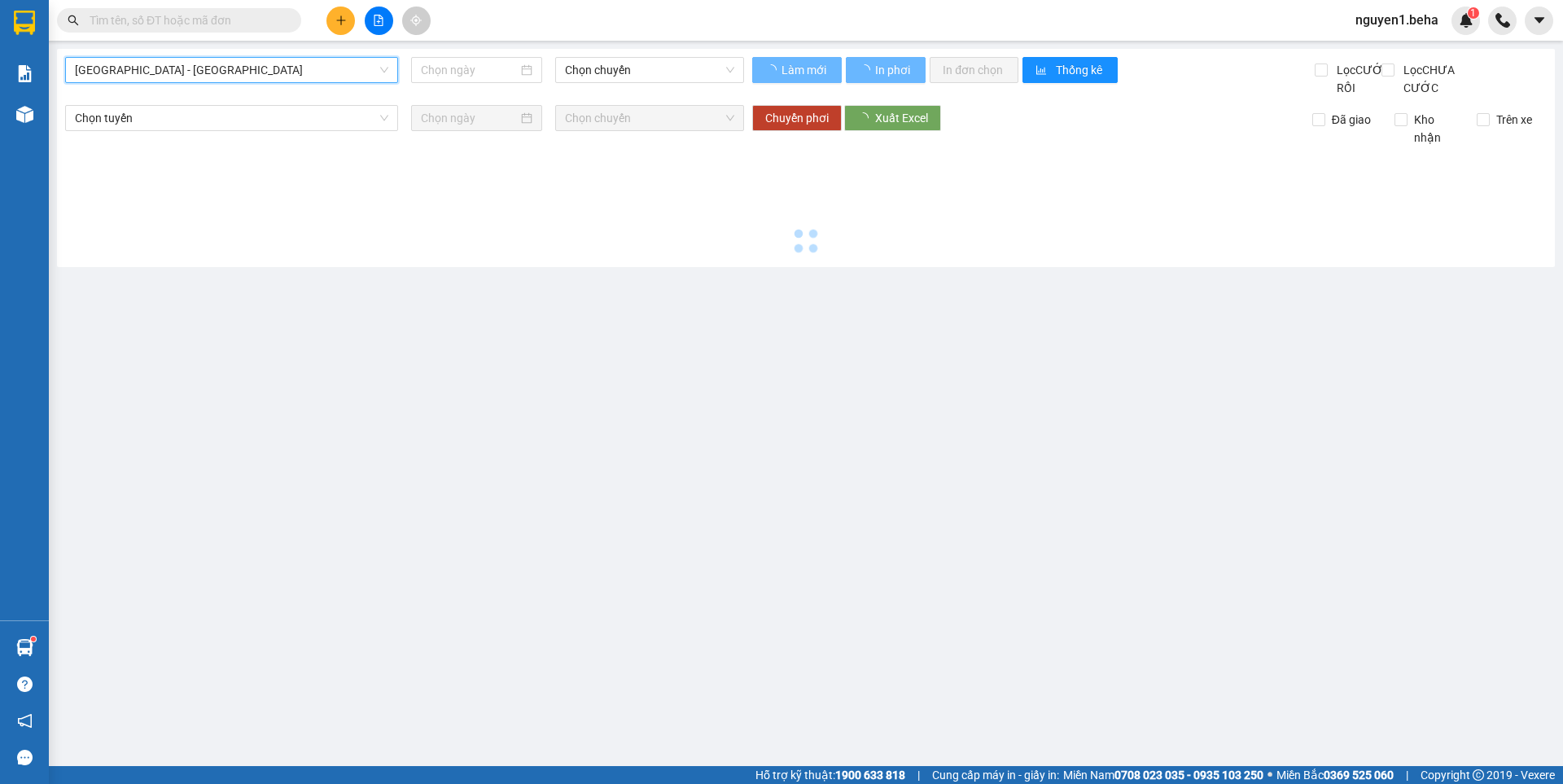
type input "[DATE]"
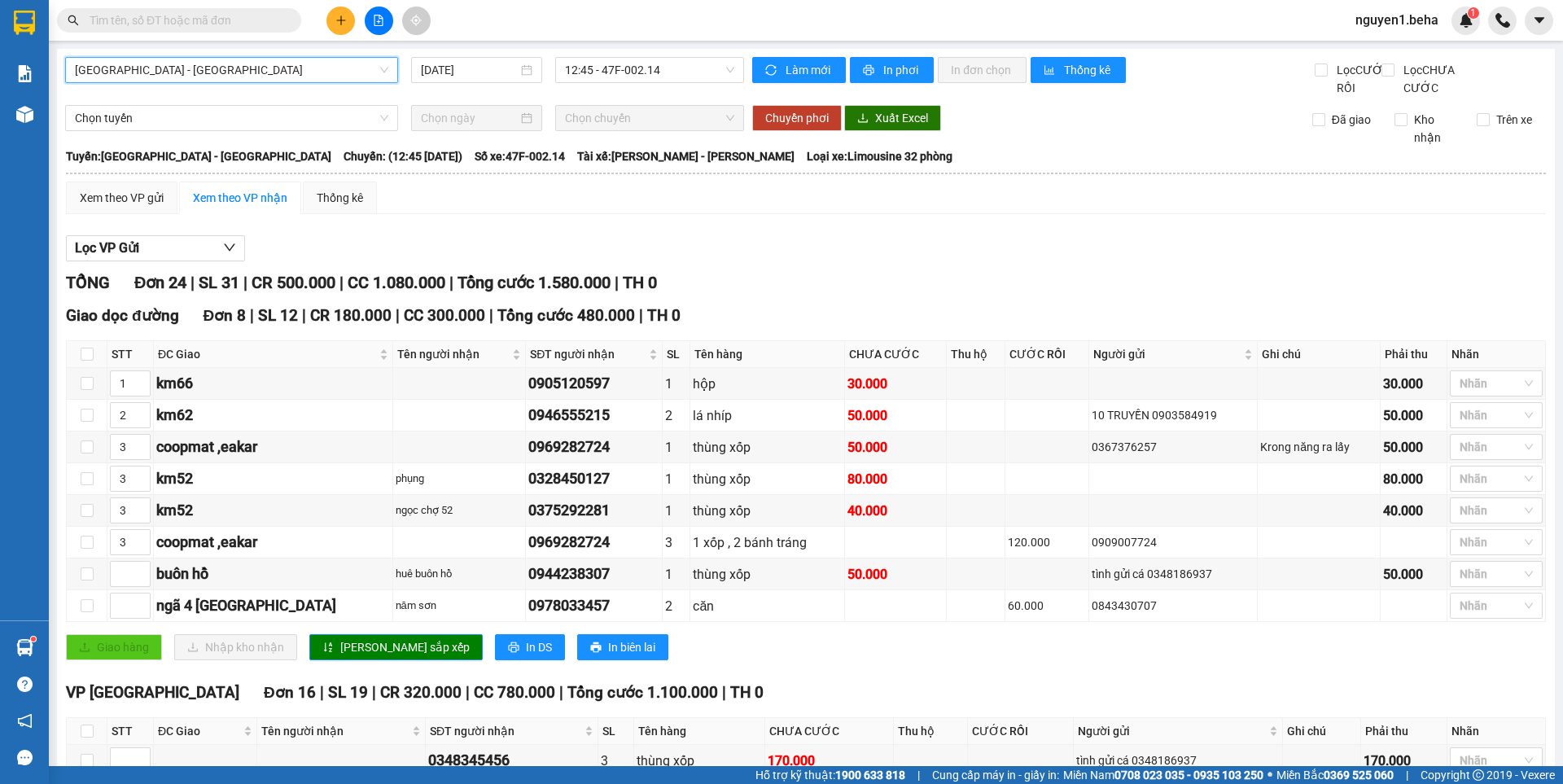
click at [251, 74] on span "[GEOGRAPHIC_DATA] - [GEOGRAPHIC_DATA]" at bounding box center [232, 70] width 313 height 25
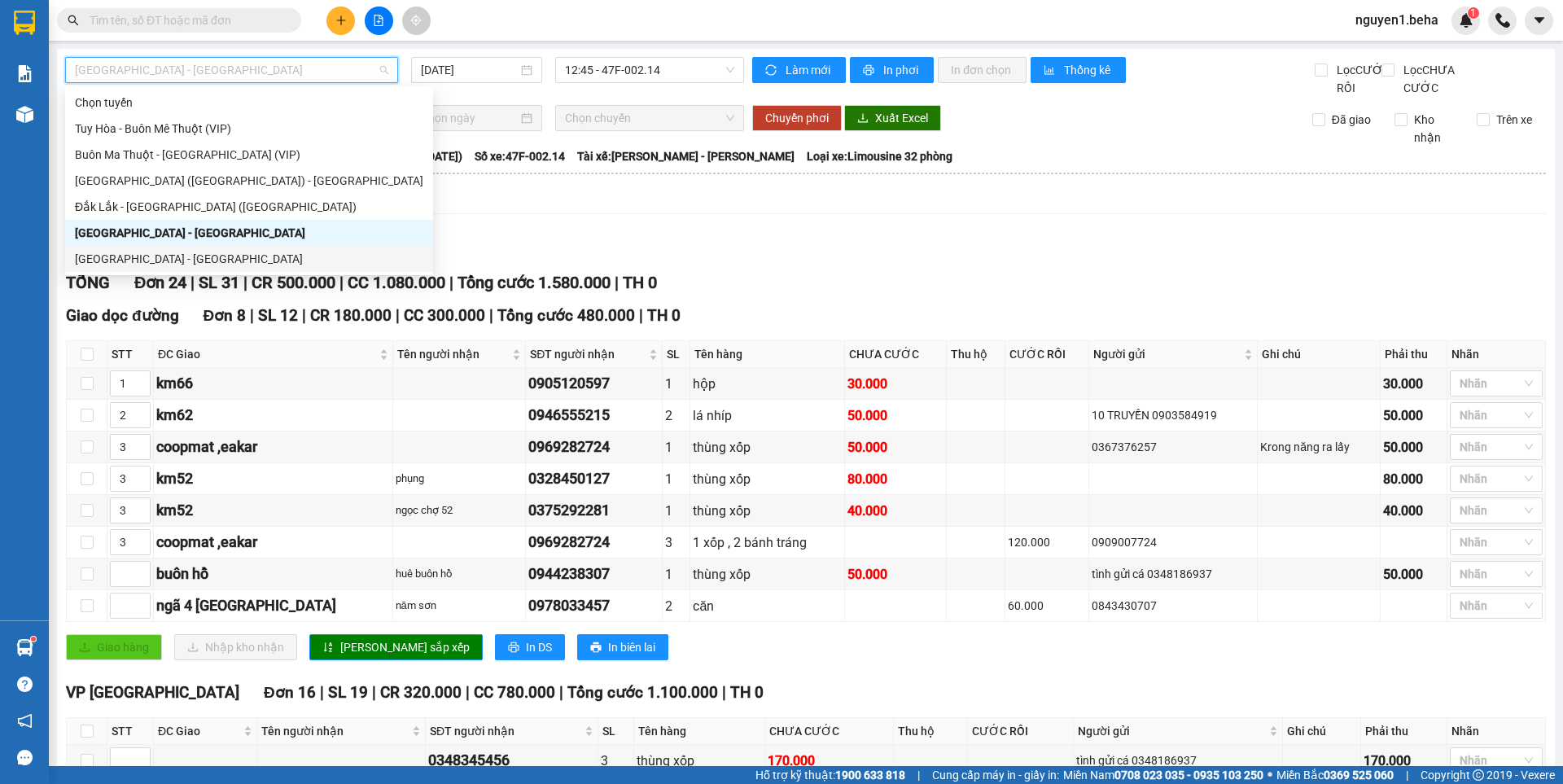
click at [171, 260] on div "[GEOGRAPHIC_DATA] - [GEOGRAPHIC_DATA]" at bounding box center [249, 258] width 348 height 18
type input "[DATE]"
